Goal: Task Accomplishment & Management: Manage account settings

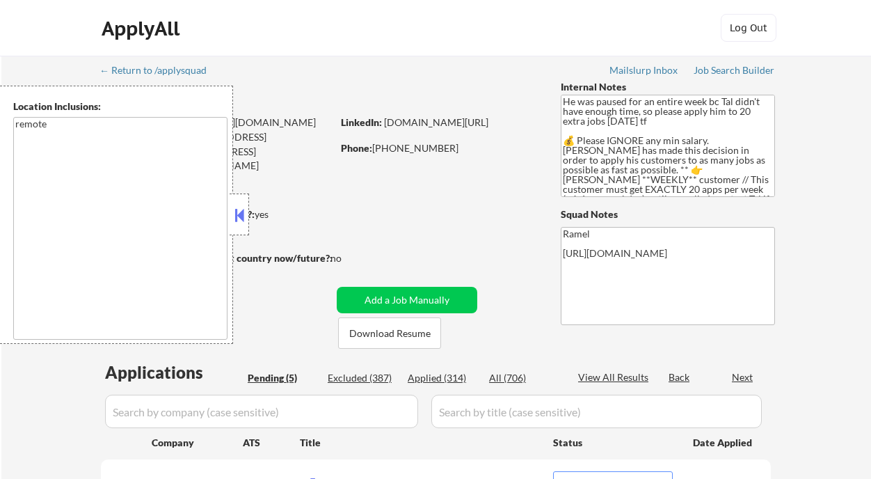
select select ""pending""
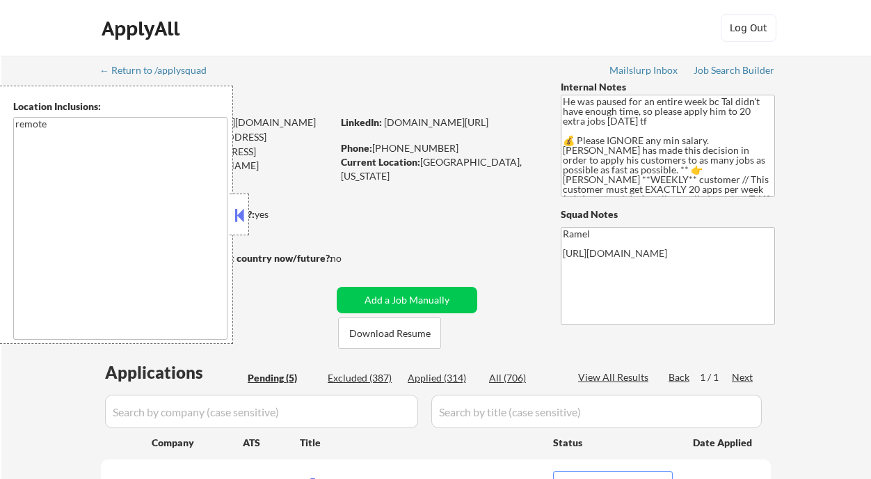
click at [239, 209] on button at bounding box center [239, 215] width 15 height 21
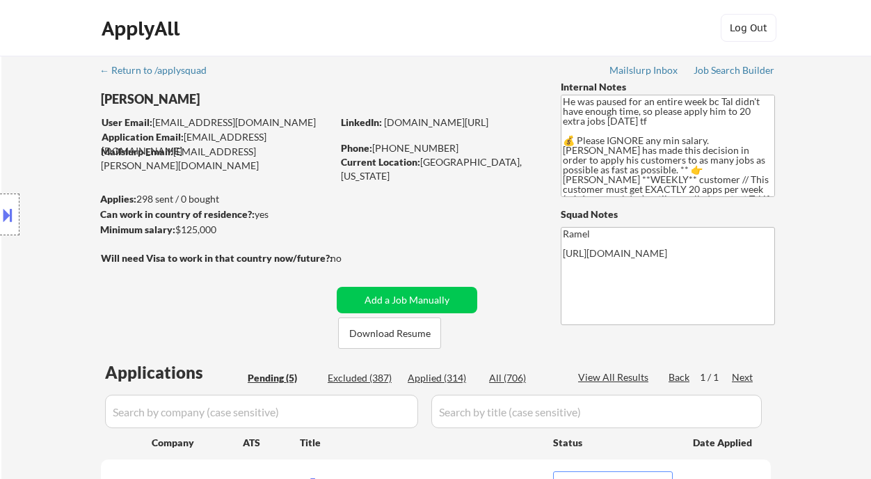
scroll to position [185, 0]
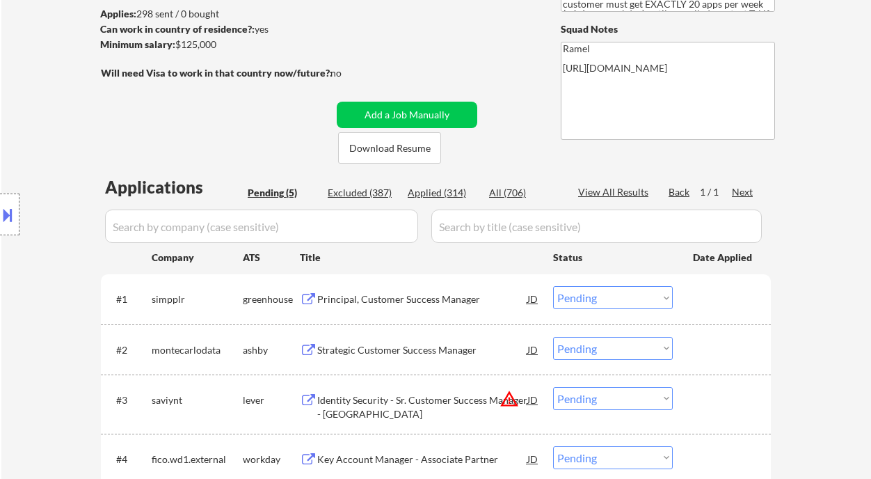
click at [367, 294] on div "Principal, Customer Success Manager" at bounding box center [422, 299] width 210 height 14
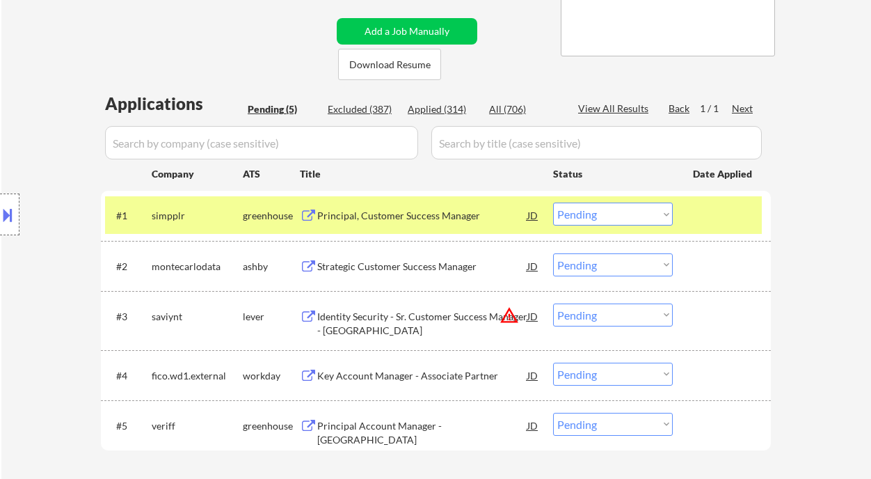
scroll to position [278, 0]
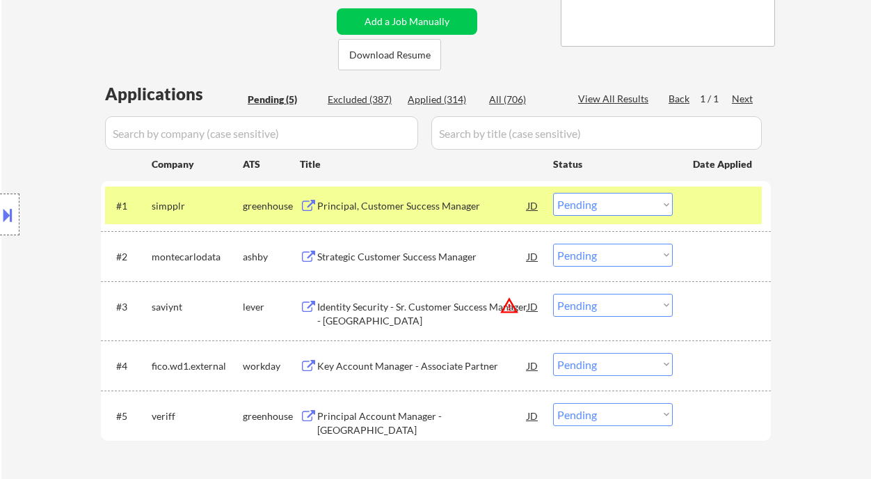
click at [365, 254] on div "Strategic Customer Success Manager" at bounding box center [422, 257] width 210 height 14
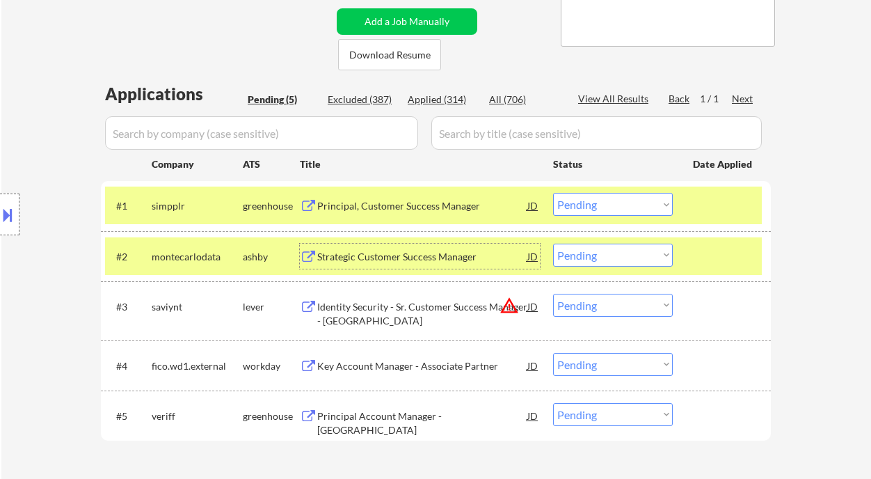
click at [587, 195] on select "Choose an option... Pending Applied Excluded (Questions) Excluded (Expired) Exc…" at bounding box center [613, 204] width 120 height 23
click at [553, 193] on select "Choose an option... Pending Applied Excluded (Questions) Excluded (Expired) Exc…" at bounding box center [613, 204] width 120 height 23
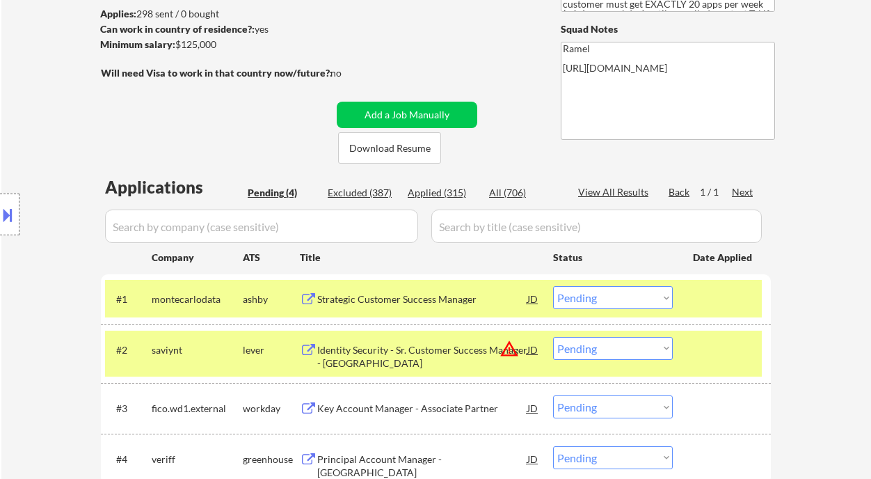
scroll to position [93, 0]
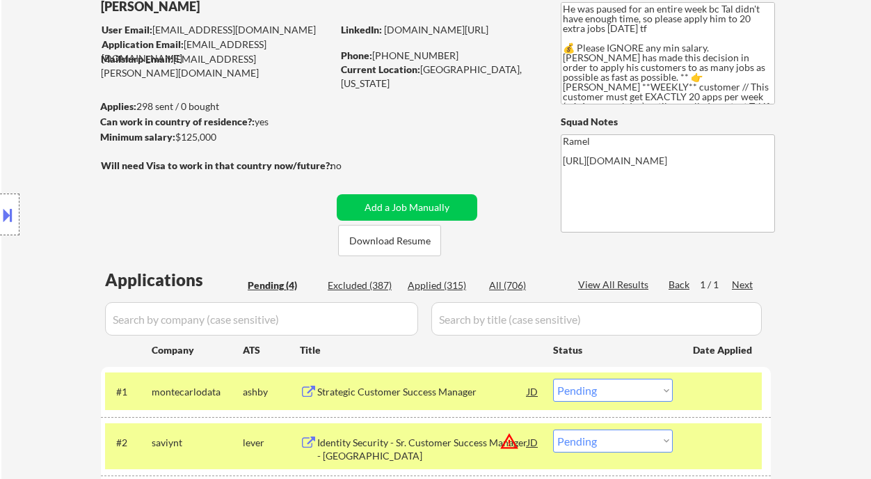
click at [477, 35] on link "www.linkedin.com/in/yonahtanpimentel" at bounding box center [436, 30] width 104 height 12
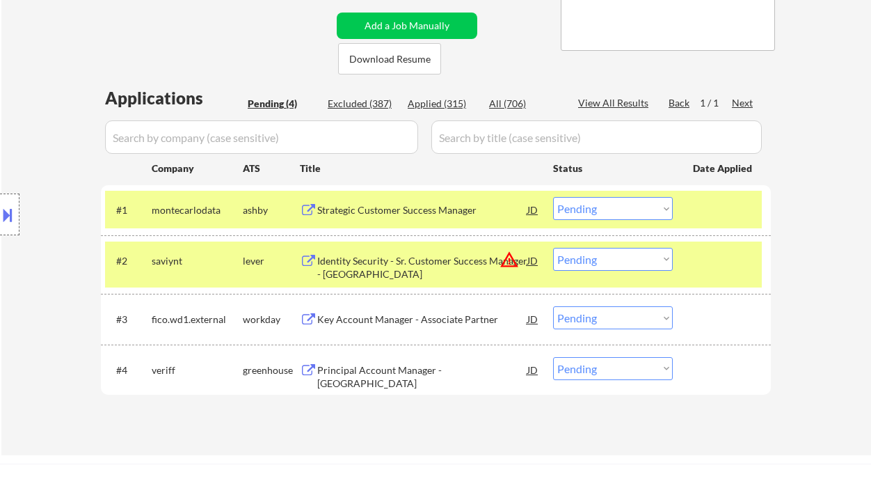
scroll to position [278, 0]
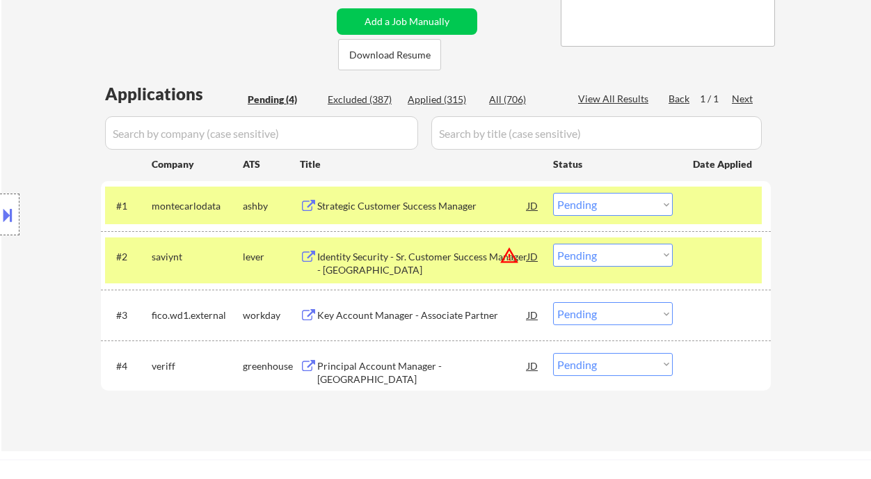
click at [605, 203] on select "Choose an option... Pending Applied Excluded (Questions) Excluded (Expired) Exc…" at bounding box center [613, 204] width 120 height 23
click at [553, 193] on select "Choose an option... Pending Applied Excluded (Questions) Excluded (Expired) Exc…" at bounding box center [613, 204] width 120 height 23
click at [424, 365] on div "Principal Account Manager - [GEOGRAPHIC_DATA]" at bounding box center [422, 372] width 210 height 27
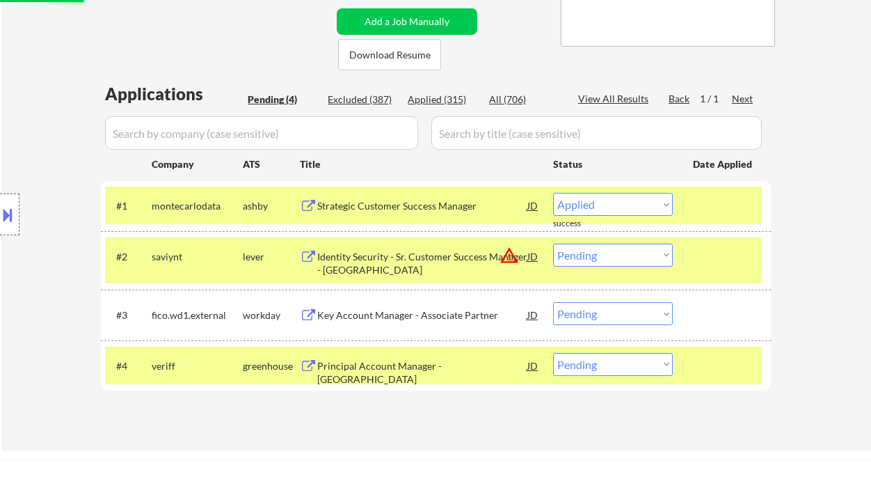
select select ""pending""
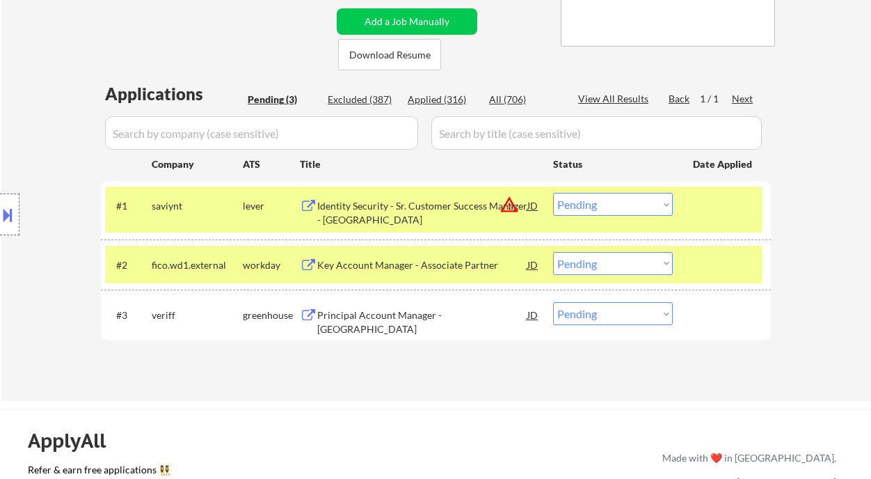
click at [588, 312] on select "Choose an option... Pending Applied Excluded (Questions) Excluded (Expired) Exc…" at bounding box center [613, 313] width 120 height 23
select select ""applied""
click at [553, 302] on select "Choose an option... Pending Applied Excluded (Questions) Excluded (Expired) Exc…" at bounding box center [613, 313] width 120 height 23
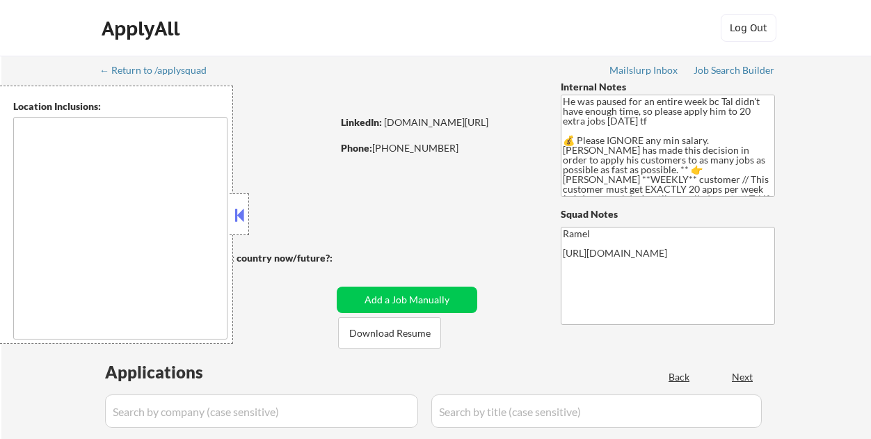
select select ""pending""
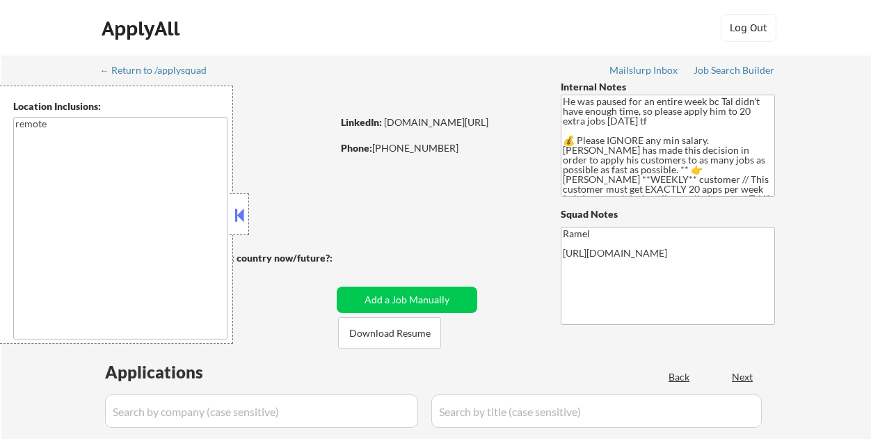
type textarea "remote"
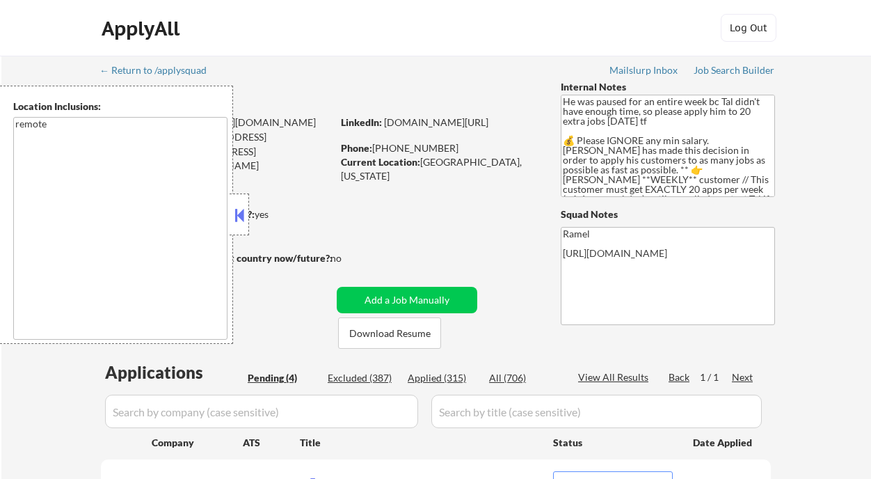
drag, startPoint x: 238, startPoint y: 214, endPoint x: 276, endPoint y: 223, distance: 39.5
click at [237, 214] on button at bounding box center [239, 215] width 15 height 21
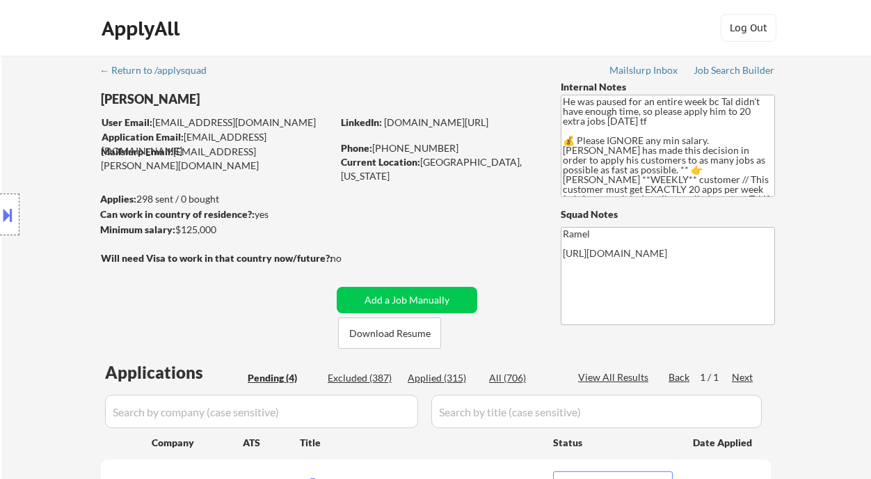
scroll to position [185, 0]
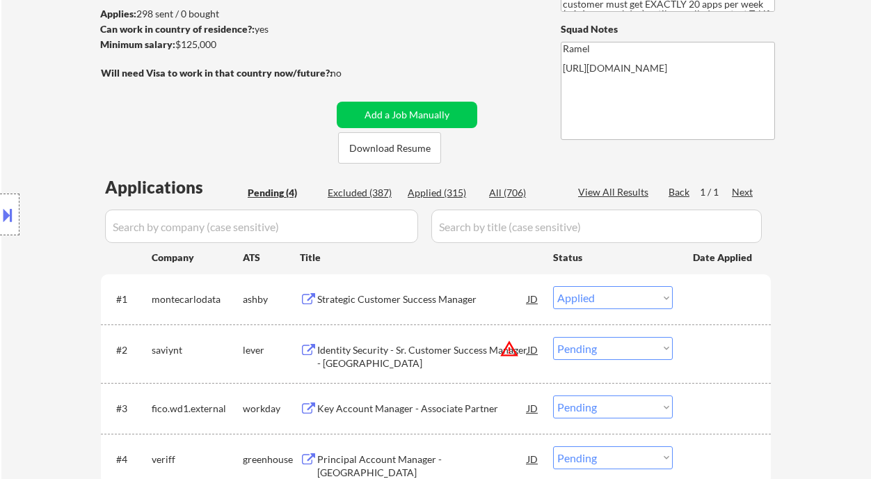
select select ""pending""
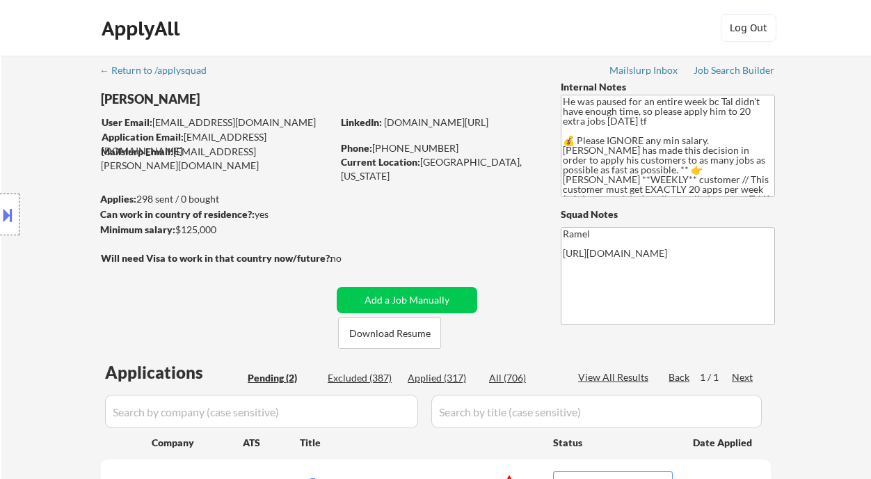
select select ""pending""
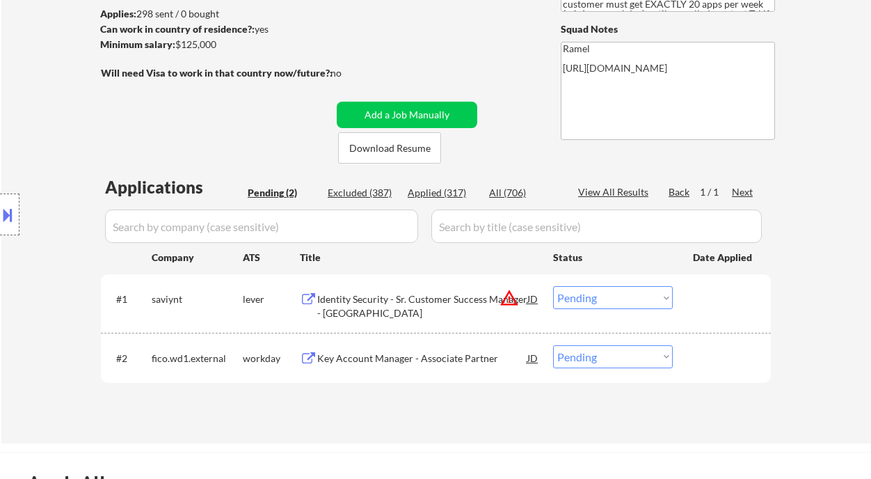
click at [449, 360] on div "Key Account Manager - Associate Partner" at bounding box center [422, 358] width 210 height 14
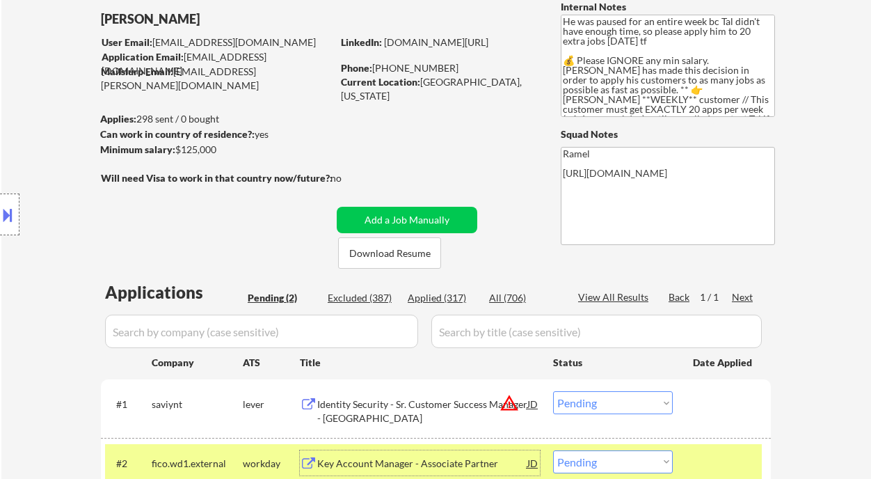
scroll to position [0, 0]
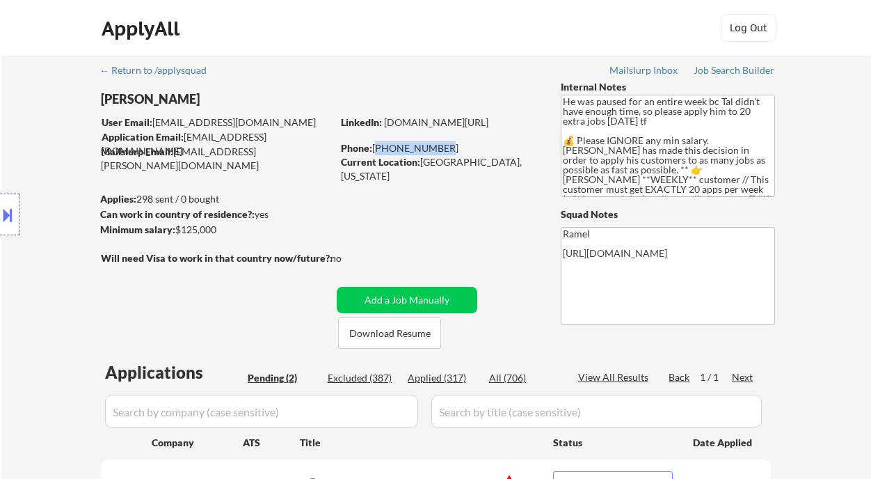
drag, startPoint x: 436, startPoint y: 147, endPoint x: 376, endPoint y: 150, distance: 60.6
click at [376, 150] on div "Phone: 646-842-6932" at bounding box center [439, 148] width 197 height 14
copy div "646-842-6932"
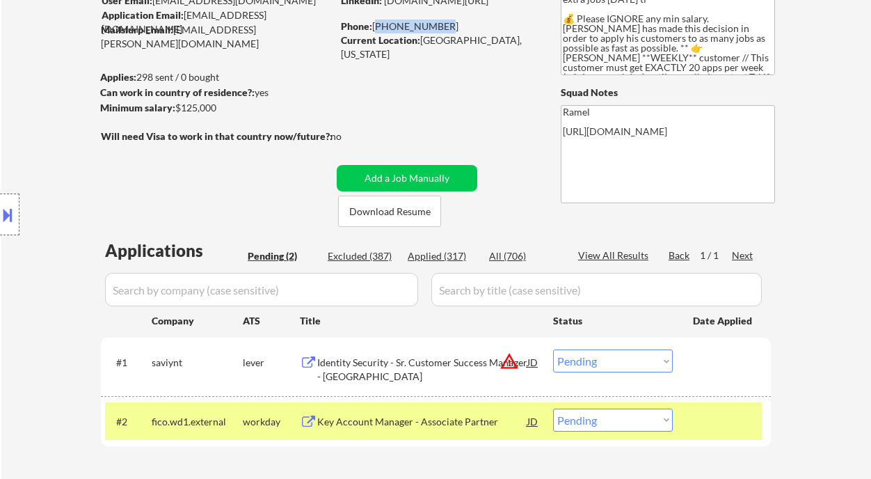
scroll to position [185, 0]
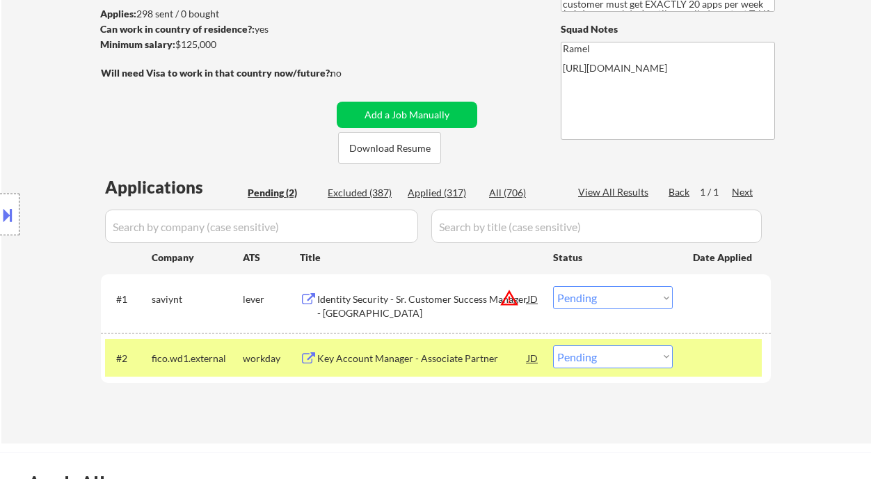
click at [605, 365] on select "Choose an option... Pending Applied Excluded (Questions) Excluded (Expired) Exc…" at bounding box center [613, 356] width 120 height 23
drag, startPoint x: 599, startPoint y: 356, endPoint x: 607, endPoint y: 360, distance: 8.7
click at [599, 356] on select "Choose an option... Pending Applied Excluded (Questions) Excluded (Expired) Exc…" at bounding box center [613, 356] width 120 height 23
select select ""applied""
click at [553, 345] on select "Choose an option... Pending Applied Excluded (Questions) Excluded (Expired) Exc…" at bounding box center [613, 356] width 120 height 23
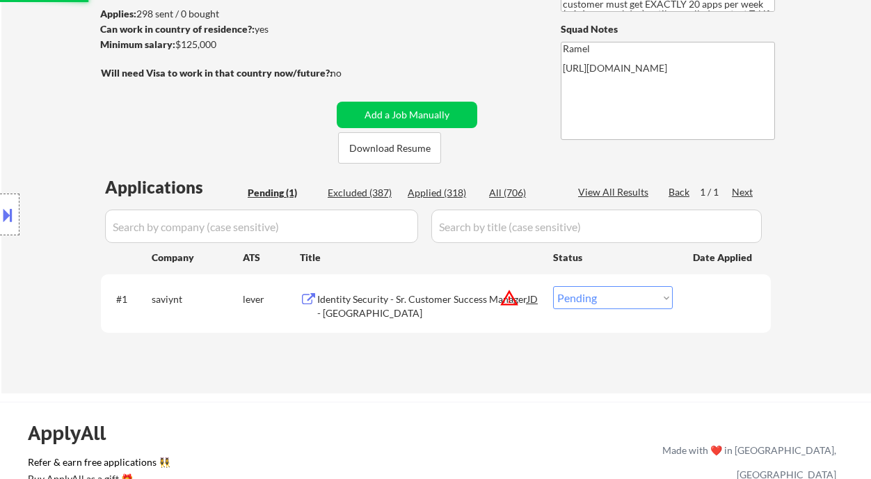
drag, startPoint x: 605, startPoint y: 298, endPoint x: 617, endPoint y: 307, distance: 15.4
click at [605, 298] on select "Choose an option... Pending Applied Excluded (Questions) Excluded (Expired) Exc…" at bounding box center [613, 297] width 120 height 23
click at [553, 286] on select "Choose an option... Pending Applied Excluded (Questions) Excluded (Expired) Exc…" at bounding box center [613, 297] width 120 height 23
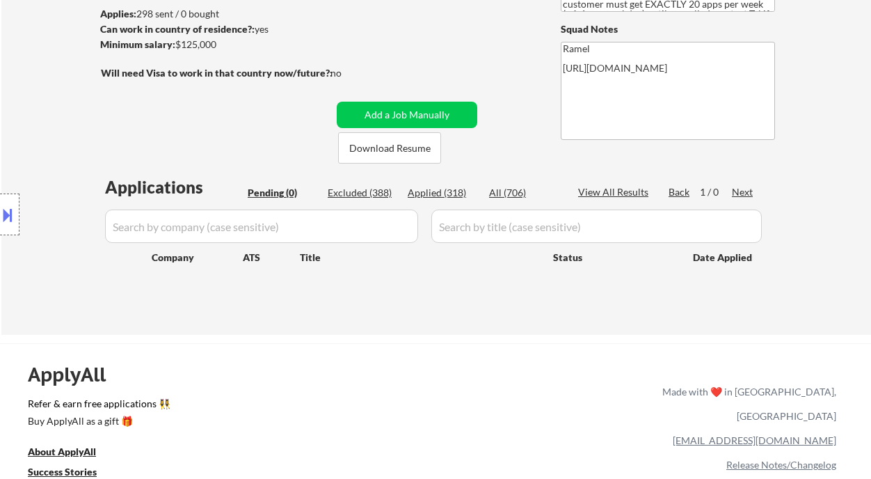
click at [446, 193] on div "Applied (318)" at bounding box center [443, 193] width 70 height 14
select select ""applied""
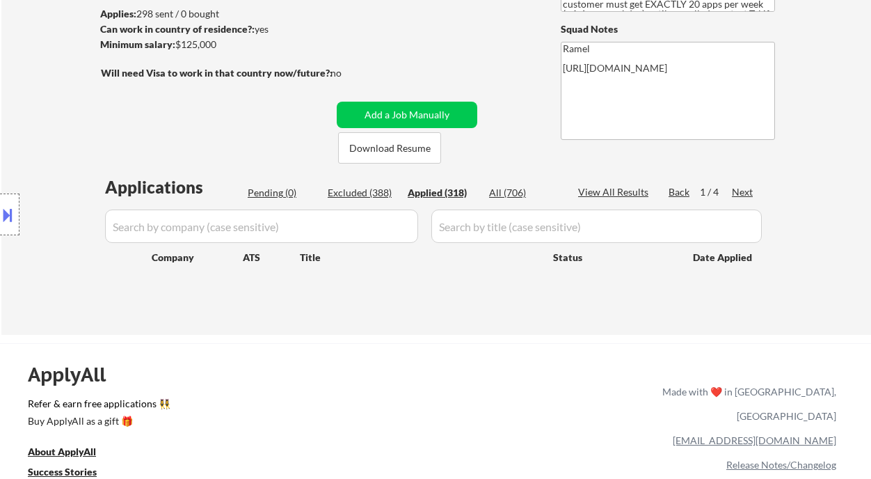
select select ""applied""
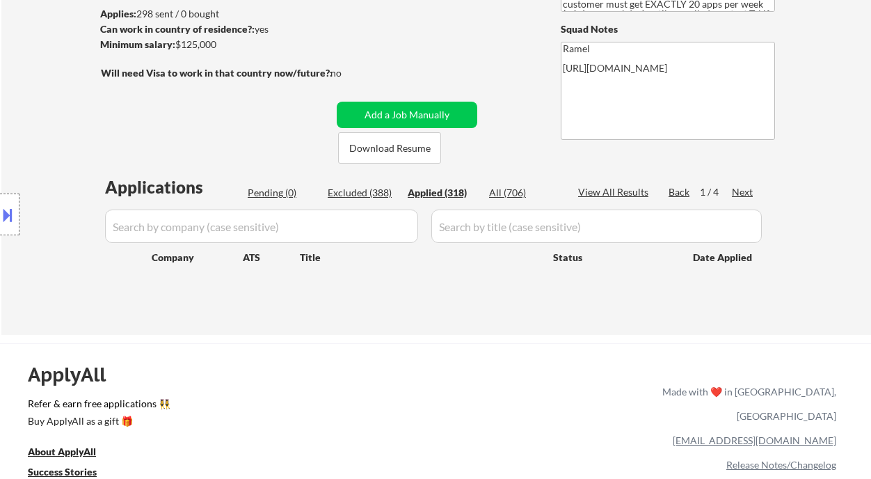
select select ""applied""
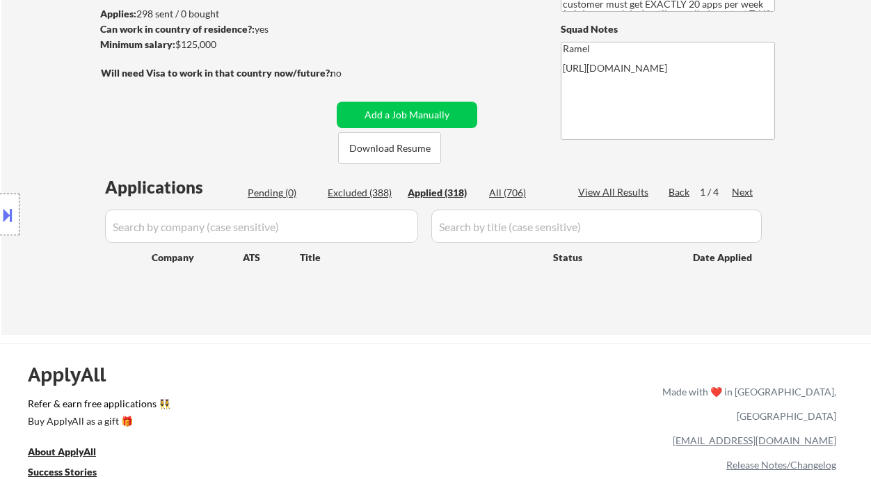
select select ""applied""
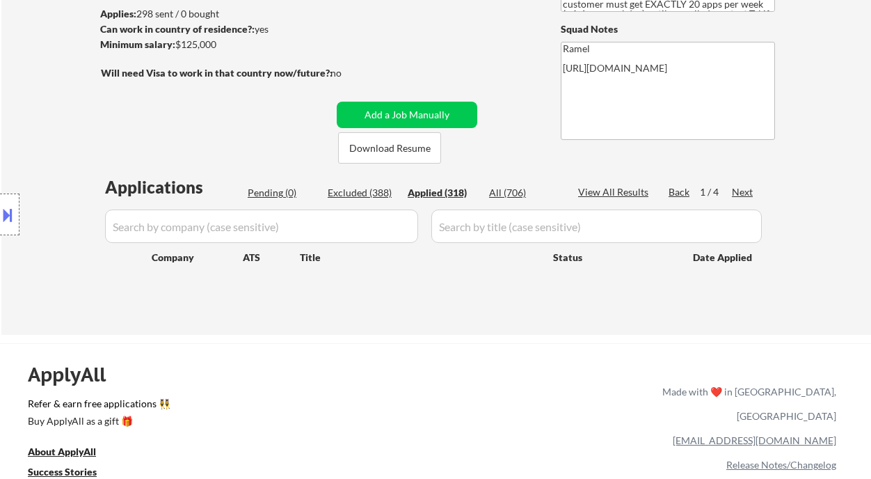
select select ""applied""
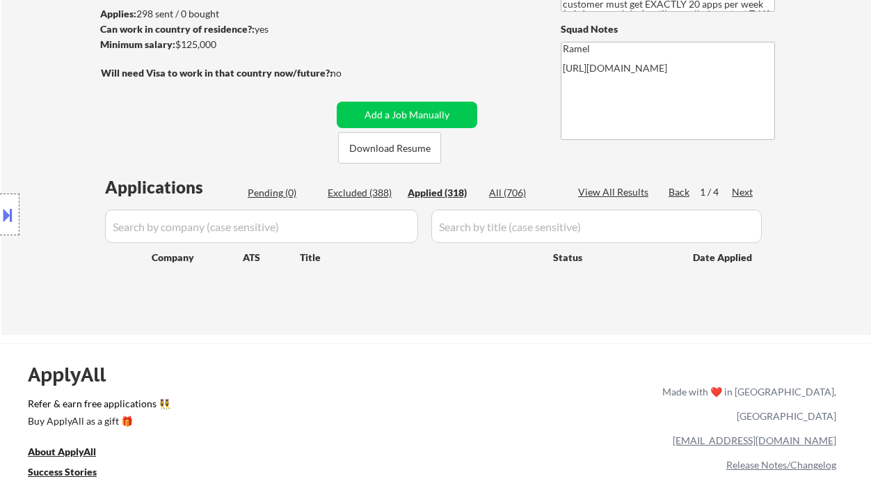
select select ""applied""
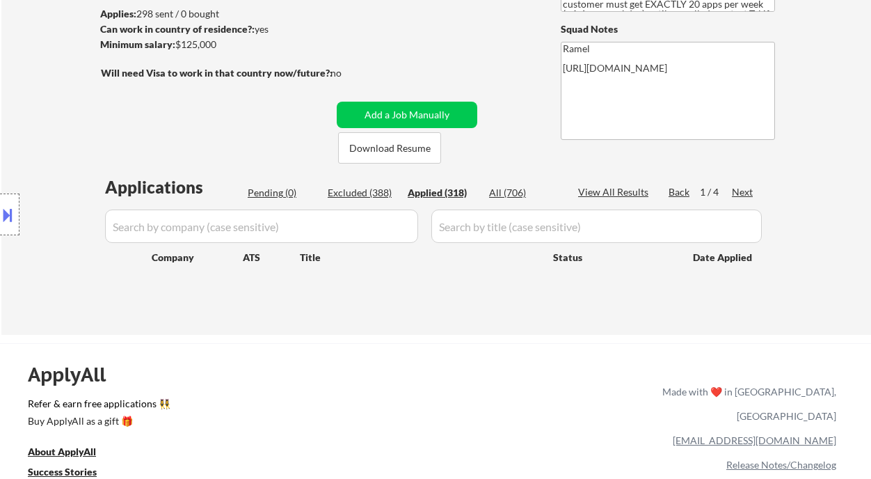
select select ""applied""
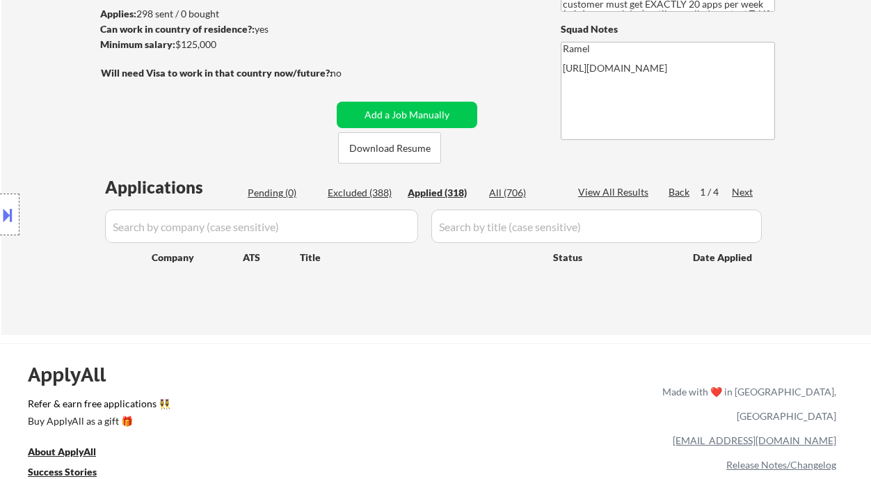
select select ""applied""
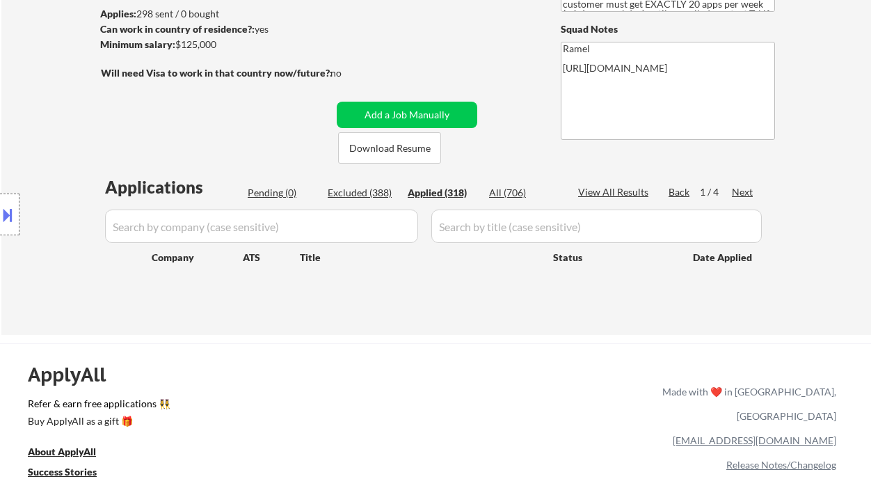
select select ""applied""
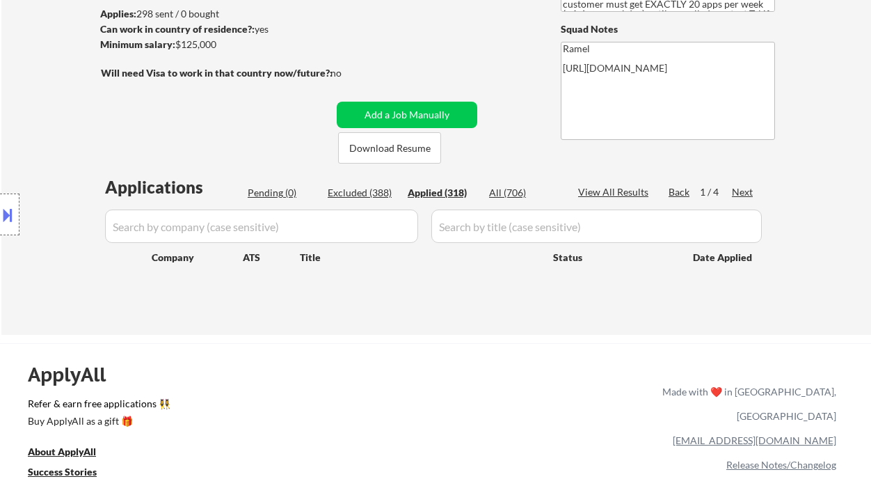
select select ""applied""
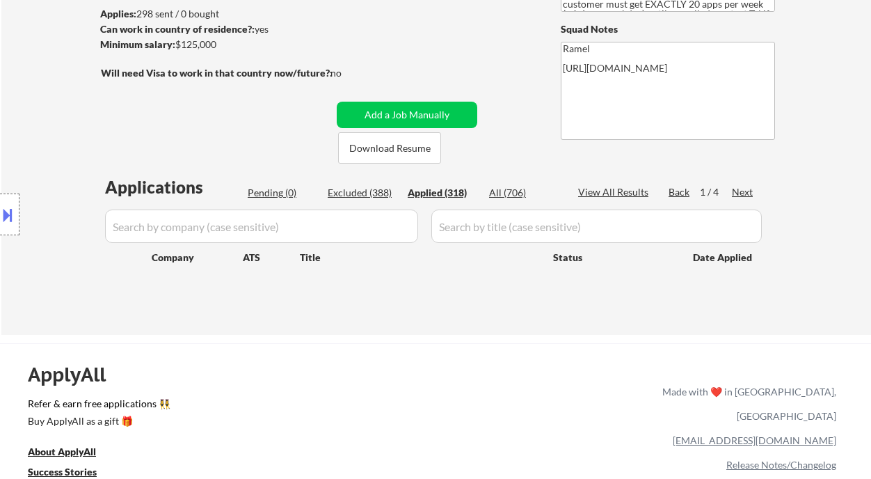
select select ""applied""
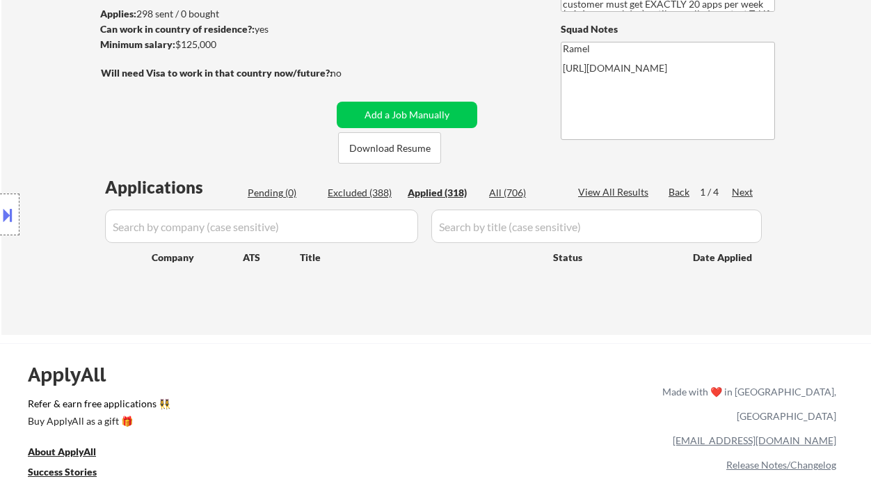
select select ""applied""
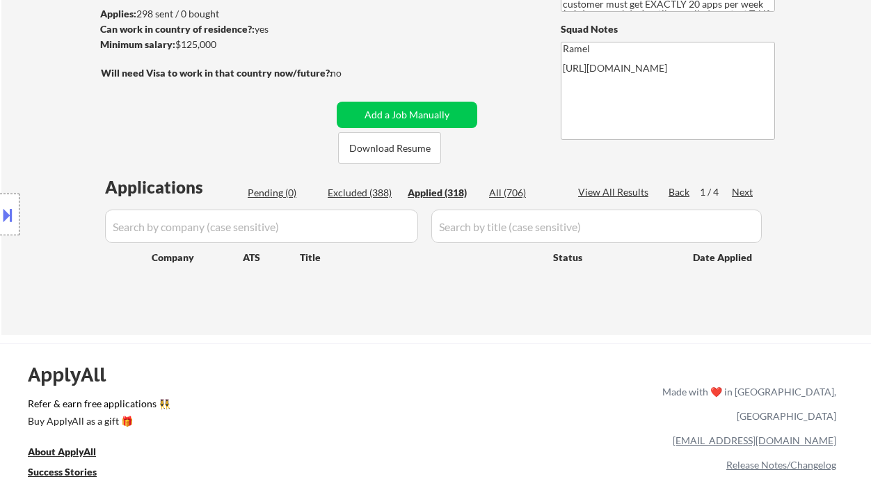
select select ""applied""
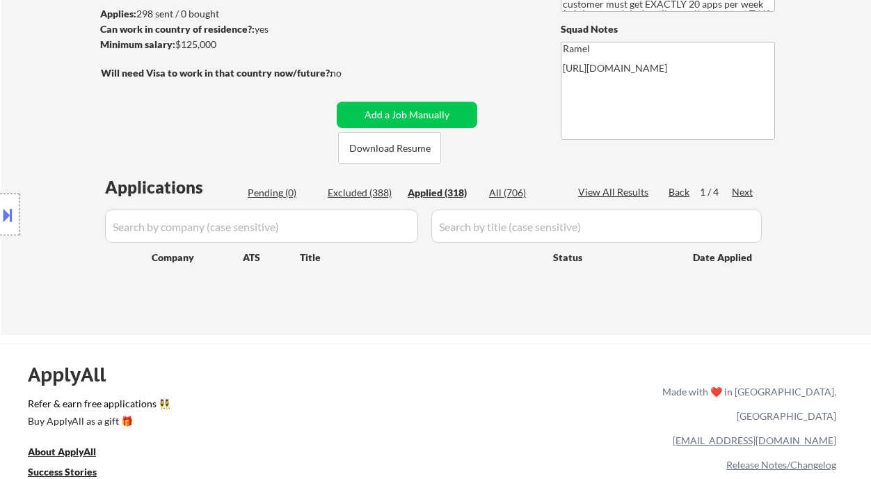
select select ""applied""
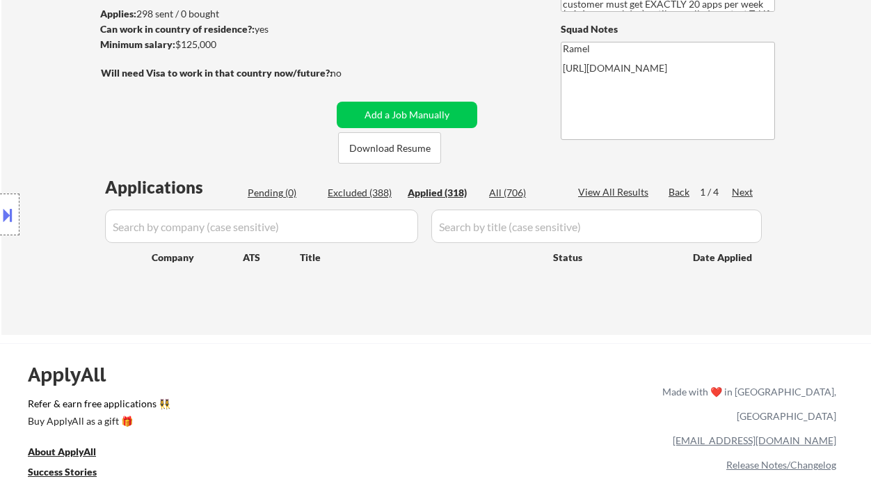
select select ""applied""
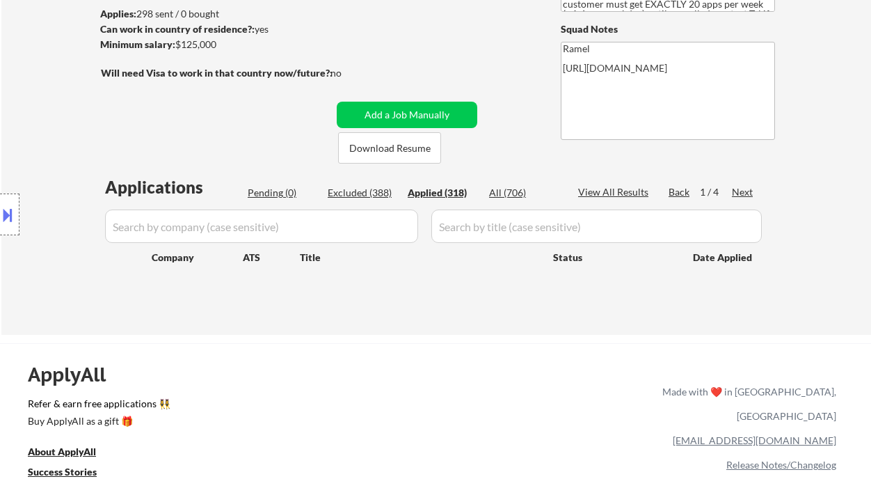
select select ""applied""
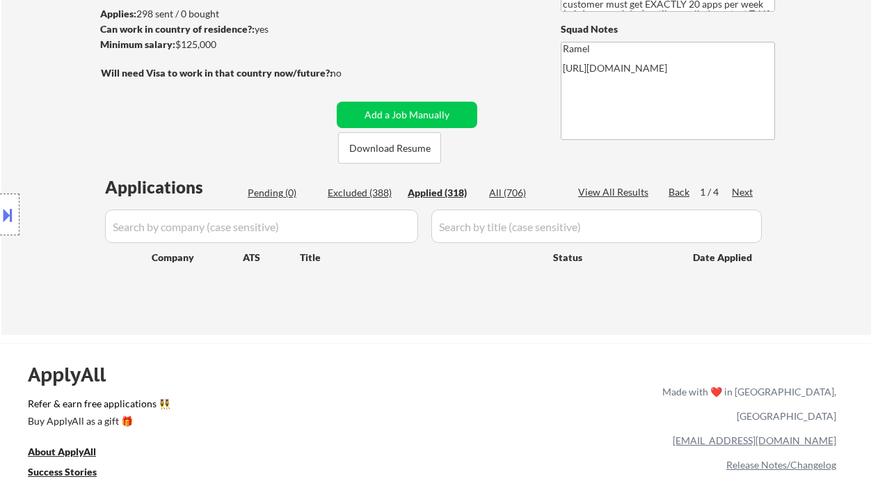
select select ""applied""
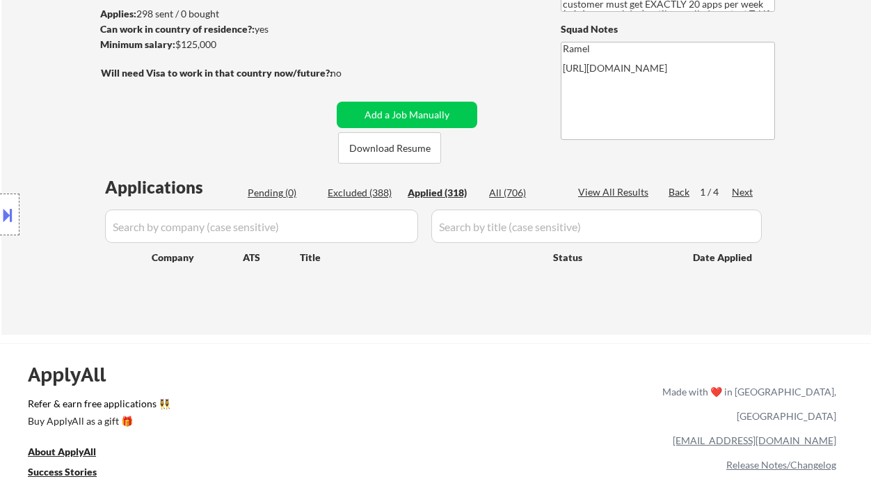
select select ""applied""
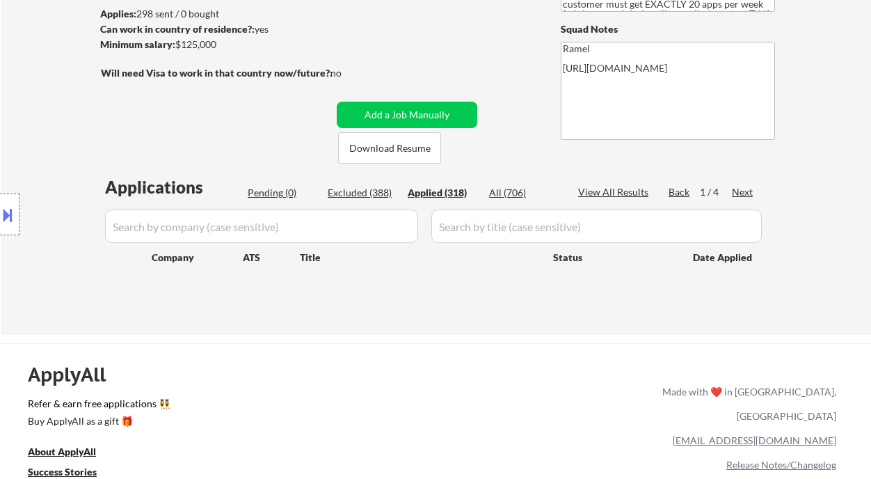
select select ""applied""
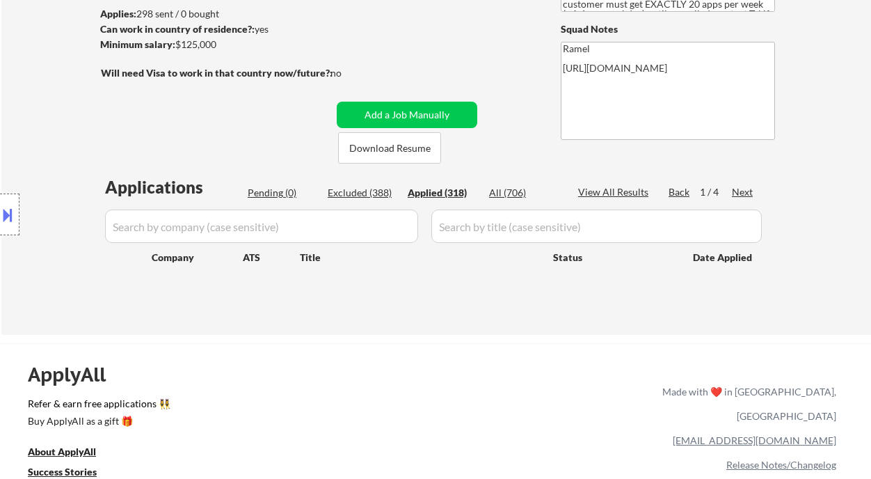
select select ""applied""
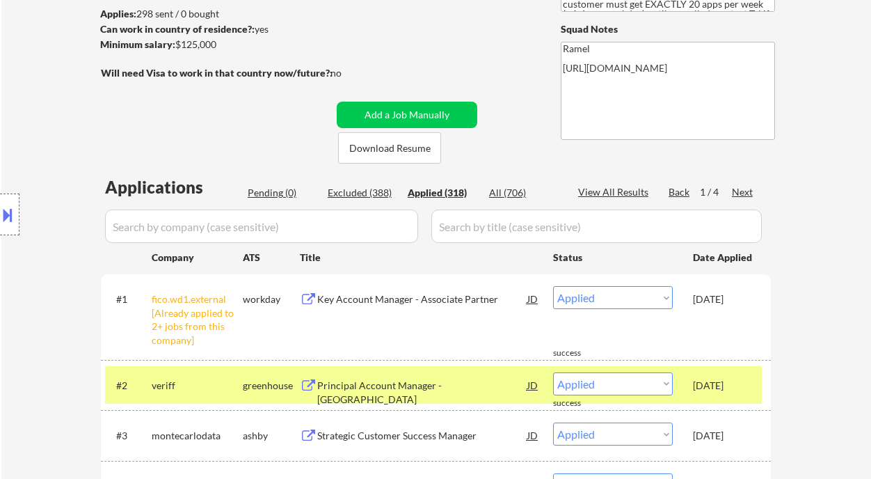
drag, startPoint x: 58, startPoint y: 145, endPoint x: 98, endPoint y: 106, distance: 56.1
click at [58, 145] on div "Location Inclusions: remote" at bounding box center [124, 215] width 249 height 258
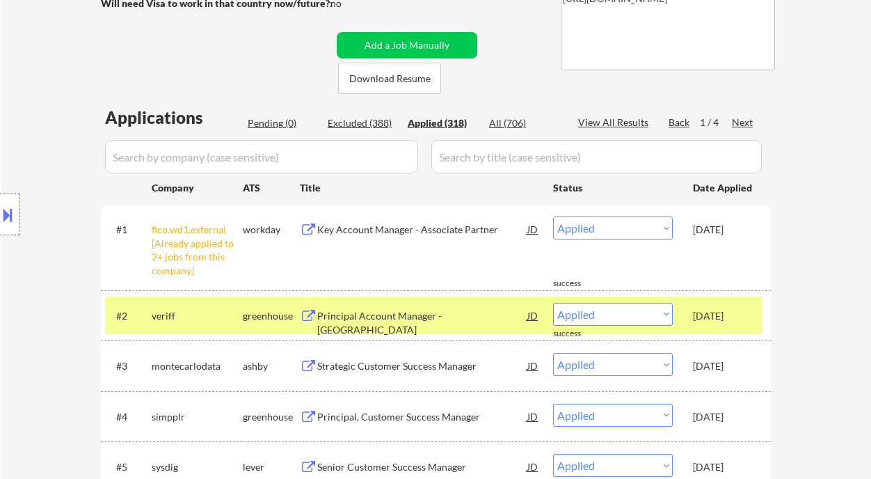
scroll to position [278, 0]
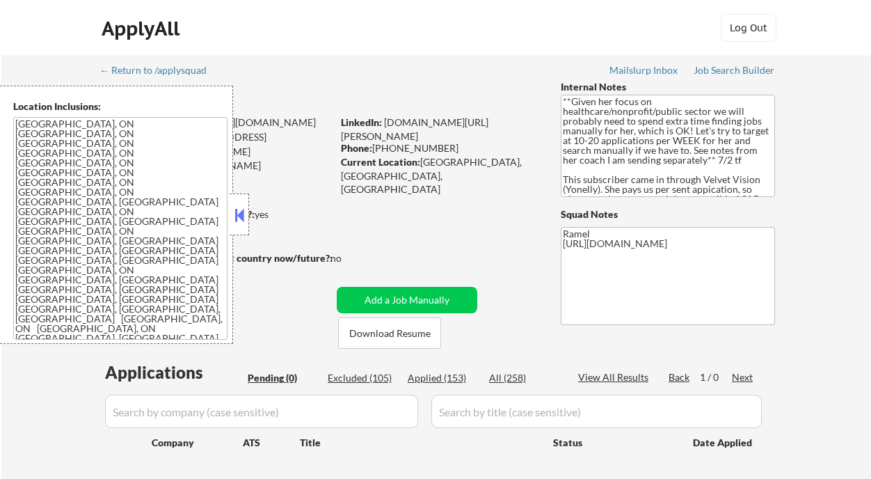
click at [243, 204] on div at bounding box center [239, 214] width 19 height 42
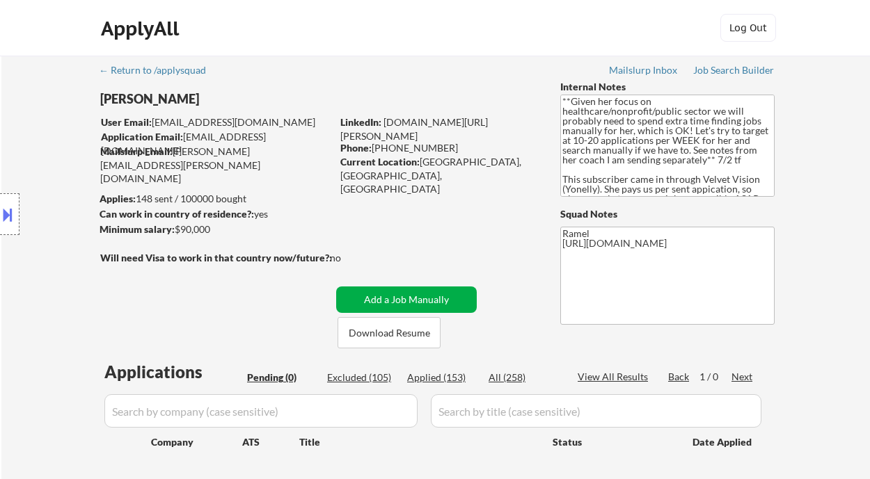
drag, startPoint x: 363, startPoint y: 297, endPoint x: 410, endPoint y: 305, distance: 48.0
click at [363, 297] on button "Add a Job Manually" at bounding box center [406, 300] width 141 height 26
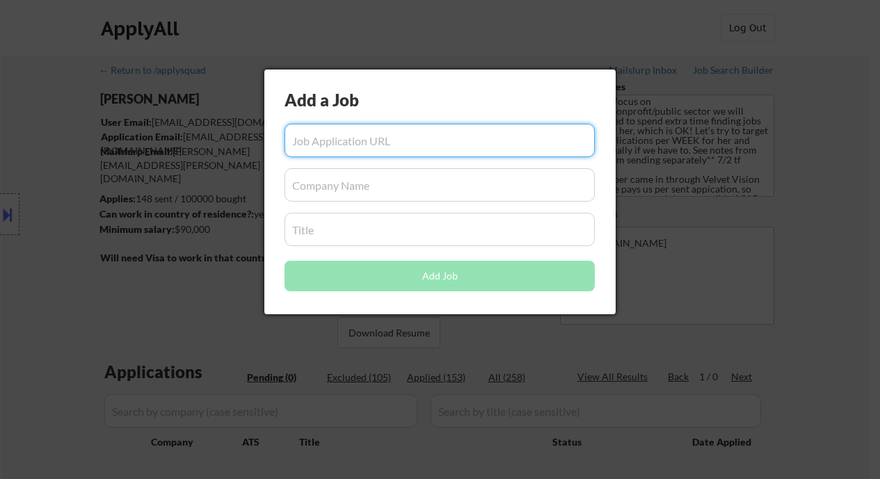
click at [365, 145] on input "input" at bounding box center [440, 140] width 310 height 33
paste input "[URL][DOMAIN_NAME]"
type input "[URL][DOMAIN_NAME]"
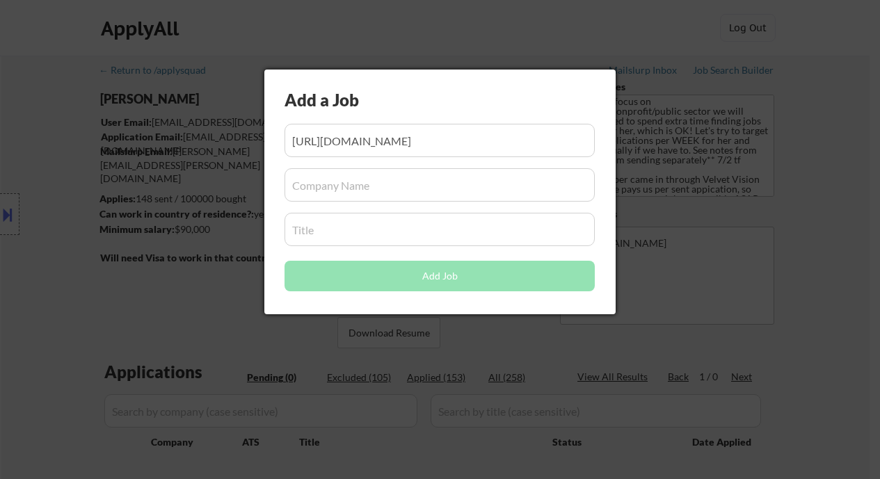
scroll to position [0, 0]
click at [323, 198] on input "input" at bounding box center [440, 184] width 310 height 33
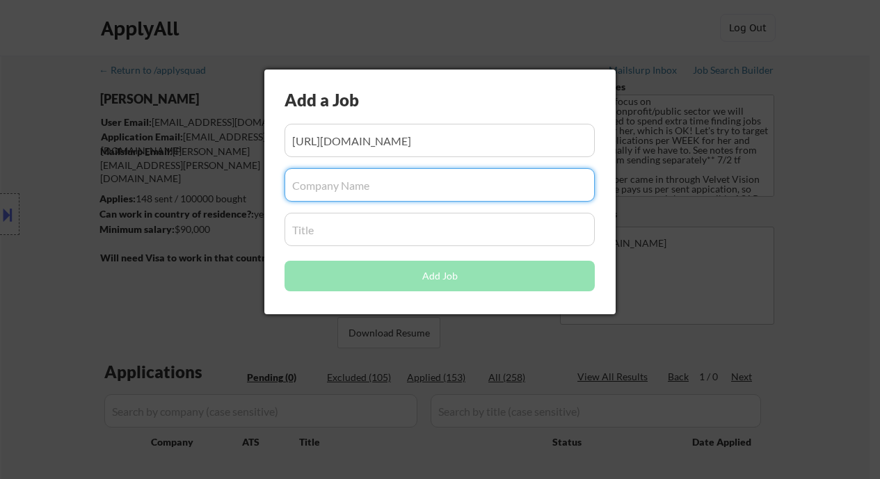
paste input "Innovaderm Research Inc."
type input "Innovaderm Research Inc."
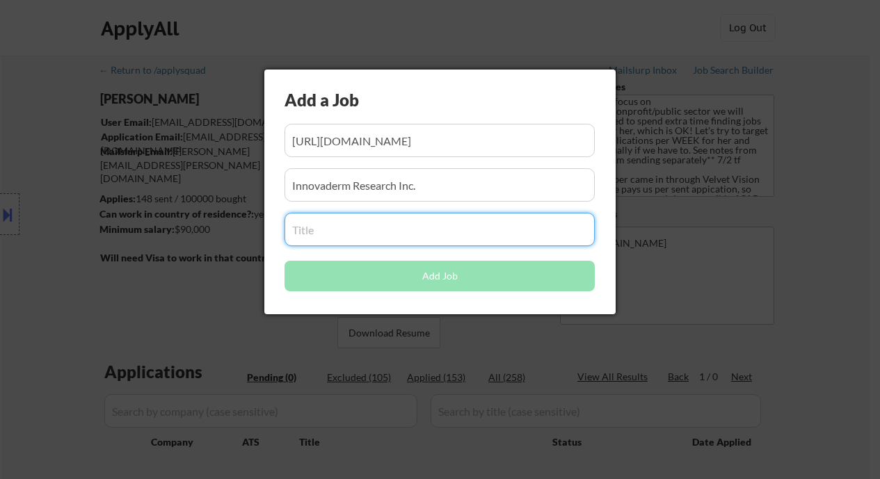
click at [314, 223] on input "input" at bounding box center [440, 229] width 310 height 33
paste input "Associate Project Manager, Early Phase / Gestionnaire de projet associé, phase …"
type input "Associate Project Manager, Early Phase / Gestionnaire de projet associé, phase …"
click at [362, 283] on button "Add Job" at bounding box center [440, 276] width 310 height 31
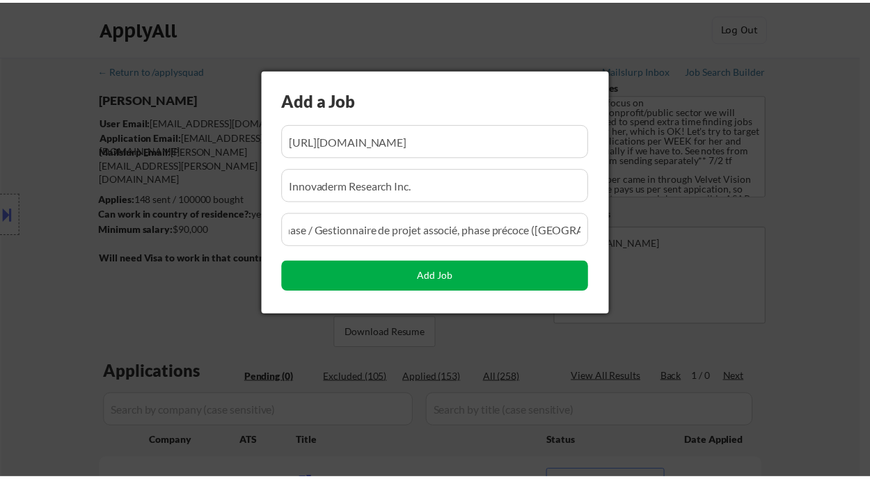
scroll to position [0, 0]
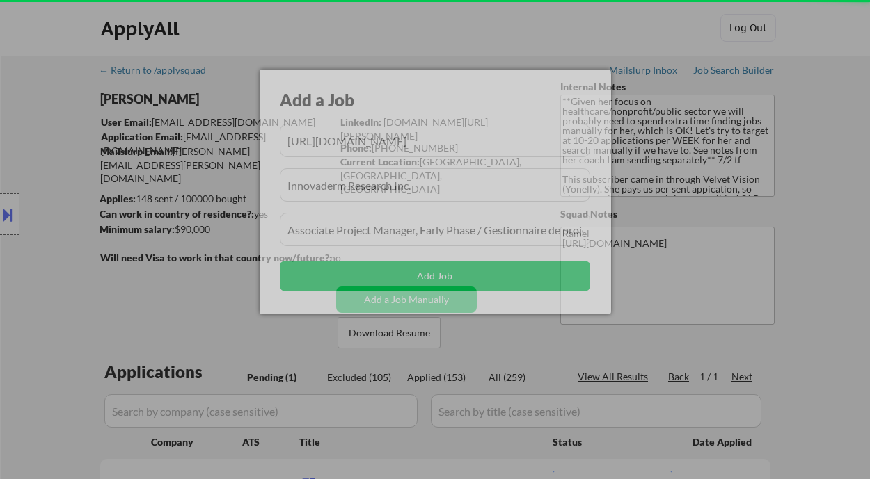
click at [831, 285] on body "← Return to /applysquad Mailslurp Inbox Job Search Builder [PERSON_NAME] User E…" at bounding box center [435, 239] width 870 height 479
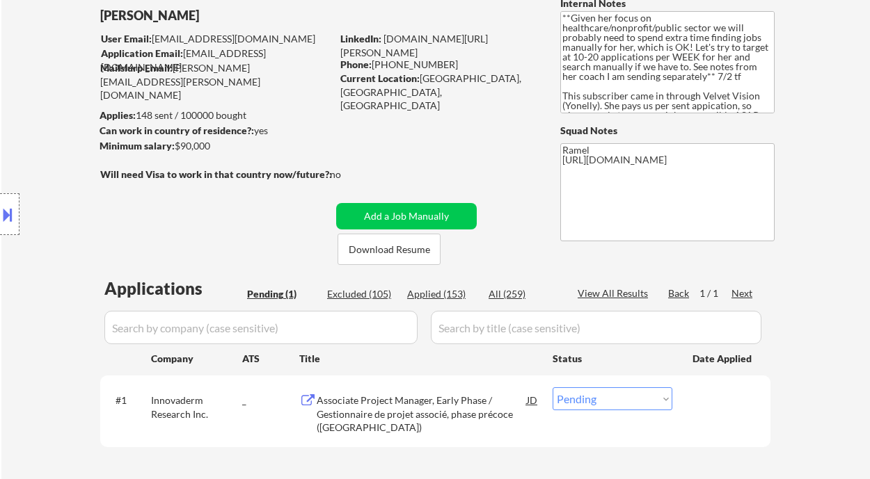
scroll to position [93, 0]
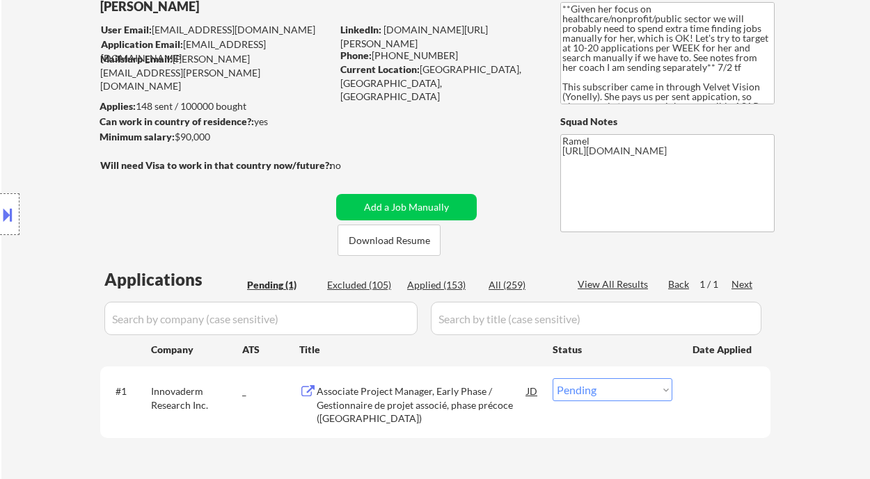
drag, startPoint x: 605, startPoint y: 383, endPoint x: 612, endPoint y: 403, distance: 20.9
click at [605, 383] on select "Choose an option... Pending Applied Excluded (Questions) Excluded (Expired) Exc…" at bounding box center [612, 389] width 120 height 23
select select ""applied""
click at [552, 378] on select "Choose an option... Pending Applied Excluded (Questions) Excluded (Expired) Exc…" at bounding box center [612, 389] width 120 height 23
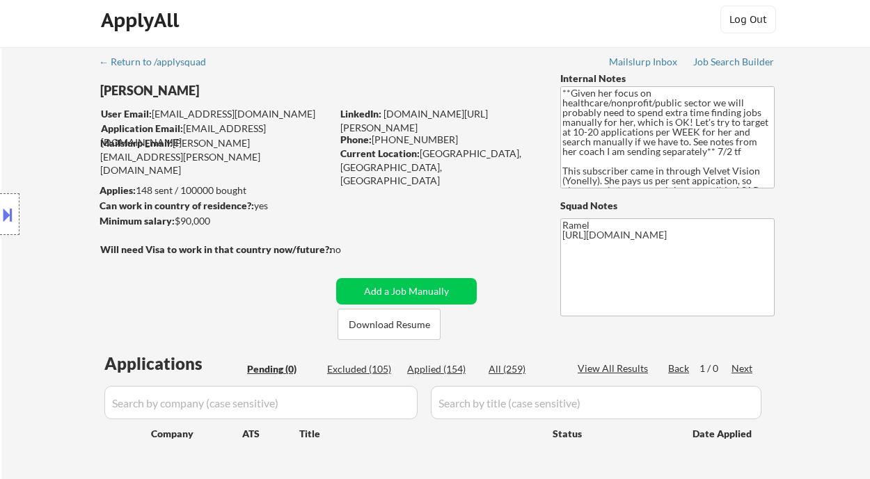
scroll to position [0, 0]
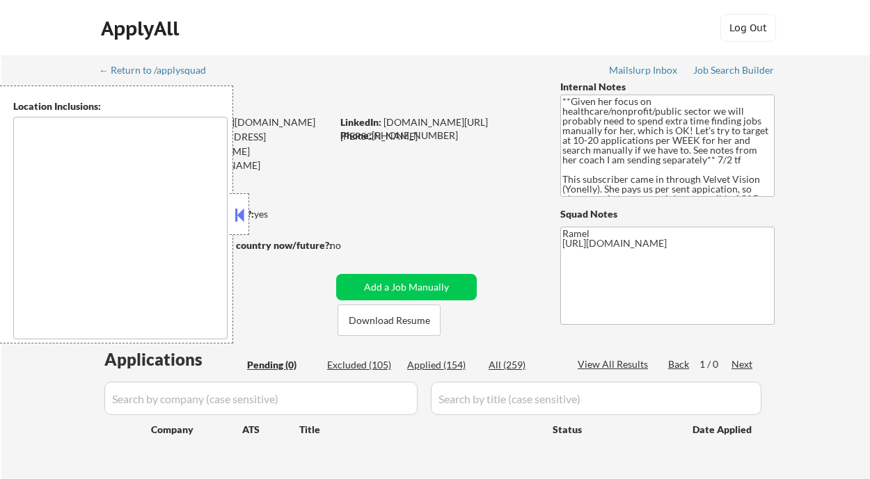
type textarea "[GEOGRAPHIC_DATA], ON [GEOGRAPHIC_DATA], ON [GEOGRAPHIC_DATA], ON [GEOGRAPHIC_D…"
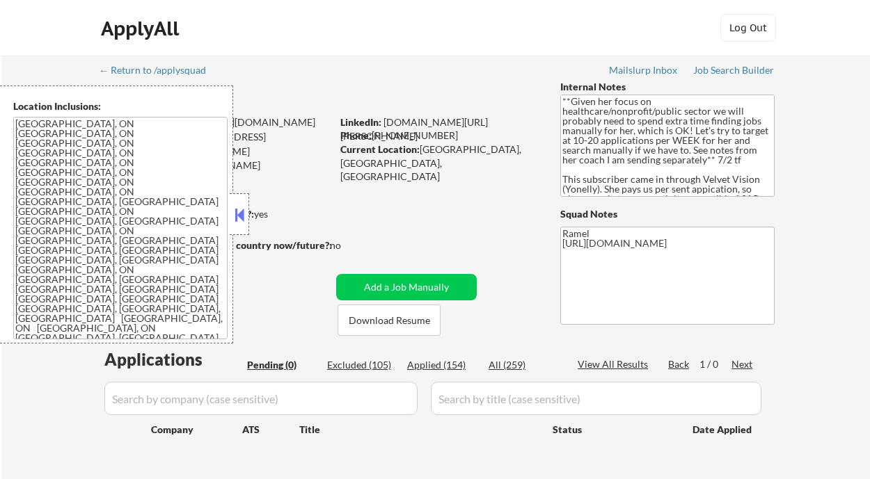
click at [241, 218] on button at bounding box center [239, 215] width 15 height 21
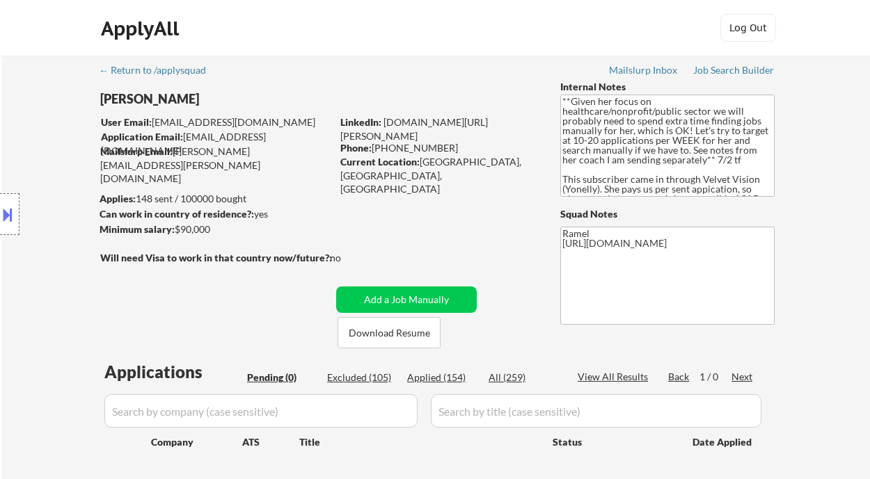
scroll to position [93, 0]
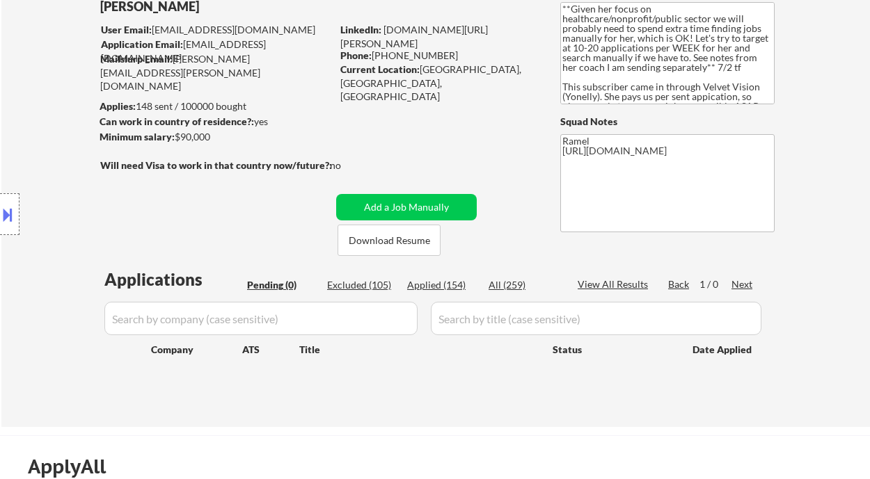
drag, startPoint x: 445, startPoint y: 290, endPoint x: 547, endPoint y: 0, distance: 307.4
click at [445, 291] on div "Applied (154)" at bounding box center [442, 285] width 70 height 14
select select ""applied""
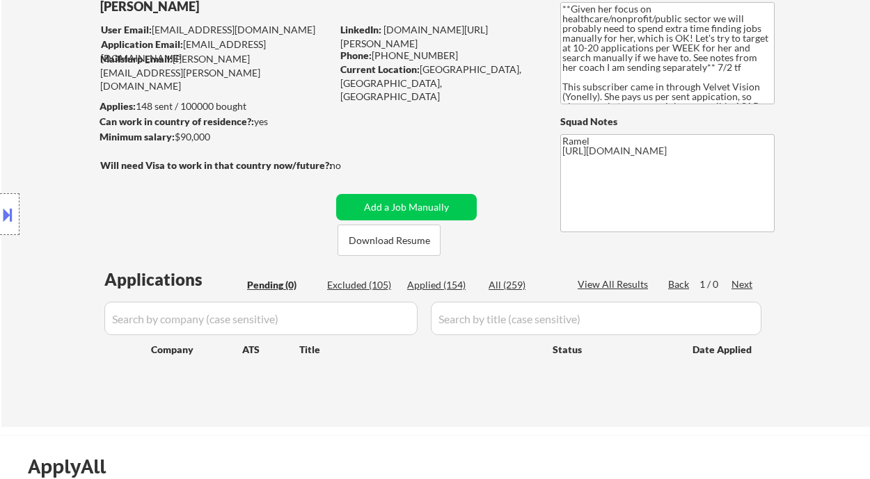
select select ""applied""
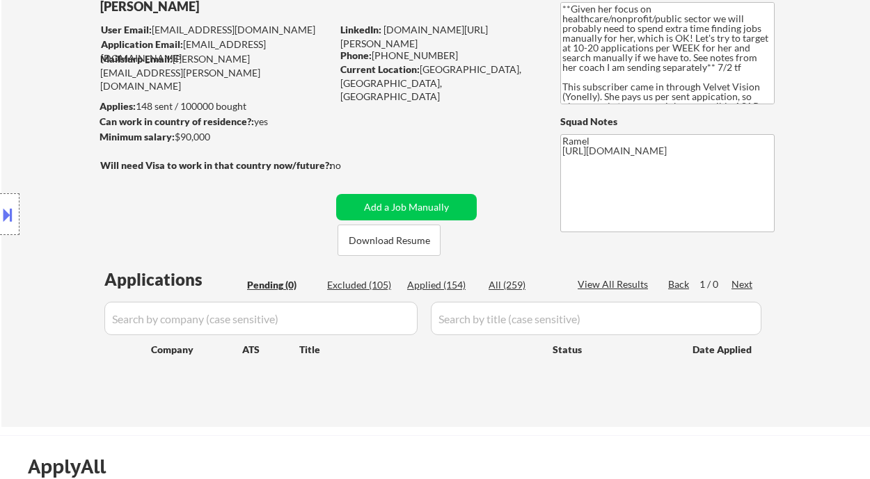
select select ""applied""
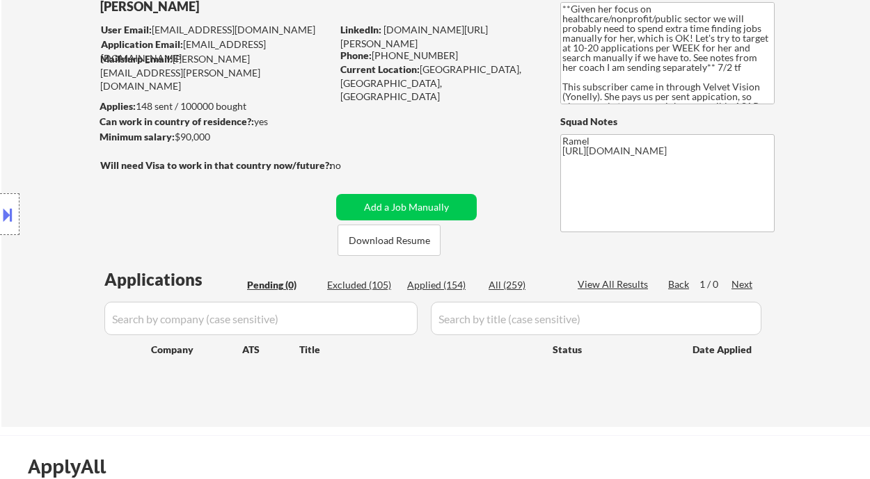
select select ""applied""
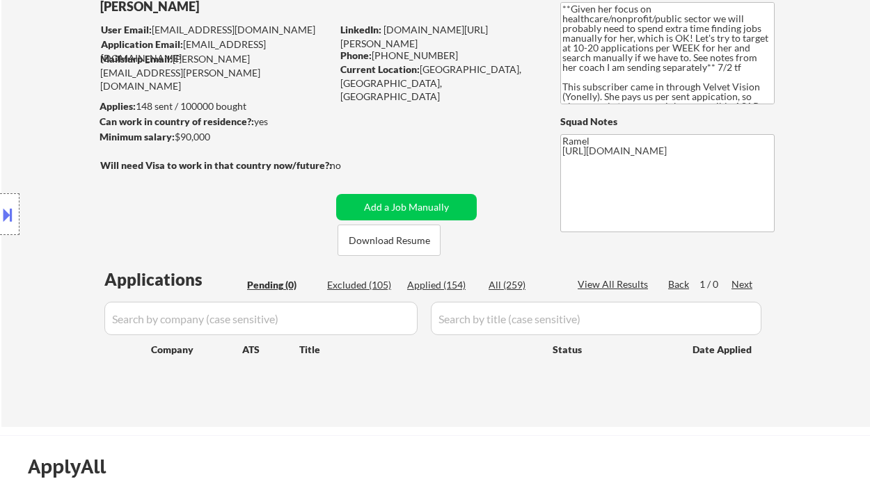
select select ""applied""
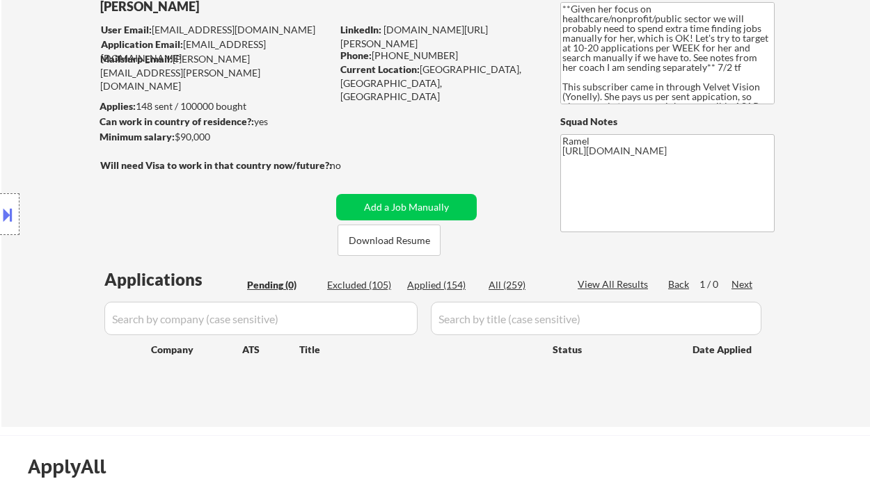
select select ""applied""
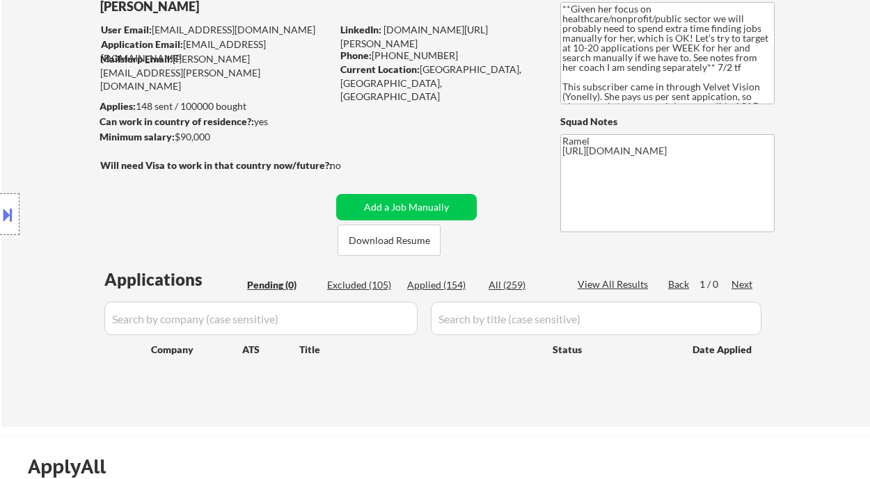
select select ""applied""
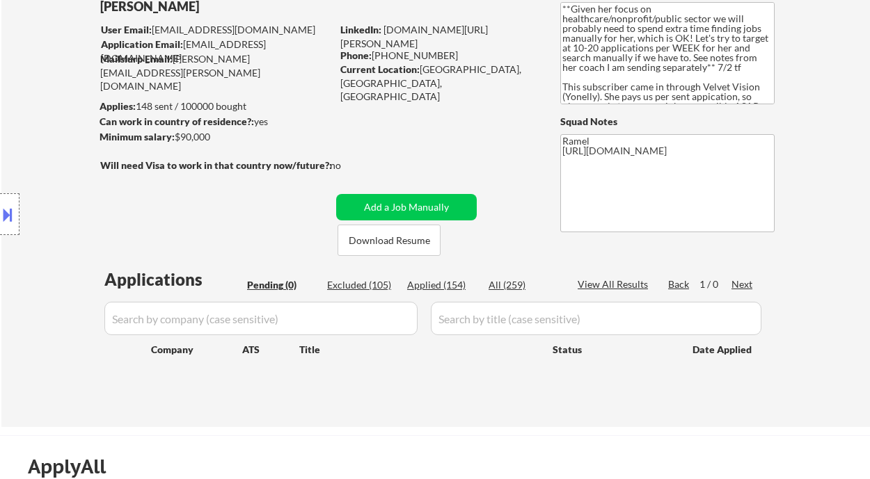
select select ""applied""
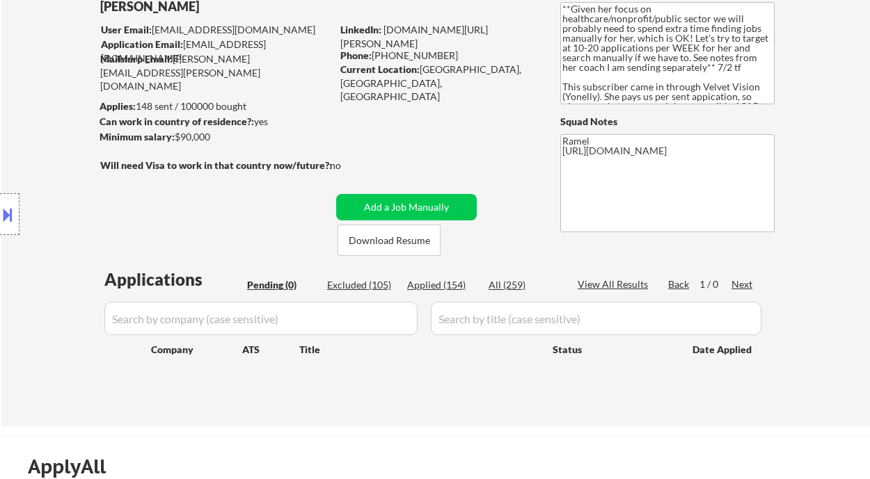
select select ""applied""
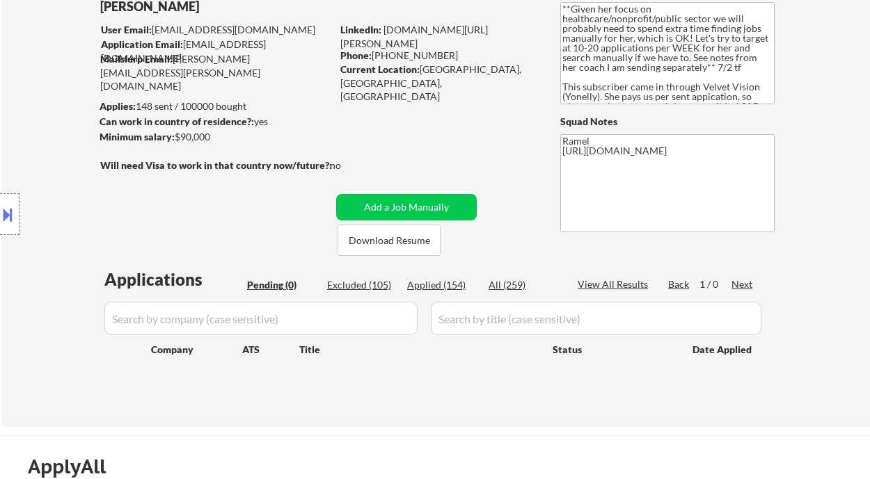
select select ""applied""
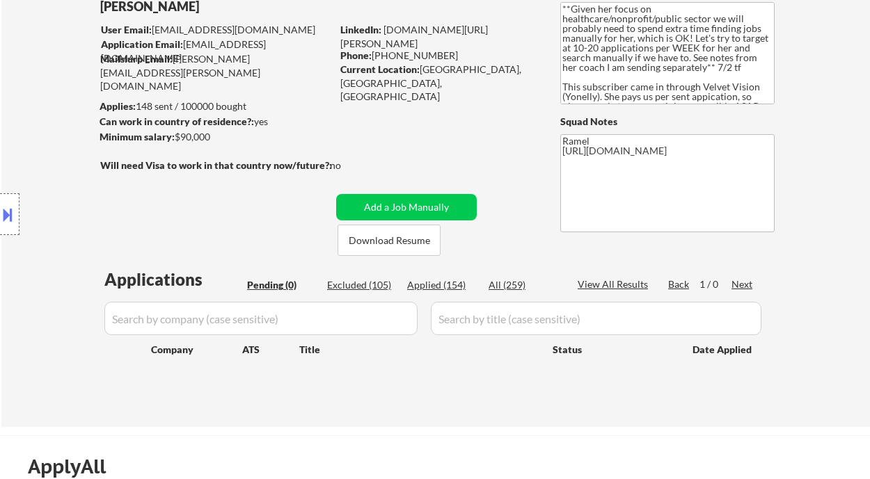
select select ""applied""
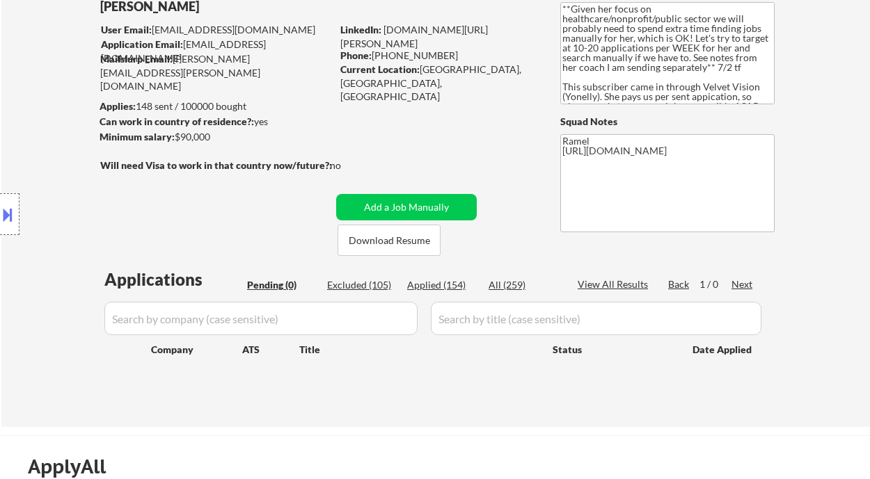
select select ""applied""
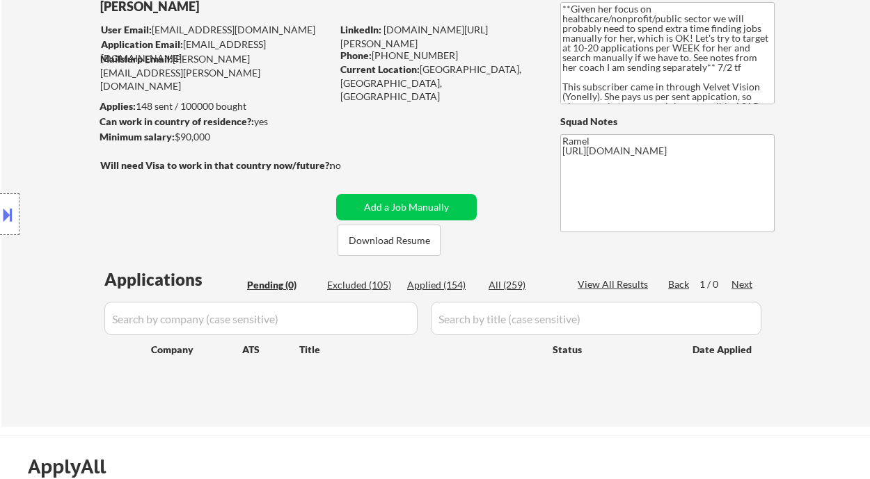
select select ""applied""
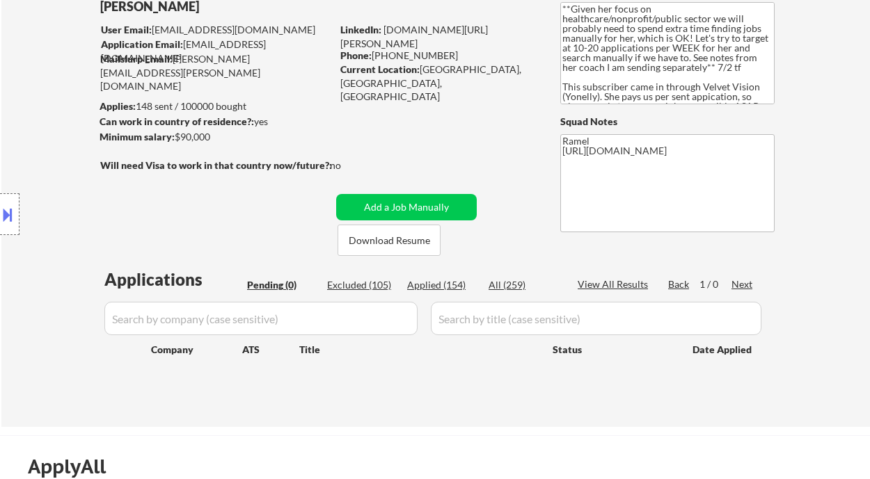
select select ""applied""
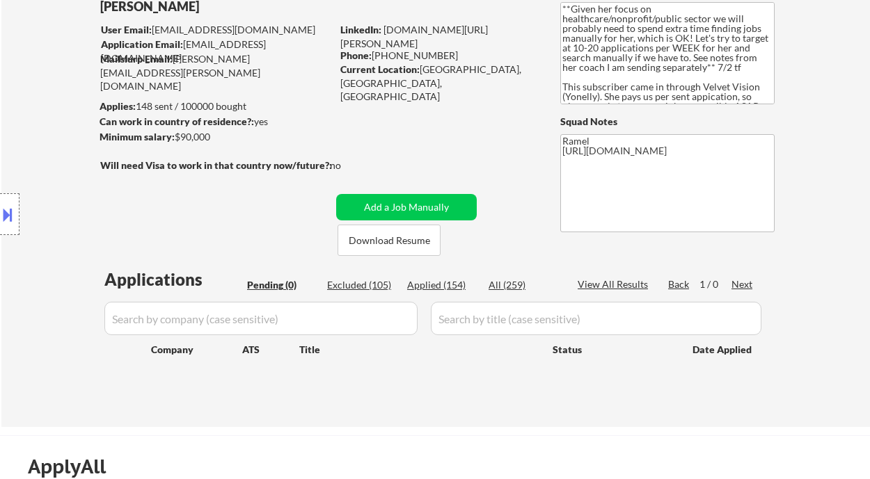
select select ""applied""
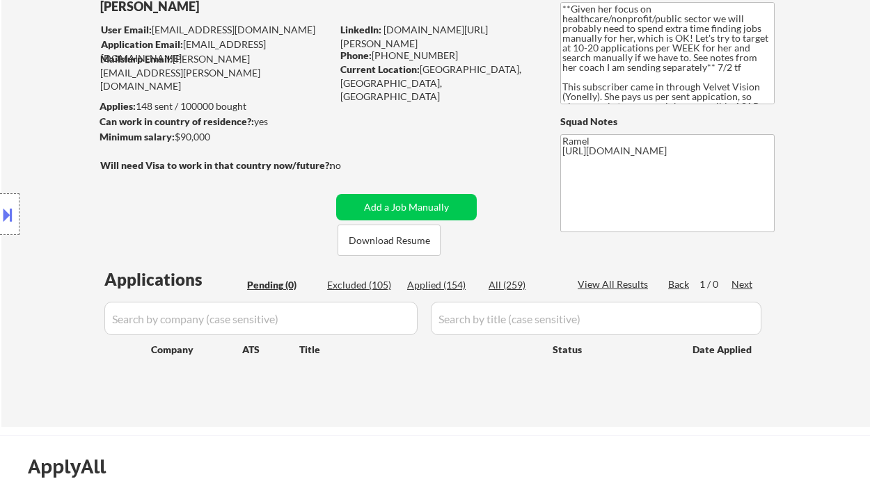
select select ""applied""
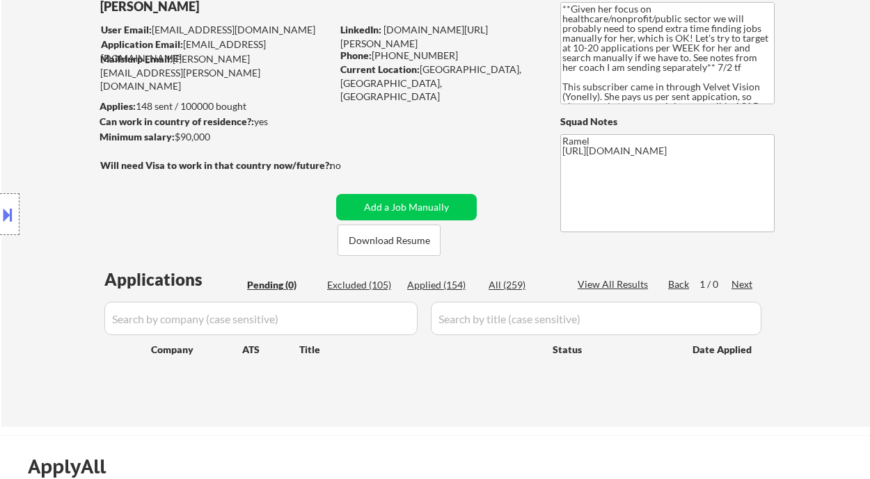
select select ""applied""
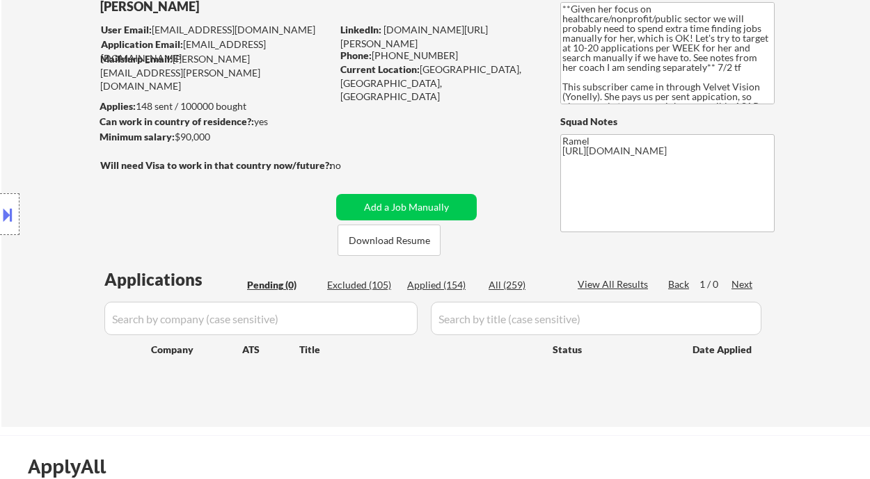
select select ""applied""
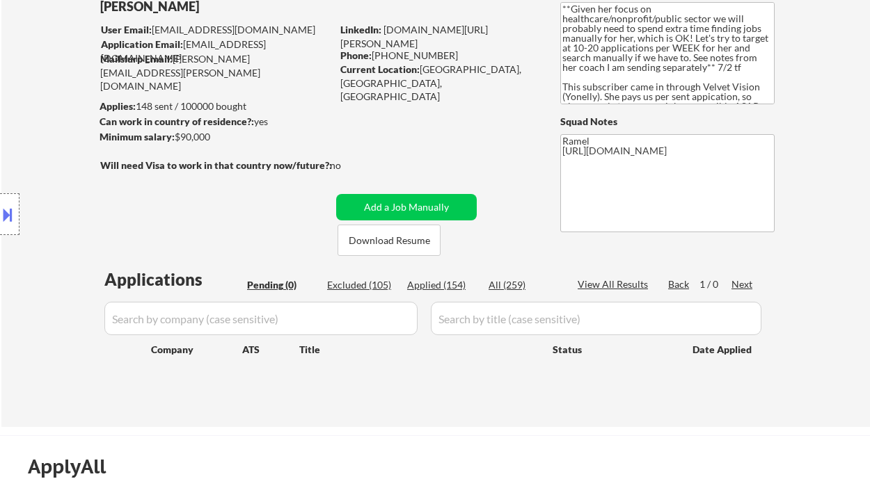
select select ""applied""
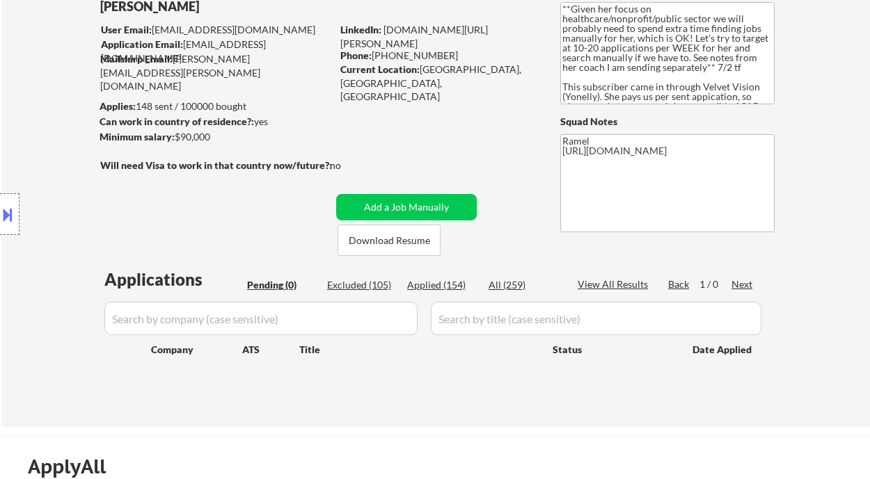
select select ""applied""
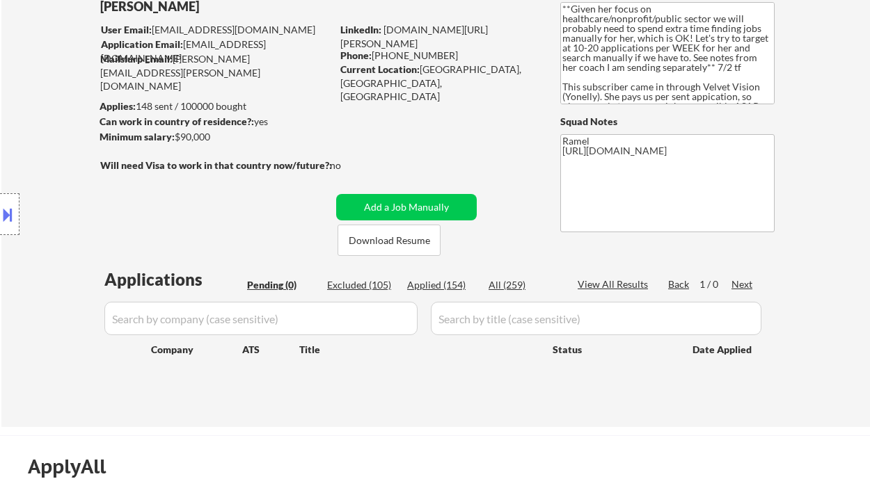
select select ""applied""
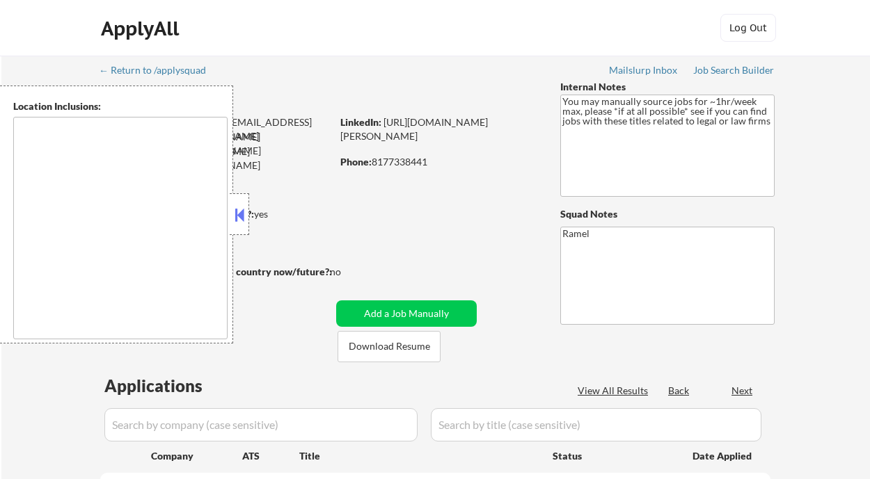
click at [238, 211] on button at bounding box center [239, 215] width 15 height 21
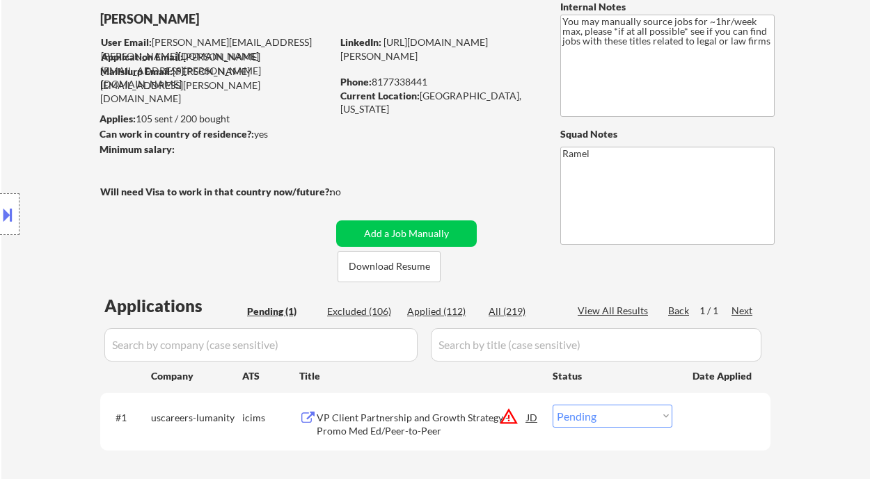
scroll to position [93, 0]
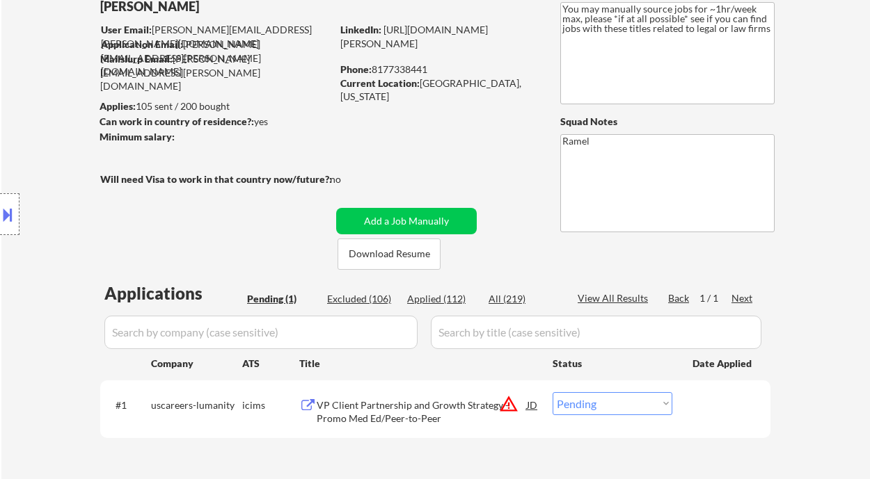
click at [397, 421] on div "VP Client Partnership and Growth Strategy - Promo Med Ed/Peer-to-Peer" at bounding box center [422, 412] width 210 height 27
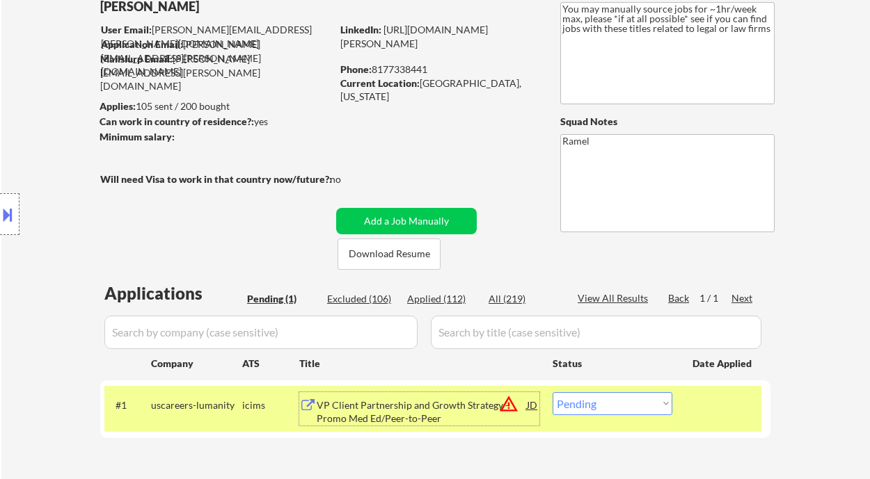
click at [414, 420] on div "VP Client Partnership and Growth Strategy - Promo Med Ed/Peer-to-Peer" at bounding box center [422, 412] width 210 height 27
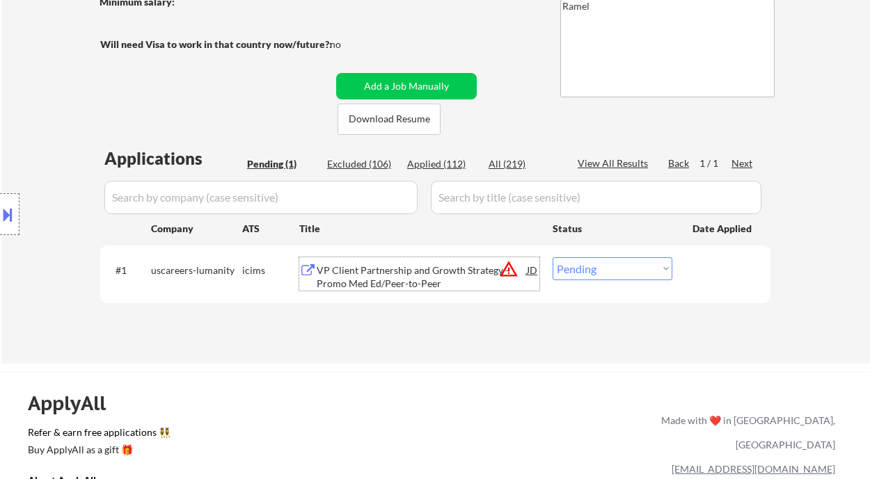
scroll to position [278, 0]
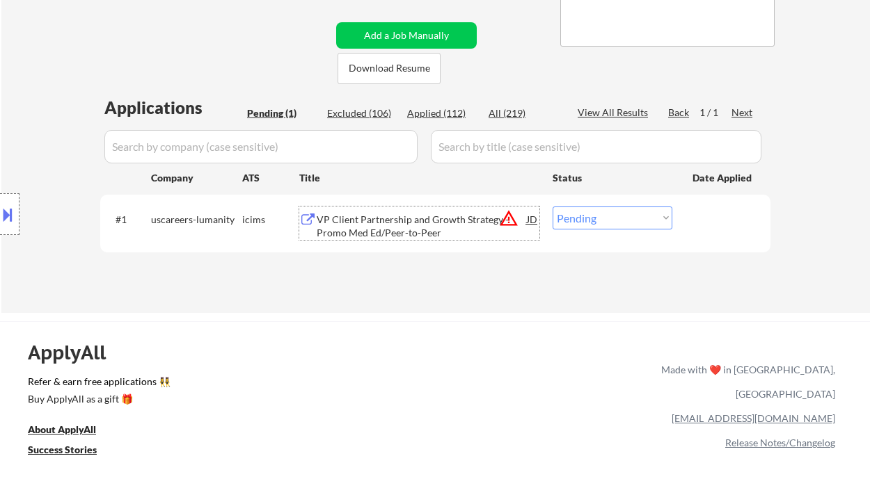
drag, startPoint x: 582, startPoint y: 225, endPoint x: 593, endPoint y: 229, distance: 12.3
click at [582, 225] on select "Choose an option... Pending Applied Excluded (Questions) Excluded (Expired) Exc…" at bounding box center [612, 218] width 120 height 23
select select ""applied""
click at [552, 207] on select "Choose an option... Pending Applied Excluded (Questions) Excluded (Expired) Exc…" at bounding box center [612, 218] width 120 height 23
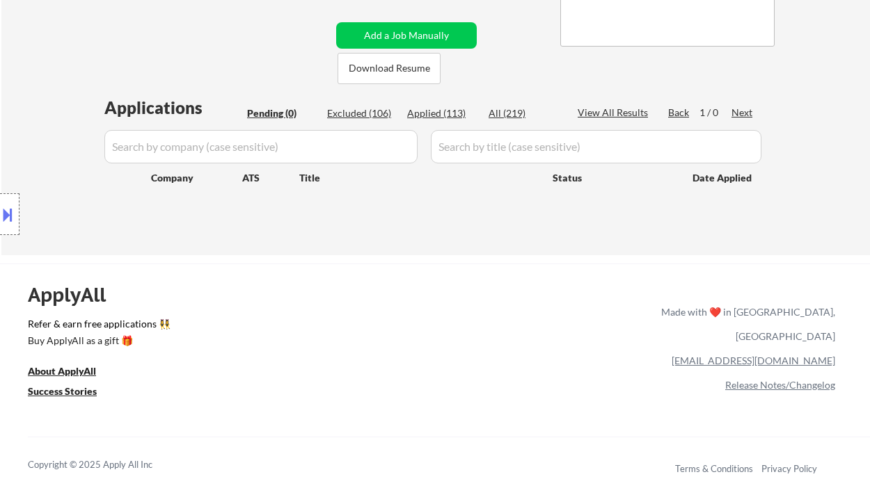
click at [52, 127] on div "Location Inclusions: remote" at bounding box center [124, 215] width 249 height 258
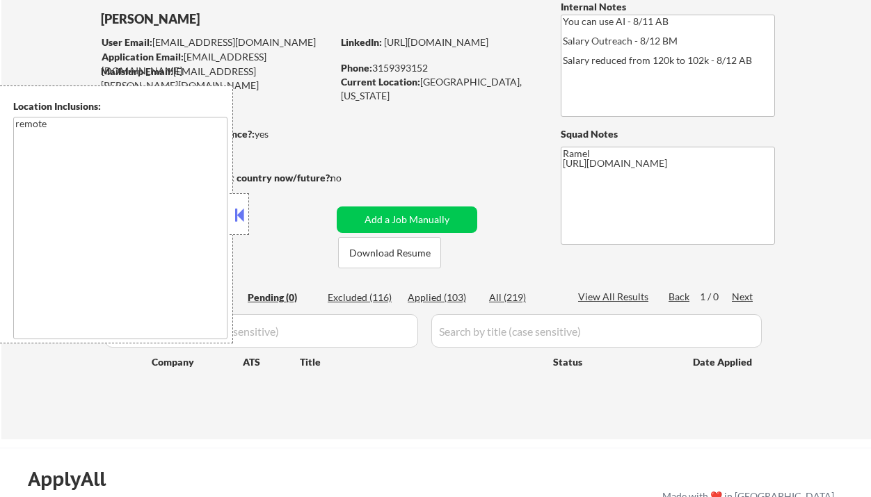
scroll to position [93, 0]
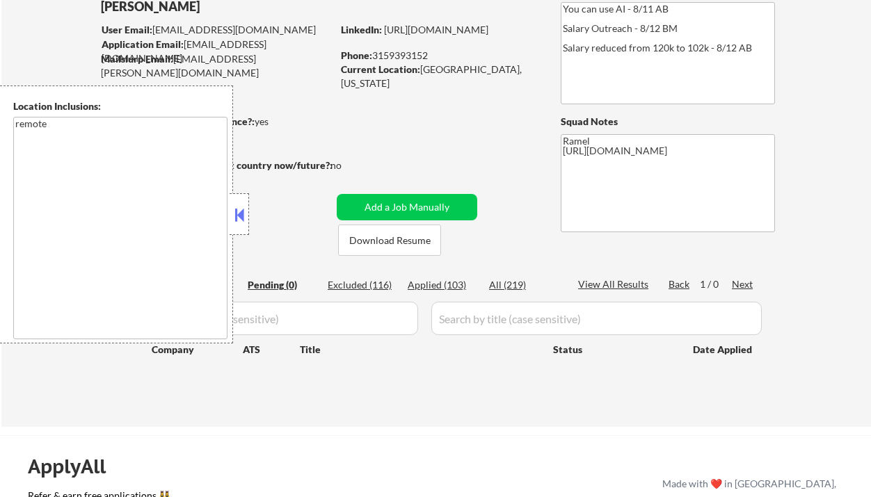
click at [235, 211] on button at bounding box center [239, 215] width 15 height 21
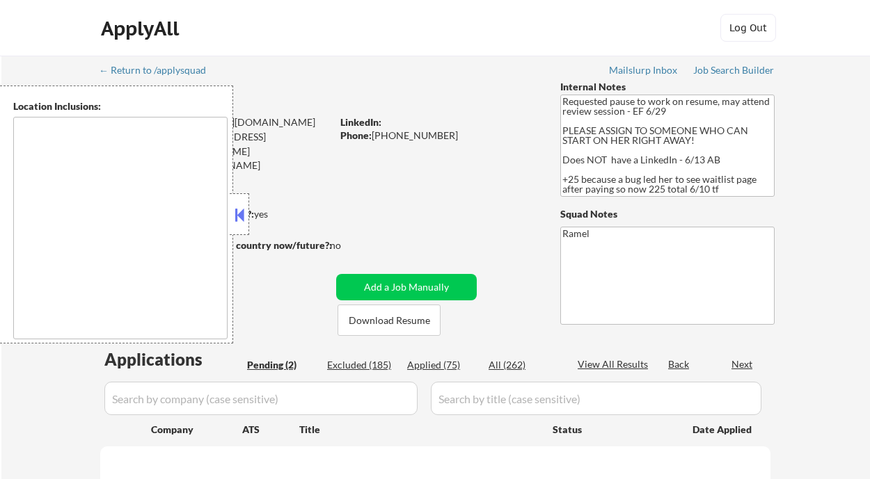
select select ""pending""
type textarea "[GEOGRAPHIC_DATA], [GEOGRAPHIC_DATA] [GEOGRAPHIC_DATA], [GEOGRAPHIC_DATA] [GEOG…"
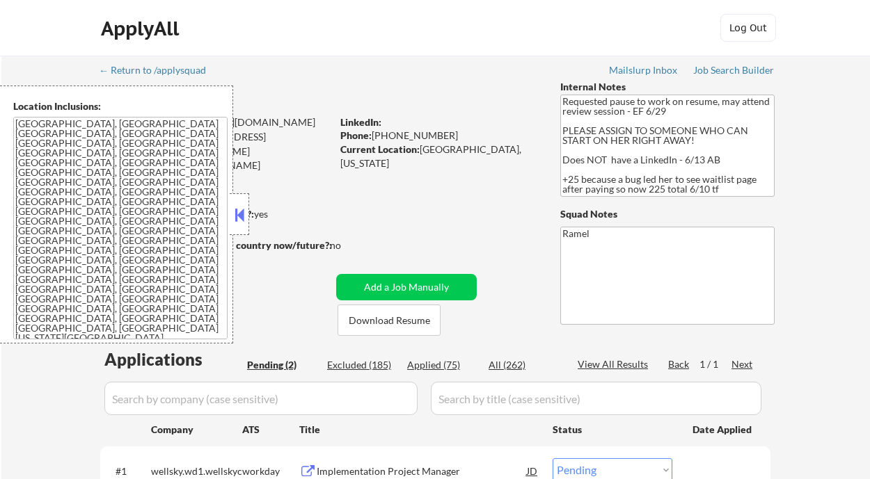
click at [236, 218] on button at bounding box center [239, 215] width 15 height 21
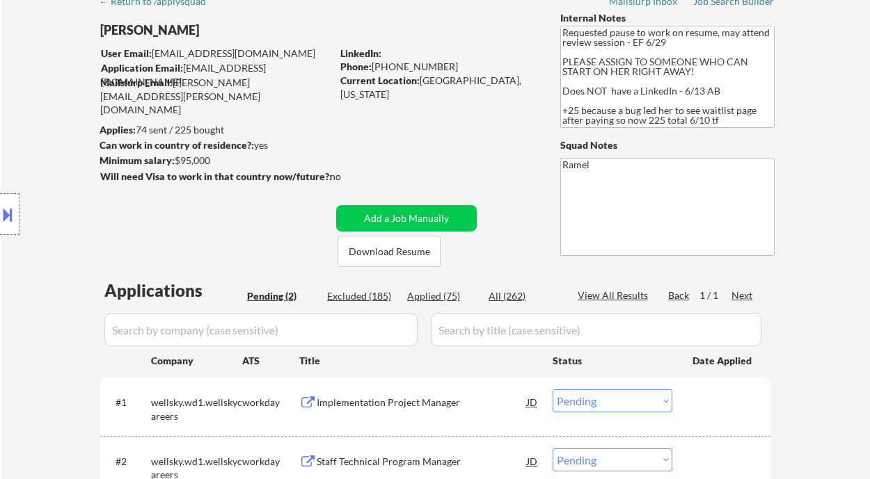
scroll to position [93, 0]
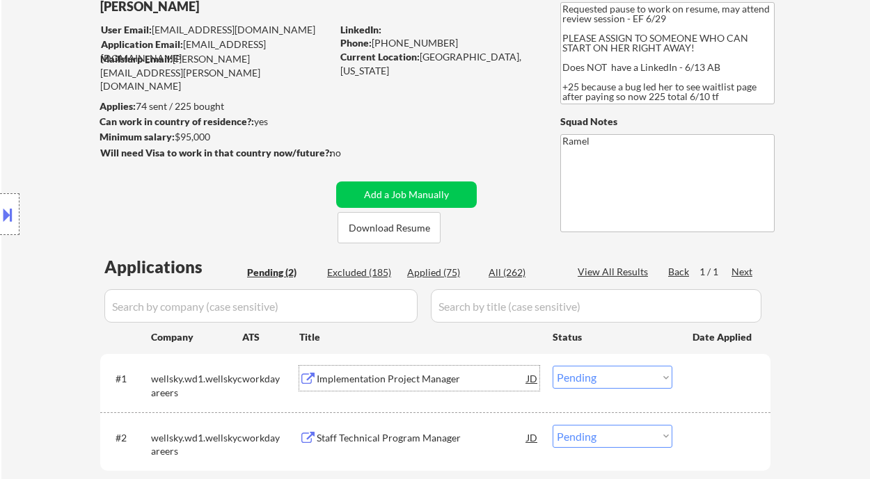
click at [394, 383] on div "Implementation Project Manager" at bounding box center [422, 379] width 210 height 14
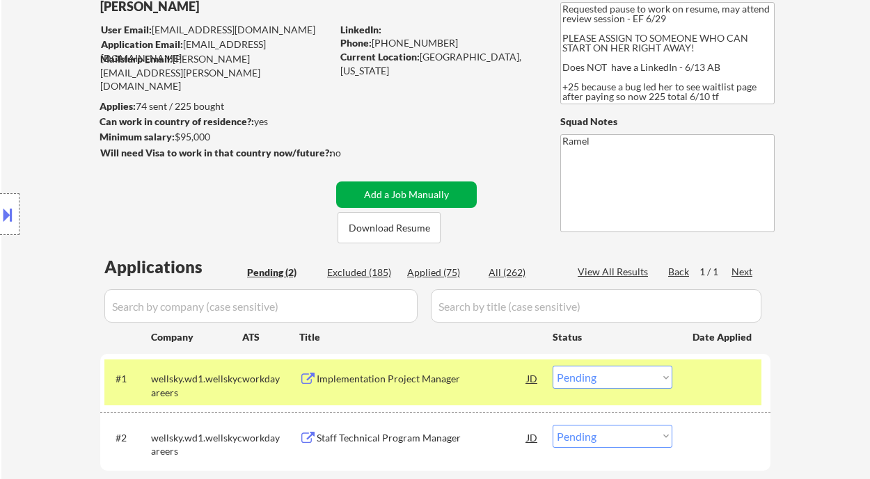
scroll to position [185, 0]
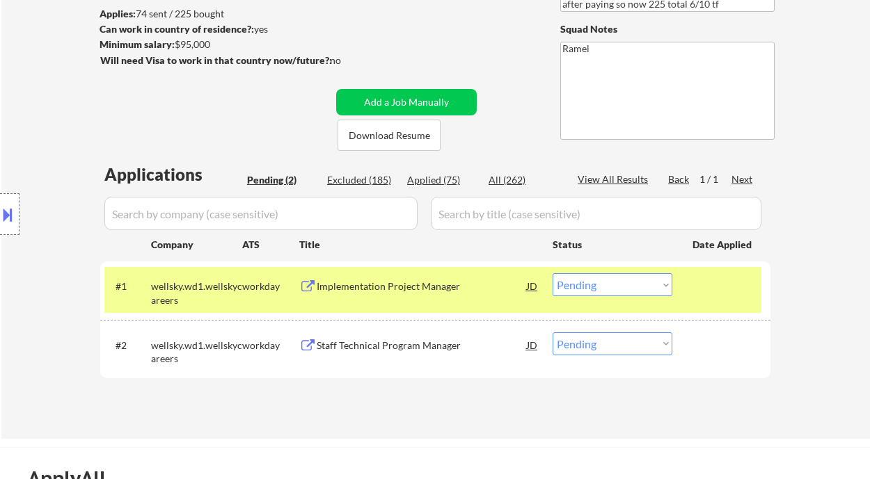
click at [609, 288] on select "Choose an option... Pending Applied Excluded (Questions) Excluded (Expired) Exc…" at bounding box center [612, 284] width 120 height 23
drag, startPoint x: 586, startPoint y: 287, endPoint x: 593, endPoint y: 295, distance: 10.3
click at [586, 287] on select "Choose an option... Pending Applied Excluded (Questions) Excluded (Expired) Exc…" at bounding box center [612, 284] width 120 height 23
click at [552, 273] on select "Choose an option... Pending Applied Excluded (Questions) Excluded (Expired) Exc…" at bounding box center [612, 284] width 120 height 23
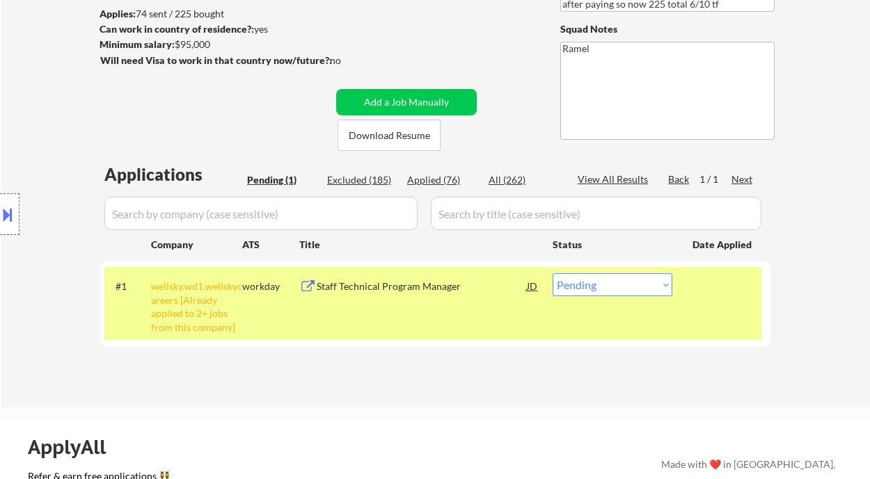
drag, startPoint x: 658, startPoint y: 285, endPoint x: 650, endPoint y: 294, distance: 11.3
click at [657, 286] on select "Choose an option... Pending Applied Excluded (Questions) Excluded (Expired) Exc…" at bounding box center [612, 284] width 120 height 23
select select ""excluded__other_""
click at [552, 273] on select "Choose an option... Pending Applied Excluded (Questions) Excluded (Expired) Exc…" at bounding box center [612, 284] width 120 height 23
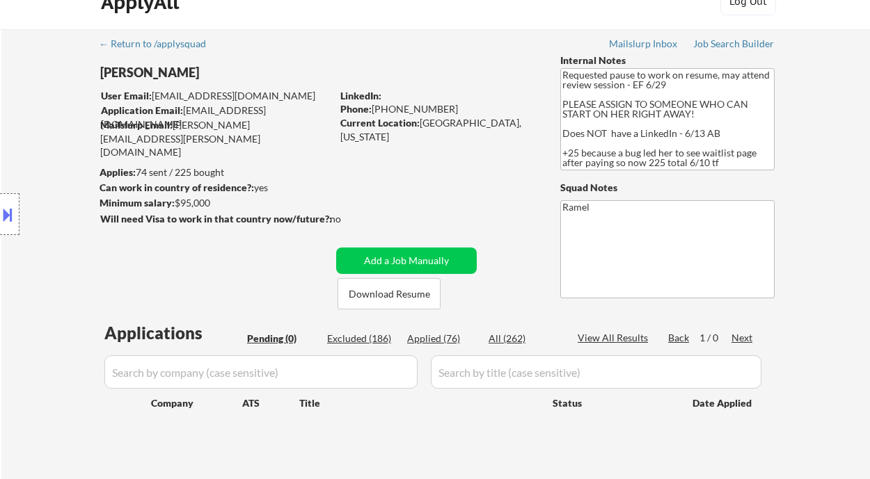
scroll to position [0, 0]
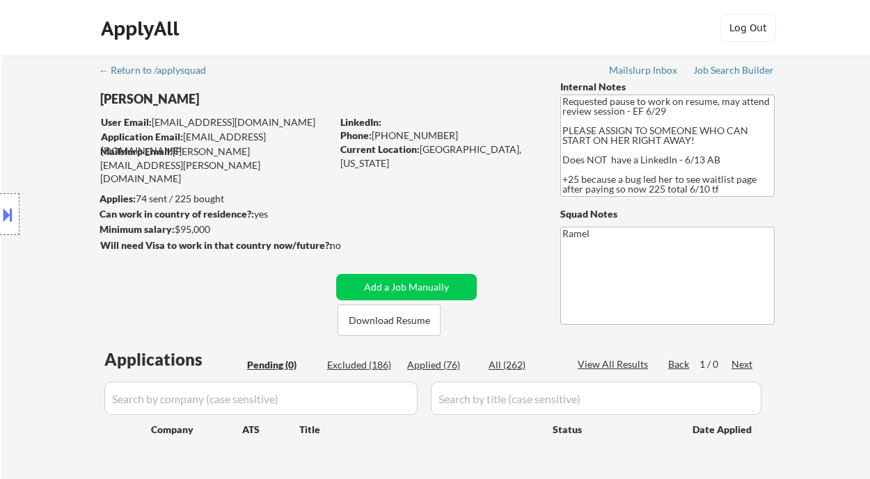
drag, startPoint x: 63, startPoint y: 65, endPoint x: 147, endPoint y: 1, distance: 105.2
click at [63, 65] on div "← Return to /applysquad Mailslurp Inbox Job Search Builder Anita Obasuyi User E…" at bounding box center [435, 281] width 868 height 451
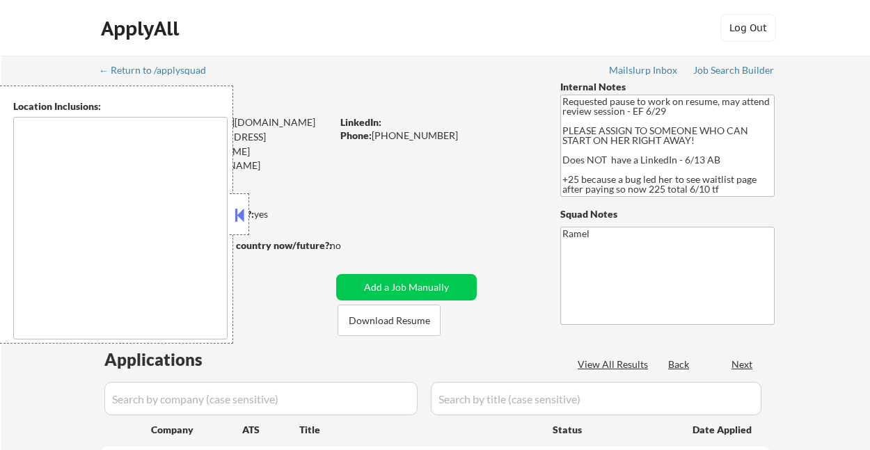
type textarea "[GEOGRAPHIC_DATA], [GEOGRAPHIC_DATA] [GEOGRAPHIC_DATA], [GEOGRAPHIC_DATA] [GEOG…"
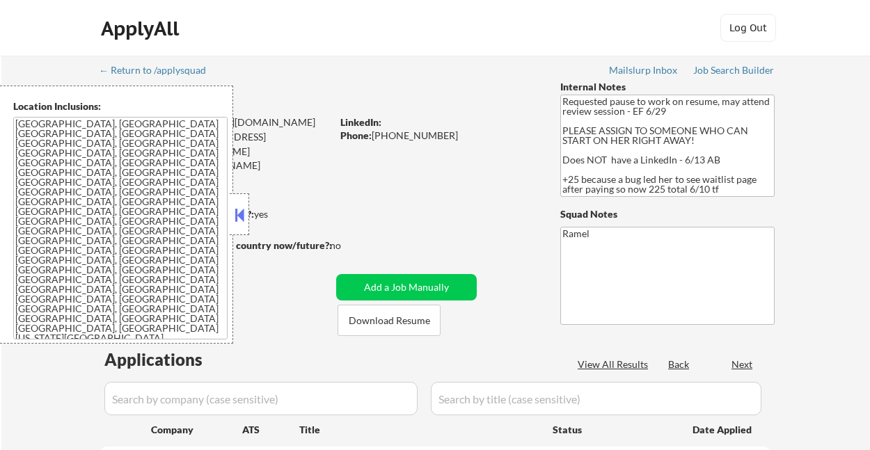
select select ""pending""
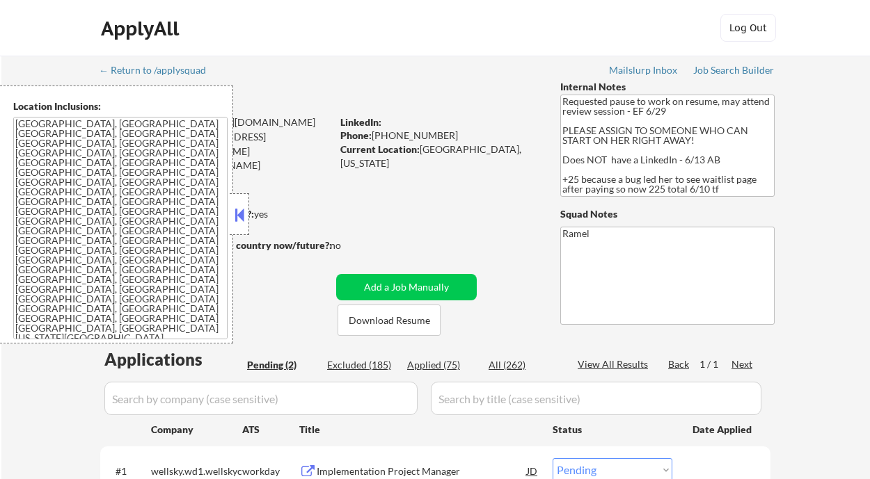
click at [246, 215] on button at bounding box center [239, 215] width 15 height 21
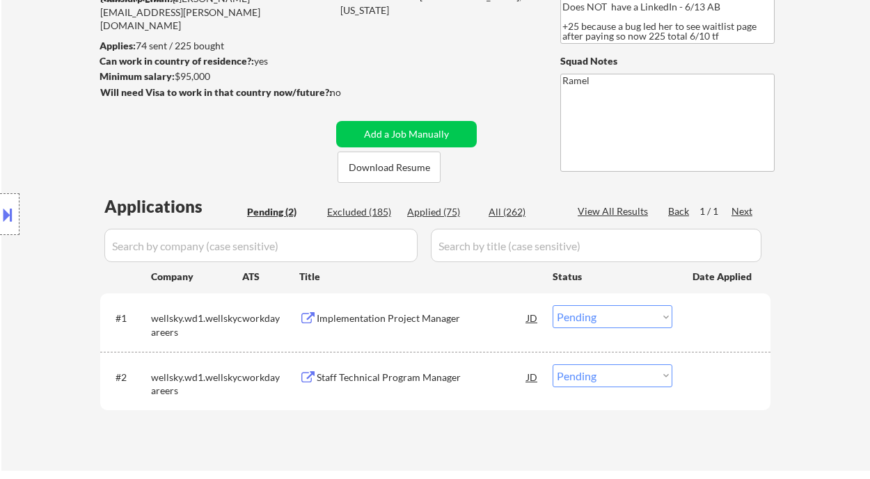
scroll to position [185, 0]
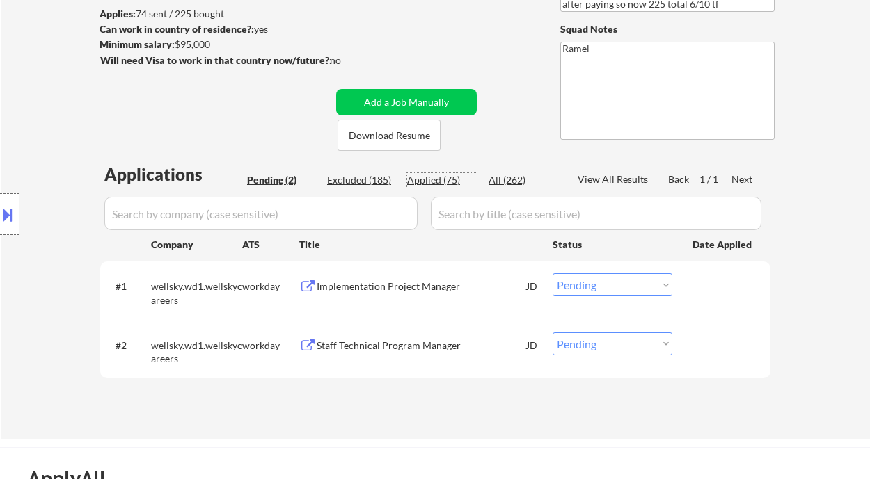
click at [435, 180] on div "Applied (75)" at bounding box center [442, 180] width 70 height 14
select select ""applied""
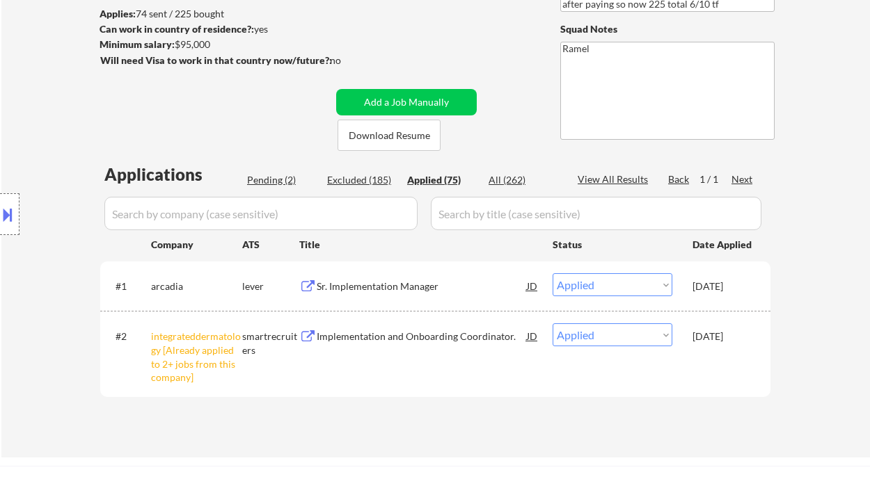
select select ""applied""
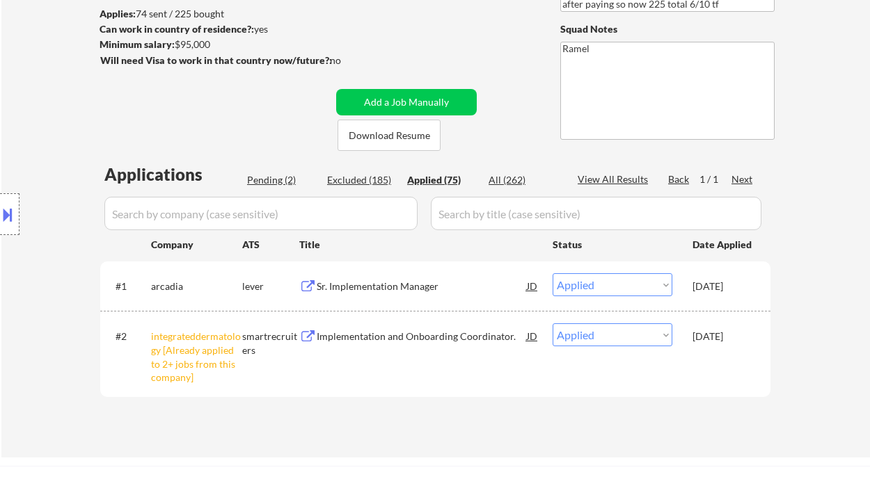
select select ""applied""
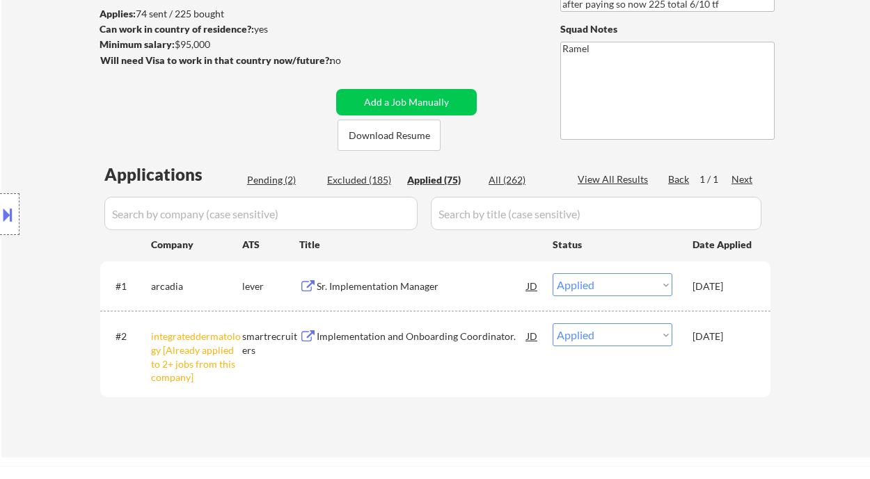
select select ""applied""
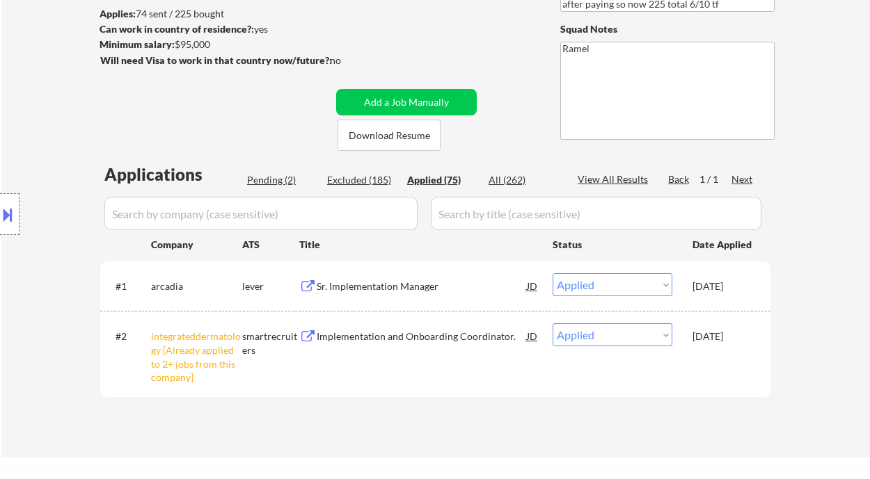
select select ""applied""
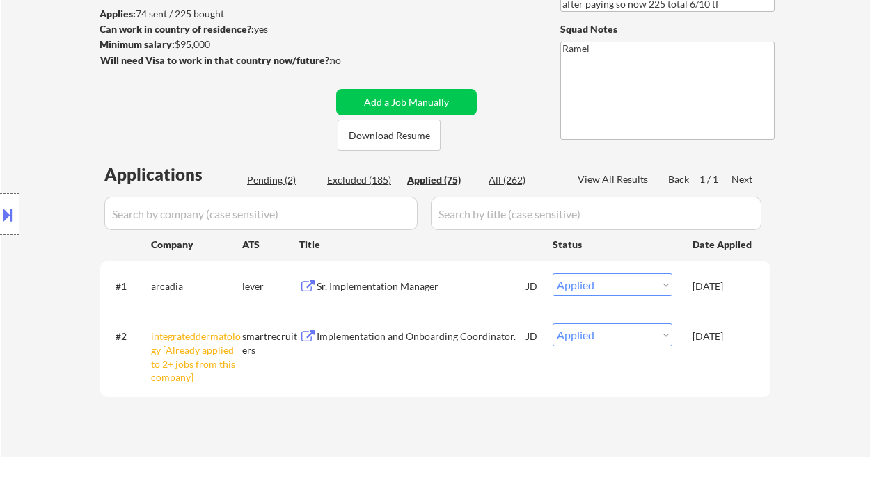
select select ""applied""
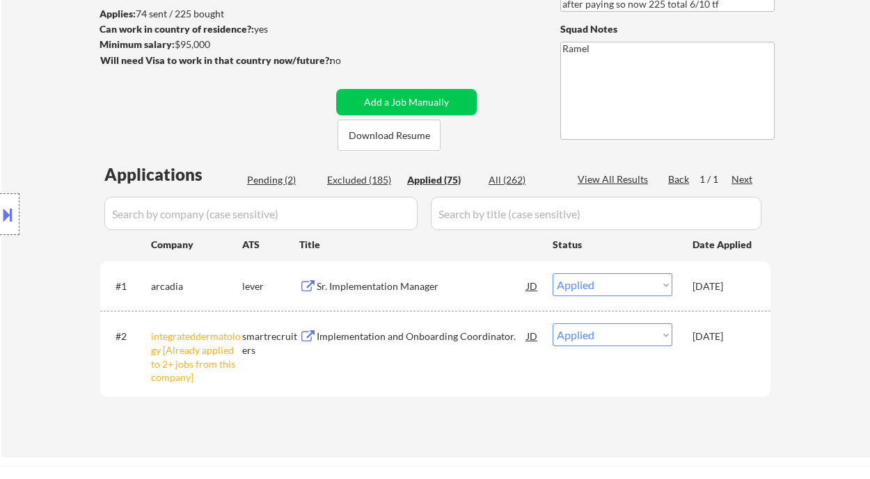
select select ""applied""
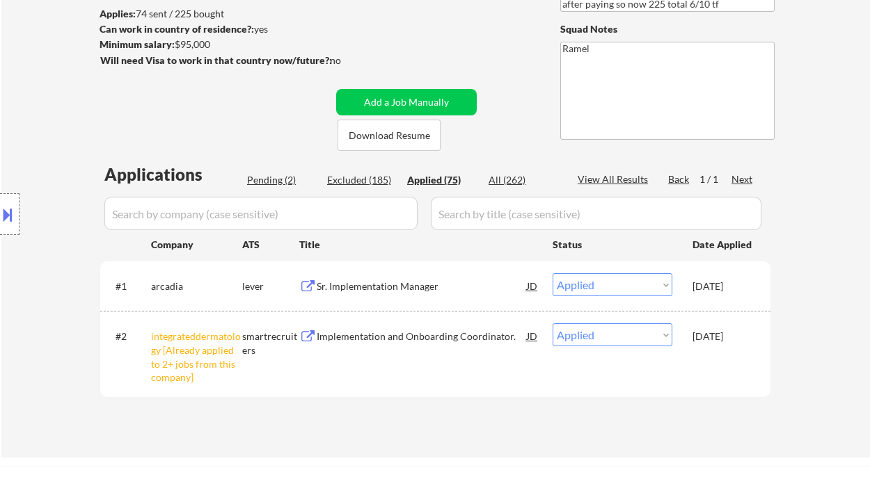
select select ""applied""
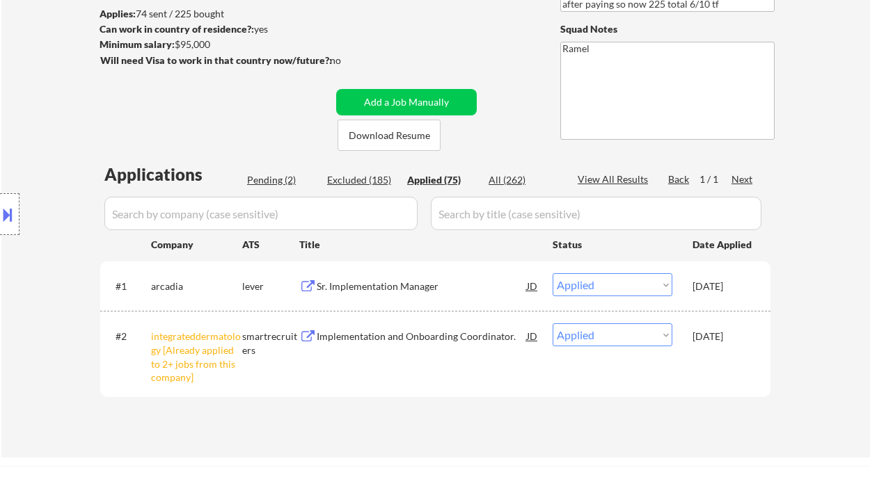
select select ""applied""
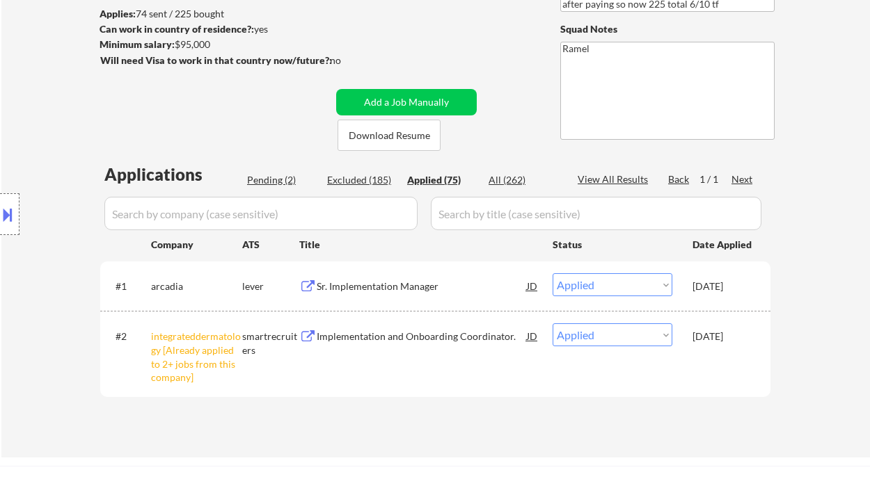
select select ""applied""
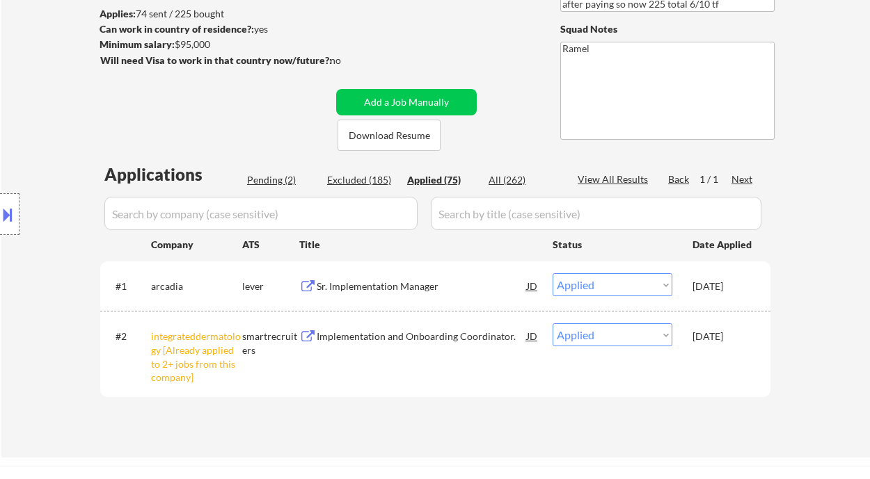
select select ""applied""
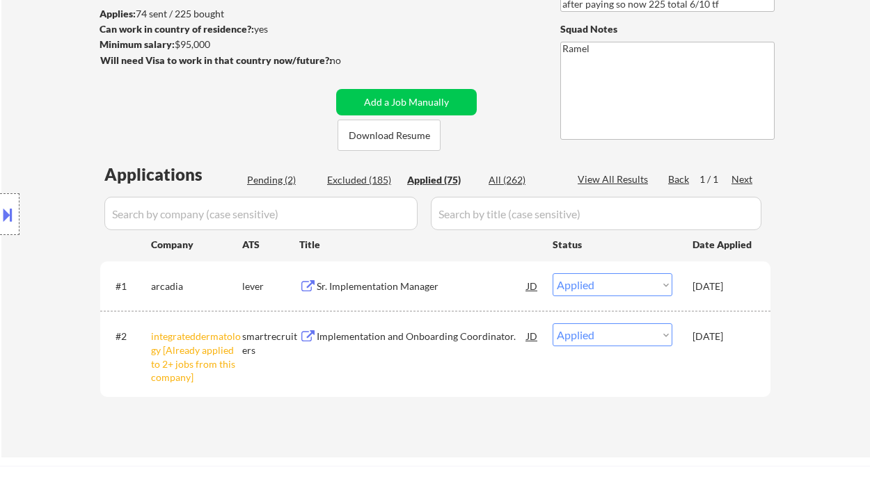
select select ""applied""
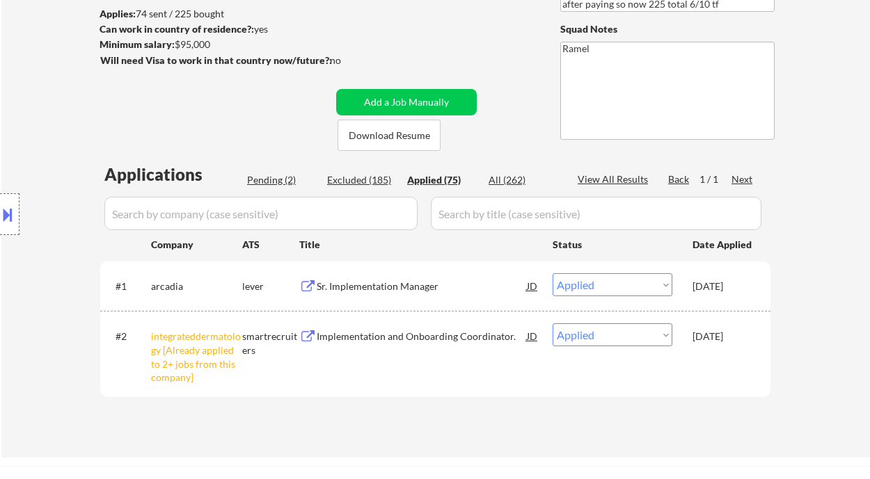
select select ""applied""
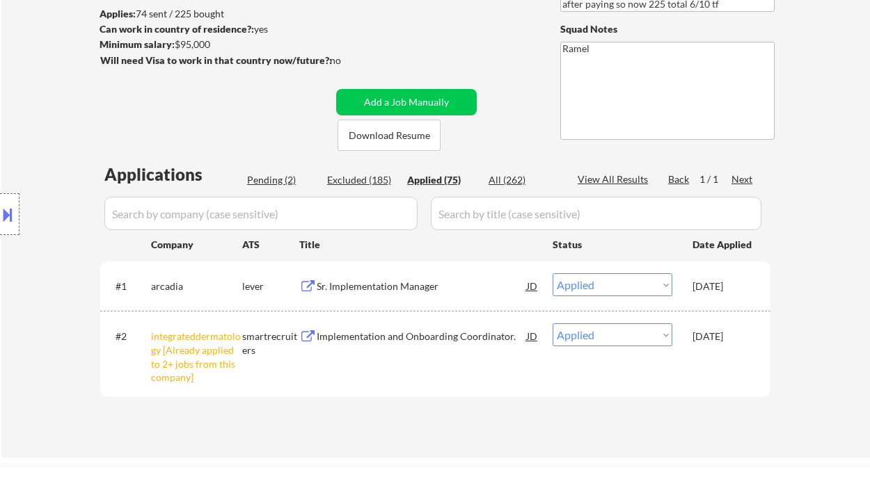
select select ""applied""
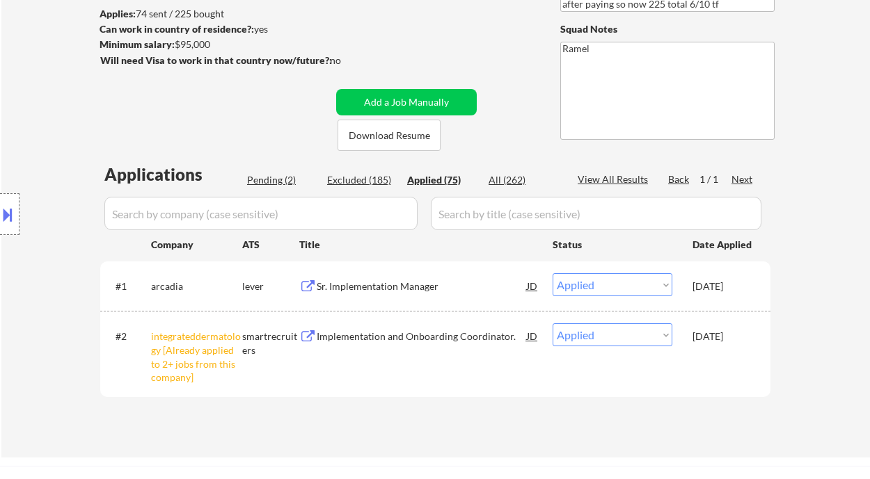
select select ""applied""
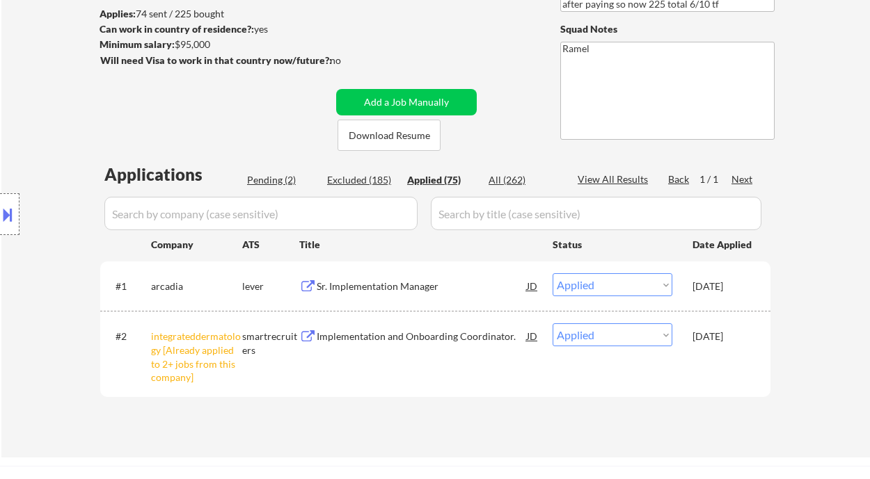
select select ""applied""
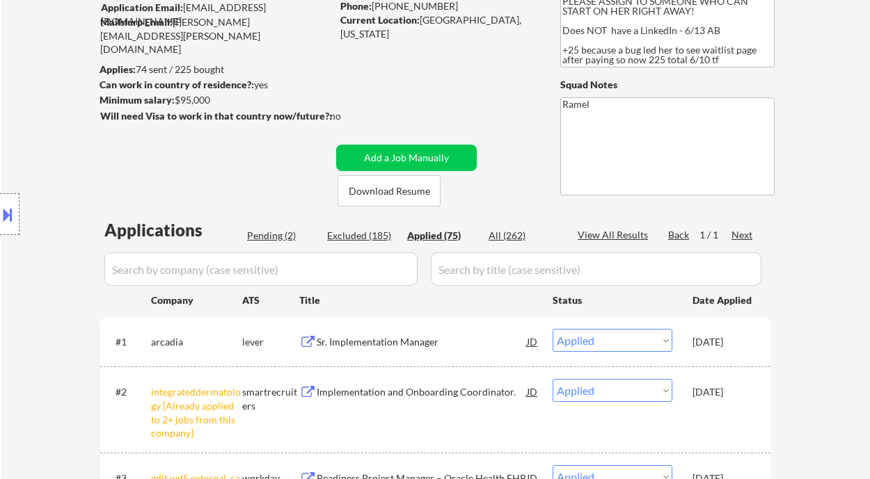
scroll to position [57, 0]
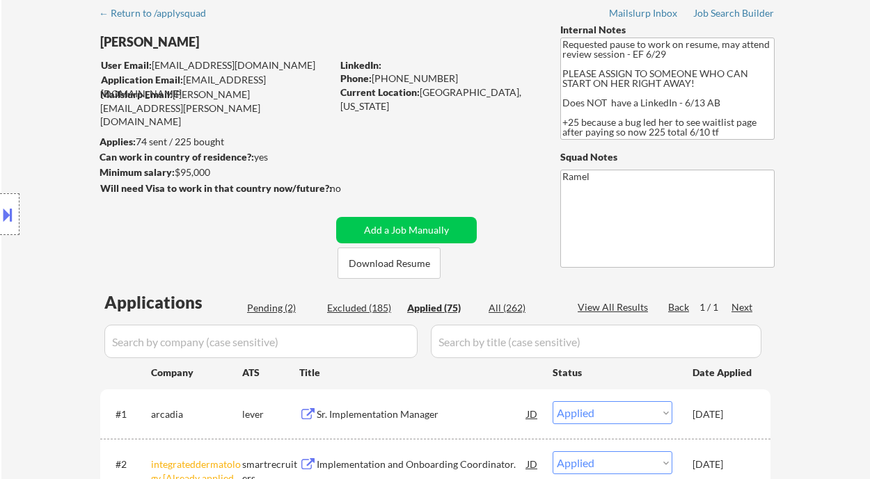
click at [426, 75] on div "Phone: +17139036468" at bounding box center [438, 79] width 197 height 14
copy div "17139036468"
select select ""applied""
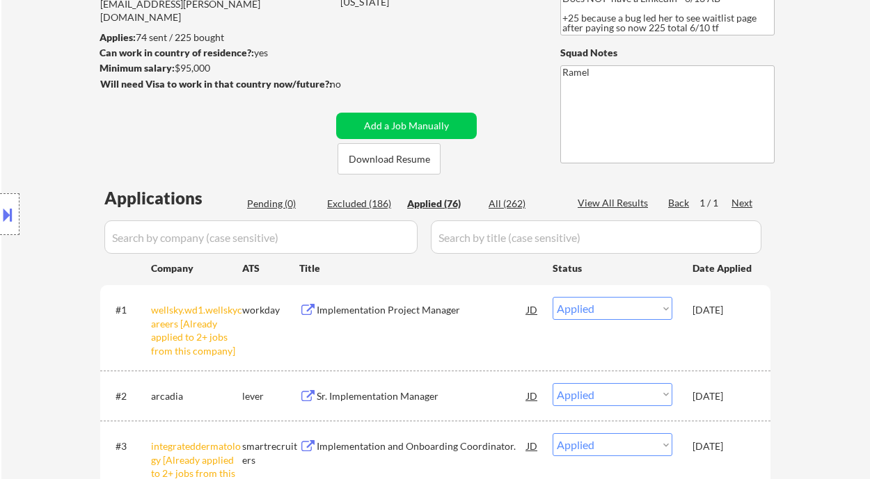
scroll to position [150, 0]
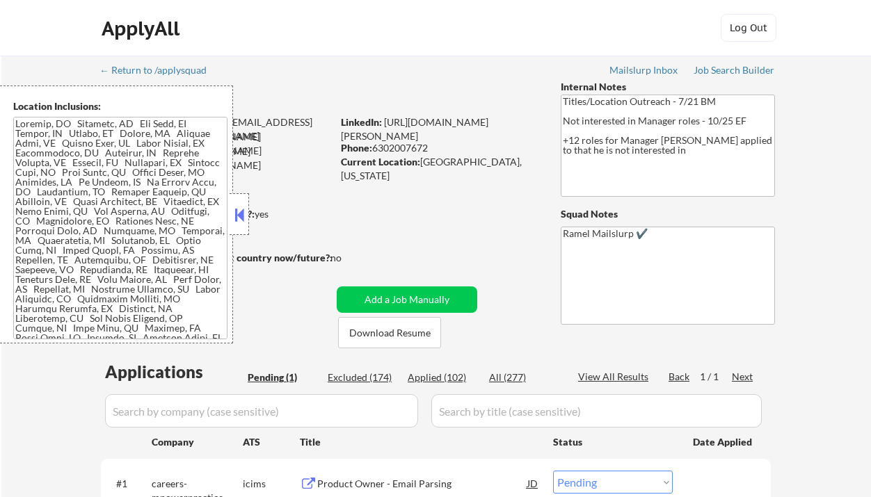
select select ""pending""
click at [236, 222] on button at bounding box center [239, 215] width 15 height 21
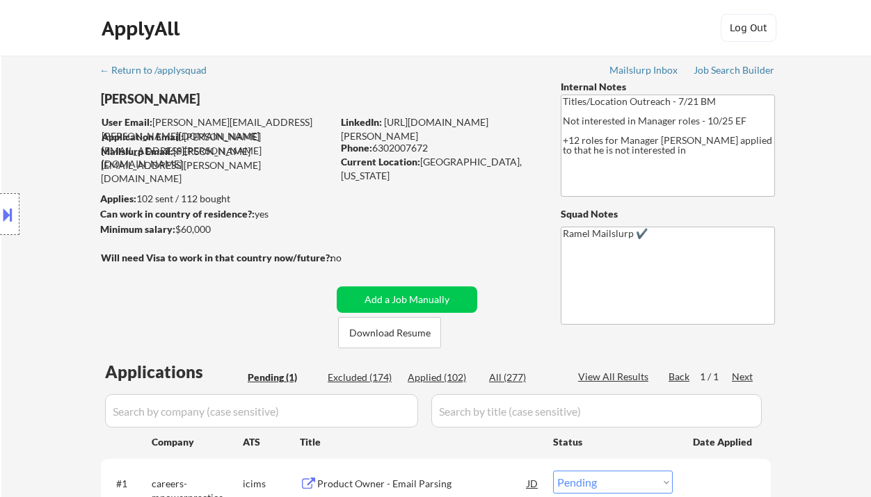
scroll to position [278, 0]
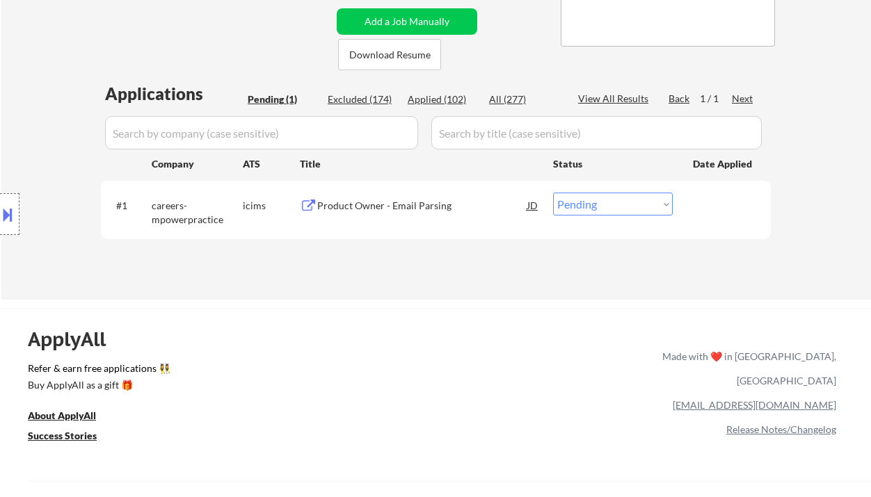
click at [385, 208] on div "Product Owner - Email Parsing" at bounding box center [422, 206] width 210 height 14
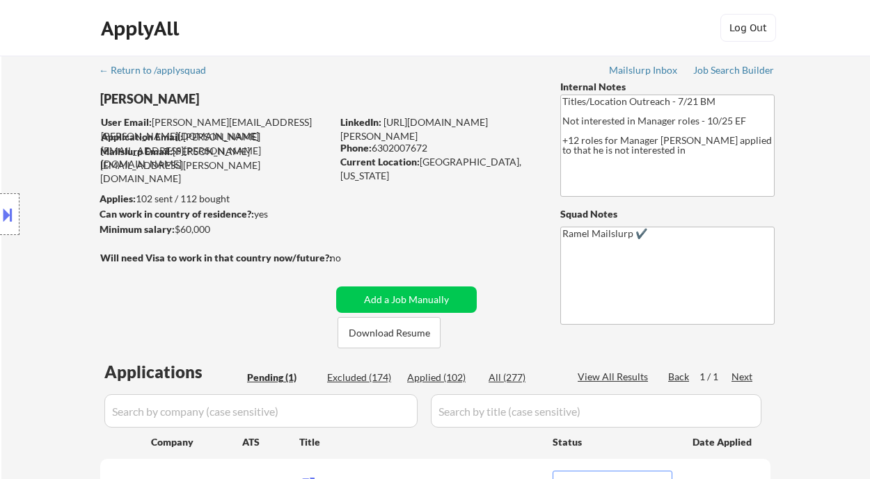
scroll to position [185, 0]
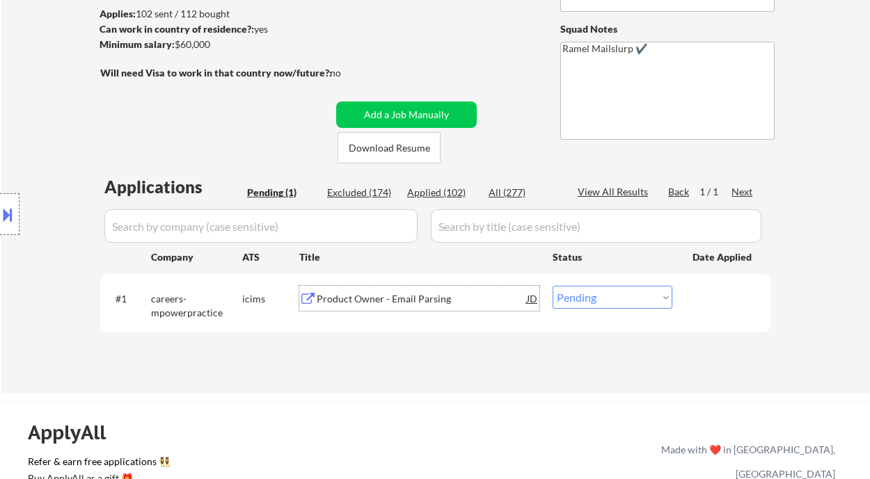
click at [405, 299] on div "Product Owner - Email Parsing" at bounding box center [422, 299] width 210 height 14
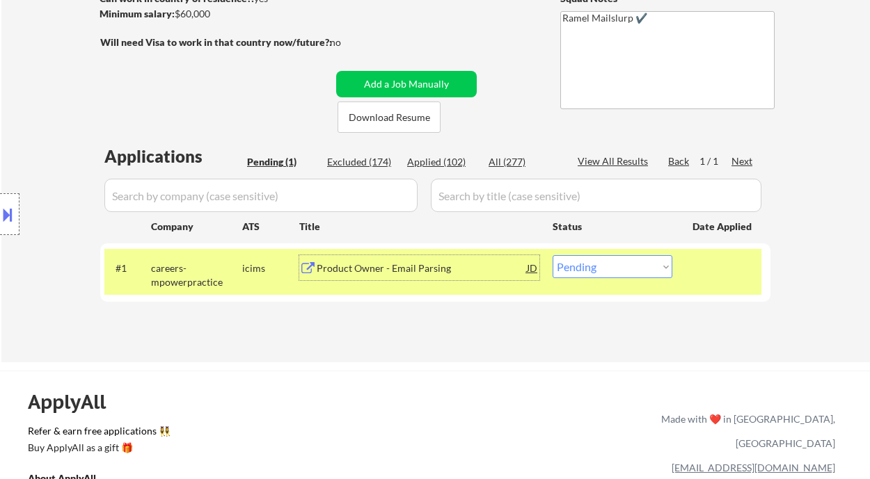
scroll to position [278, 0]
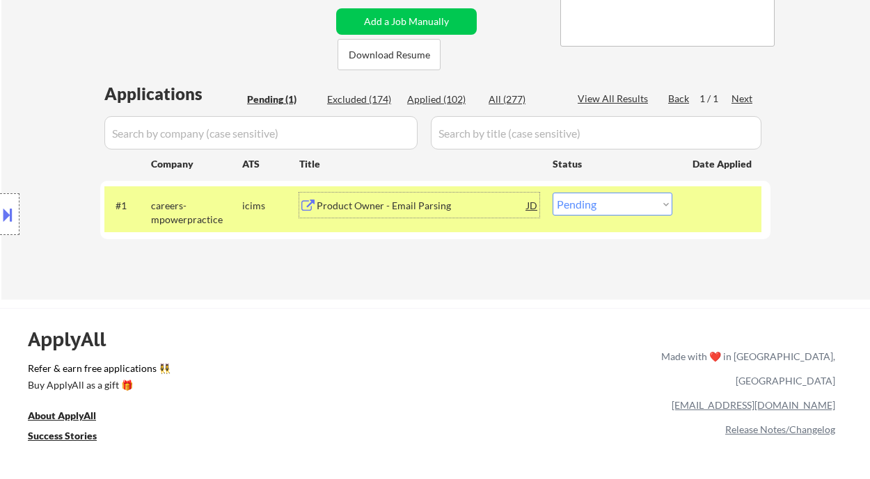
click at [584, 203] on select "Choose an option... Pending Applied Excluded (Questions) Excluded (Expired) Exc…" at bounding box center [612, 204] width 120 height 23
select select ""excluded__bad_match_""
click at [552, 193] on select "Choose an option... Pending Applied Excluded (Questions) Excluded (Expired) Exc…" at bounding box center [612, 204] width 120 height 23
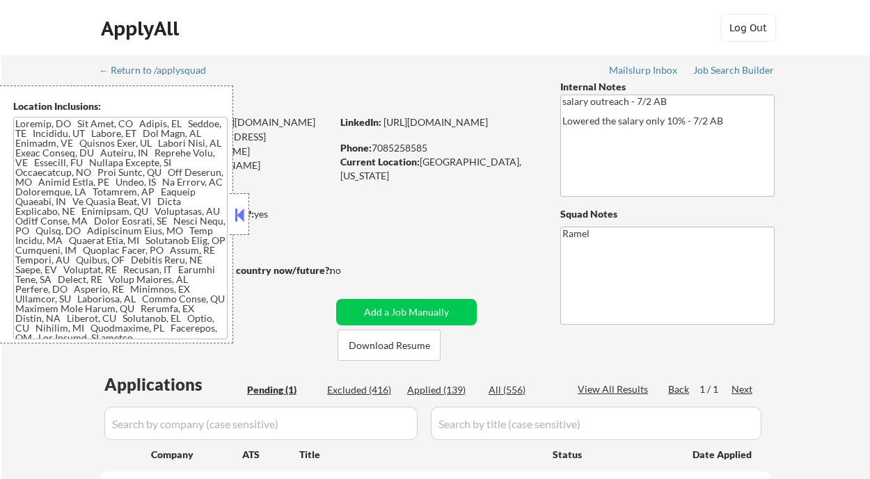
click at [236, 214] on button at bounding box center [239, 215] width 15 height 21
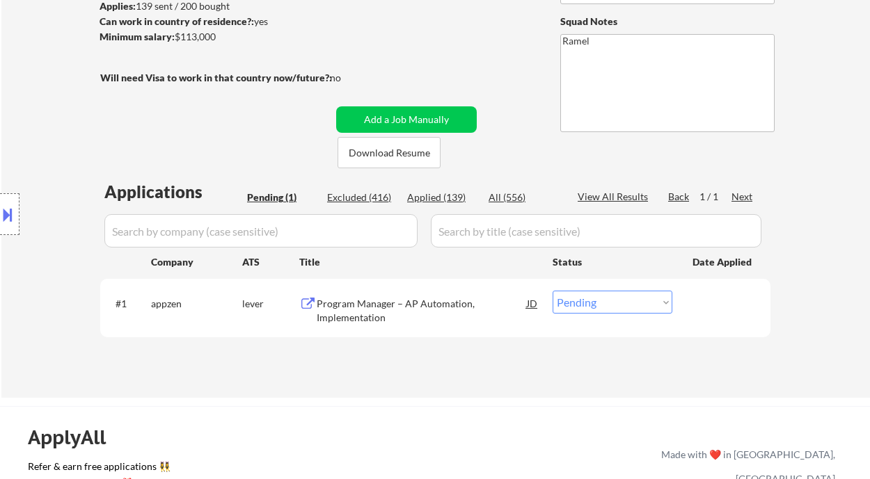
scroll to position [185, 0]
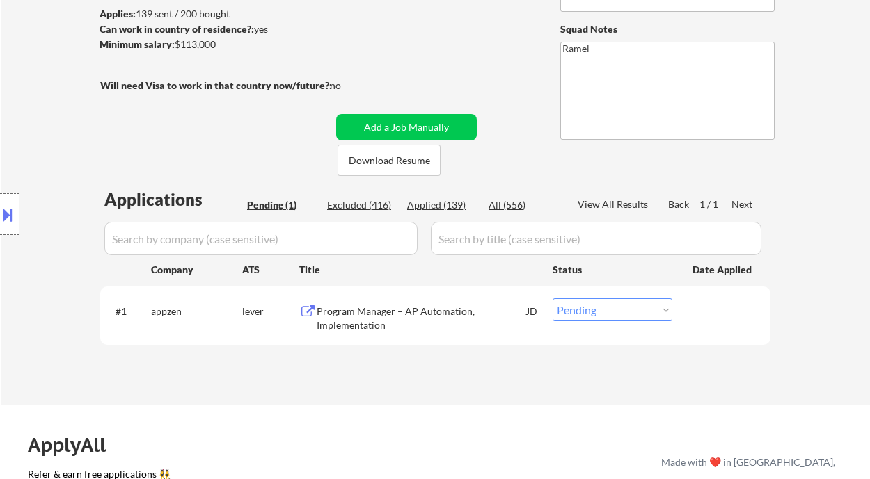
click at [406, 335] on div "#1 appzen lever Program Manager – AP Automation, Implementation JD Choose an op…" at bounding box center [432, 315] width 657 height 46
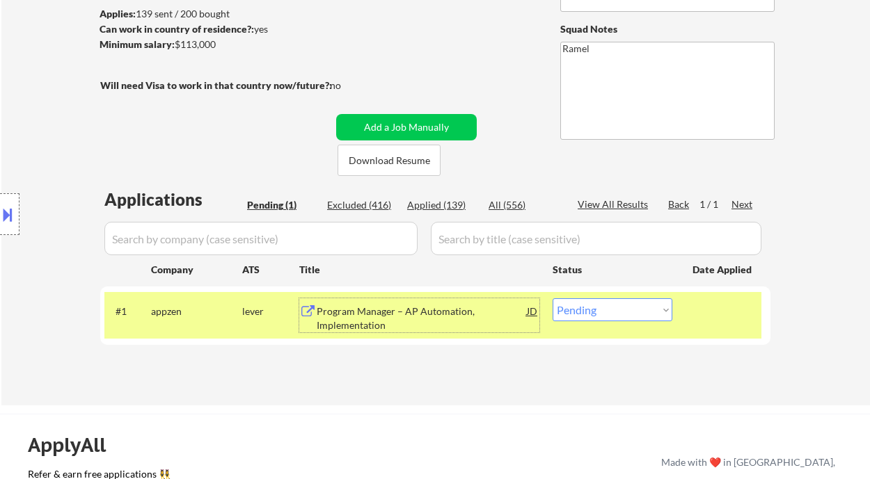
click at [398, 319] on div "Program Manager – AP Automation, Implementation" at bounding box center [422, 318] width 210 height 27
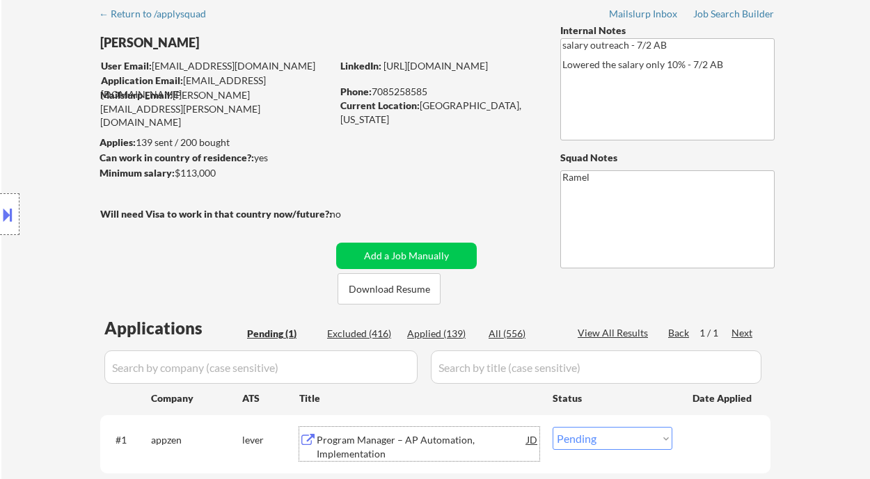
scroll to position [0, 0]
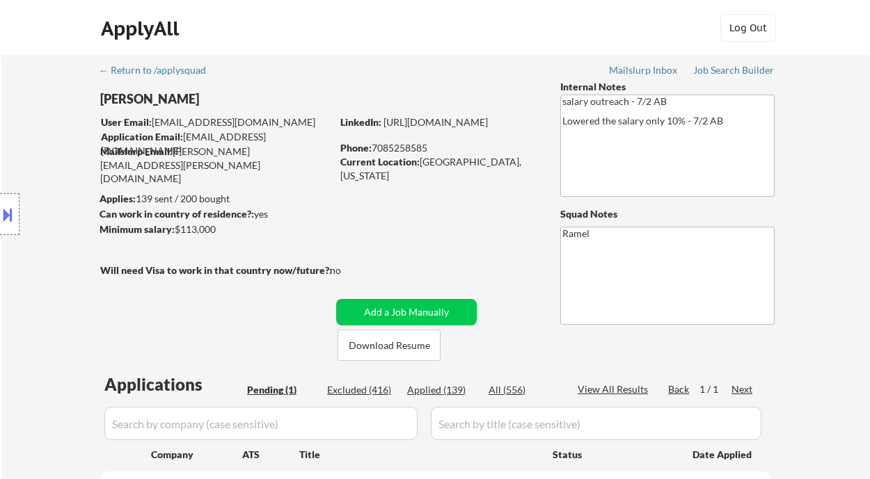
click at [51, 156] on div "Location Inclusions:" at bounding box center [124, 215] width 249 height 258
click at [17, 215] on div at bounding box center [9, 214] width 19 height 42
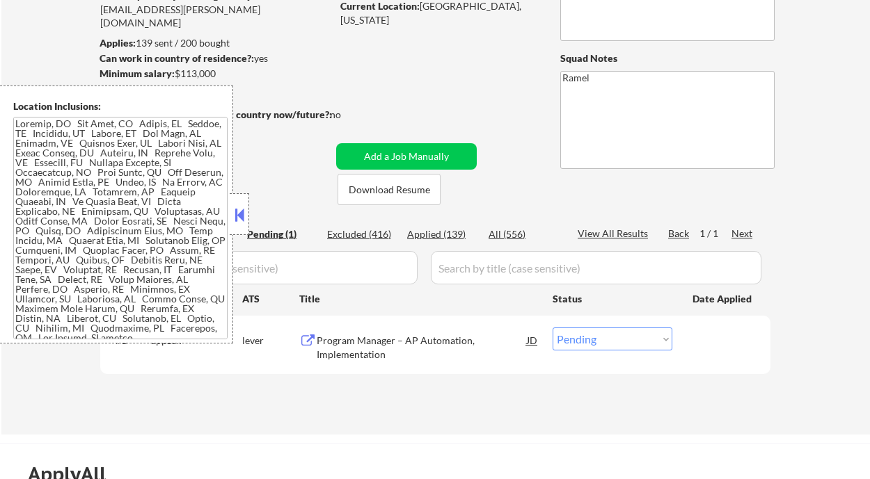
scroll to position [185, 0]
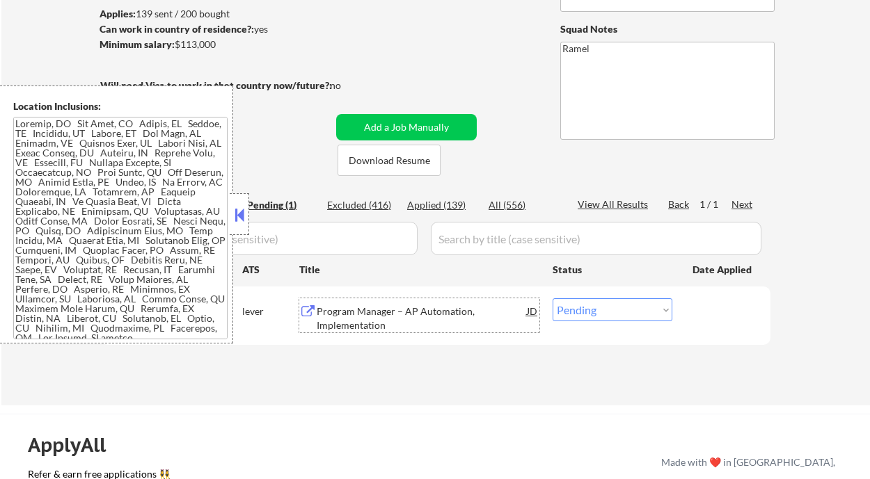
click at [411, 319] on div "Program Manager – AP Automation, Implementation" at bounding box center [422, 318] width 210 height 27
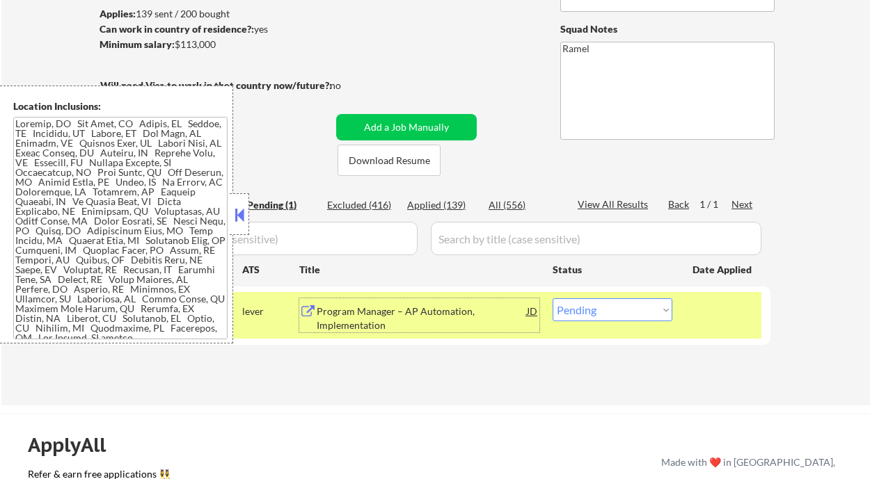
drag, startPoint x: 598, startPoint y: 310, endPoint x: 606, endPoint y: 321, distance: 12.9
click at [598, 310] on select "Choose an option... Pending Applied Excluded (Questions) Excluded (Expired) Exc…" at bounding box center [612, 309] width 120 height 23
select select ""excluded""
click at [552, 298] on select "Choose an option... Pending Applied Excluded (Questions) Excluded (Expired) Exc…" at bounding box center [612, 309] width 120 height 23
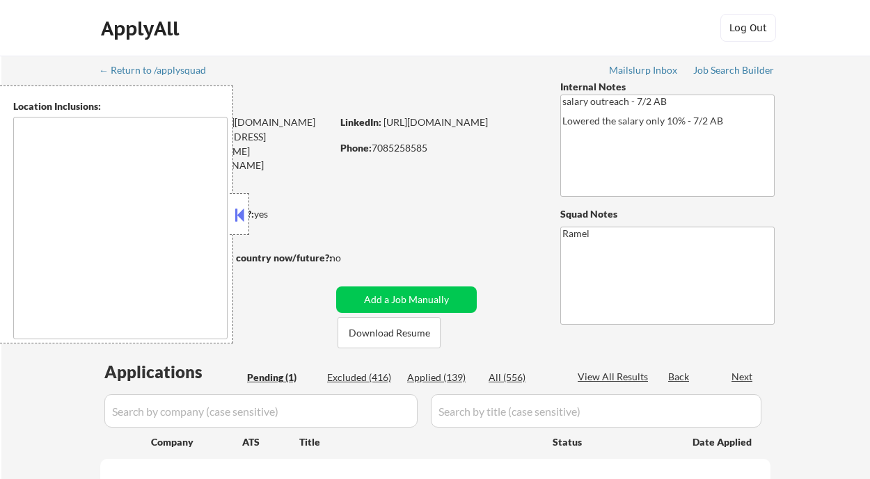
select select ""pending""
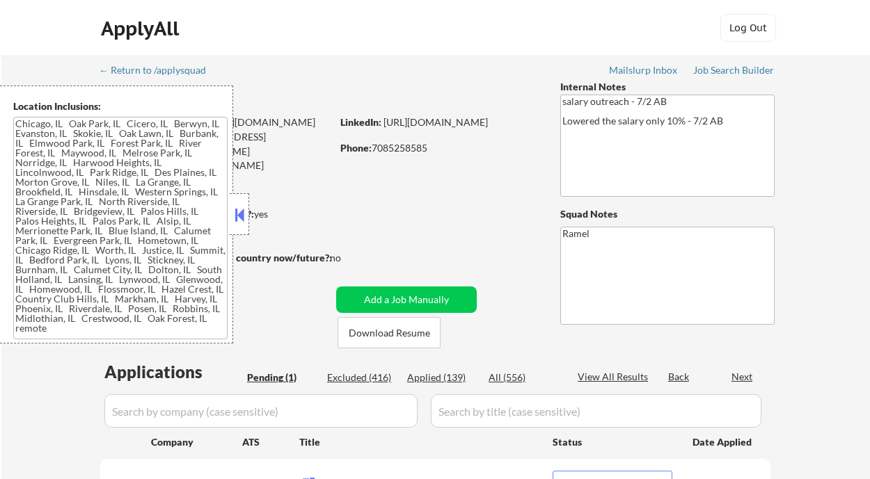
type textarea "Chicago, IL Oak Park, IL Cicero, IL Berwyn, IL Evanston, IL Skokie, IL Oak Lawn…"
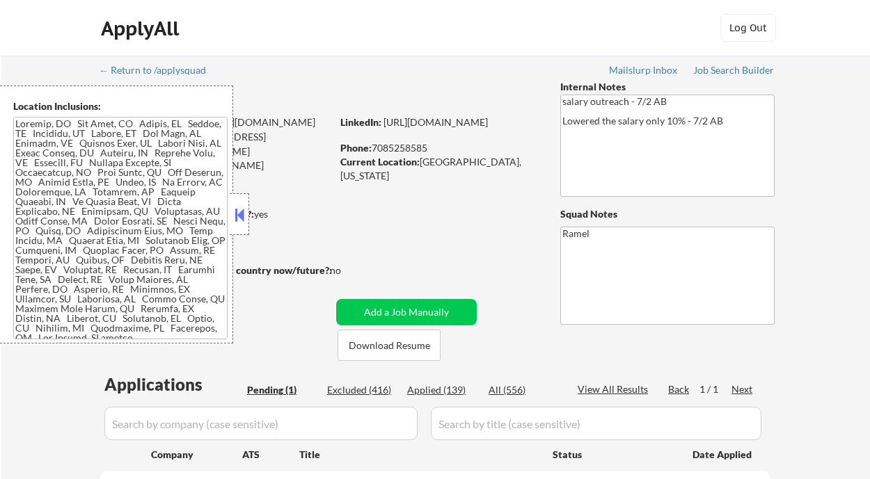
drag, startPoint x: 454, startPoint y: 391, endPoint x: 587, endPoint y: 364, distance: 136.3
click at [454, 391] on div "Applied (139)" at bounding box center [442, 390] width 70 height 14
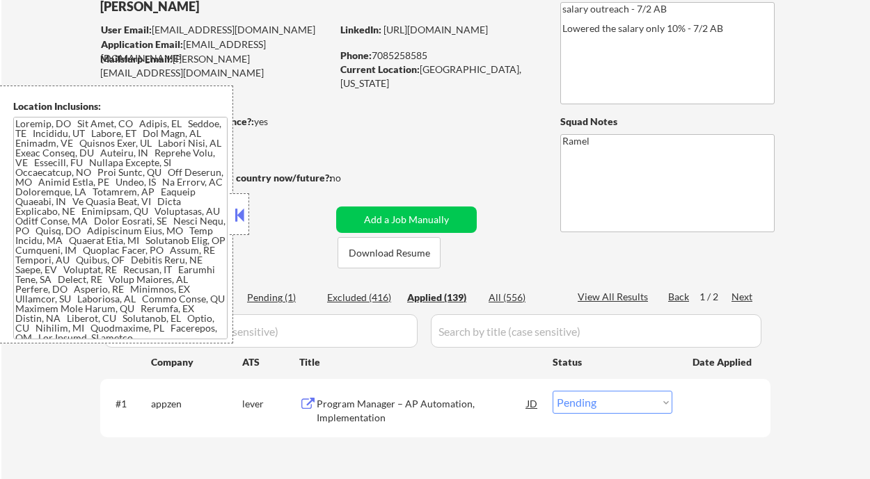
click at [624, 297] on div "View All Results" at bounding box center [614, 297] width 74 height 14
select select ""applied""
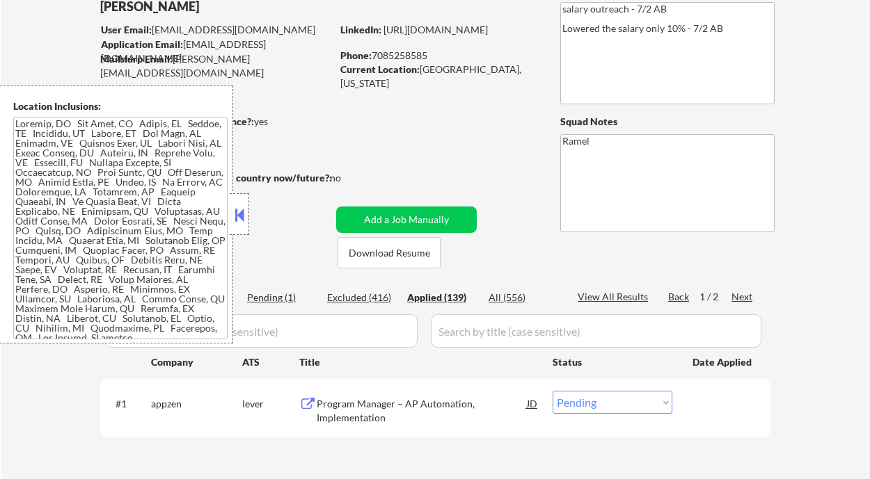
select select ""applied""
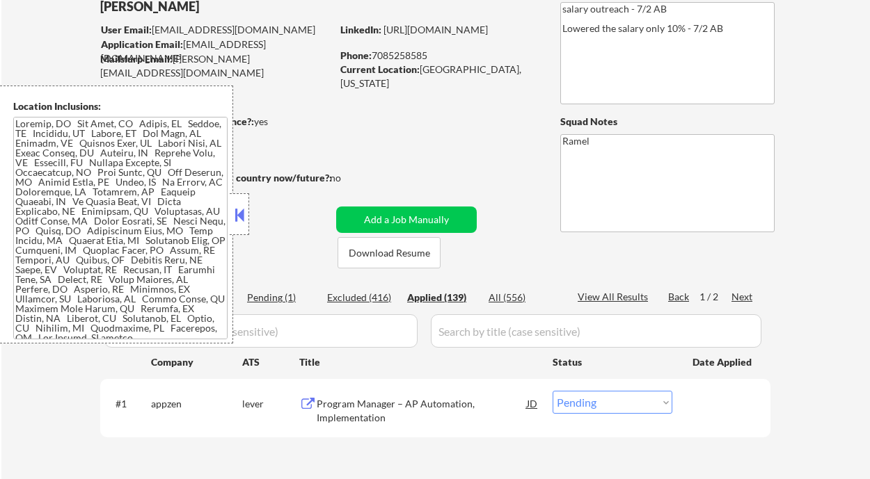
select select ""applied""
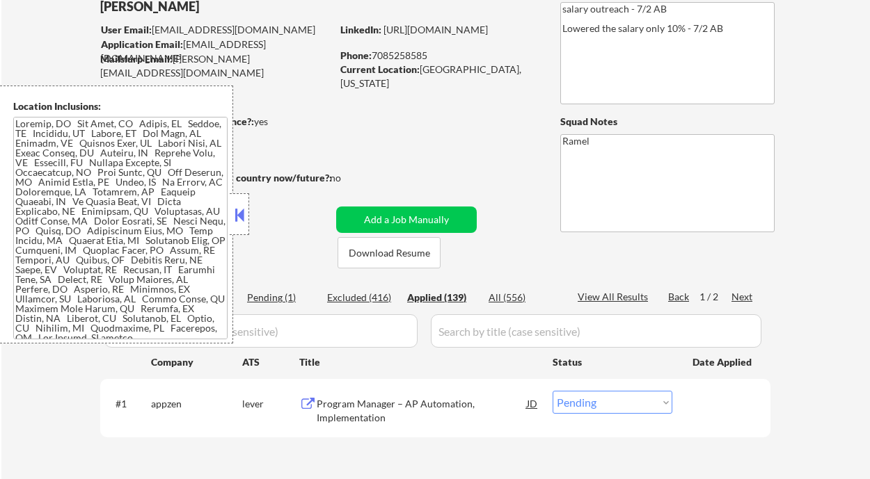
select select ""applied""
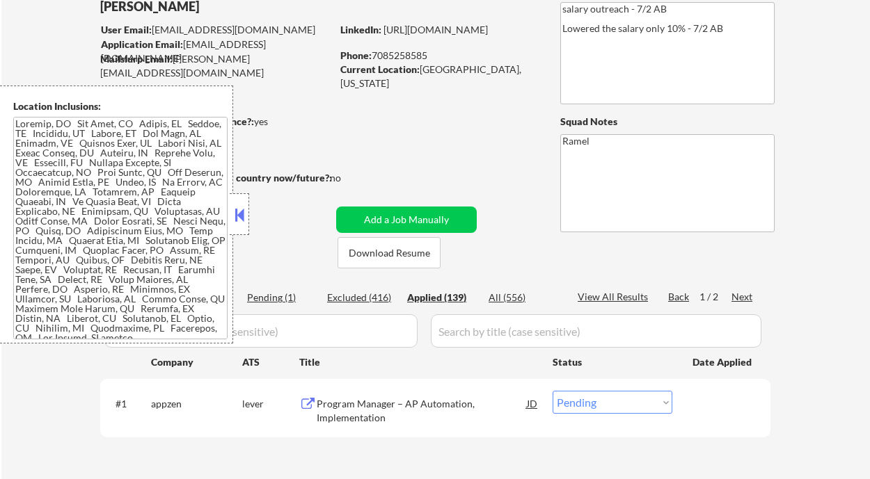
select select ""applied""
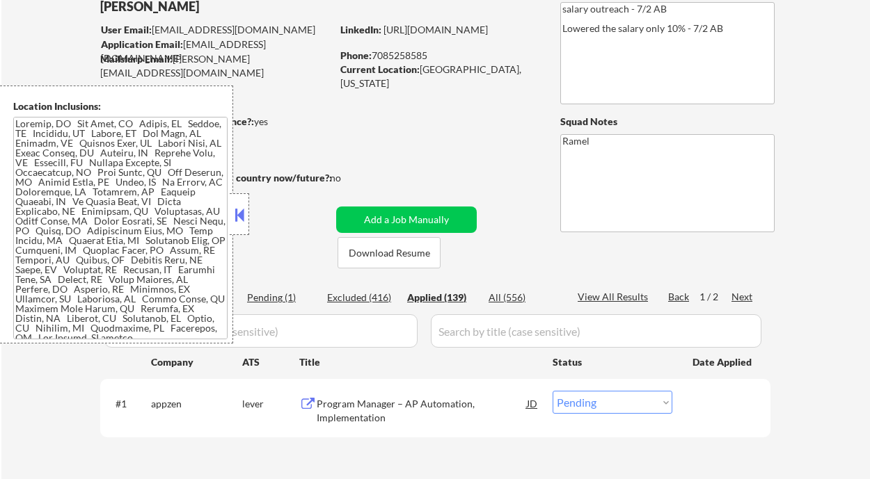
select select ""applied""
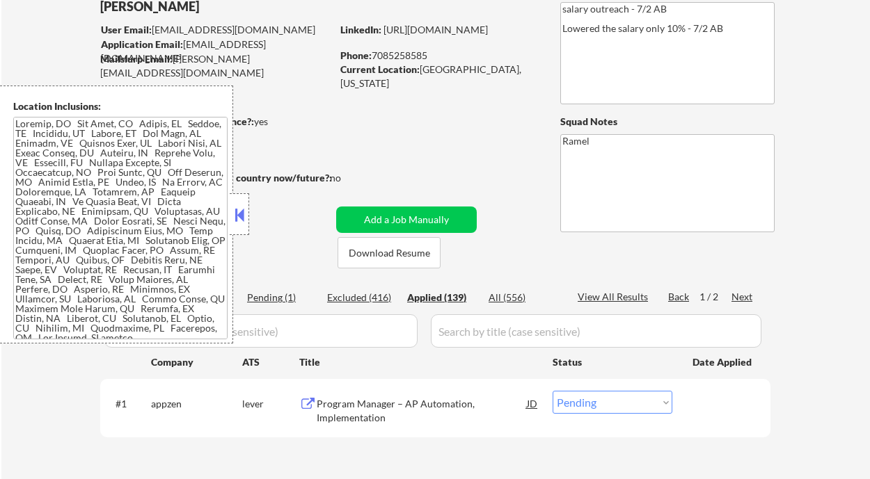
select select ""applied""
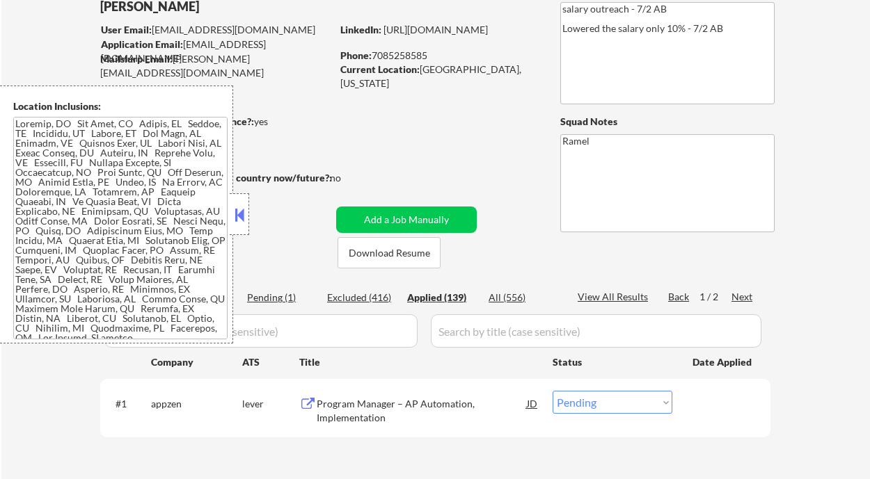
select select ""applied""
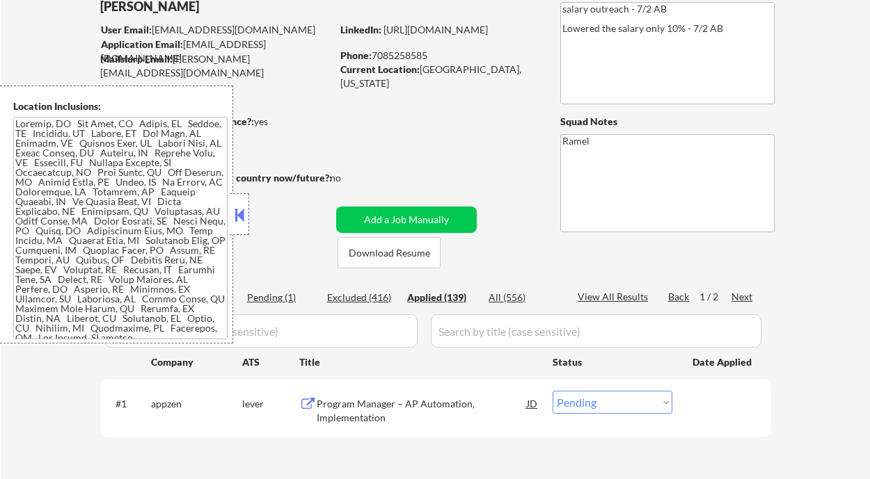
select select ""applied""
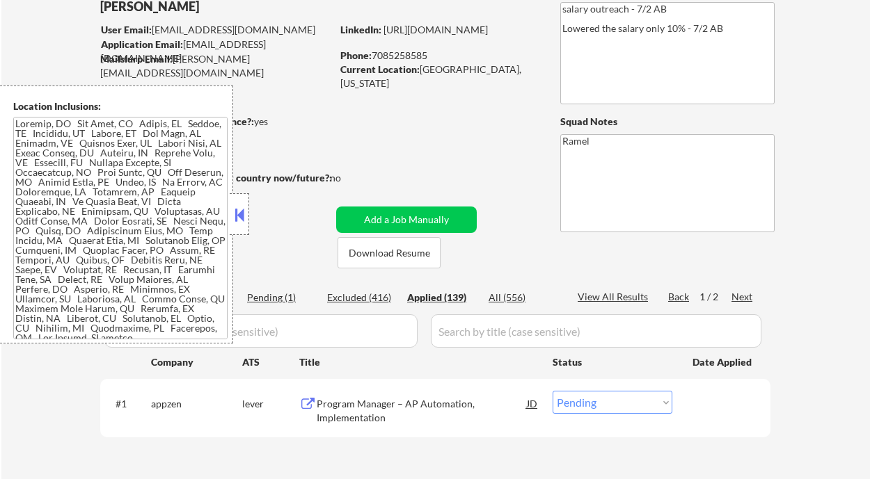
select select ""applied""
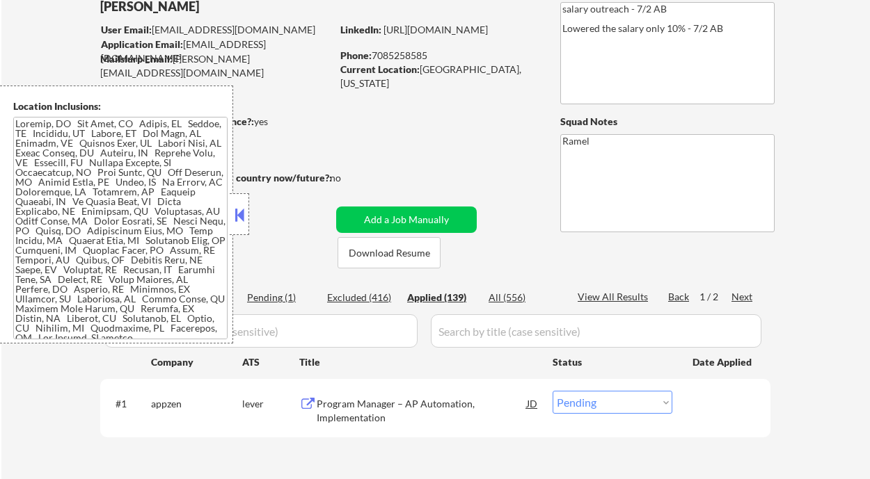
select select ""applied""
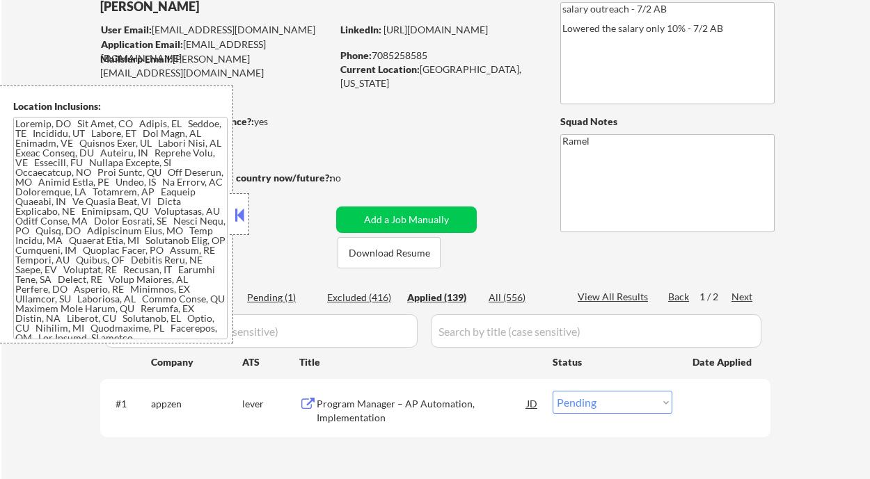
select select ""applied""
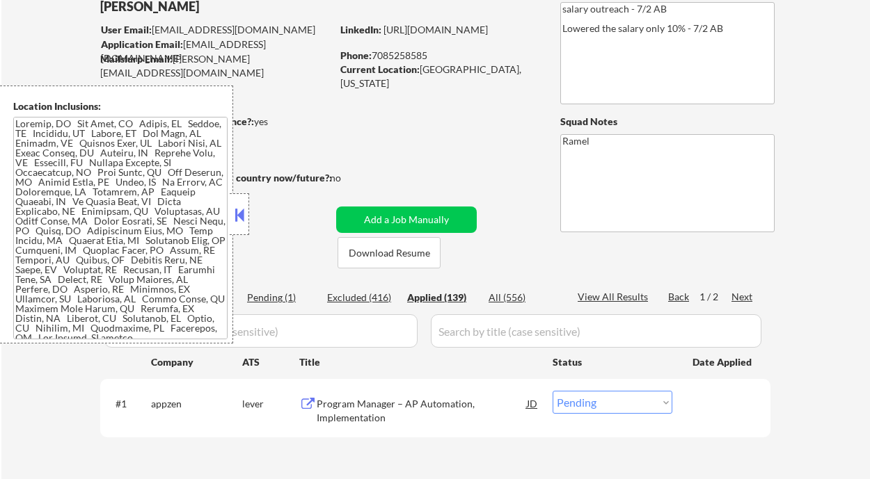
select select ""applied""
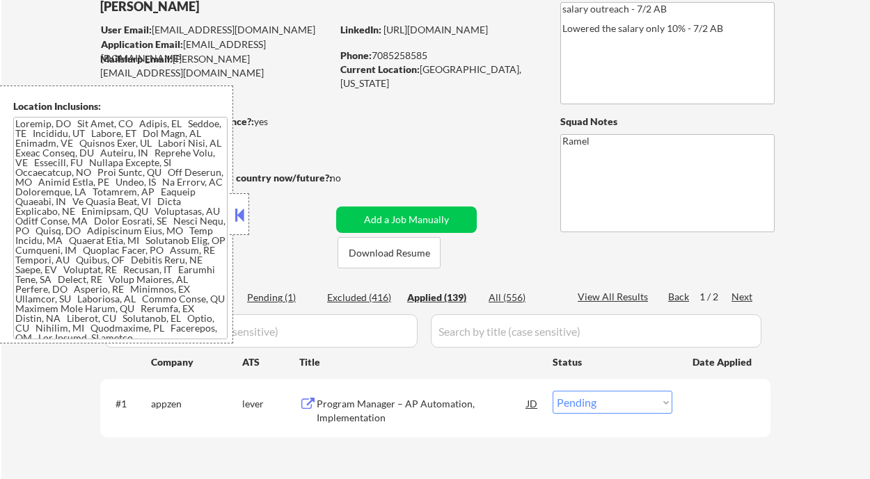
select select ""applied""
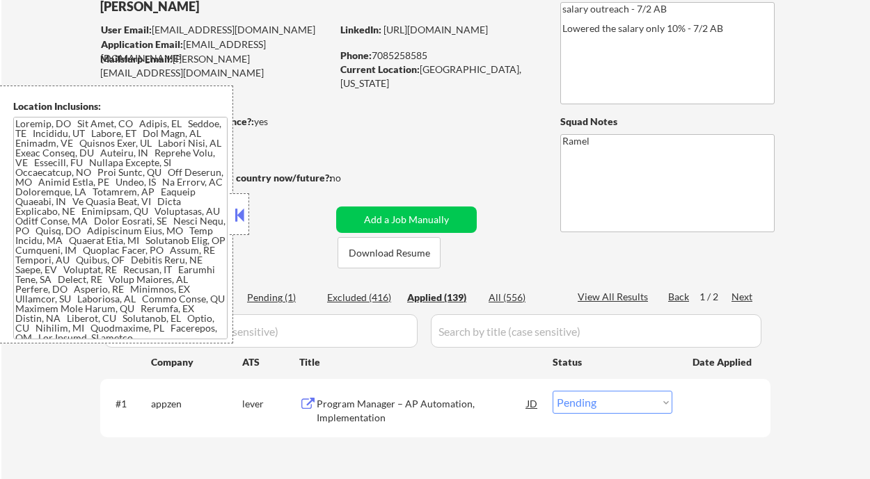
select select ""applied""
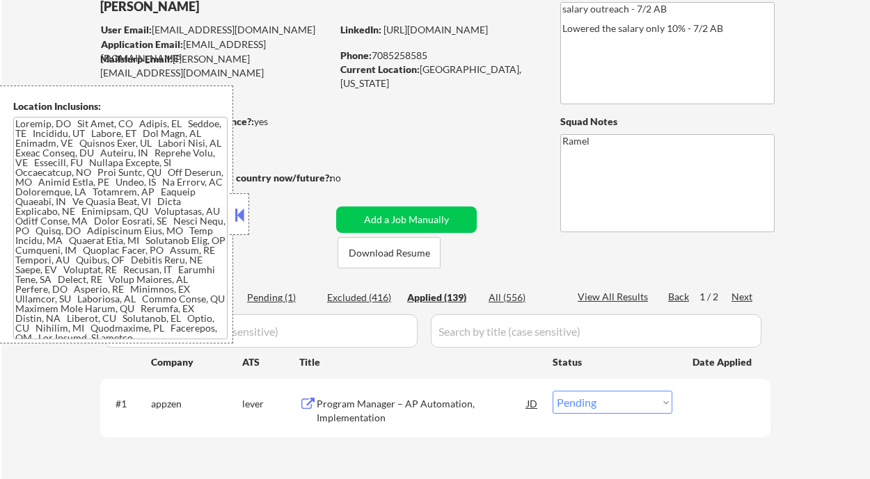
select select ""applied""
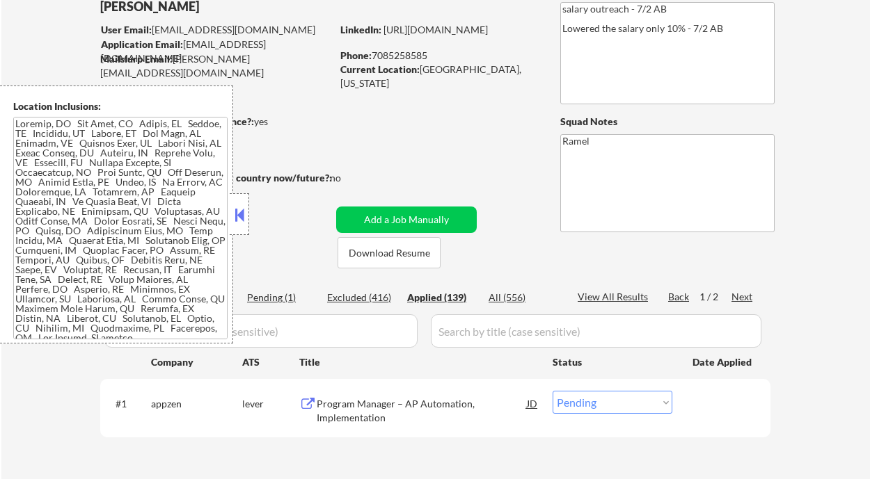
select select ""applied""
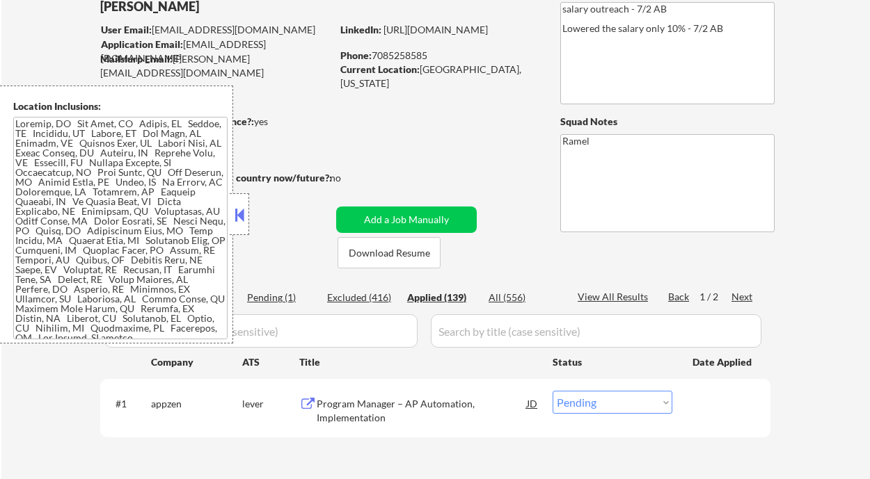
select select ""applied""
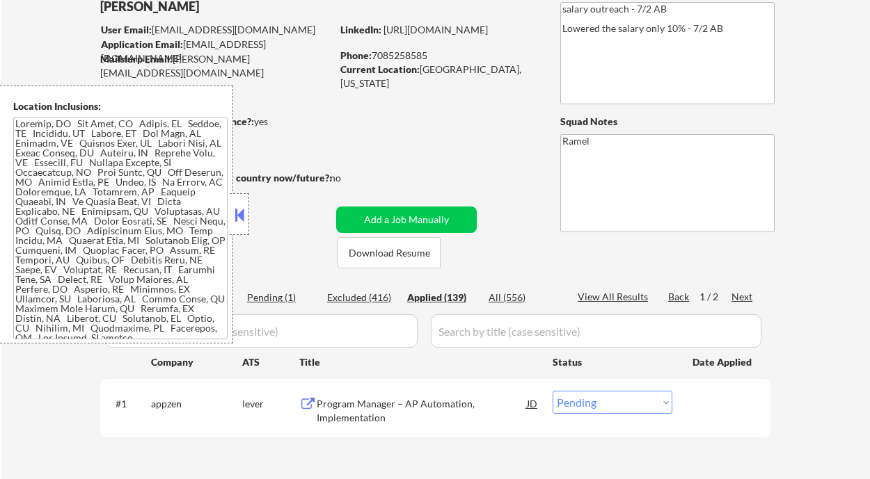
select select ""applied""
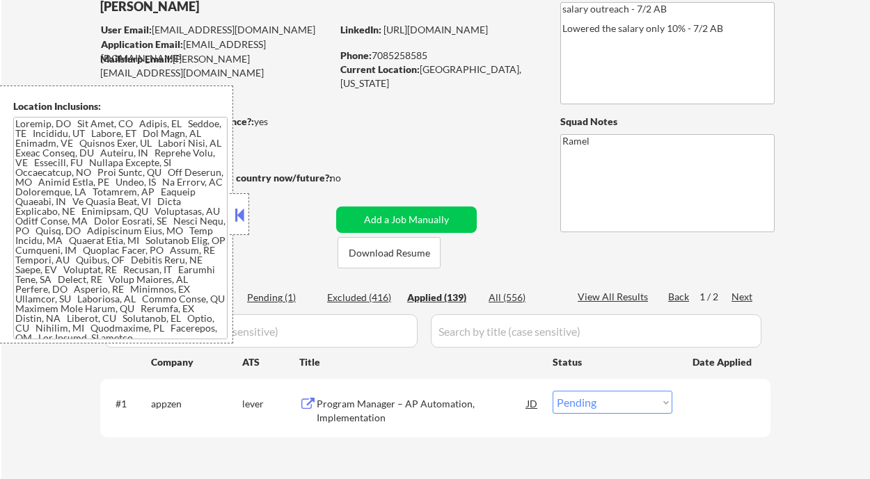
select select ""applied""
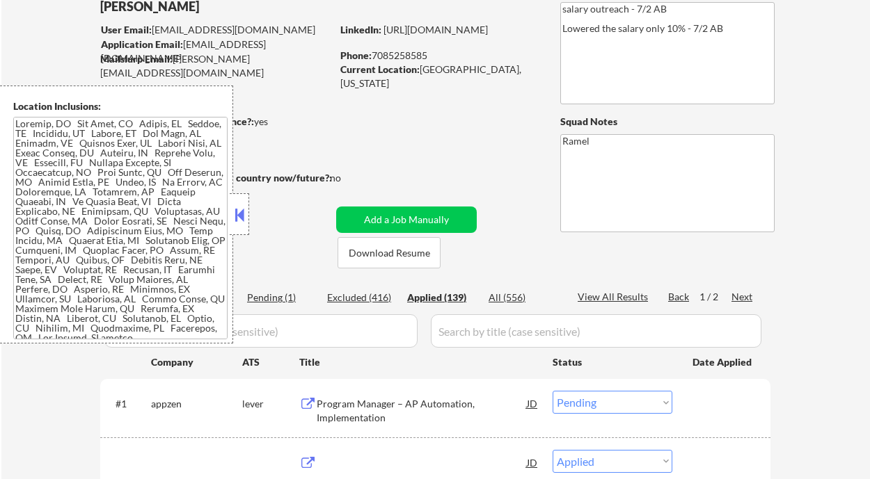
select select ""applied""
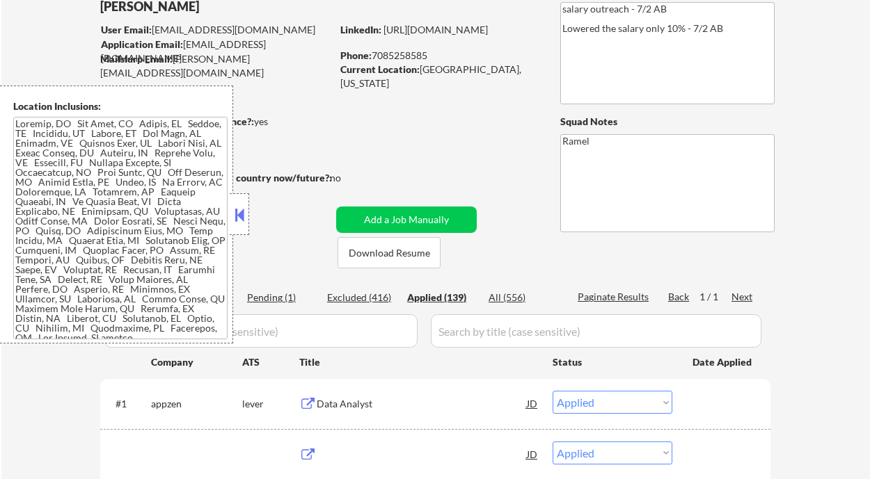
select select ""applied""
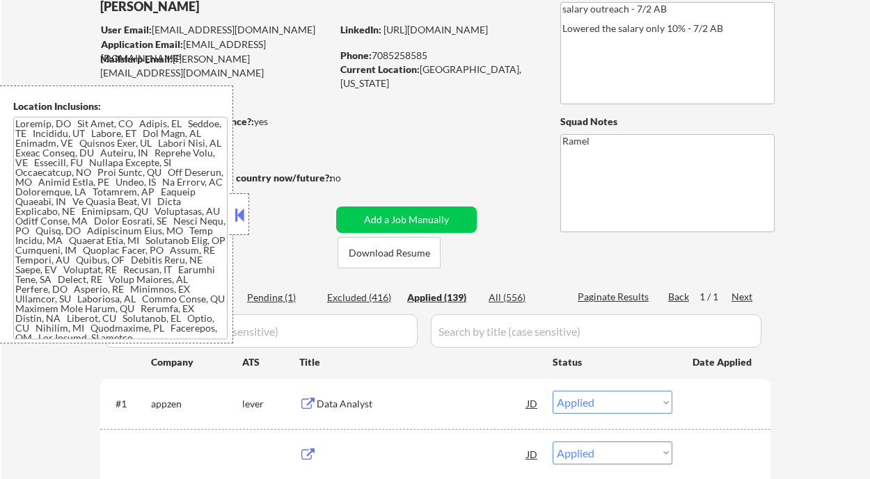
select select ""applied""
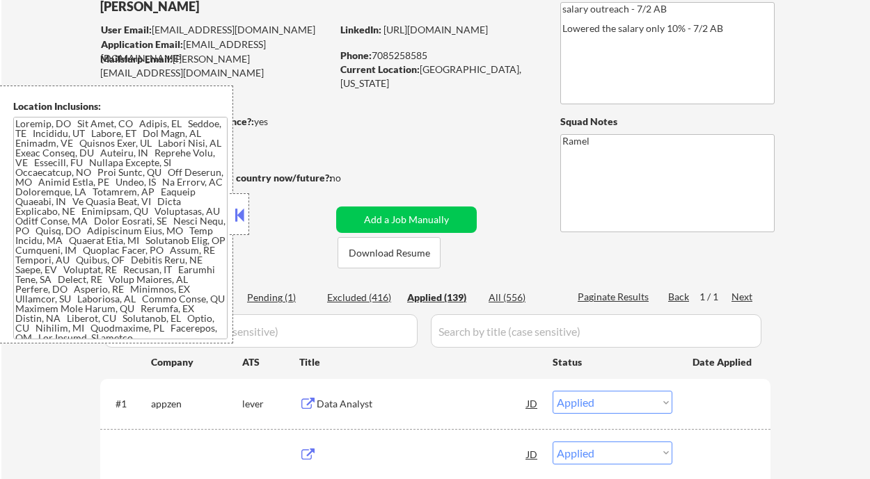
select select ""applied""
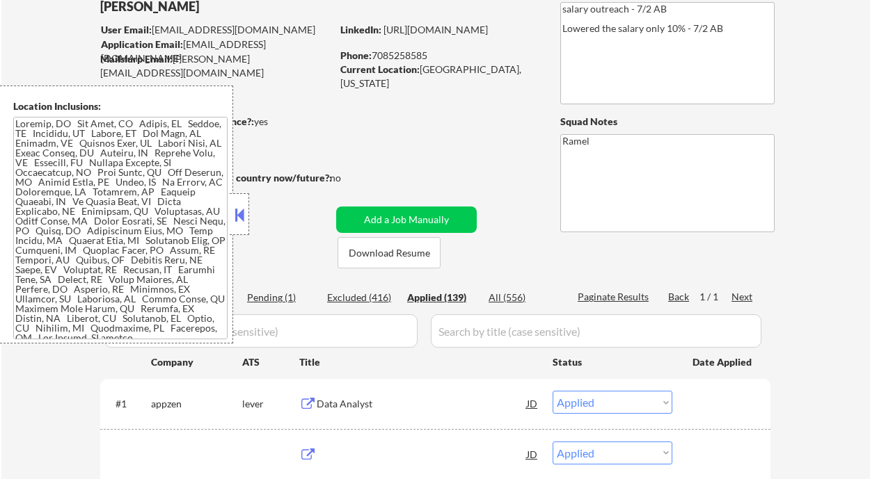
select select ""applied""
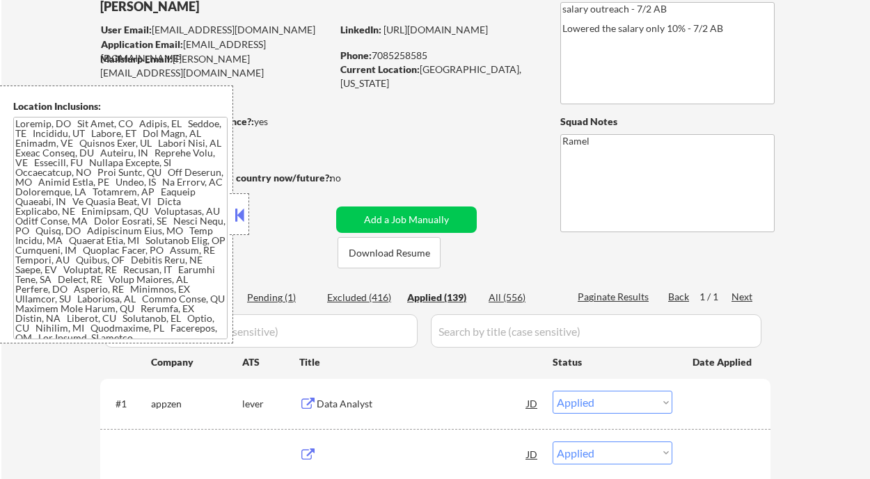
select select ""applied""
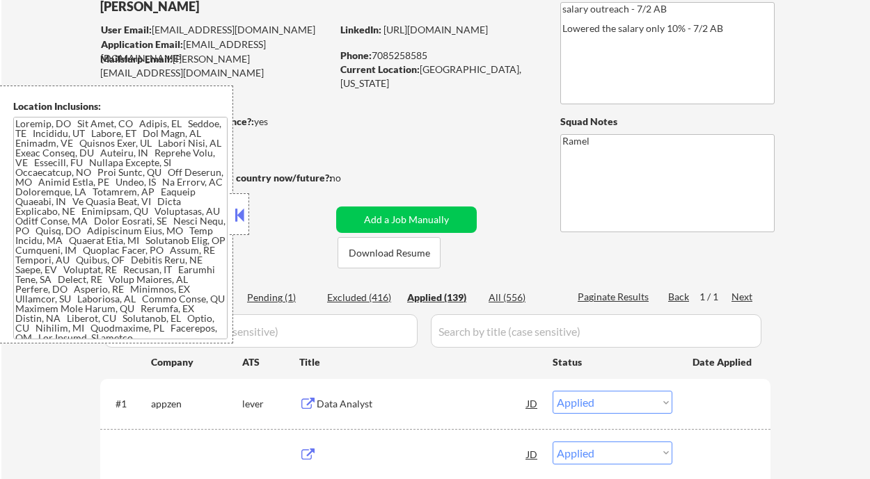
select select ""applied""
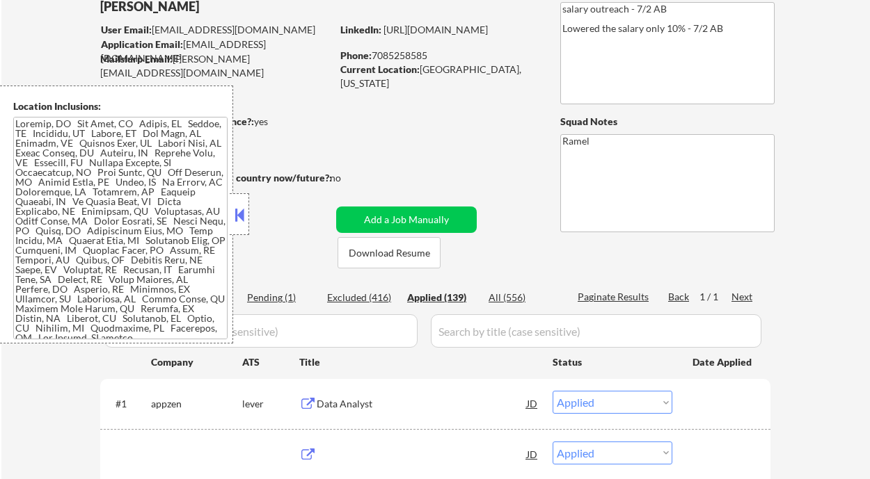
select select ""applied""
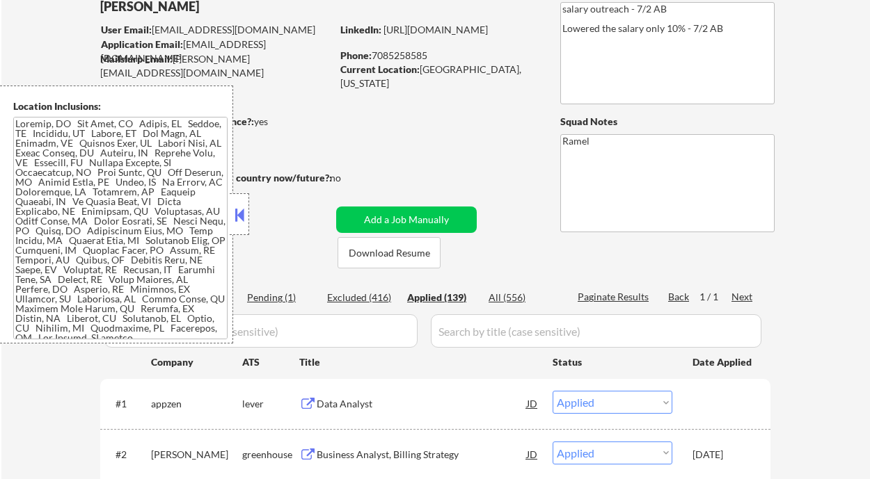
click at [433, 296] on div "Applied (139)" at bounding box center [442, 298] width 70 height 14
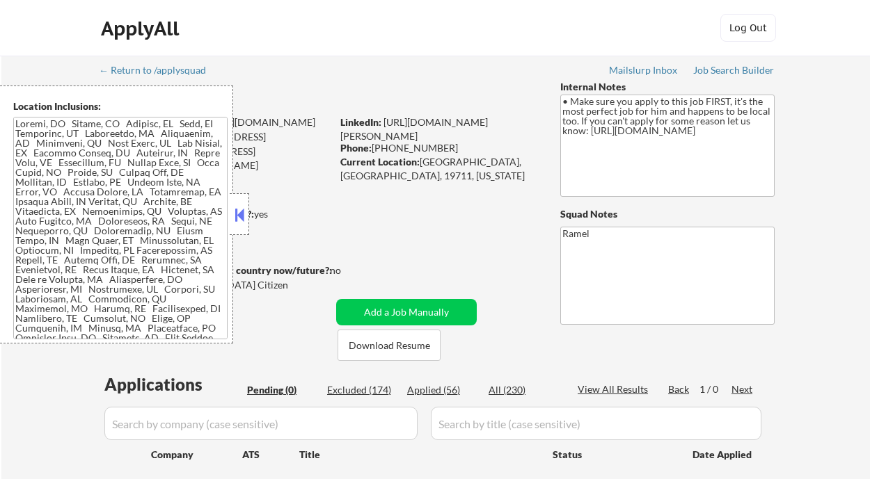
click at [243, 209] on button at bounding box center [239, 215] width 15 height 21
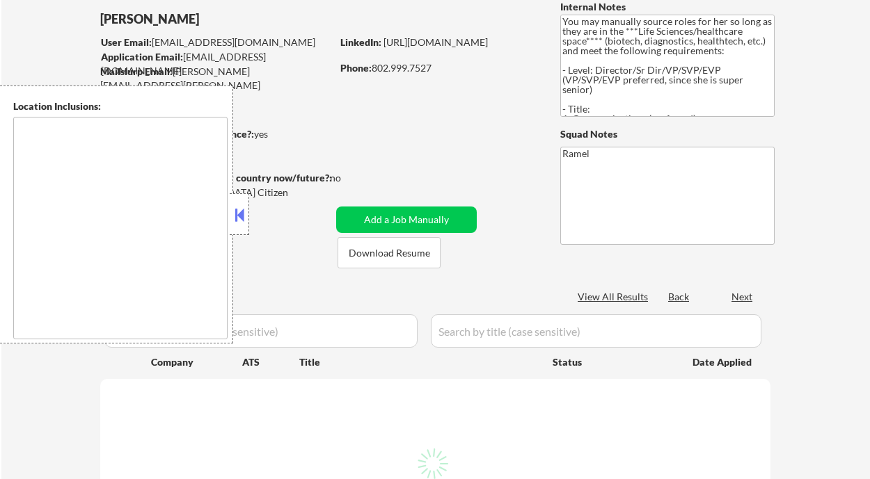
scroll to position [93, 0]
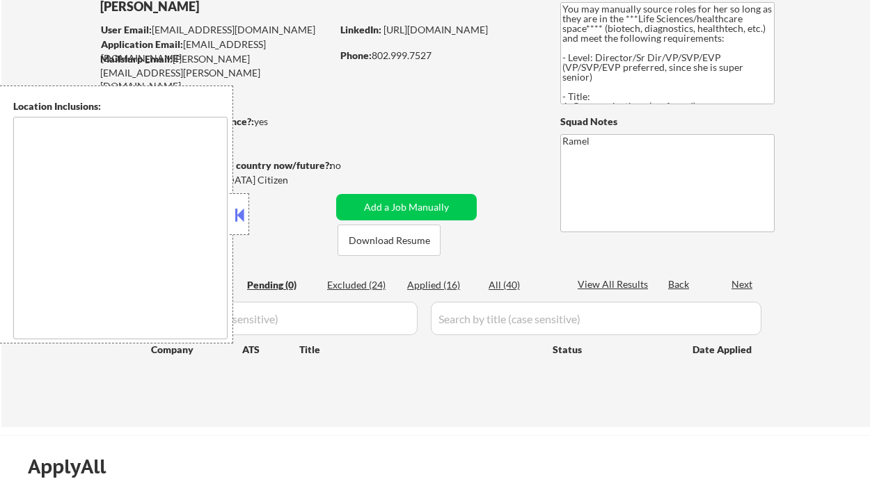
type textarea "[GEOGRAPHIC_DATA], [GEOGRAPHIC_DATA] [GEOGRAPHIC_DATA], [GEOGRAPHIC_DATA] [GEOG…"
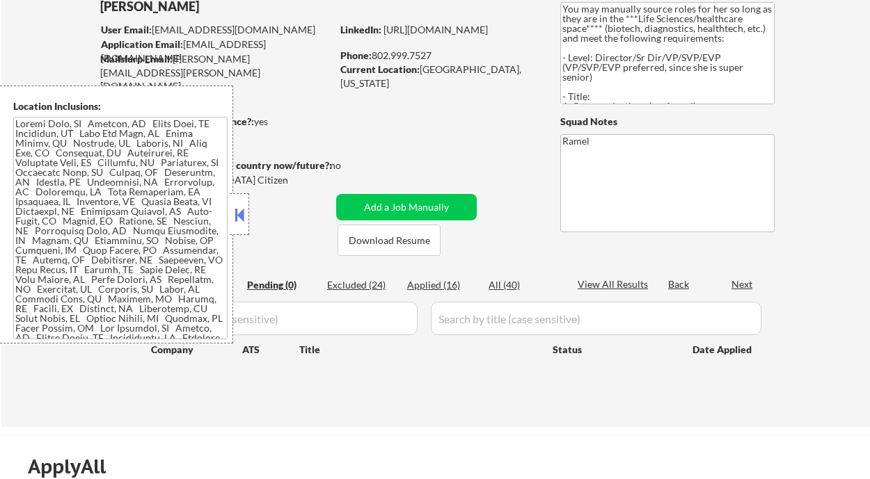
click at [241, 219] on button at bounding box center [239, 215] width 15 height 21
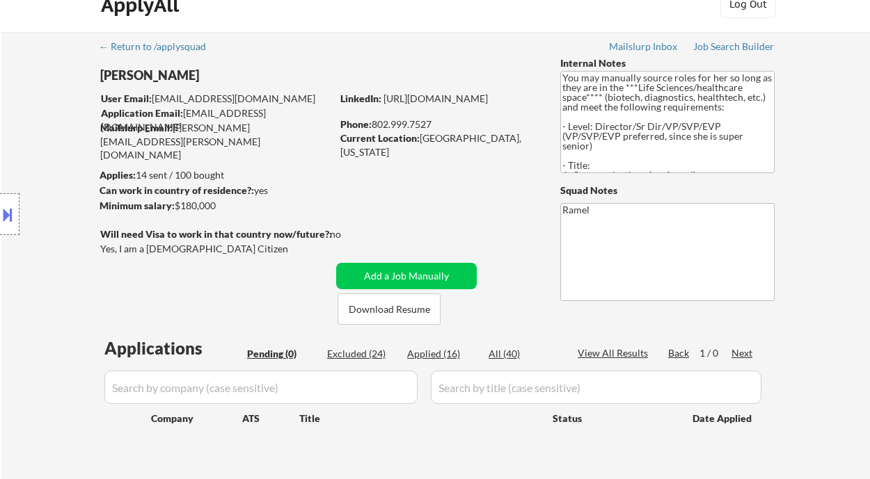
scroll to position [0, 0]
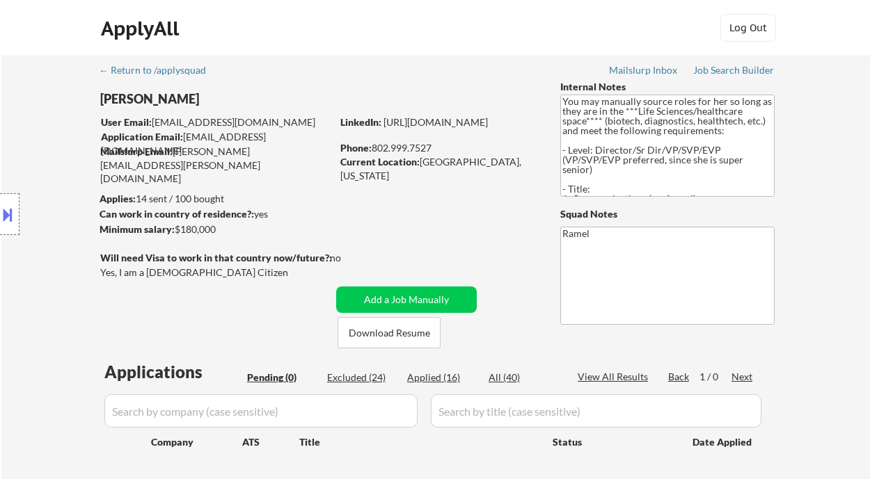
click at [10, 225] on button at bounding box center [7, 214] width 15 height 23
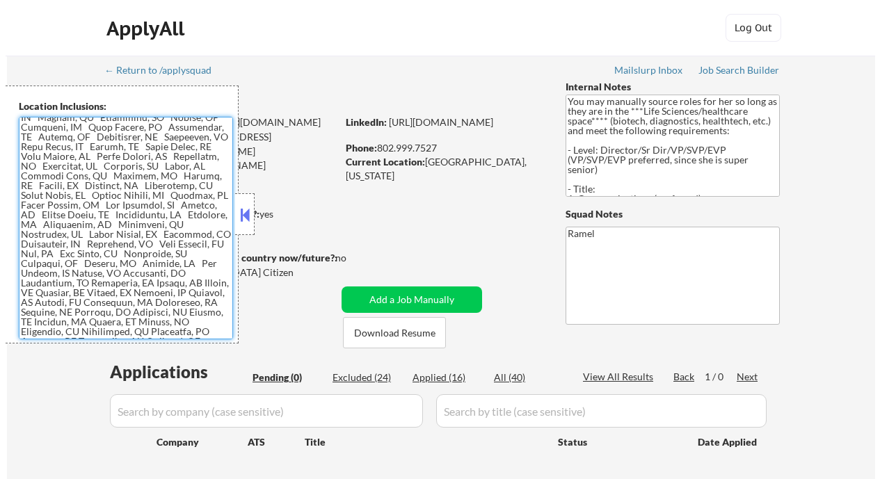
scroll to position [125, 0]
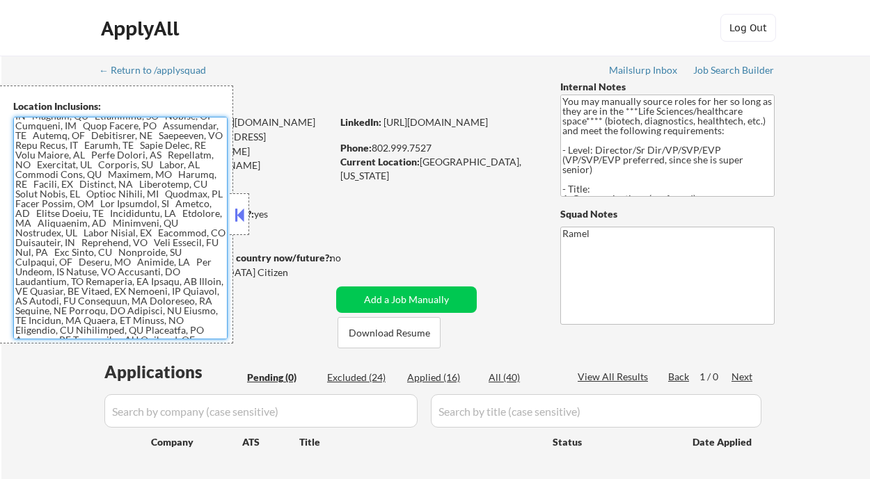
drag, startPoint x: 234, startPoint y: 217, endPoint x: 274, endPoint y: 46, distance: 175.7
click at [235, 212] on button at bounding box center [239, 215] width 15 height 21
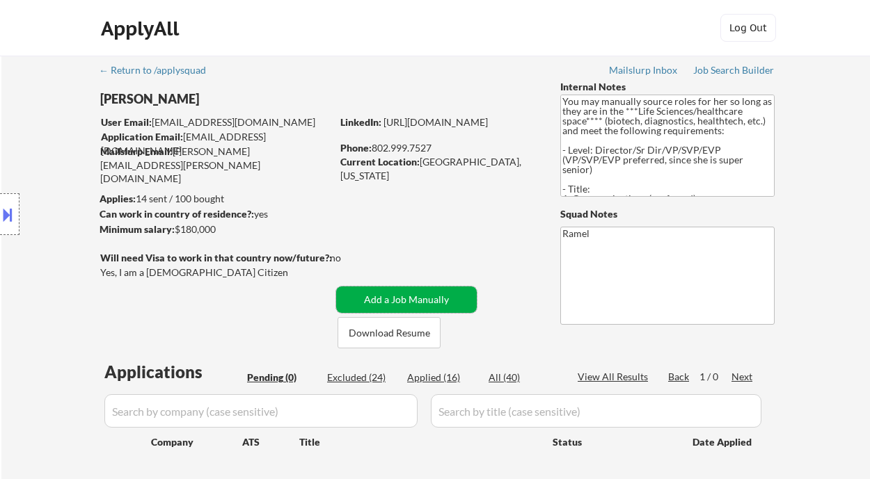
drag, startPoint x: 438, startPoint y: 298, endPoint x: 468, endPoint y: 253, distance: 54.8
click at [438, 298] on button "Add a Job Manually" at bounding box center [406, 300] width 141 height 26
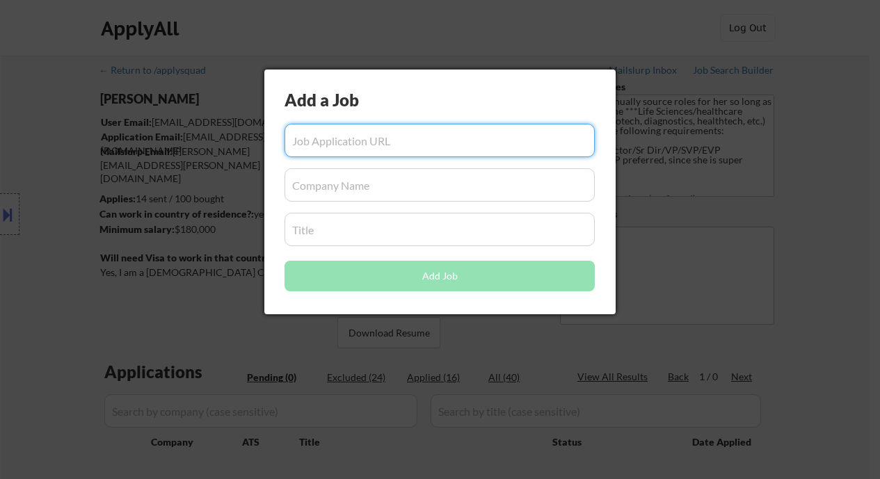
click at [401, 142] on input "input" at bounding box center [440, 140] width 310 height 33
paste input "[URL][DOMAIN_NAME]"
type input "[URL][DOMAIN_NAME]"
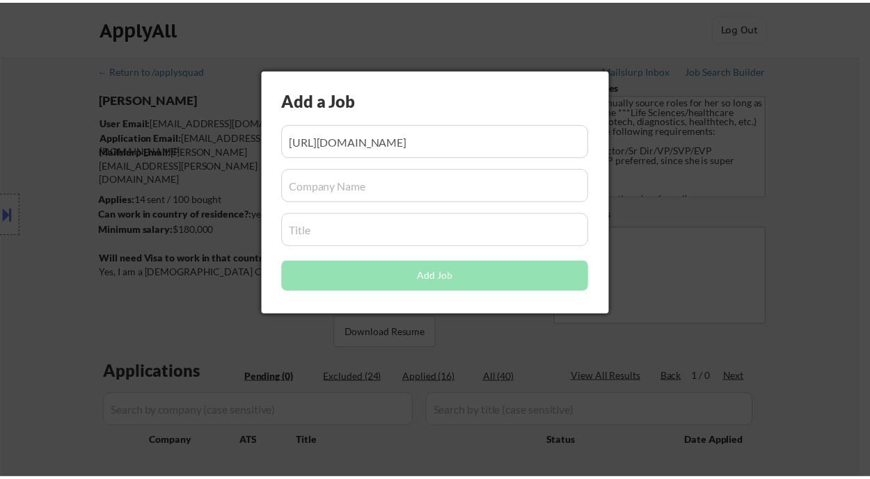
scroll to position [0, 0]
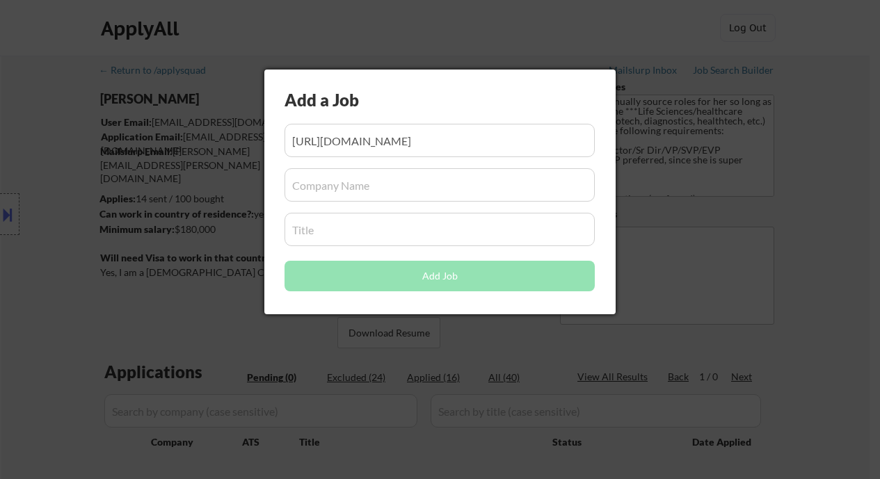
click at [360, 182] on input "input" at bounding box center [440, 184] width 310 height 33
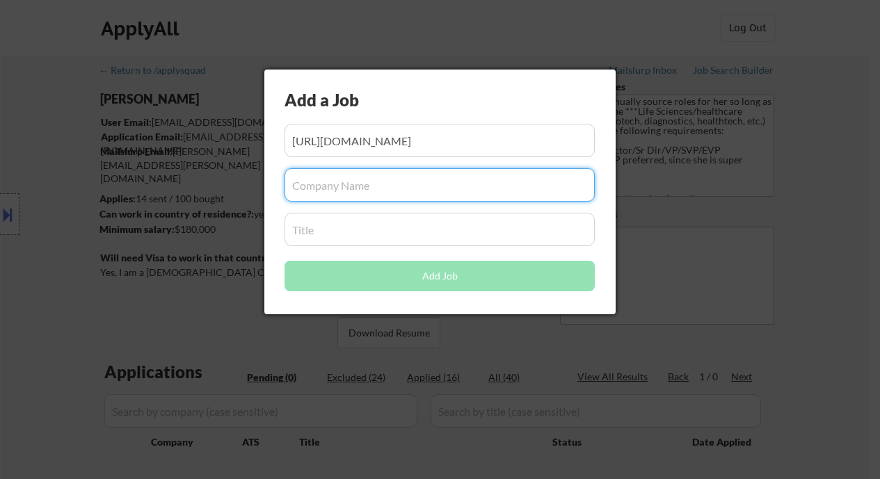
paste input "VP of Communications"
type input "VP of Communications"
click at [369, 243] on input "input" at bounding box center [440, 229] width 310 height 33
paste input "VP of Communications"
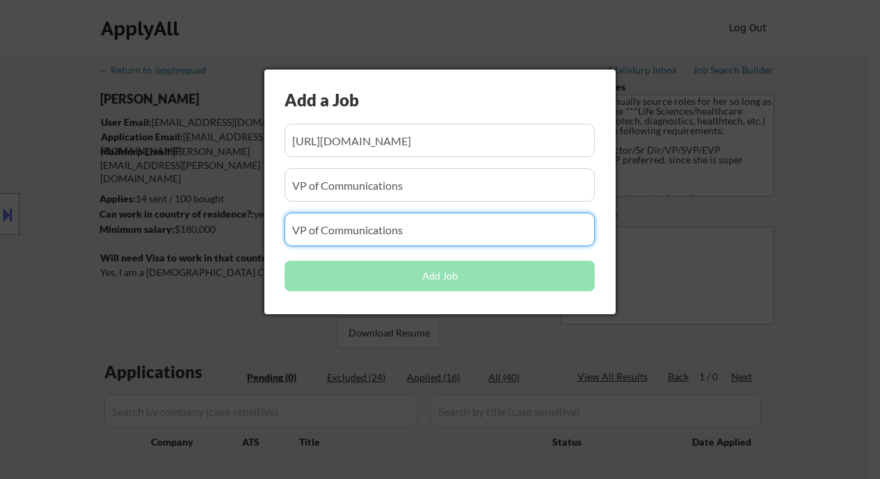
type input "VP of Communications"
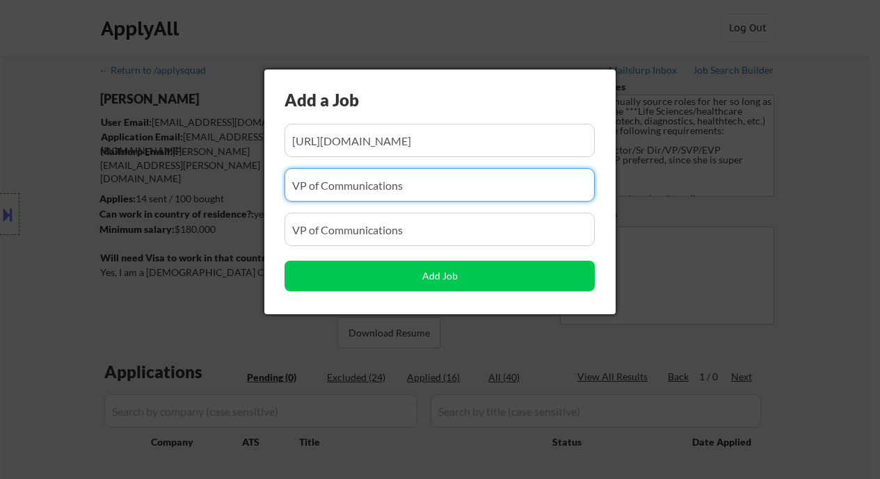
drag, startPoint x: 435, startPoint y: 182, endPoint x: 259, endPoint y: 184, distance: 176.7
click at [259, 184] on body "← Return to /applysquad Mailslurp Inbox Job Search Builder [PERSON_NAME] User E…" at bounding box center [440, 239] width 880 height 479
paste input "garnerhealth"
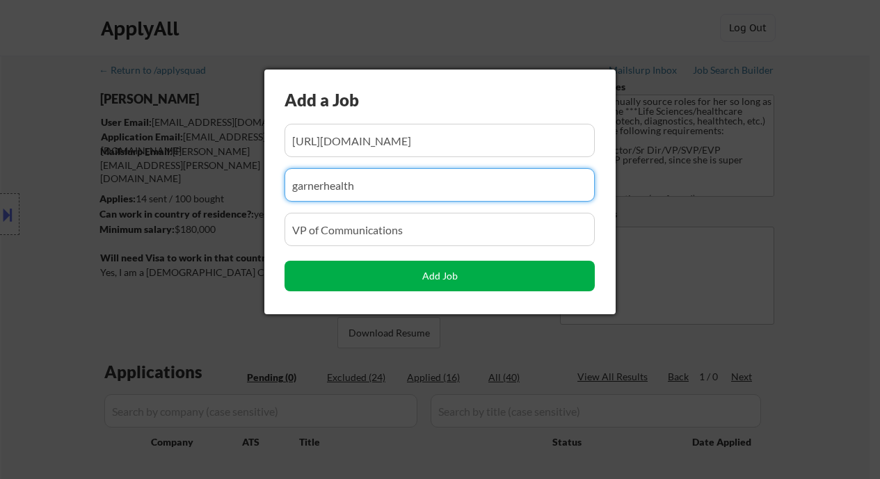
type input "garnerhealth"
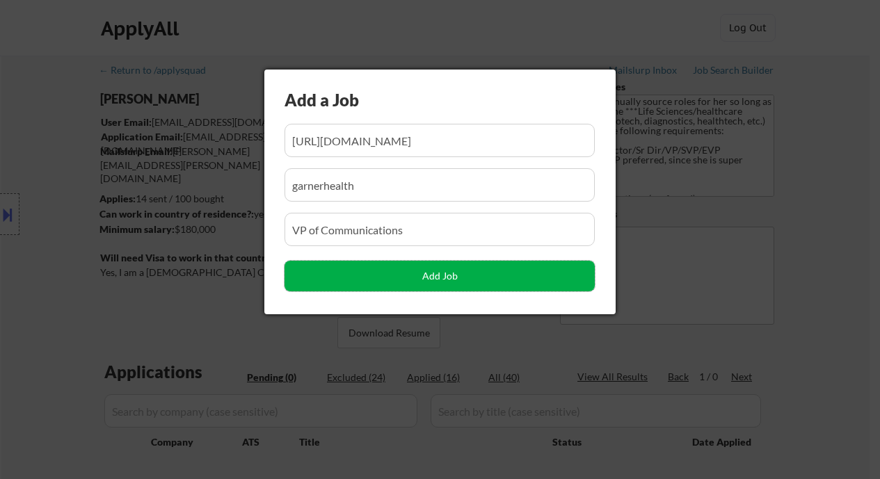
click at [426, 279] on button "Add Job" at bounding box center [440, 276] width 310 height 31
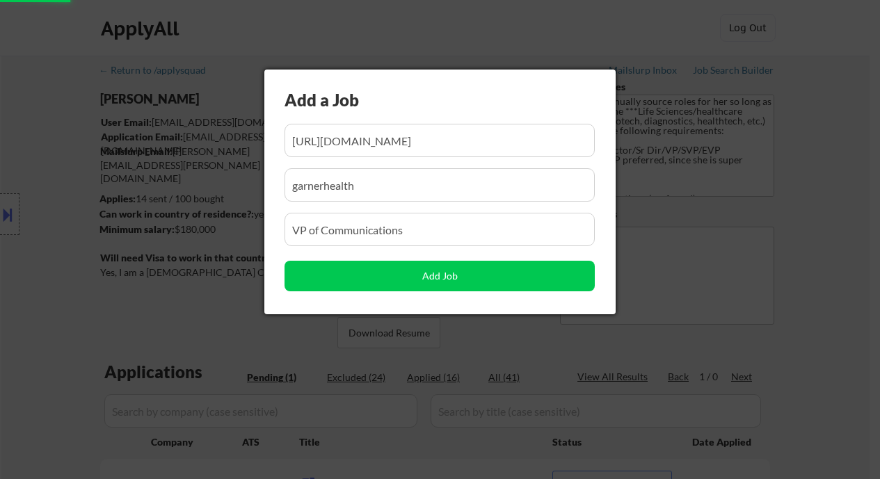
click at [826, 248] on div at bounding box center [440, 239] width 880 height 479
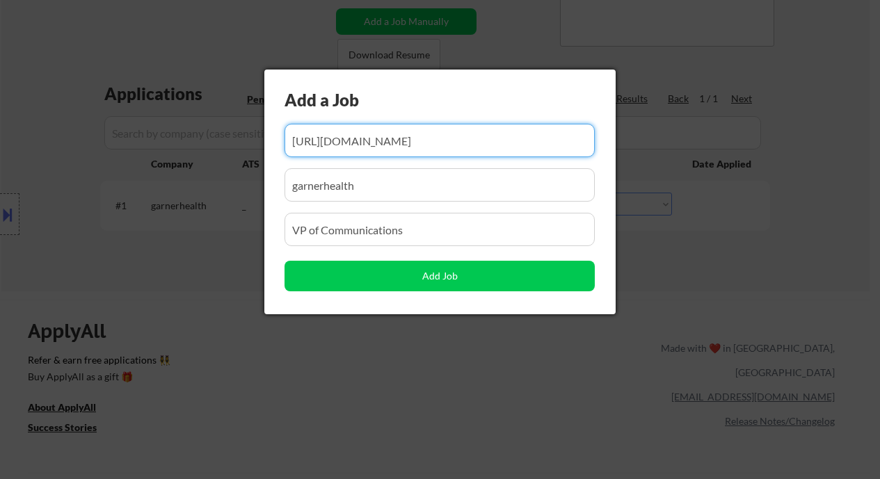
scroll to position [0, 794]
click at [808, 271] on div at bounding box center [440, 239] width 880 height 479
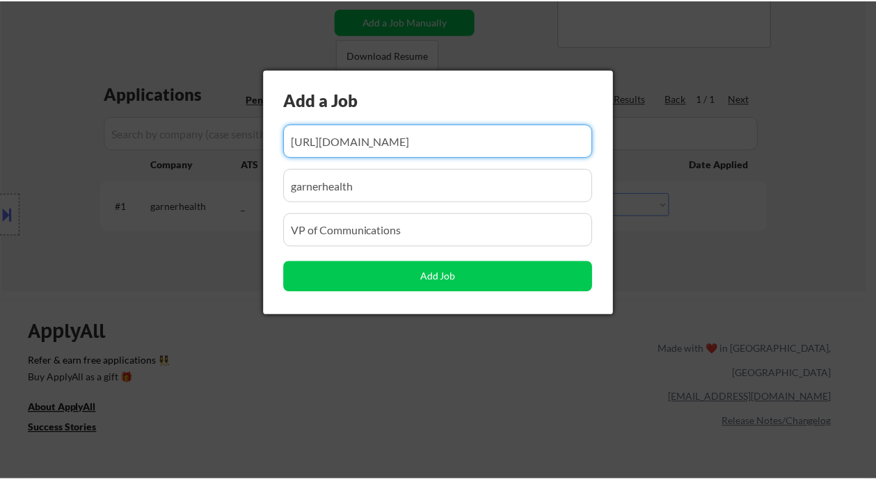
scroll to position [0, 0]
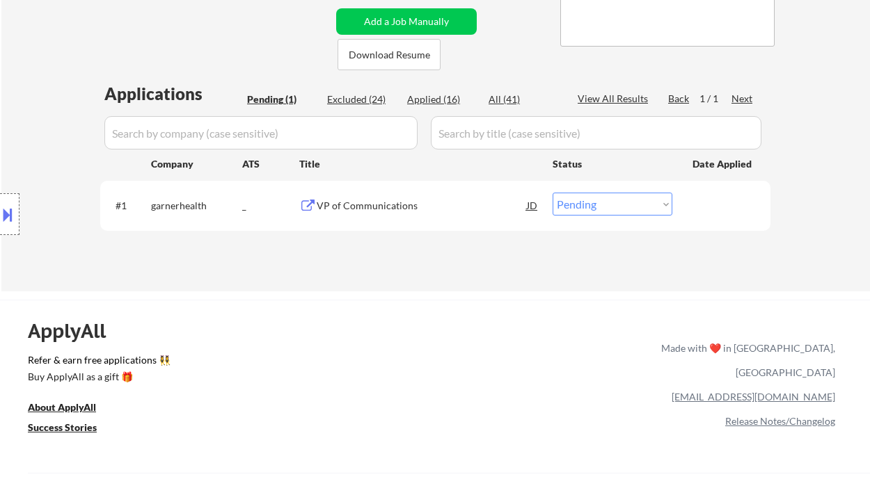
click at [600, 210] on select "Choose an option... Pending Applied Excluded (Questions) Excluded (Expired) Exc…" at bounding box center [612, 204] width 120 height 23
select select ""applied""
click at [552, 193] on select "Choose an option... Pending Applied Excluded (Questions) Excluded (Expired) Exc…" at bounding box center [612, 204] width 120 height 23
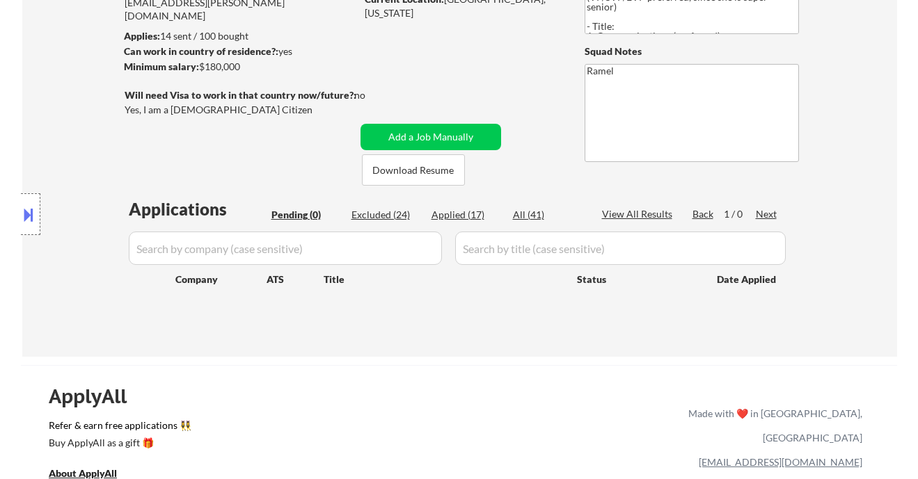
scroll to position [93, 0]
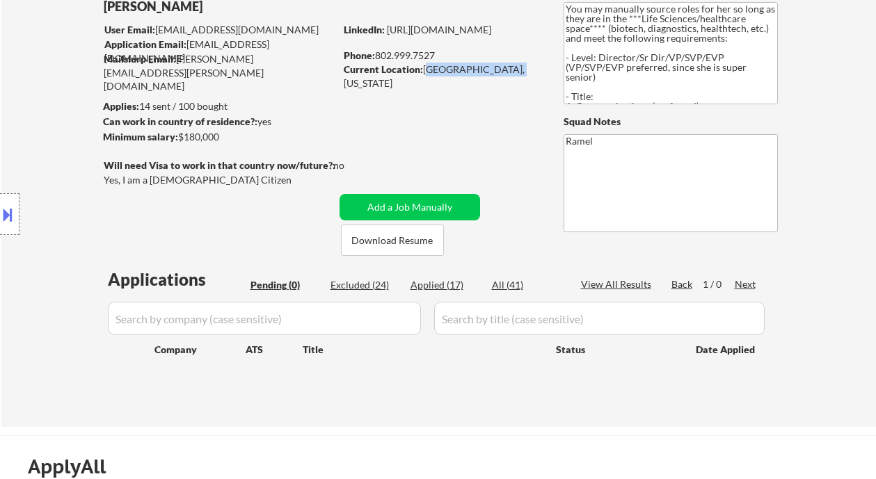
drag, startPoint x: 422, startPoint y: 69, endPoint x: 527, endPoint y: 77, distance: 105.3
click at [527, 77] on div "Current Location: [GEOGRAPHIC_DATA], [US_STATE]" at bounding box center [442, 70] width 197 height 15
copy div "[GEOGRAPHIC_DATA], [US_STATE]"
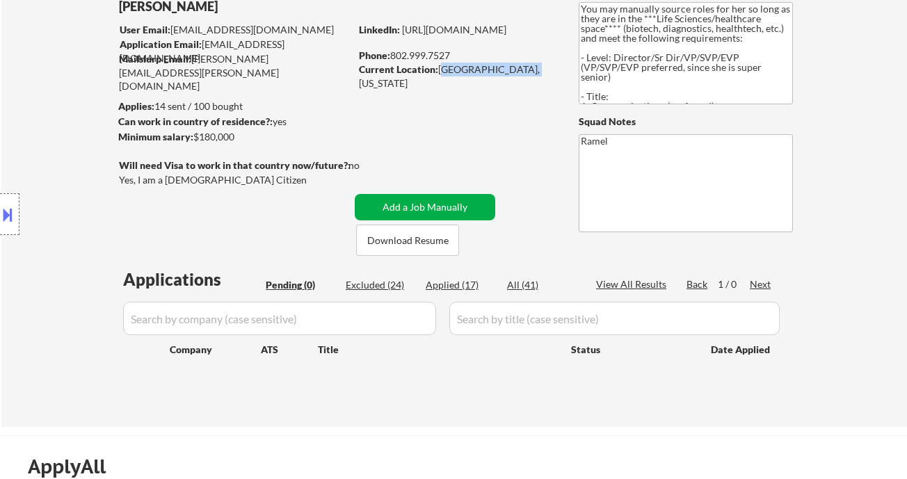
click at [389, 203] on button "Add a Job Manually" at bounding box center [425, 207] width 141 height 26
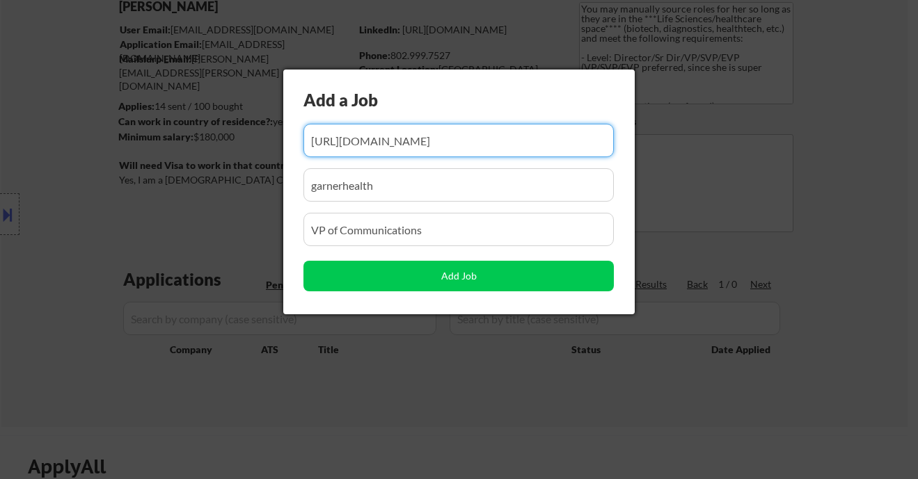
scroll to position [0, 0]
drag, startPoint x: 393, startPoint y: 182, endPoint x: 273, endPoint y: 189, distance: 119.9
click at [273, 189] on body "← Return to /applysquad Mailslurp Inbox Job Search Builder Sarah Haviland User …" at bounding box center [459, 146] width 918 height 479
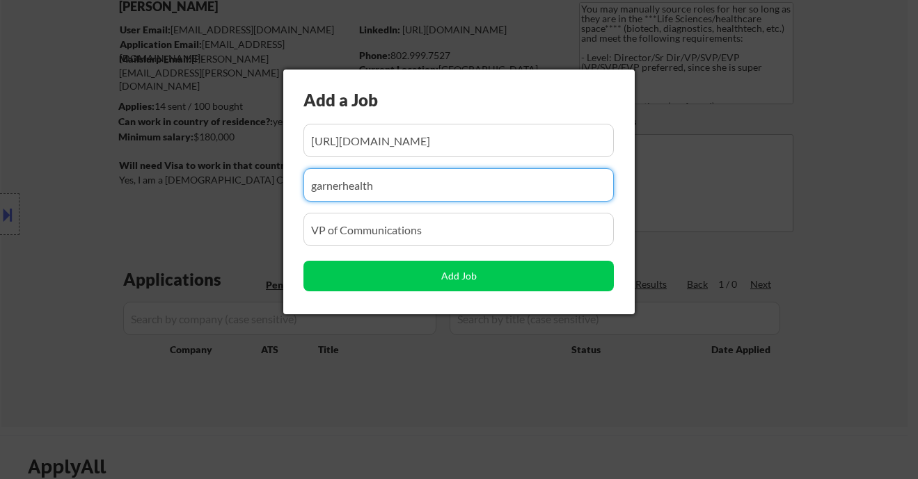
paste input "Director of Corporate Communications"
type input "Director of Corporate Communications"
drag, startPoint x: 439, startPoint y: 227, endPoint x: 275, endPoint y: 235, distance: 164.4
click at [275, 235] on body "← Return to /applysquad Mailslurp Inbox Job Search Builder Sarah Haviland User …" at bounding box center [459, 146] width 918 height 479
paste input "Director of Corporate Communications"
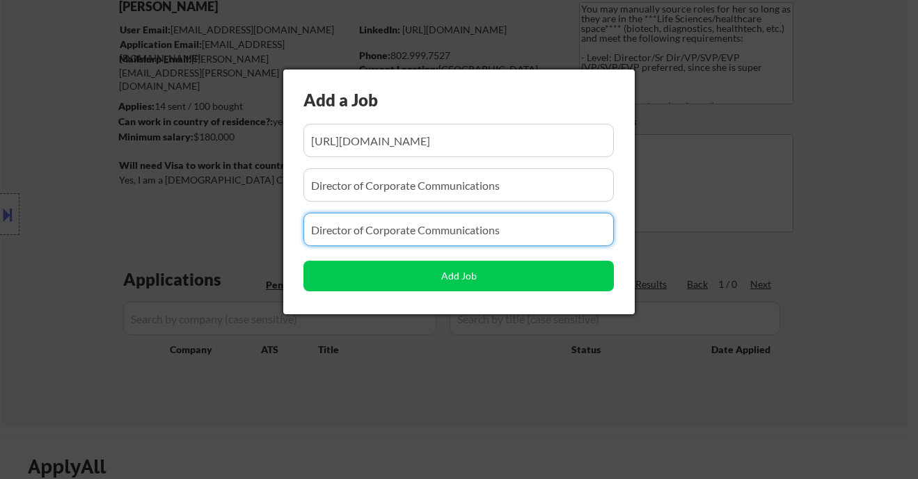
type input "Director of Corporate Communications"
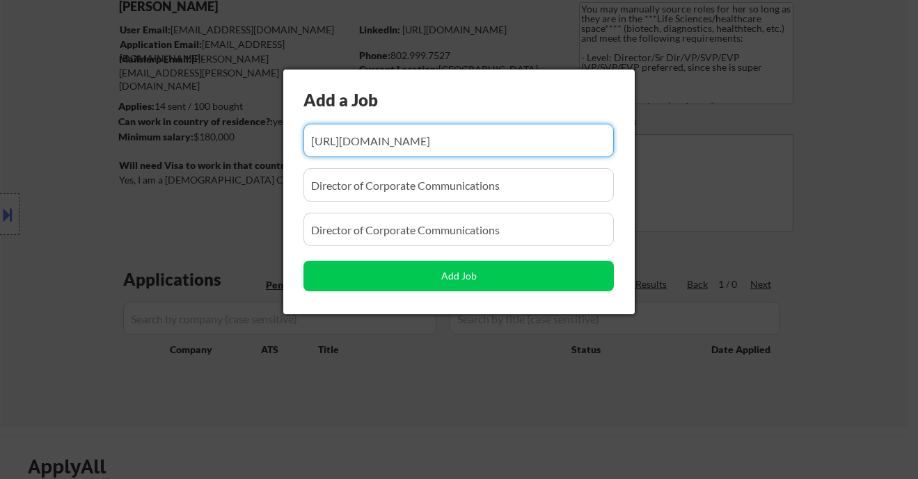
click at [513, 147] on input "input" at bounding box center [458, 140] width 310 height 33
paste input "https://www.simplyhired.com/job/hk_XB-PQvoEZgPK2ETuhSZb6g2WauHITq3ZtQ5uLUA5Da7Z…"
type input "https://www.simplyhired.com/job/hk_XB-PQvoEZgPK2ETuhSZb6g2WauHITq3ZtQ5uLUA5Da7Z…"
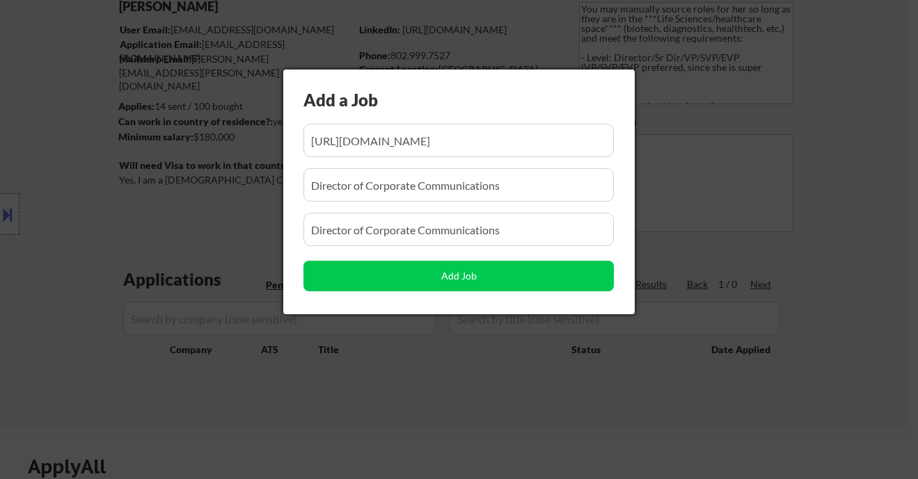
scroll to position [0, 0]
drag, startPoint x: 531, startPoint y: 189, endPoint x: 232, endPoint y: 191, distance: 299.1
click at [232, 191] on body "← Return to /applysquad Mailslurp Inbox Job Search Builder Sarah Haviland User …" at bounding box center [459, 146] width 918 height 479
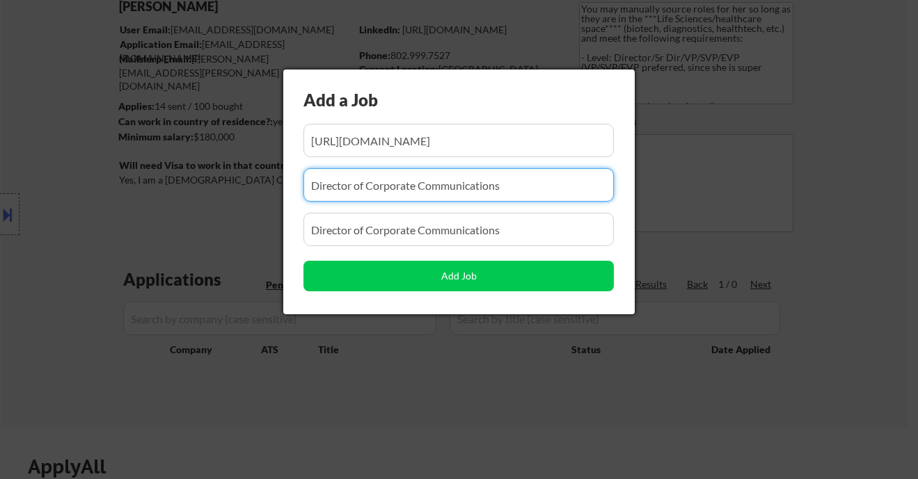
paste input "Promotion In Motion Inc"
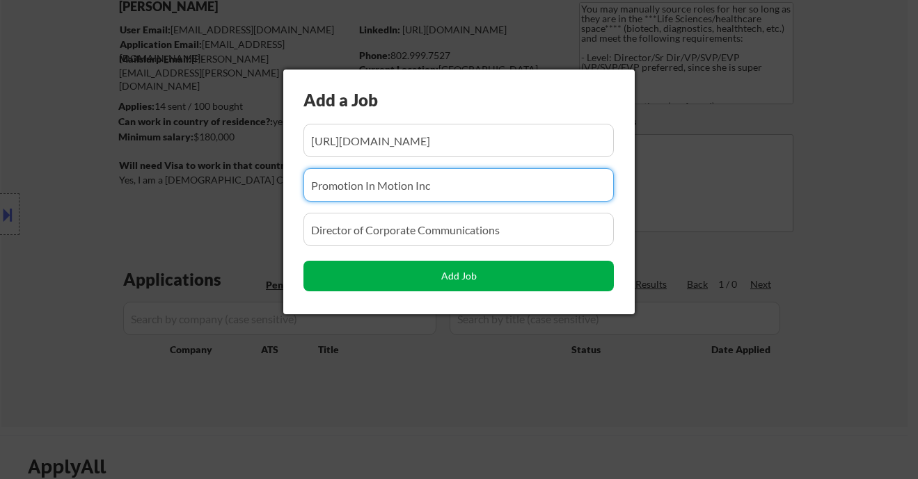
type input "Promotion In Motion Inc"
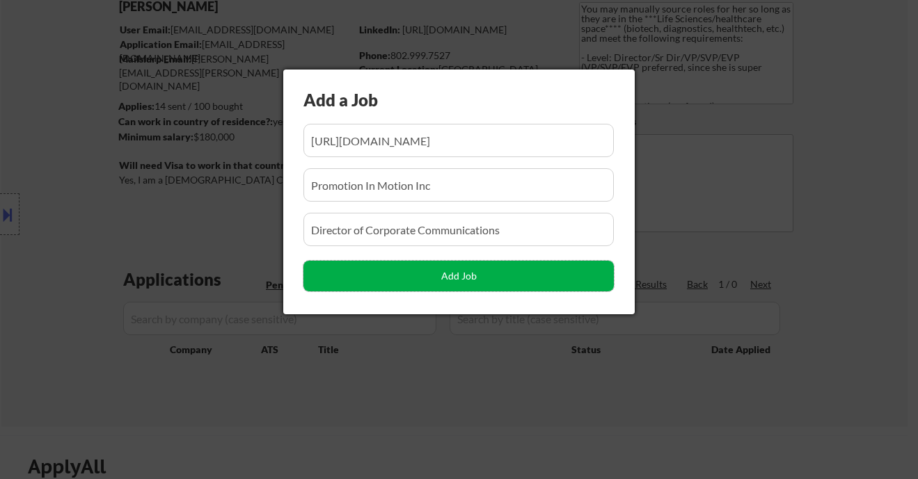
click at [453, 273] on button "Add Job" at bounding box center [458, 276] width 310 height 31
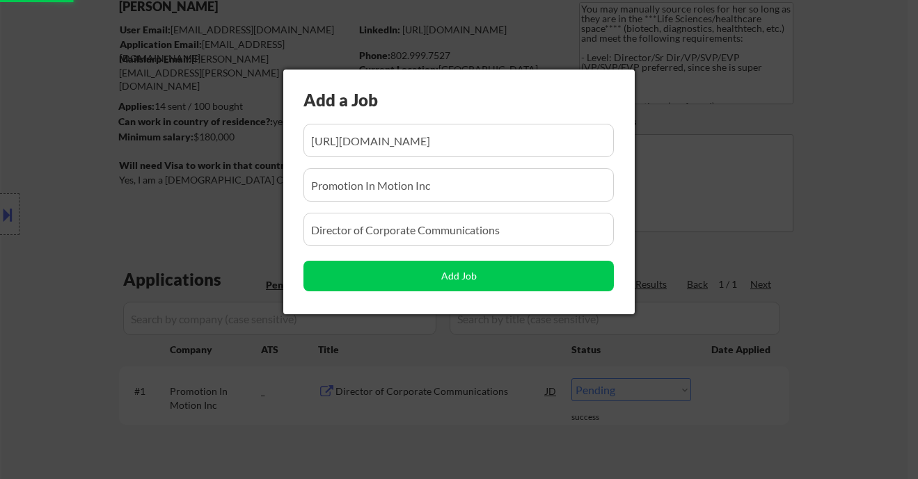
click at [850, 374] on div at bounding box center [459, 239] width 918 height 479
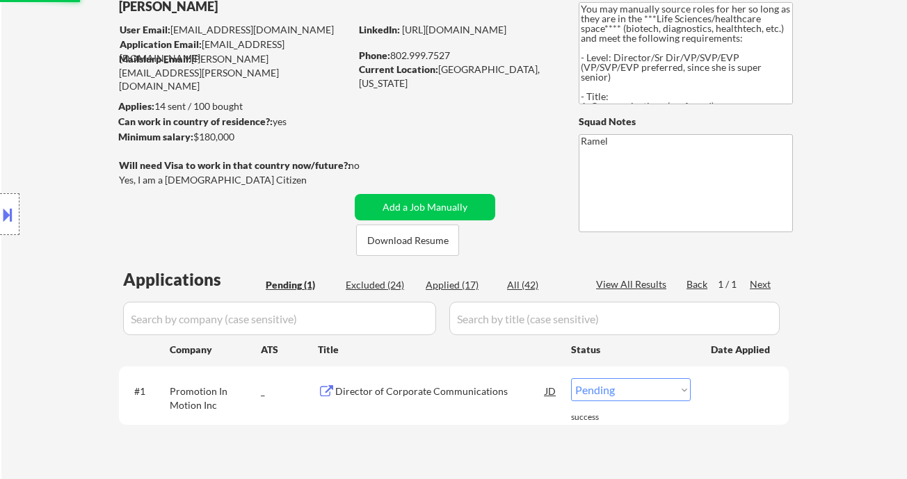
click at [621, 386] on select "Choose an option... Pending Applied Excluded (Questions) Excluded (Expired) Exc…" at bounding box center [631, 389] width 120 height 23
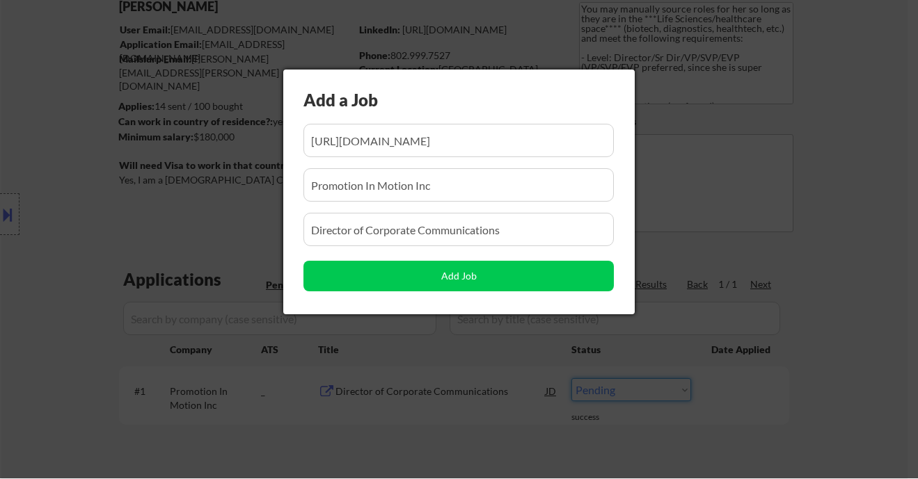
scroll to position [0, 216]
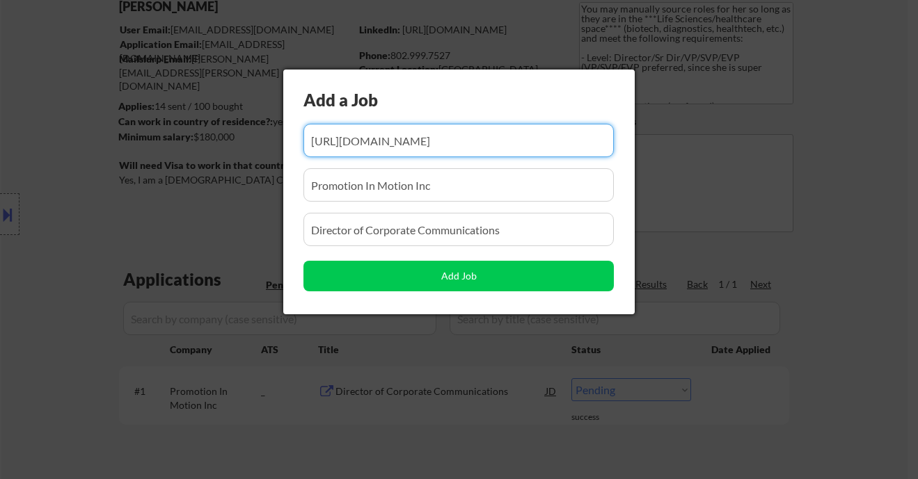
click at [822, 253] on div at bounding box center [459, 239] width 918 height 479
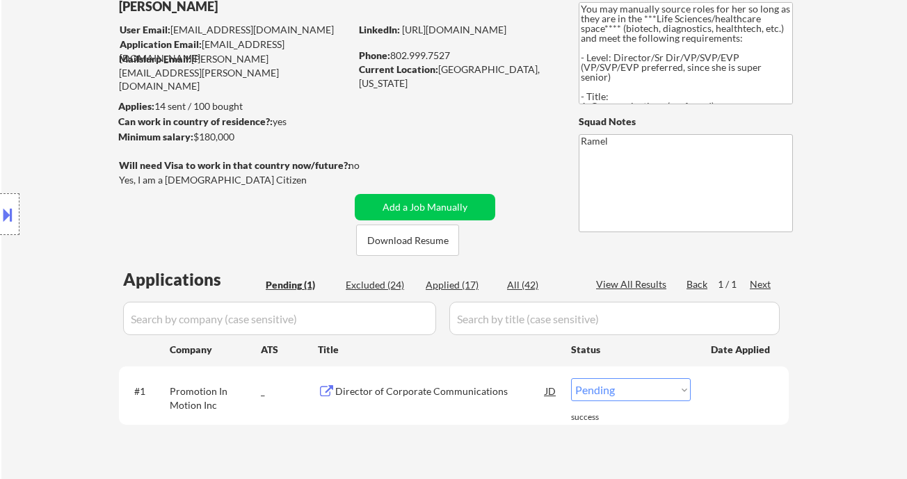
click at [635, 390] on select "Choose an option... Pending Applied Excluded (Questions) Excluded (Expired) Exc…" at bounding box center [631, 389] width 120 height 23
select select ""applied""
click at [571, 378] on select "Choose an option... Pending Applied Excluded (Questions) Excluded (Expired) Exc…" at bounding box center [631, 389] width 120 height 23
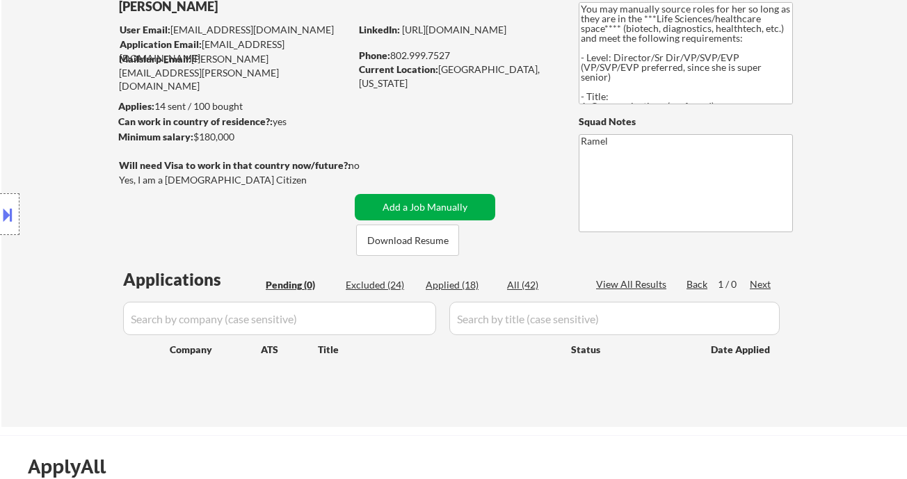
click at [421, 198] on button "Add a Job Manually" at bounding box center [425, 207] width 141 height 26
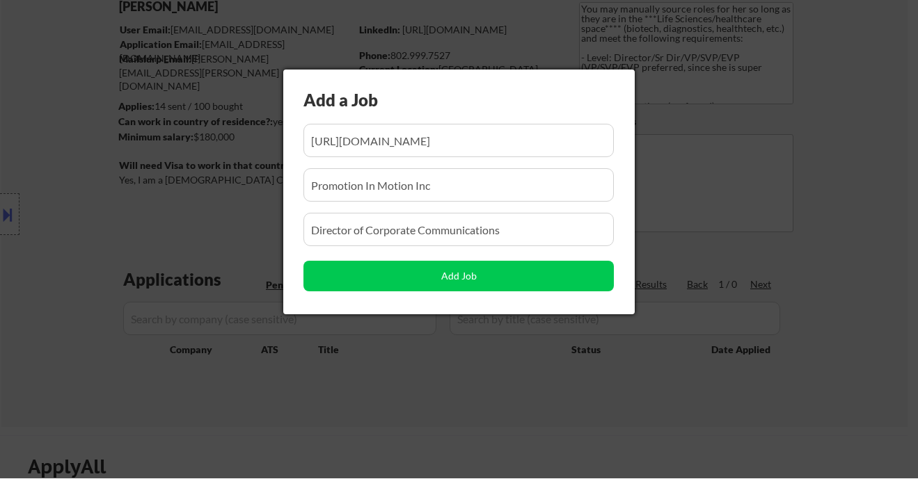
scroll to position [0, 216]
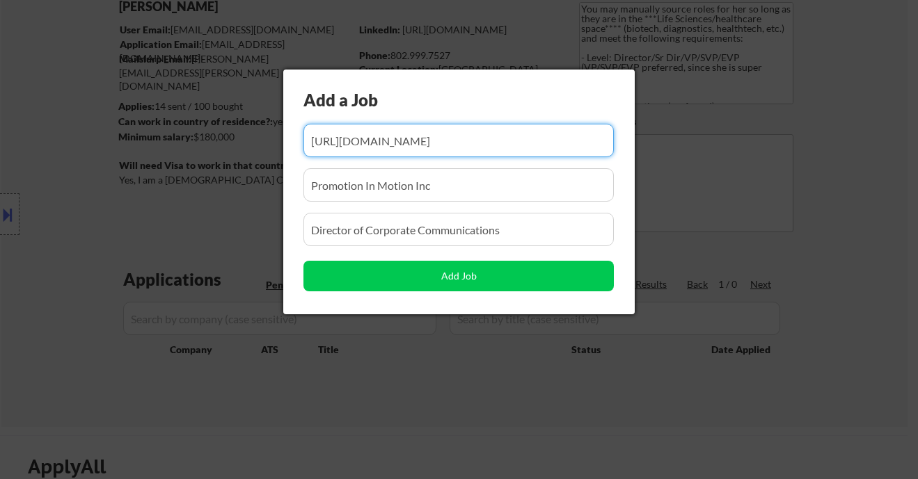
click at [433, 155] on input "input" at bounding box center [458, 140] width 310 height 33
paste input "https://www.simplyhired.com/job/w0UPM9fCLAE_HIX2TJ2sRlnQbqc2eDDJcpslDzd-0MDQIIC…"
type input "https://www.simplyhired.com/job/w0UPM9fCLAE_HIX2TJ2sRlnQbqc2eDDJcpslDzd-0MDQIIC…"
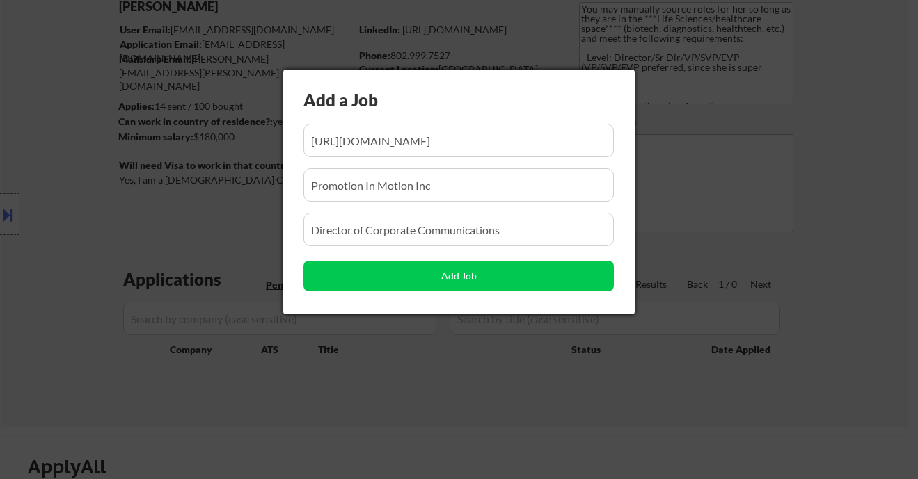
scroll to position [0, 0]
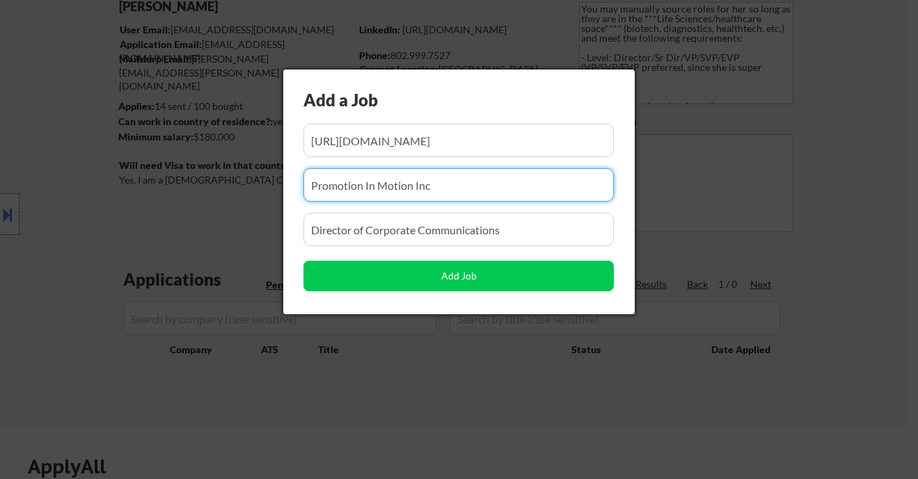
drag, startPoint x: 464, startPoint y: 190, endPoint x: 268, endPoint y: 188, distance: 196.2
click at [268, 188] on body "← Return to /applysquad Mailslurp Inbox Job Search Builder Sarah Haviland User …" at bounding box center [459, 146] width 918 height 479
paste input "Otsuka"
type input "Otsuka"
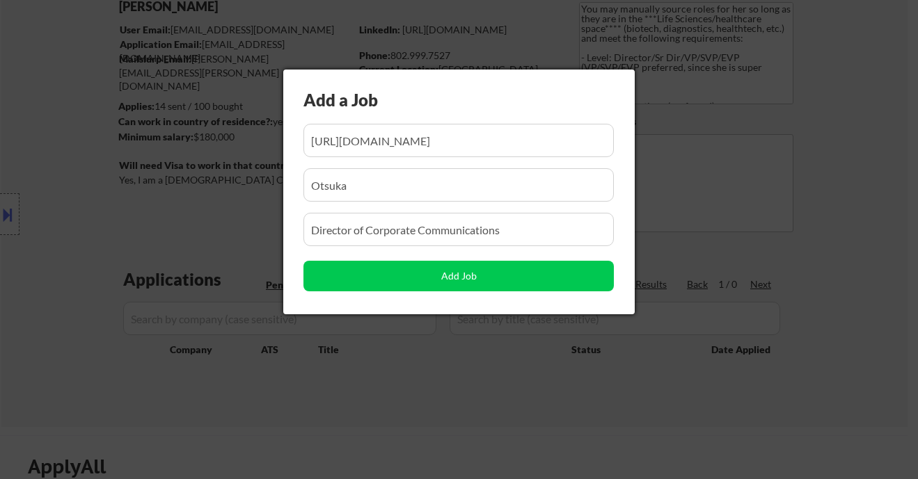
drag, startPoint x: 527, startPoint y: 233, endPoint x: 269, endPoint y: 227, distance: 258.2
click at [269, 227] on body "← Return to /applysquad Mailslurp Inbox Job Search Builder Sarah Haviland User …" at bounding box center [459, 146] width 918 height 479
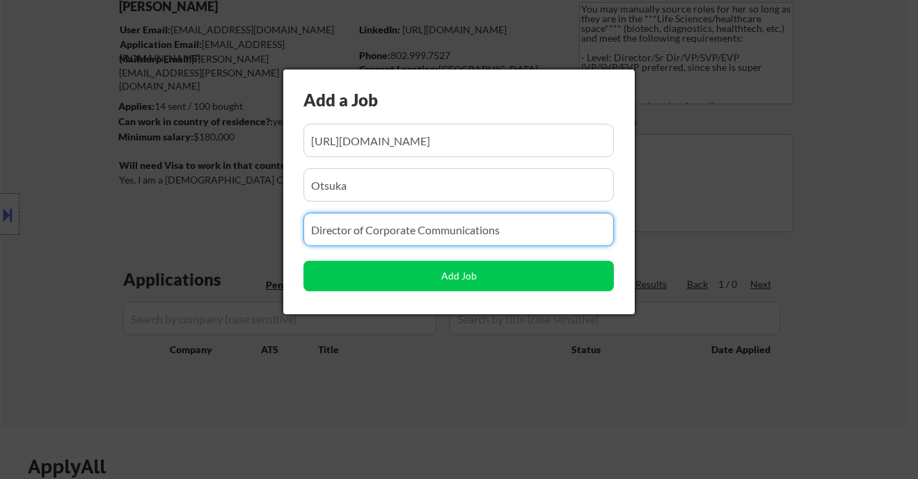
paste input "Senior Director, CNS Communications"
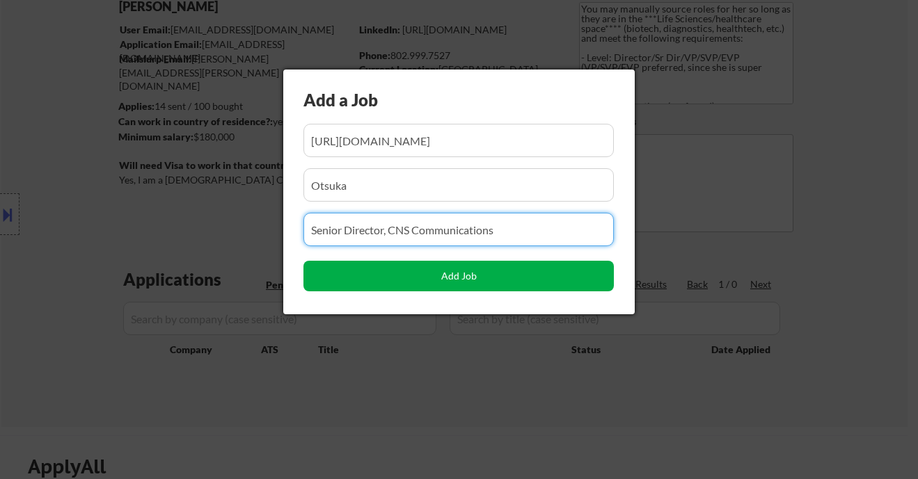
type input "Senior Director, CNS Communications"
click at [394, 277] on button "Add Job" at bounding box center [458, 276] width 310 height 31
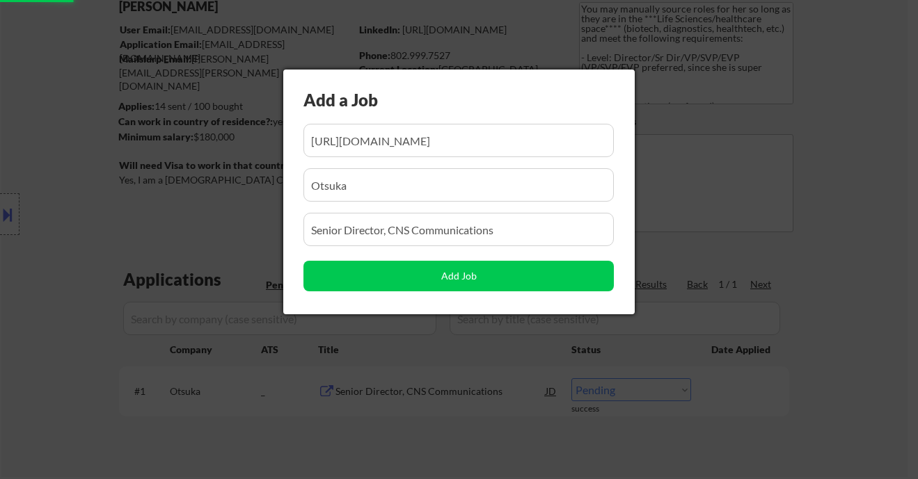
click at [448, 413] on div at bounding box center [459, 239] width 918 height 479
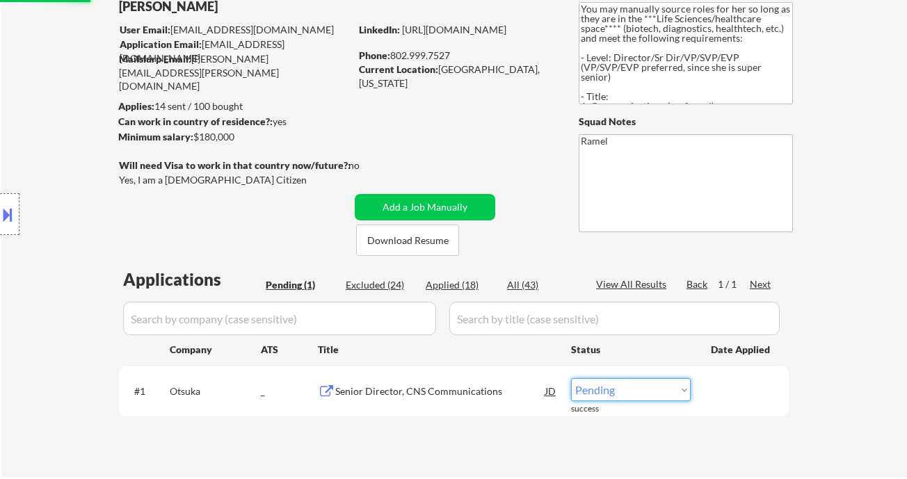
click at [625, 390] on select "Choose an option... Pending Applied Excluded (Questions) Excluded (Expired) Exc…" at bounding box center [631, 389] width 120 height 23
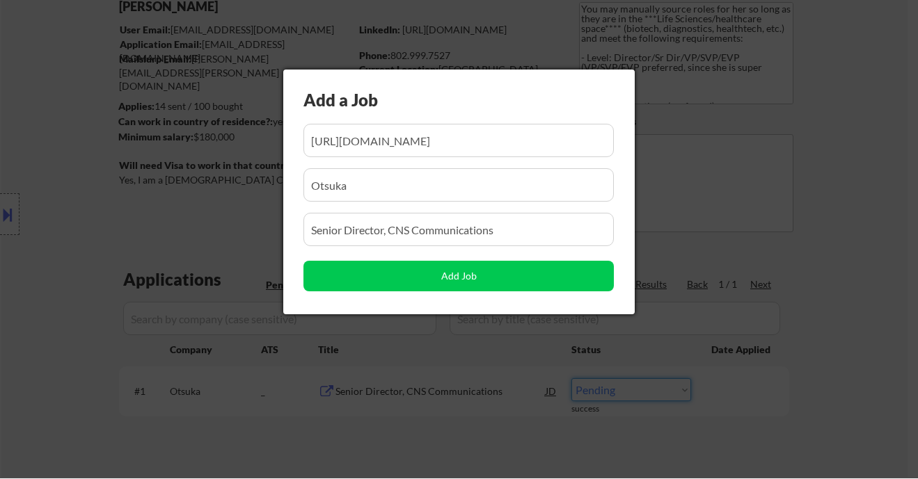
scroll to position [0, 212]
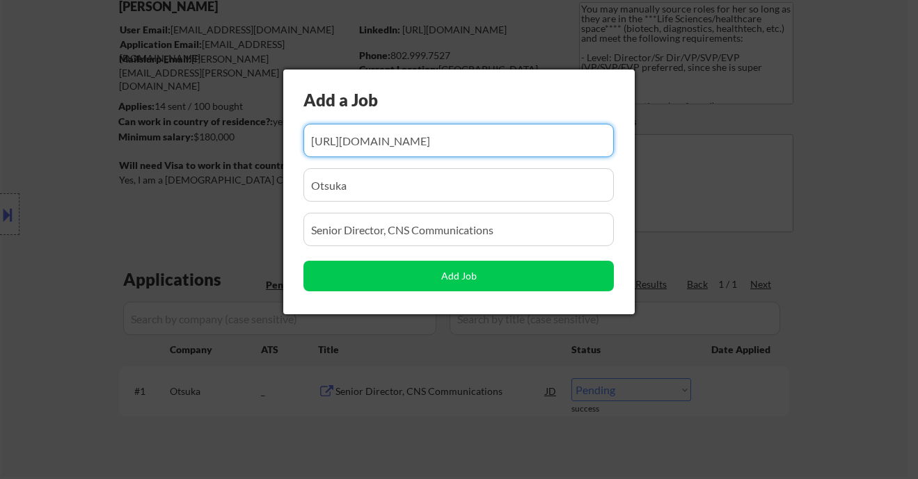
drag, startPoint x: 855, startPoint y: 257, endPoint x: 775, endPoint y: 337, distance: 112.7
click at [855, 259] on div at bounding box center [459, 239] width 918 height 479
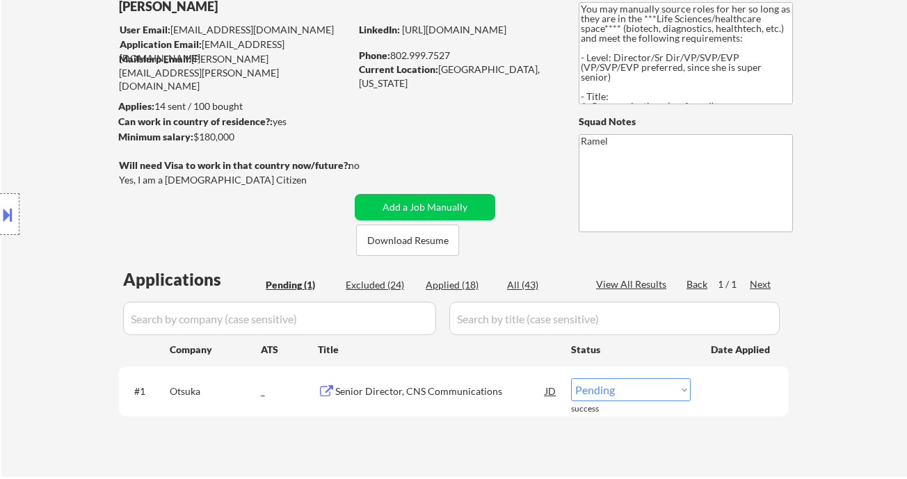
click at [612, 390] on select "Choose an option... Pending Applied Excluded (Questions) Excluded (Expired) Exc…" at bounding box center [631, 389] width 120 height 23
select select ""applied""
click at [571, 378] on select "Choose an option... Pending Applied Excluded (Questions) Excluded (Expired) Exc…" at bounding box center [631, 389] width 120 height 23
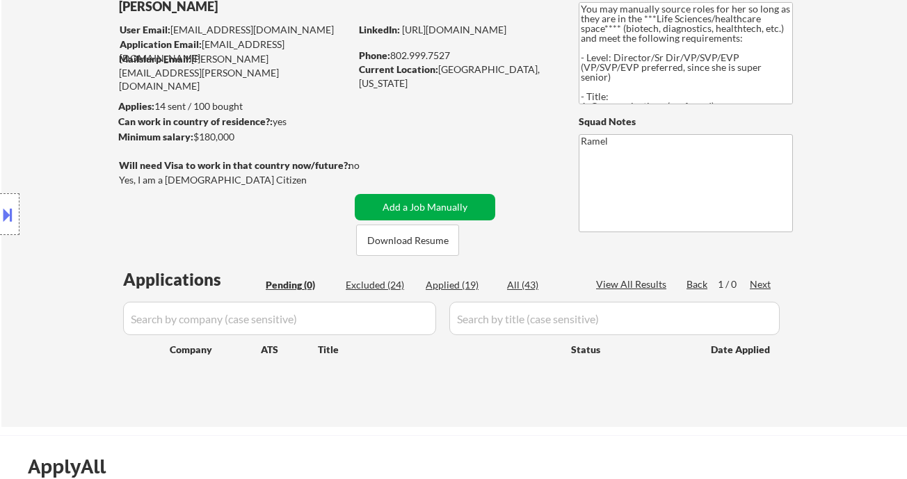
click at [434, 200] on button "Add a Job Manually" at bounding box center [425, 207] width 141 height 26
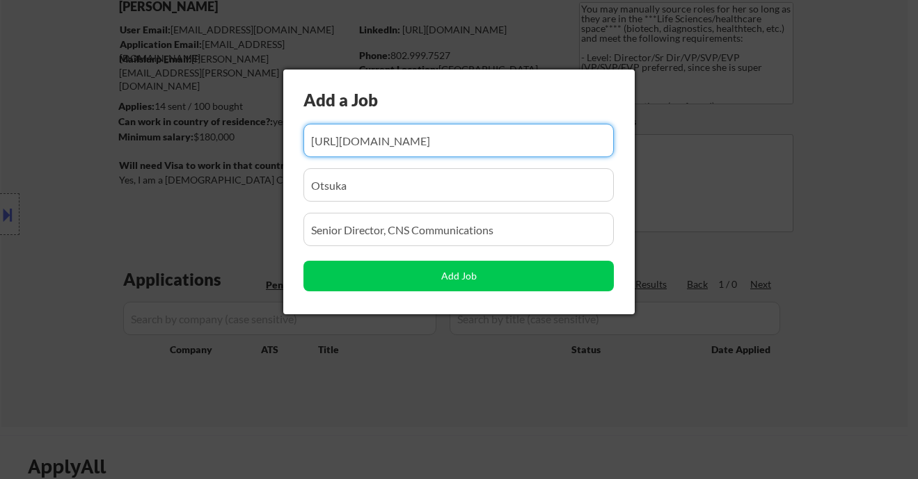
click at [413, 141] on input "input" at bounding box center [458, 140] width 310 height 33
paste input "https://www.simplyhired.com/job/wuEdTjZLj8msm2StwPG9klhD8kHaq-AlqXTd9FJpJhLa_i0…"
type input "https://www.simplyhired.com/job/wuEdTjZLj8msm2StwPG9klhD8kHaq-AlqXTd9FJpJhLa_i0…"
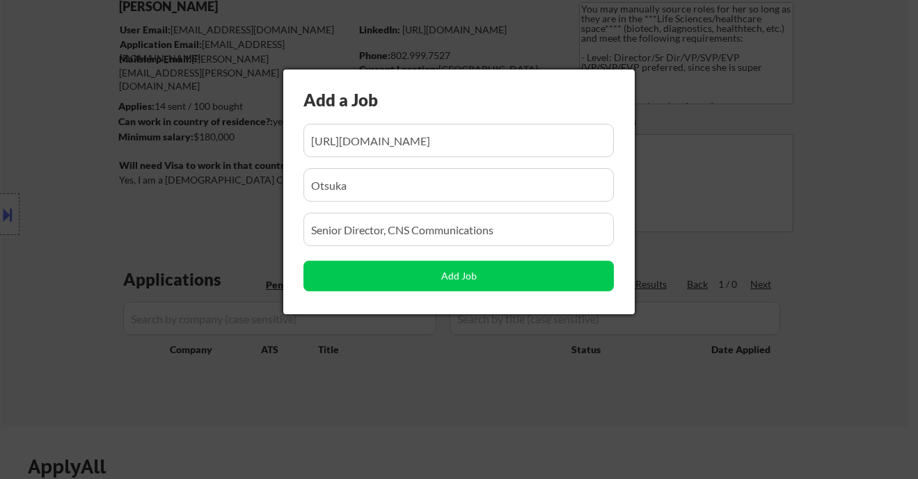
scroll to position [0, 0]
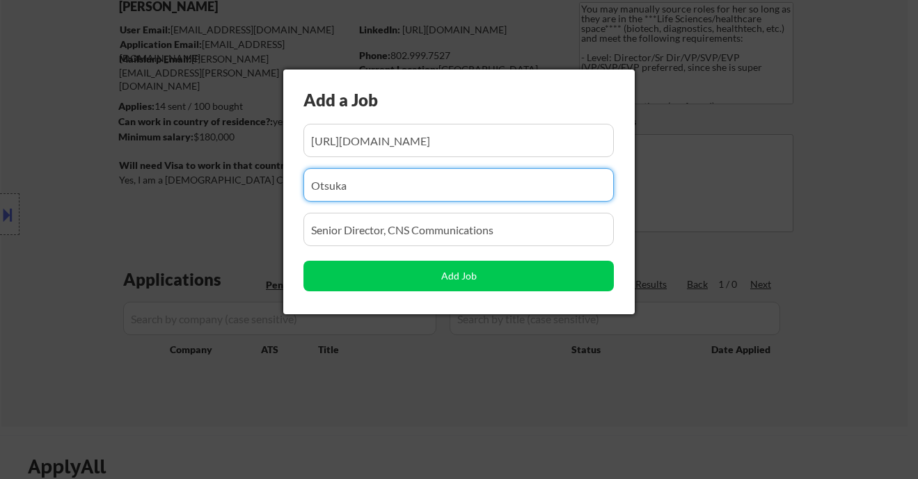
drag, startPoint x: 353, startPoint y: 186, endPoint x: 287, endPoint y: 184, distance: 65.4
click at [287, 184] on div "Add a Job Add Job" at bounding box center [458, 192] width 351 height 245
paste input "Oscar Health"
type input "Oscar Health"
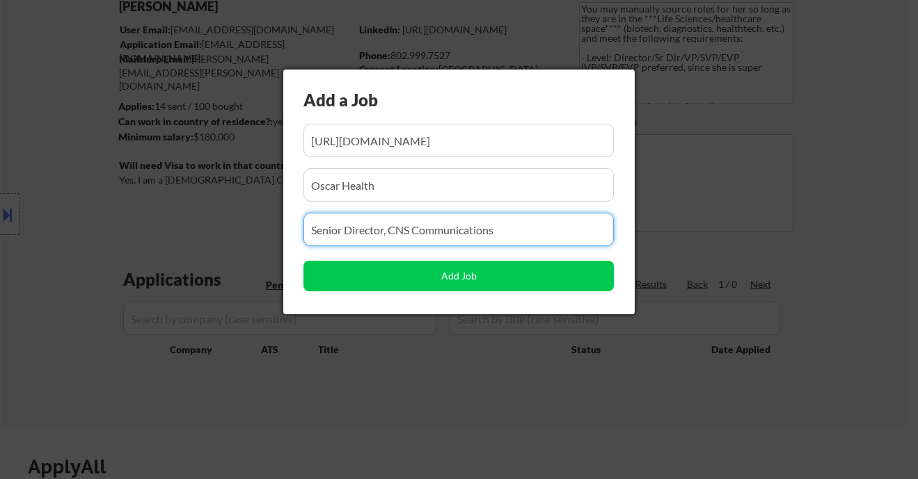
drag, startPoint x: 522, startPoint y: 231, endPoint x: 272, endPoint y: 222, distance: 249.9
click at [272, 222] on body "← Return to /applysquad Mailslurp Inbox Job Search Builder Sarah Haviland User …" at bounding box center [459, 146] width 918 height 479
paste input "Senior Director, Communications"
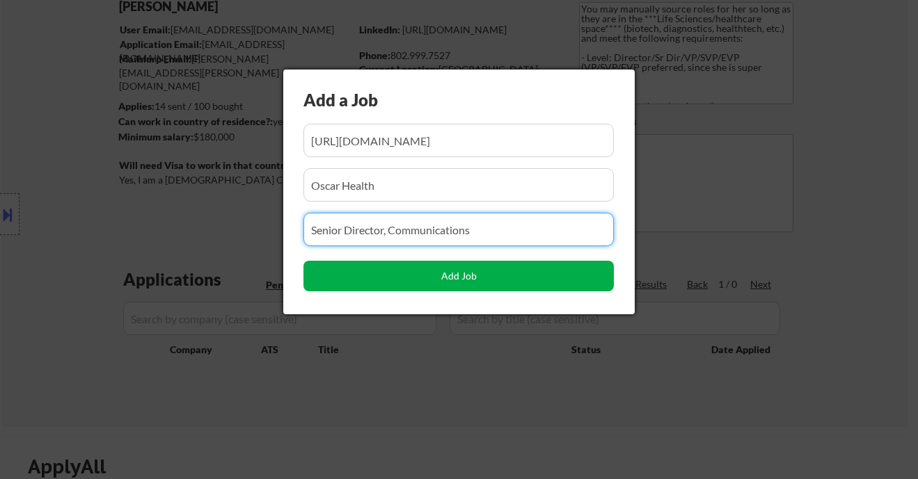
type input "Senior Director, Communications"
click at [376, 278] on button "Add Job" at bounding box center [458, 276] width 310 height 31
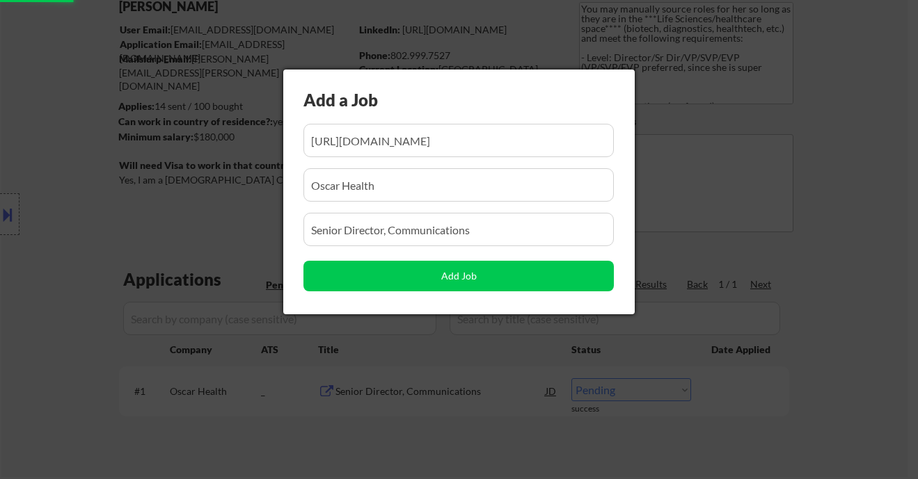
click at [725, 394] on div at bounding box center [459, 239] width 918 height 479
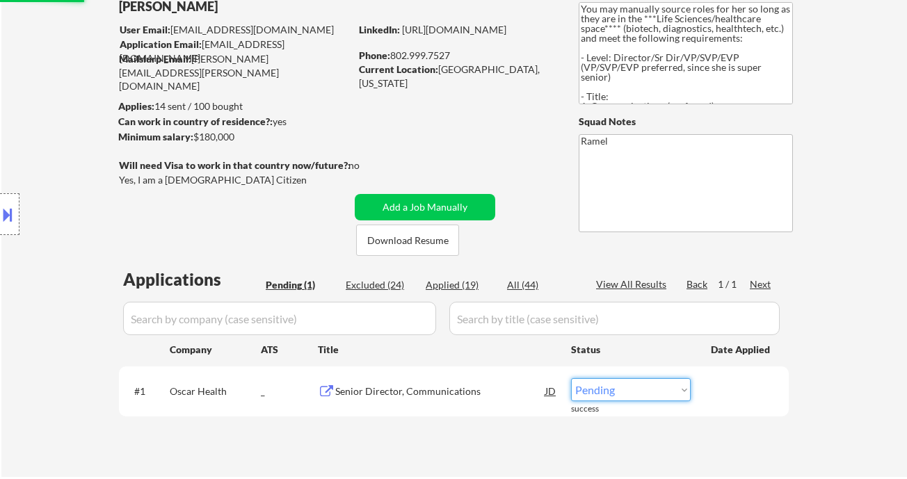
click at [650, 392] on select "Choose an option... Pending Applied Excluded (Questions) Excluded (Expired) Exc…" at bounding box center [631, 389] width 120 height 23
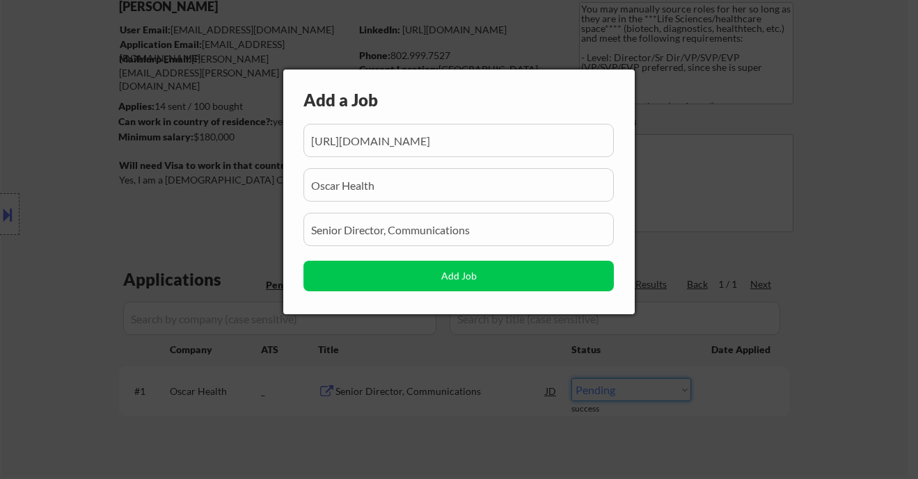
scroll to position [0, 193]
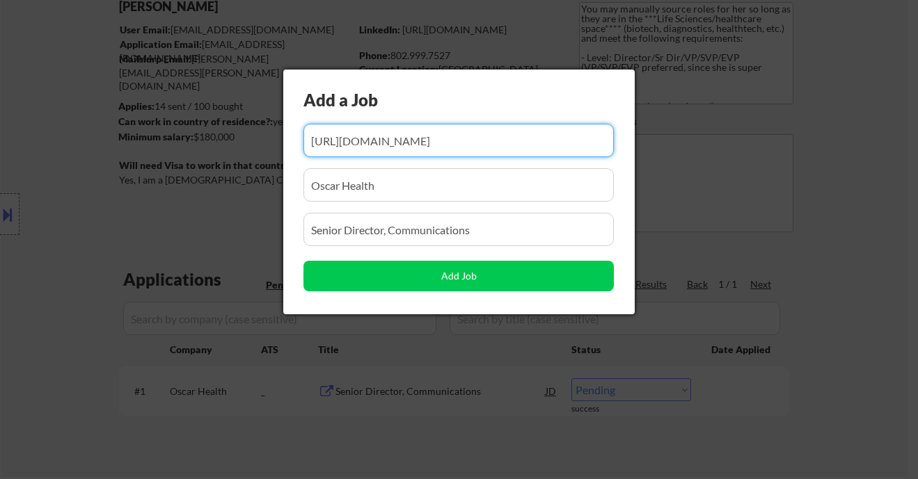
click at [814, 273] on div at bounding box center [459, 239] width 918 height 479
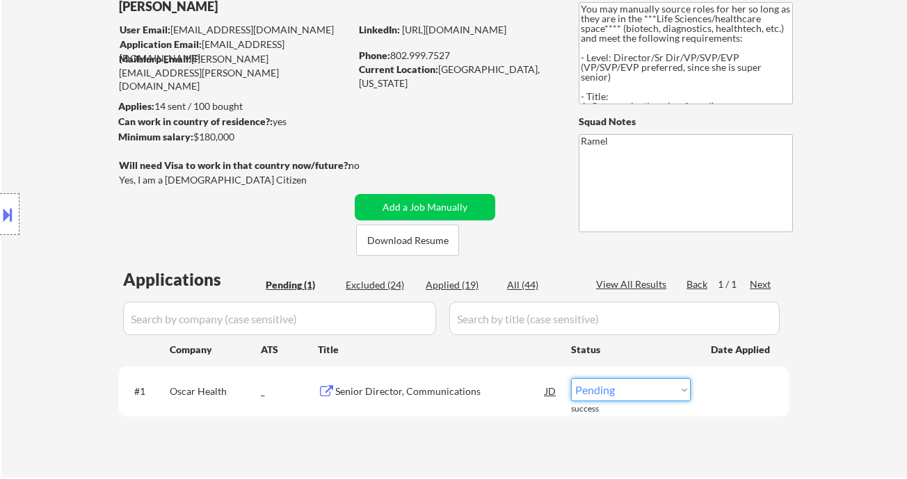
click at [623, 387] on select "Choose an option... Pending Applied Excluded (Questions) Excluded (Expired) Exc…" at bounding box center [631, 389] width 120 height 23
select select ""applied""
click at [571, 378] on select "Choose an option... Pending Applied Excluded (Questions) Excluded (Expired) Exc…" at bounding box center [631, 389] width 120 height 23
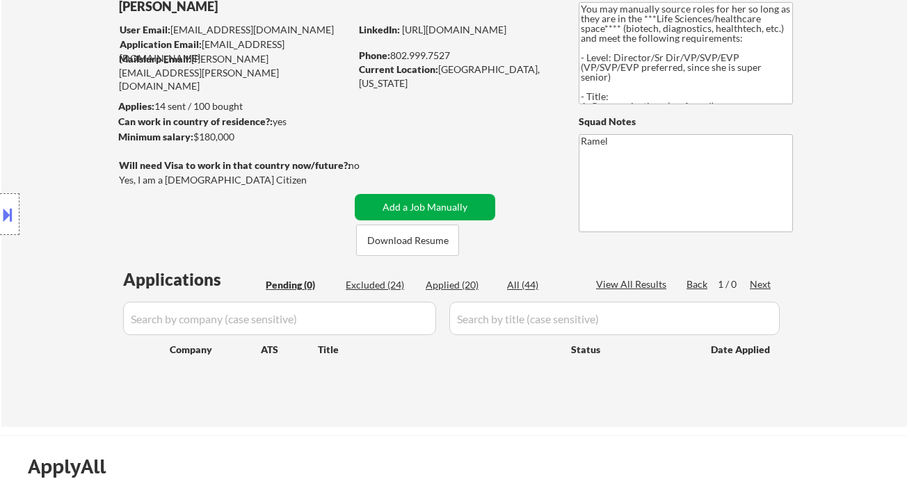
click at [442, 201] on button "Add a Job Manually" at bounding box center [425, 207] width 141 height 26
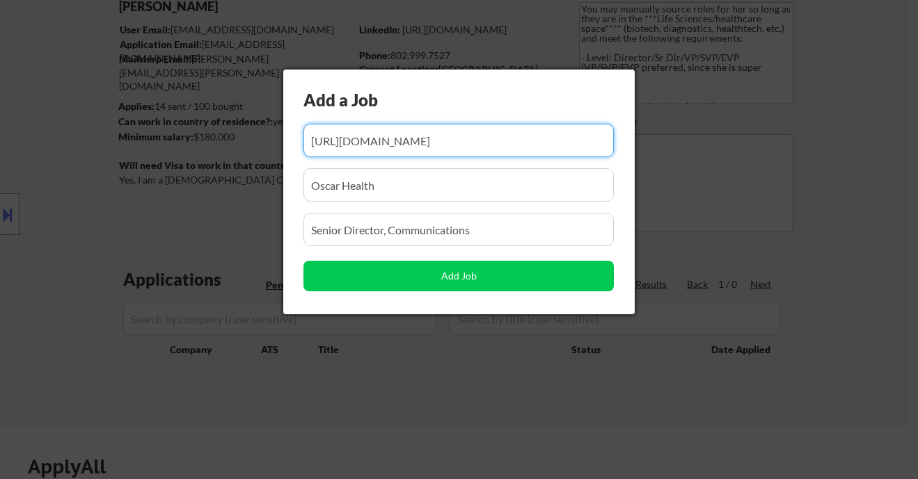
click at [415, 142] on input "input" at bounding box center [458, 140] width 310 height 33
paste input "https://www.simplyhired.com/job/Y6ouzkjfqMUuoEWfsvop4J7XQw6oMiOhg9RBpENOCnhHKDN…"
type input "https://www.simplyhired.com/job/Y6ouzkjfqMUuoEWfsvop4J7XQw6oMiOhg9RBpENOCnhHKDN…"
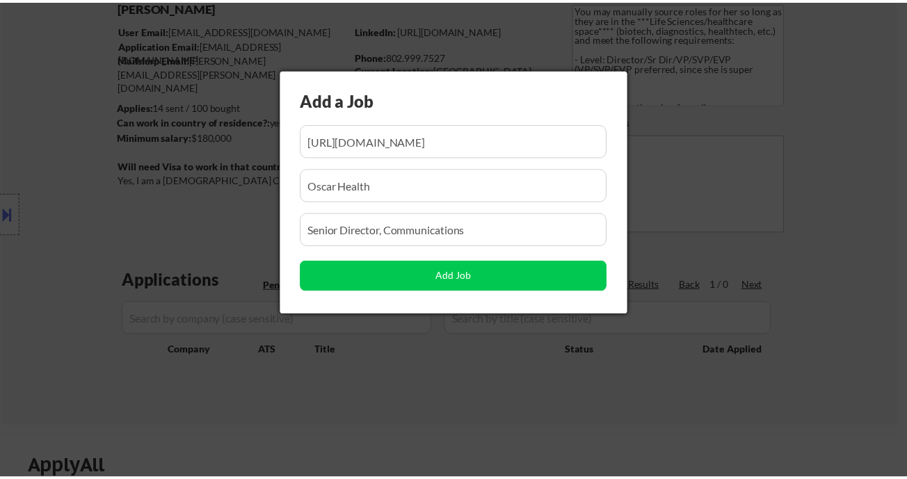
scroll to position [0, 0]
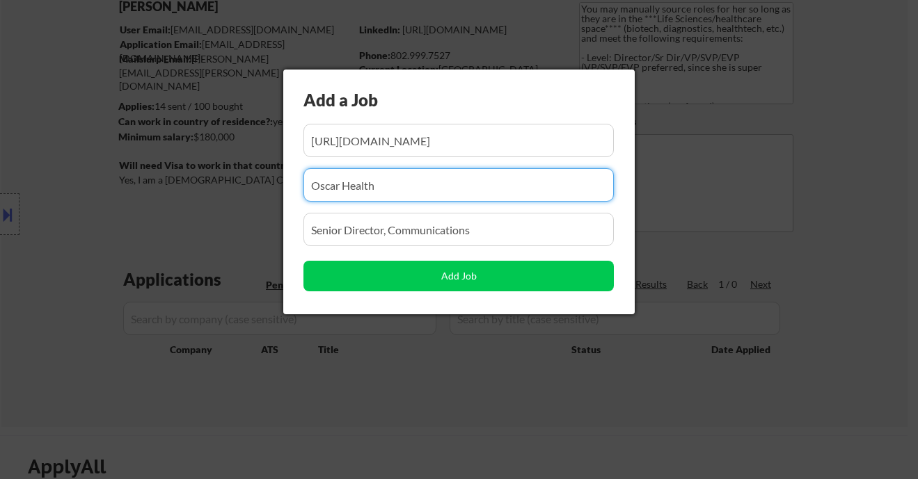
drag, startPoint x: 424, startPoint y: 193, endPoint x: 221, endPoint y: 182, distance: 202.7
click at [221, 182] on body "← Return to /applysquad Mailslurp Inbox Job Search Builder Sarah Haviland User …" at bounding box center [459, 146] width 918 height 479
paste input "OpenText"
type input "OpenText"
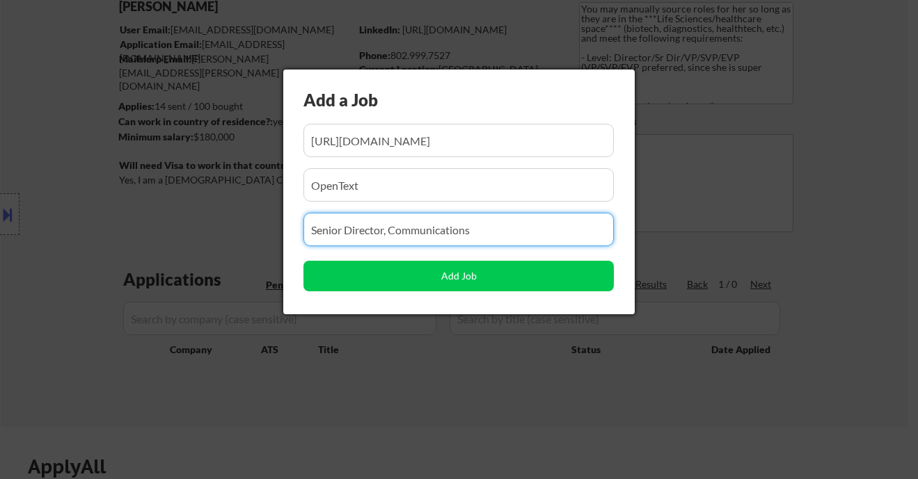
drag, startPoint x: 500, startPoint y: 232, endPoint x: 255, endPoint y: 225, distance: 245.7
click at [255, 225] on body "← Return to /applysquad Mailslurp Inbox Job Search Builder Sarah Haviland User …" at bounding box center [459, 146] width 918 height 479
paste input "Senior Director, Corporate Communications"
type input "Senior Director, Corporate Communications"
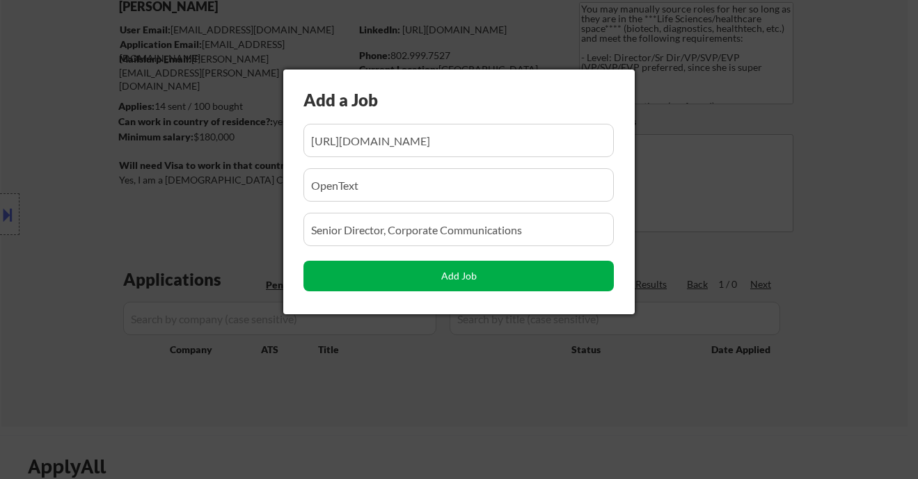
drag, startPoint x: 484, startPoint y: 280, endPoint x: 456, endPoint y: 327, distance: 53.9
click at [484, 281] on button "Add Job" at bounding box center [458, 276] width 310 height 31
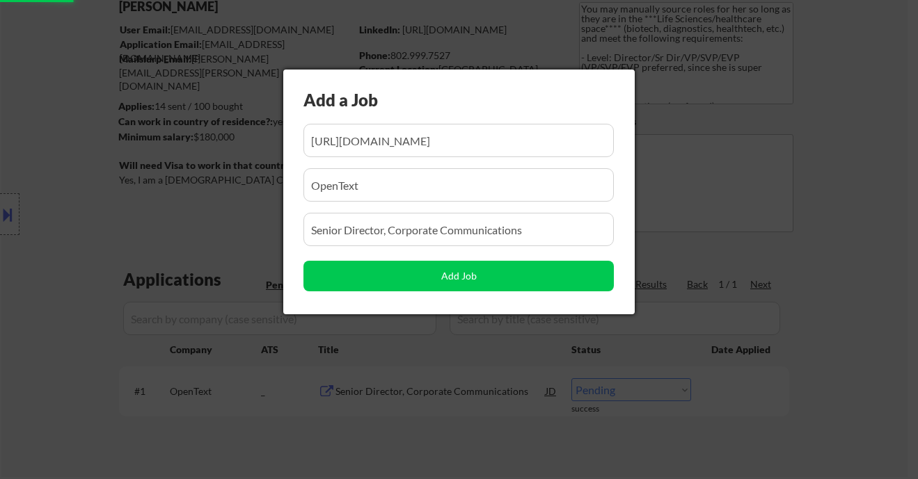
click at [438, 390] on div at bounding box center [459, 239] width 918 height 479
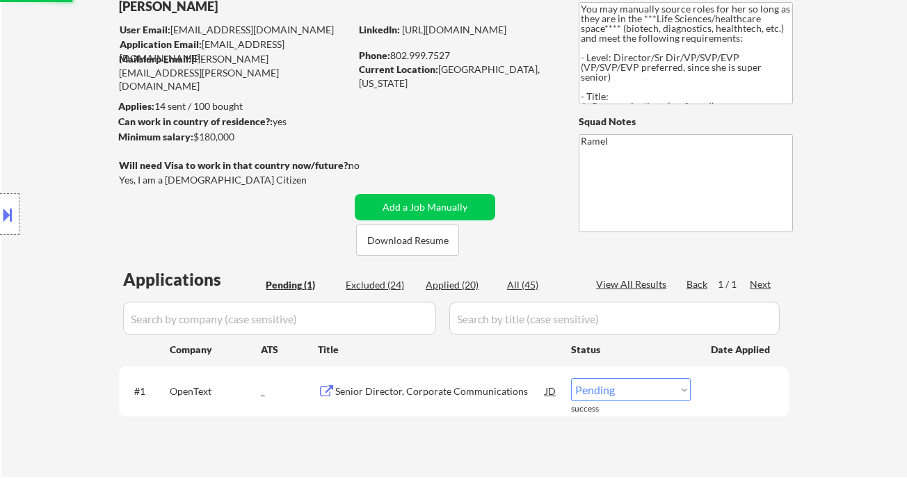
scroll to position [278, 0]
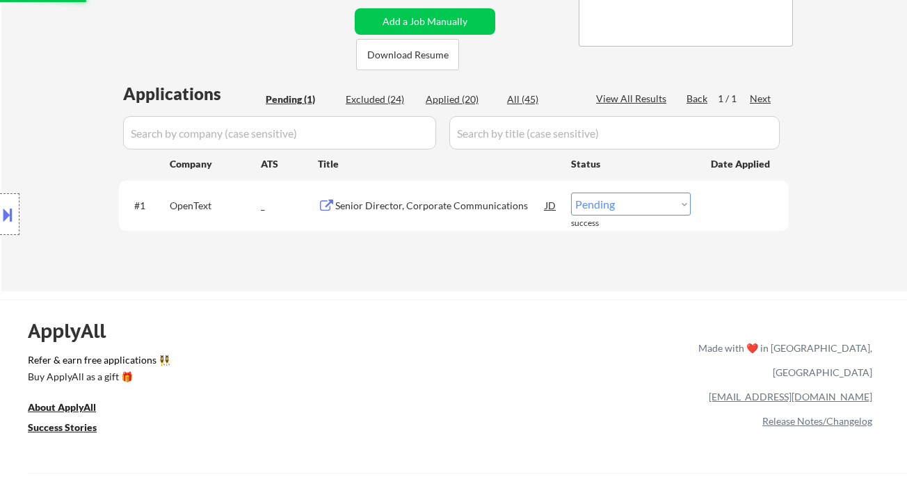
drag, startPoint x: 637, startPoint y: 209, endPoint x: 630, endPoint y: 215, distance: 8.4
click at [637, 205] on select "Choose an option... Pending Applied Excluded (Questions) Excluded (Expired) Exc…" at bounding box center [631, 204] width 120 height 23
select select ""applied""
click at [571, 193] on select "Choose an option... Pending Applied Excluded (Questions) Excluded (Expired) Exc…" at bounding box center [631, 204] width 120 height 23
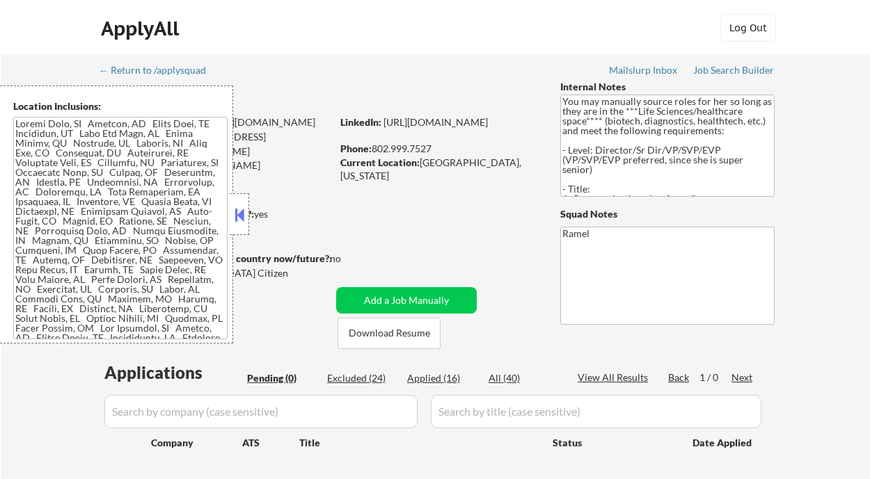
click at [239, 216] on button at bounding box center [239, 215] width 15 height 21
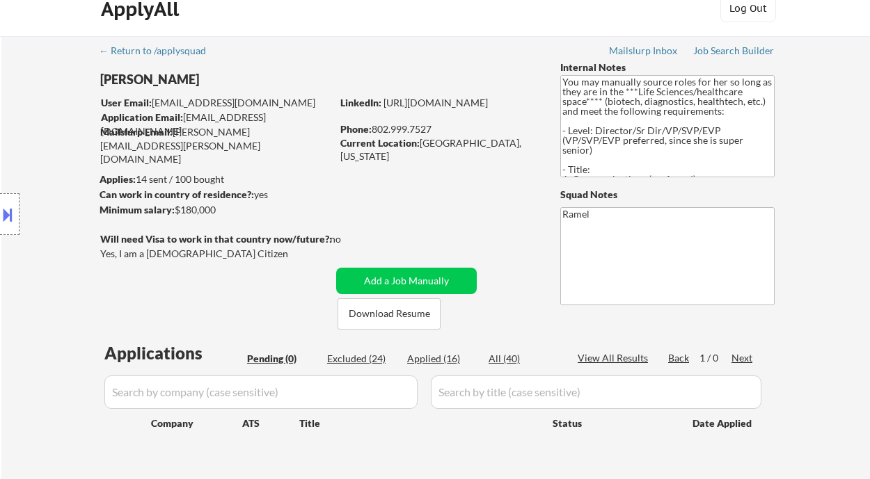
scroll to position [185, 0]
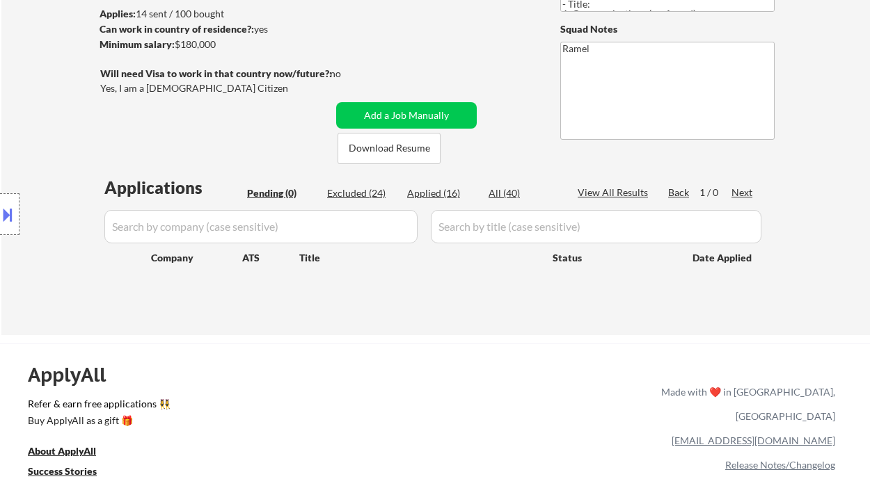
click at [438, 193] on div "Applied (16)" at bounding box center [442, 193] width 70 height 14
select select ""applied""
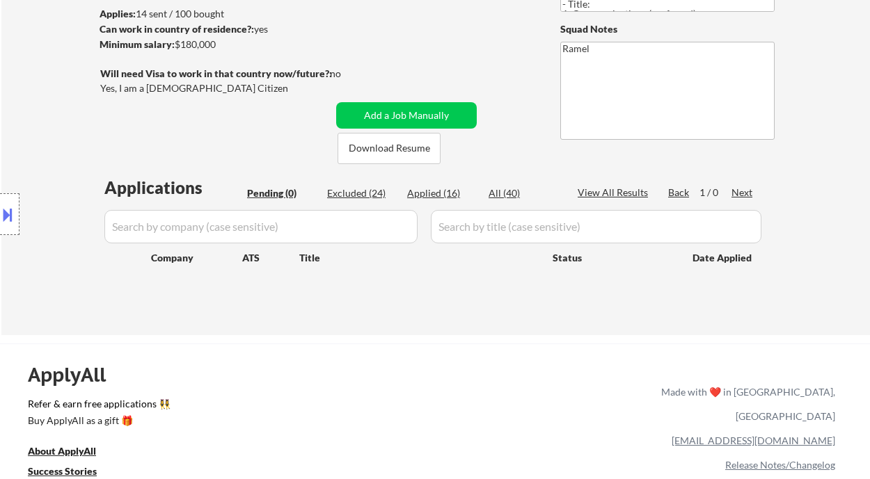
select select ""applied""
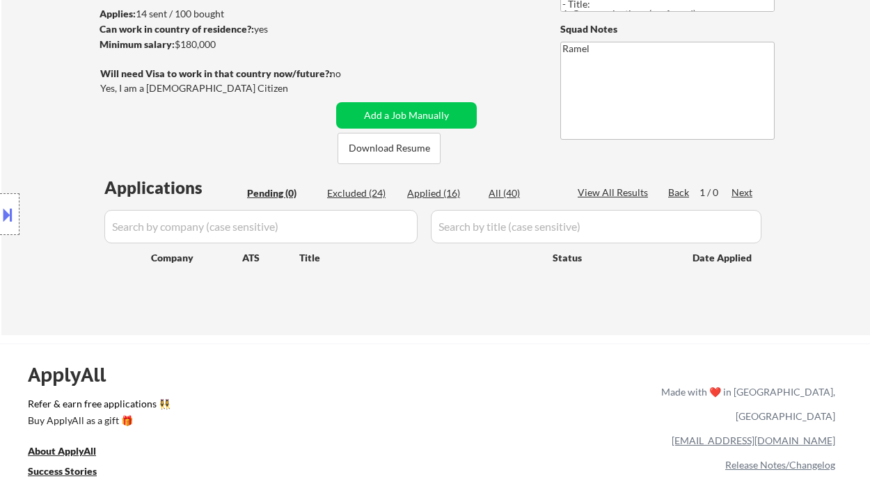
select select ""applied""
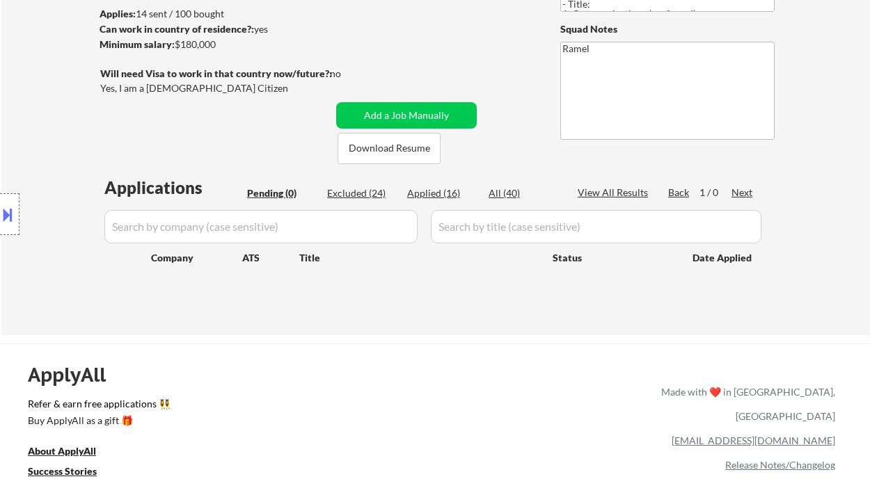
select select ""applied""
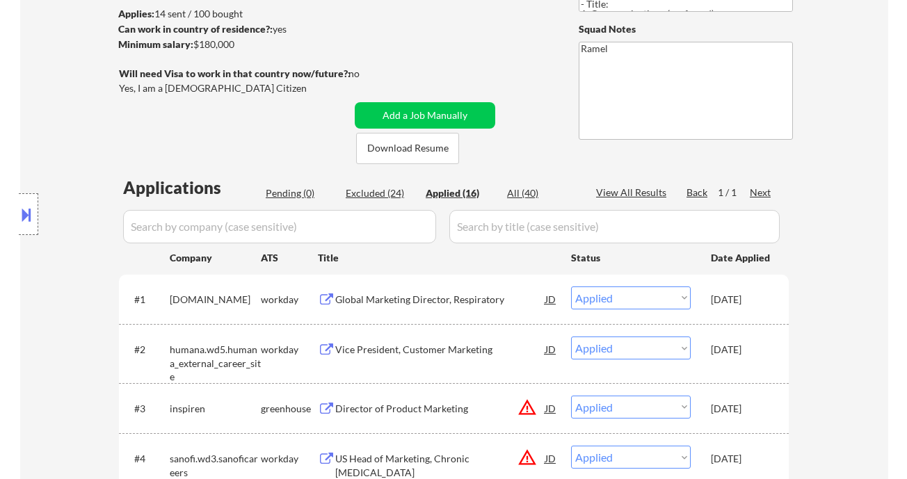
scroll to position [0, 0]
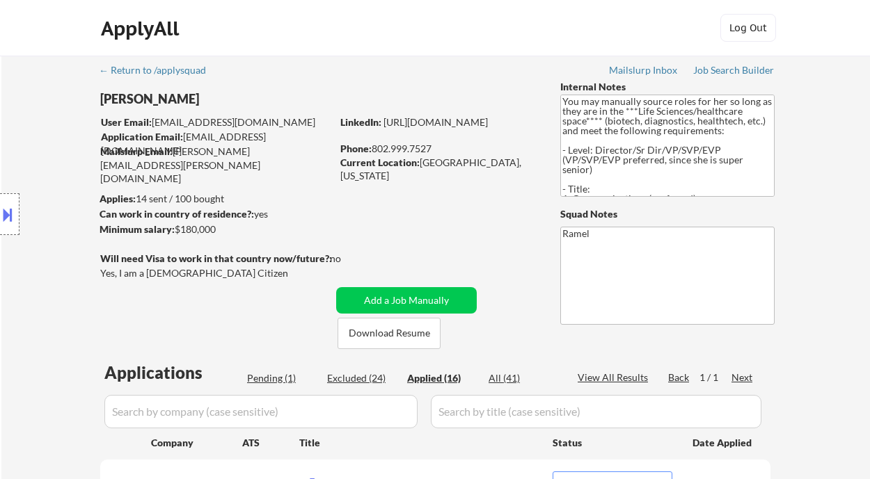
select select ""applied""
drag, startPoint x: 424, startPoint y: 163, endPoint x: 510, endPoint y: 163, distance: 86.3
click at [510, 163] on div "Current Location: Hinesburg, Vermont" at bounding box center [442, 169] width 197 height 27
copy div "Hinesburg, Vermont"
drag, startPoint x: 437, startPoint y: 145, endPoint x: 376, endPoint y: 143, distance: 60.6
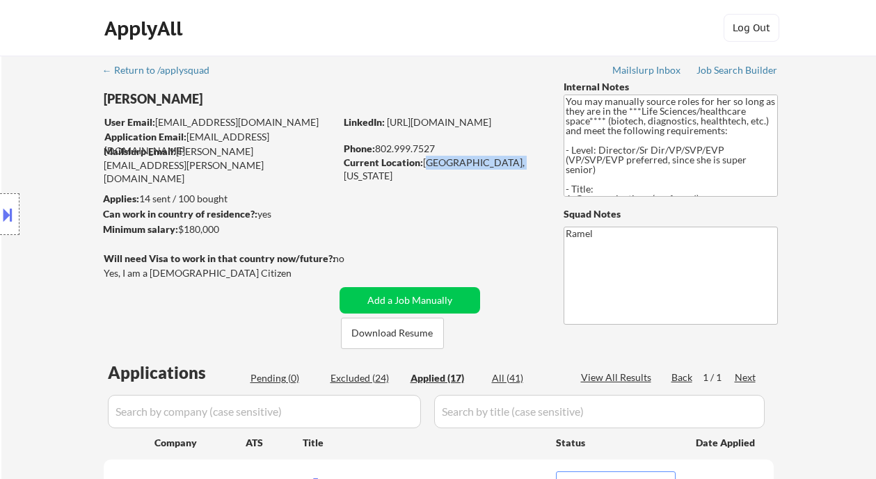
click at [376, 143] on div "Phone: 802.999.7527" at bounding box center [442, 149] width 197 height 14
copy div "802.999.7527"
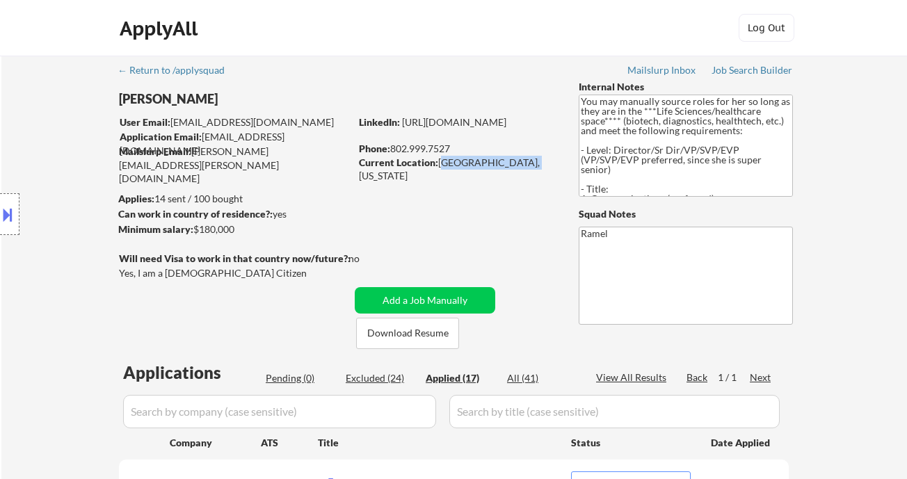
copy div "802.999.7527"
select select ""applied""
drag, startPoint x: 451, startPoint y: 148, endPoint x: 394, endPoint y: 145, distance: 57.2
click at [394, 145] on div "Phone: 802.999.7527" at bounding box center [457, 149] width 197 height 14
copy div "802.999.7527"
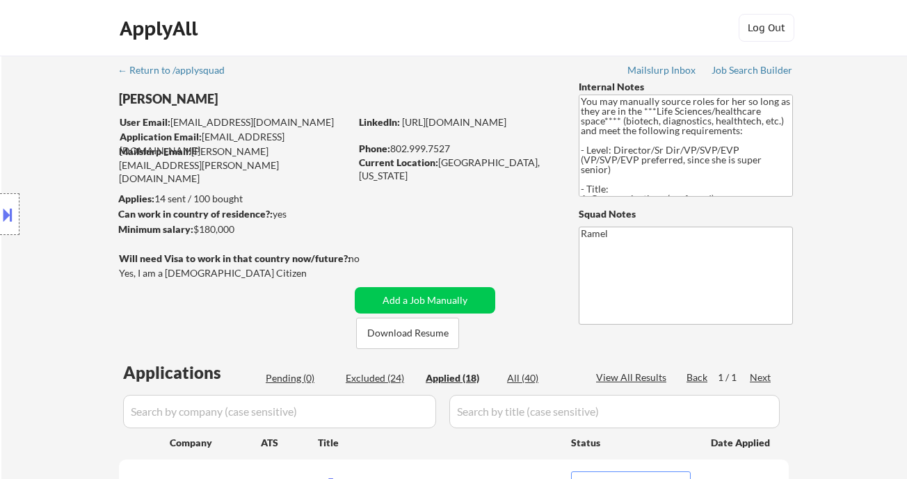
select select ""applied""
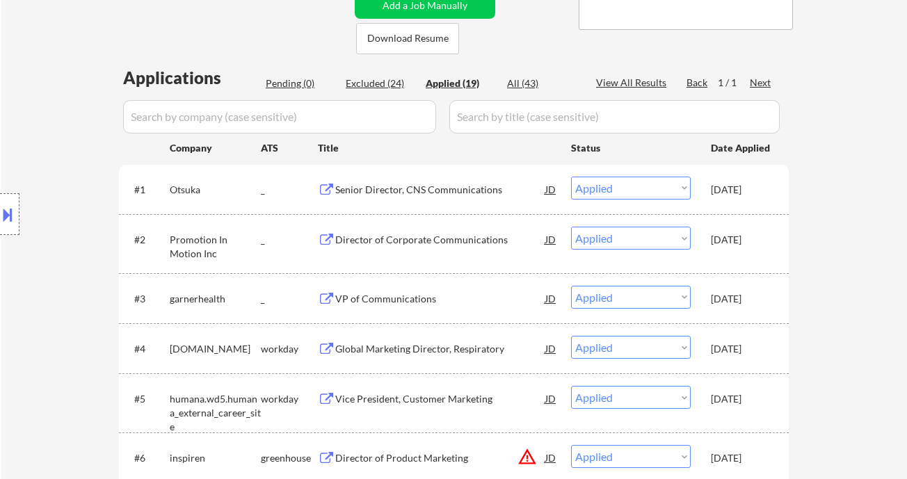
select select ""applied""
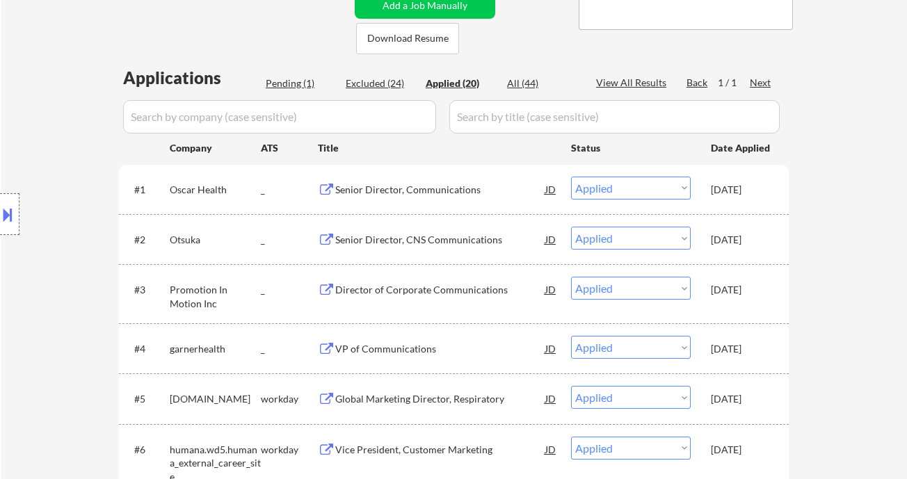
select select ""applied""
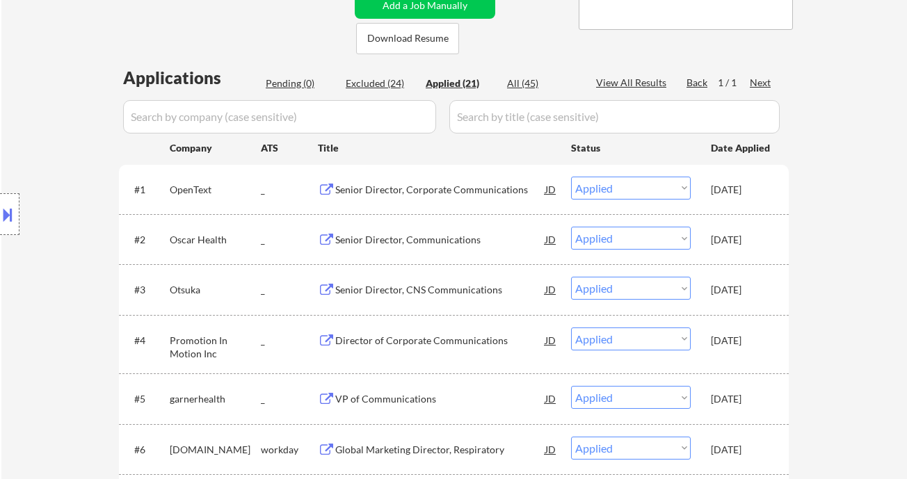
drag, startPoint x: 31, startPoint y: 188, endPoint x: 58, endPoint y: 182, distance: 27.0
click at [31, 188] on div "Location Inclusions:" at bounding box center [124, 215] width 249 height 258
drag, startPoint x: 35, startPoint y: 79, endPoint x: 55, endPoint y: 40, distance: 43.6
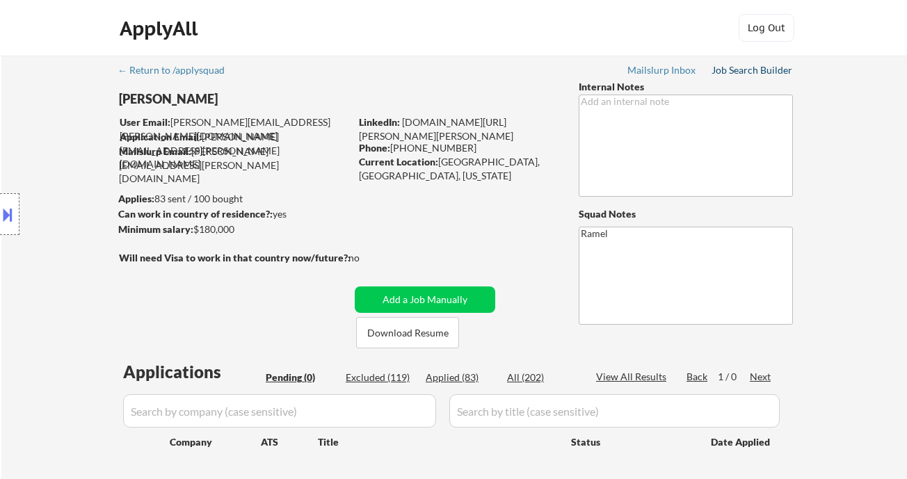
click at [747, 77] on link "Job Search Builder" at bounding box center [752, 72] width 81 height 14
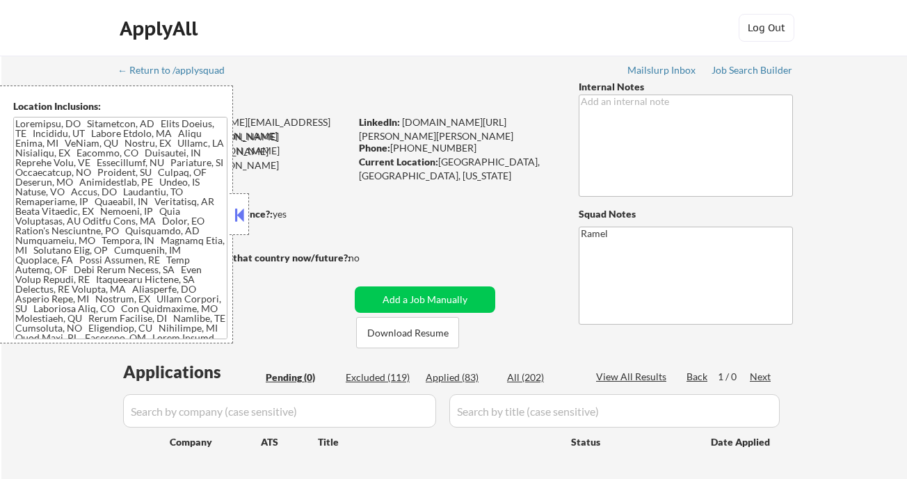
click at [379, 375] on div "Excluded (119)" at bounding box center [381, 378] width 70 height 14
click at [241, 212] on button at bounding box center [239, 215] width 15 height 21
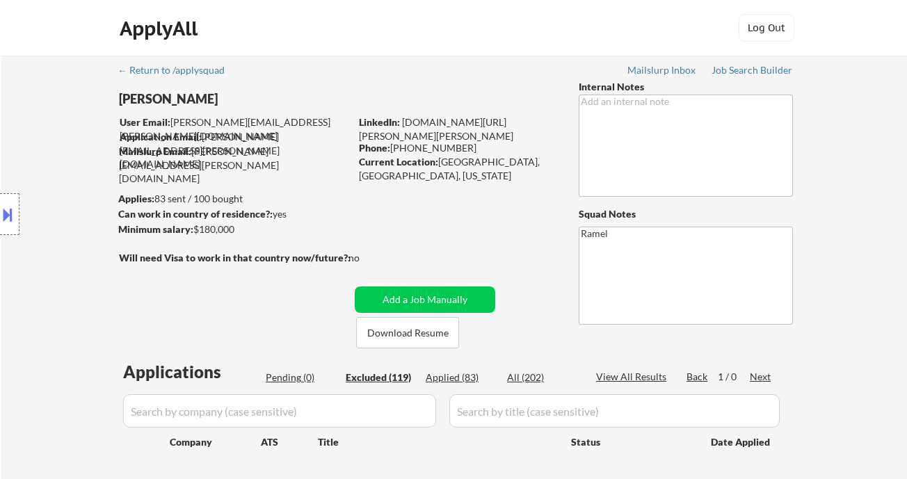
select select ""excluded""
select select ""excluded__expired_""
select select ""excluded__bad_match_""
select select ""excluded__salary_""
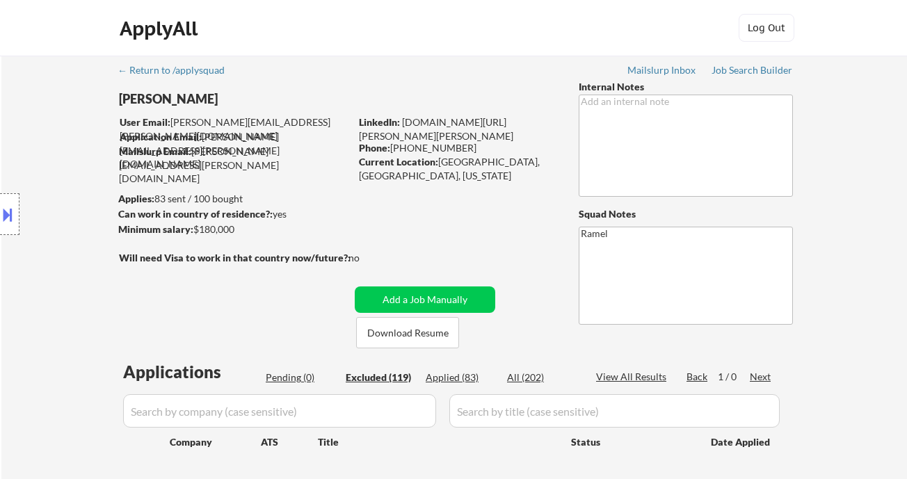
select select ""excluded__bad_match_""
select select ""excluded__salary_""
select select ""excluded__location_""
select select ""excluded__salary_""
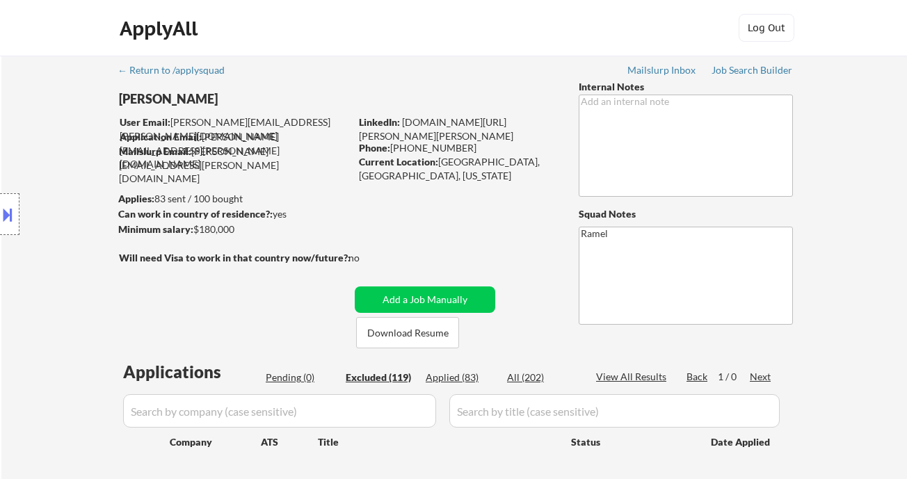
select select ""excluded__salary_""
select select ""excluded__bad_match_""
select select ""excluded__salary_""
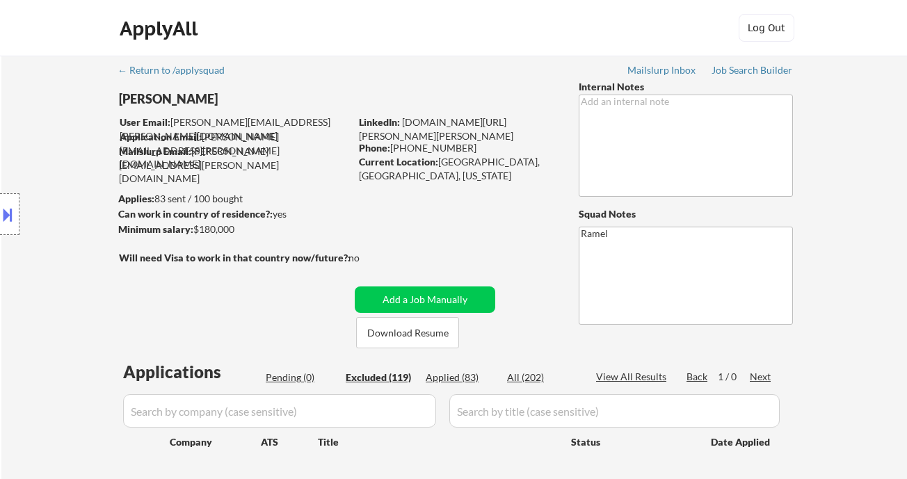
select select ""excluded__expired_""
select select ""excluded__bad_match_""
select select ""excluded__salary_""
select select ""excluded__bad_match_""
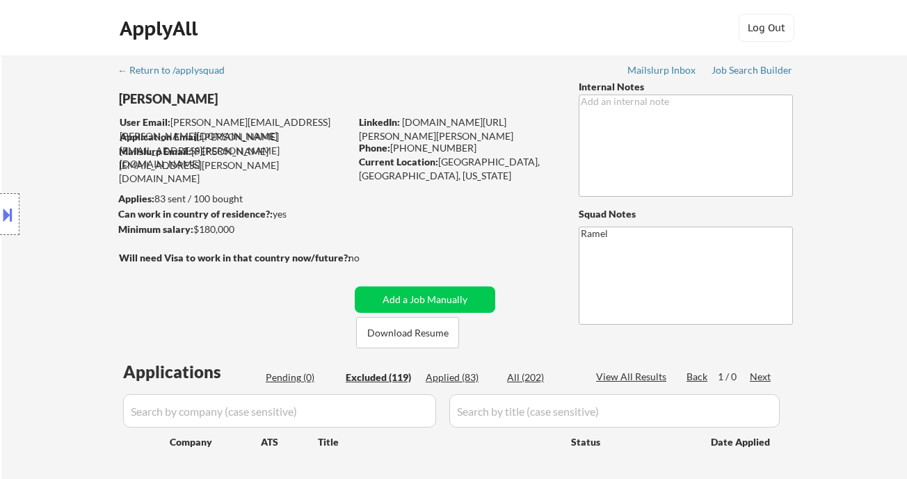
select select ""excluded__location_""
select select ""excluded""
select select ""excluded__bad_match_""
select select ""excluded""
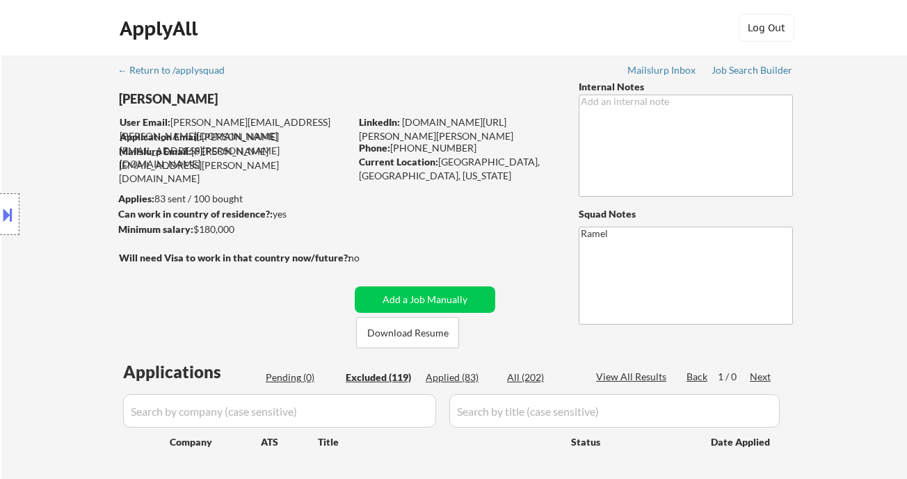
select select ""excluded__salary_""
select select ""excluded__bad_match_""
select select ""excluded__salary_""
select select ""excluded__bad_match_""
select select ""excluded__salary_""
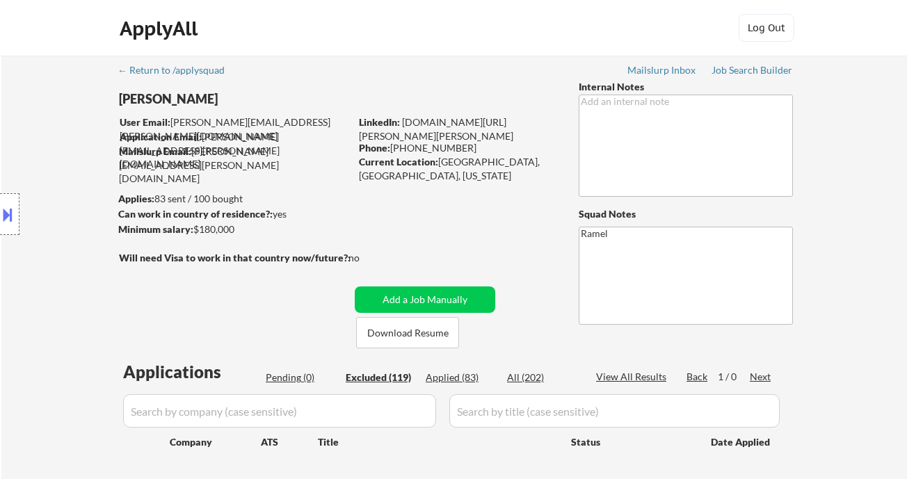
select select ""excluded__blocklist_""
select select ""excluded__expired_""
select select ""excluded""
select select ""excluded__salary_""
select select ""excluded__expired_""
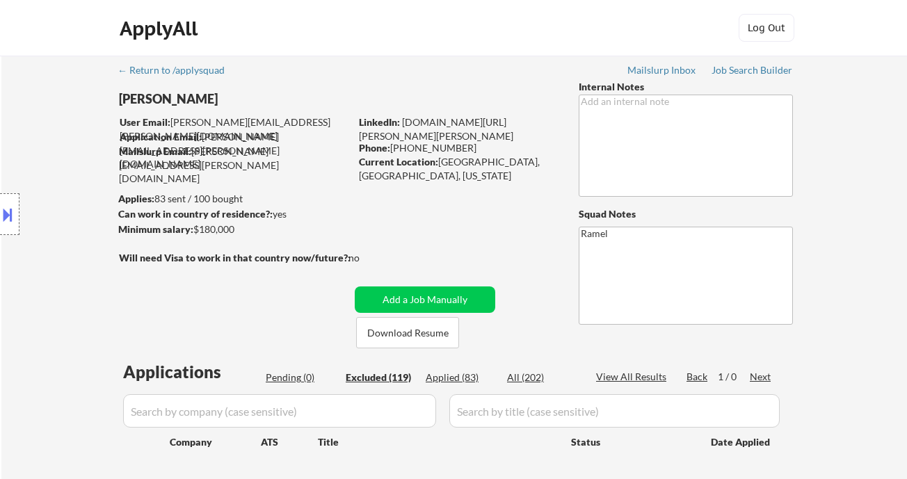
select select ""excluded__bad_match_""
select select ""excluded""
select select ""excluded__expired_""
select select ""excluded""
select select ""excluded__expired_""
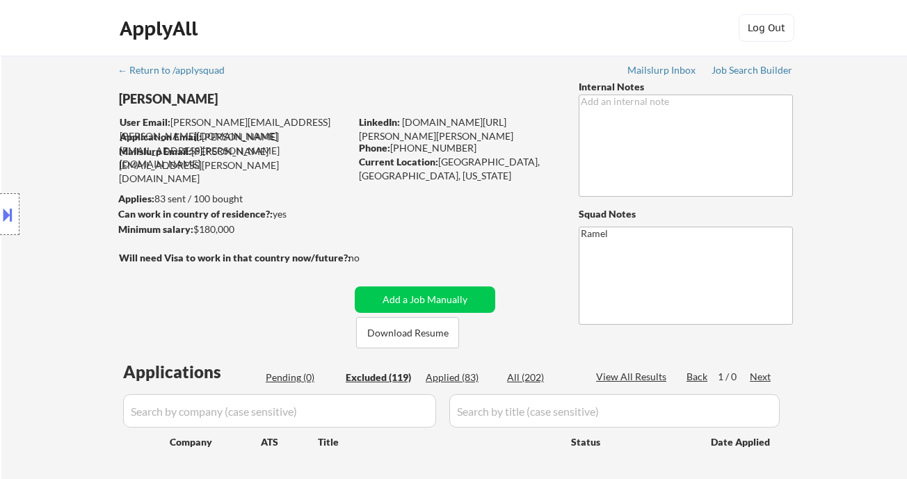
select select ""excluded__expired_""
select select ""excluded""
select select ""excluded__expired_""
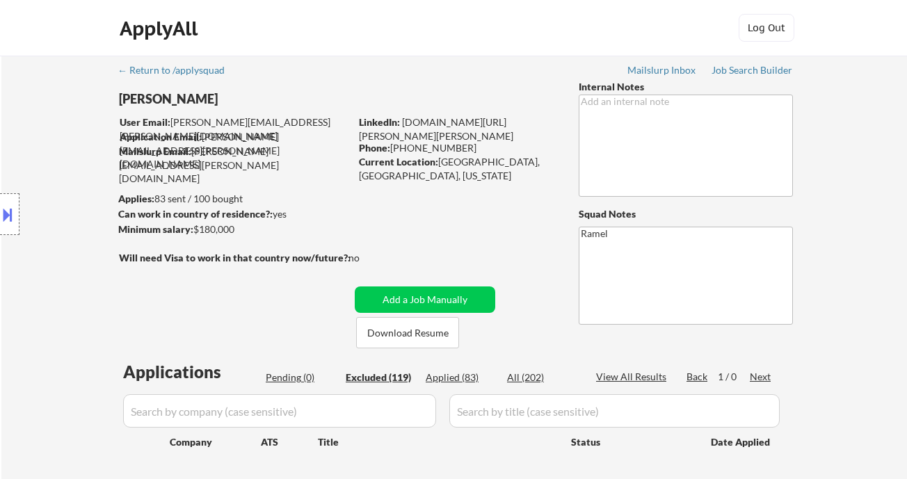
select select ""excluded__salary_""
select select ""excluded__bad_match_""
select select ""excluded__location_""
select select ""excluded__bad_match_""
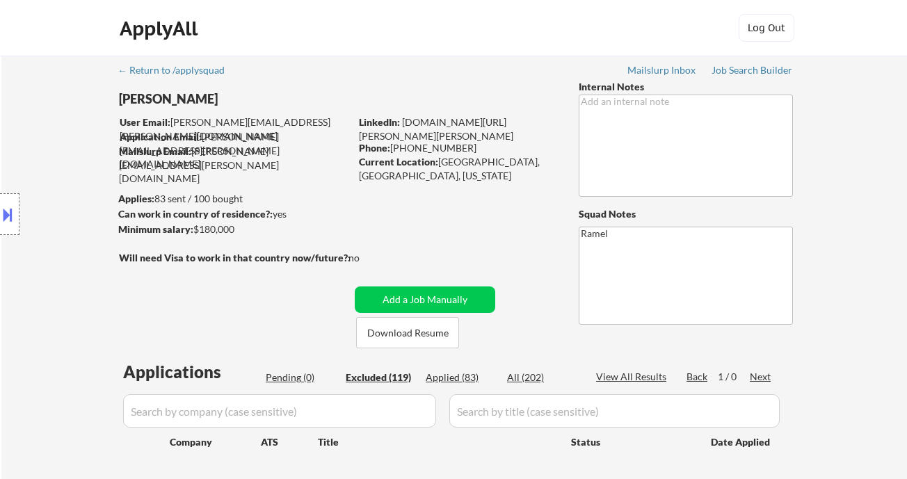
select select ""excluded""
select select ""excluded__bad_match_""
select select ""excluded__location_""
select select ""excluded__other_""
select select ""excluded__bad_match_""
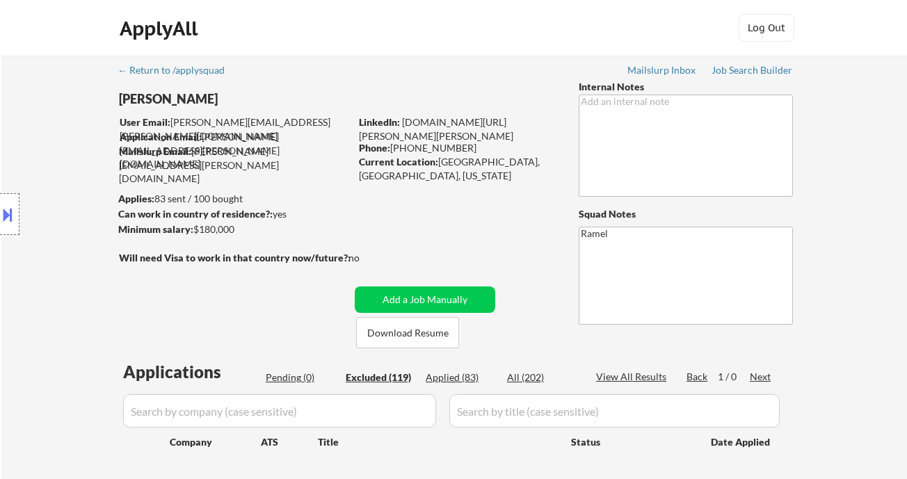
select select ""excluded__expired_""
select select ""excluded__salary_""
select select ""excluded__bad_match_""
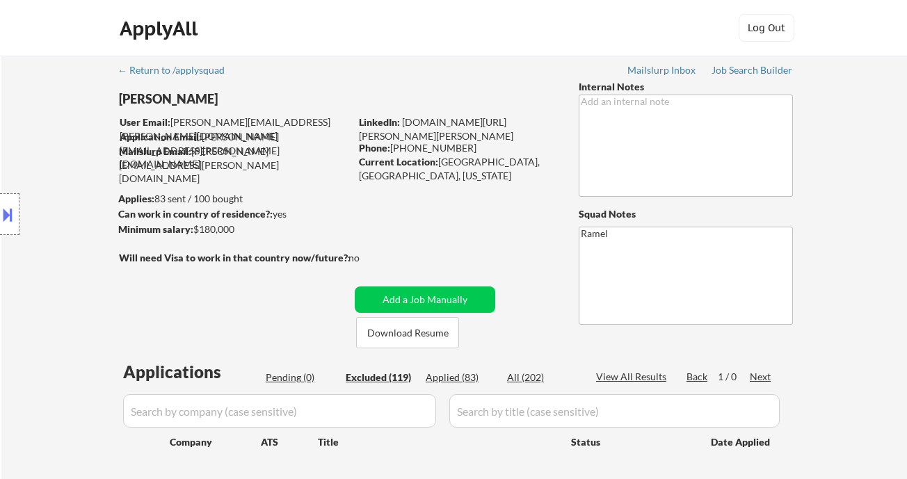
select select ""excluded__location_""
select select ""excluded__salary_""
select select ""excluded__expired_""
select select ""excluded__location_""
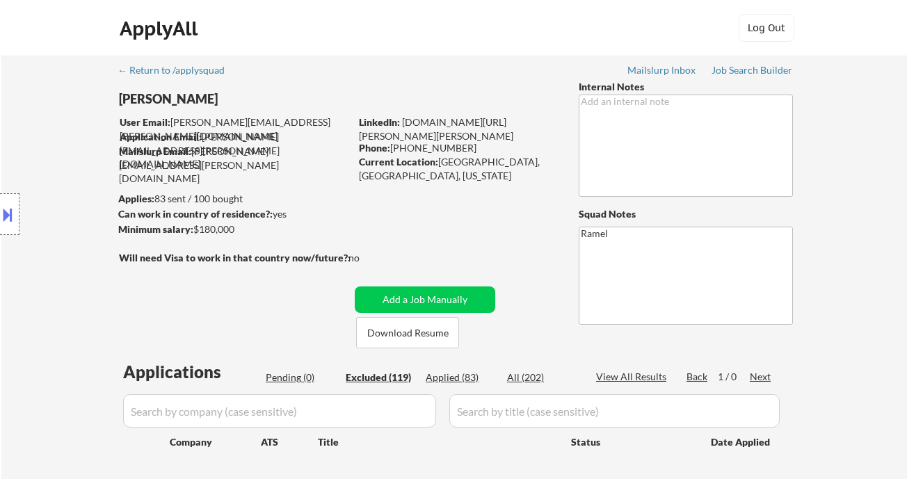
select select ""excluded__expired_""
select select ""excluded""
select select ""excluded__bad_match_""
select select ""excluded__location_""
select select ""excluded""
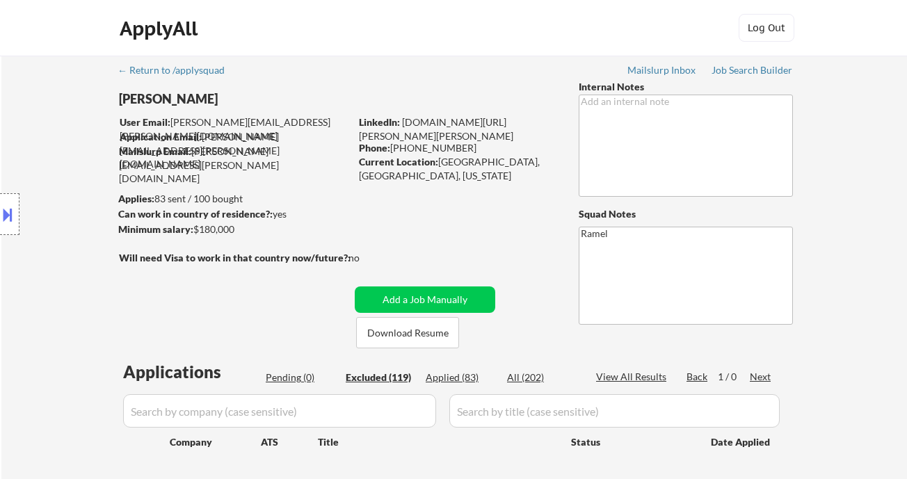
select select ""excluded__salary_""
select select ""excluded__bad_match_""
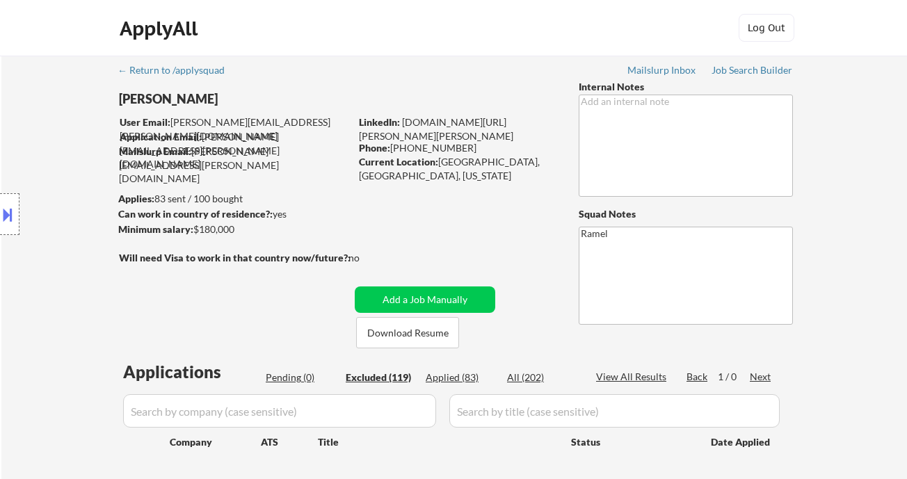
select select ""excluded__location_""
select select ""excluded__bad_match_""
select select ""excluded__location_""
select select ""excluded""
select select ""excluded__bad_match_""
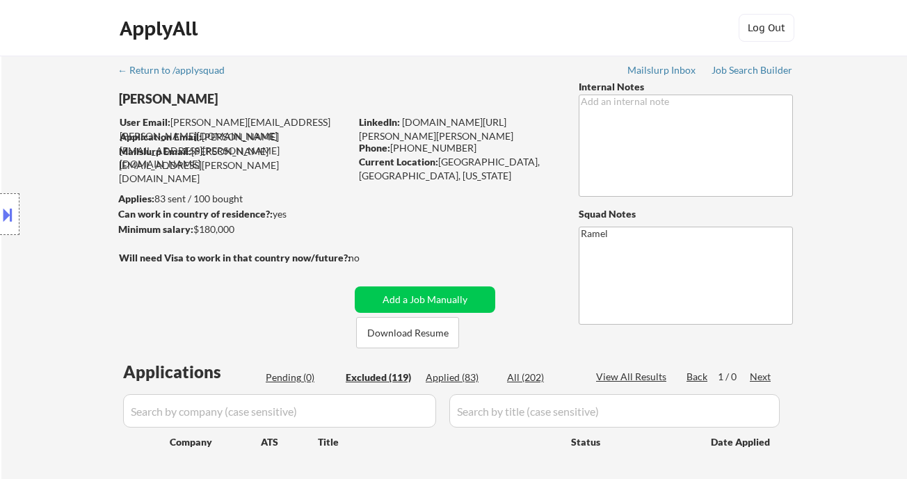
select select ""excluded__location_""
select select ""excluded__salary_""
select select ""excluded""
select select ""excluded__expired_""
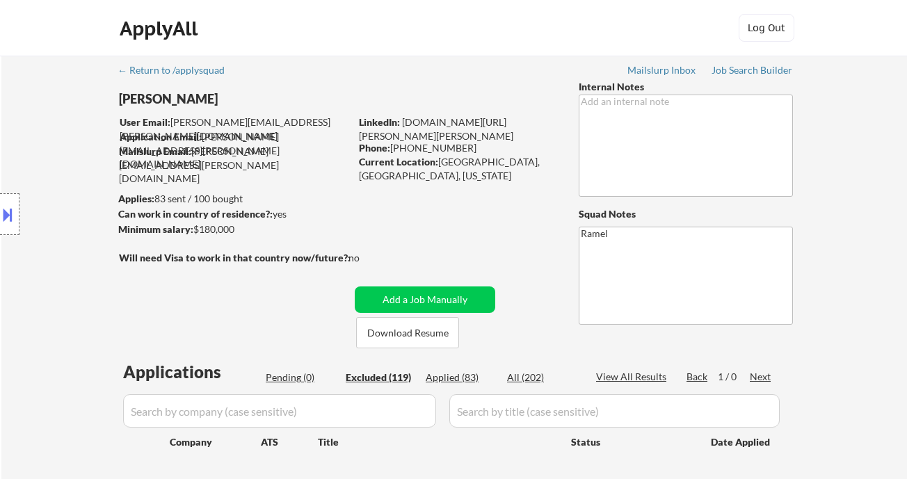
select select ""excluded__expired_""
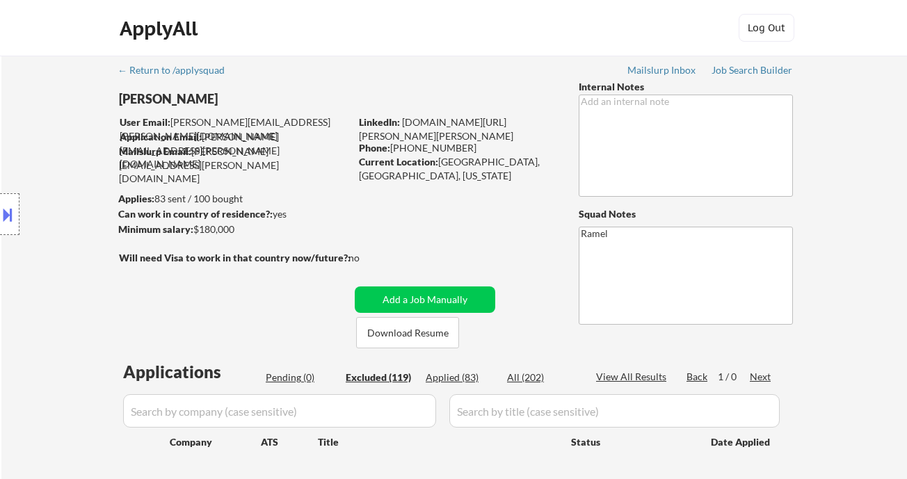
select select ""excluded__expired_""
select select ""excluded__location_""
select select ""excluded__expired_""
select select ""excluded__location_""
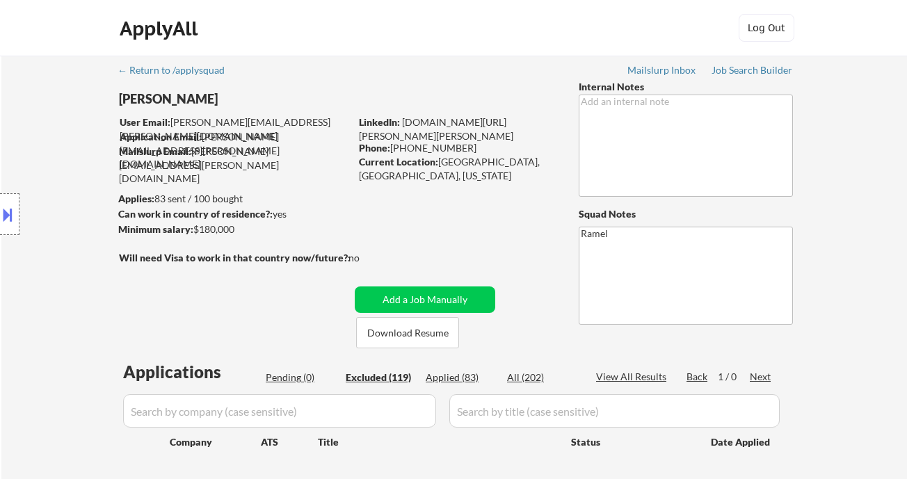
select select ""excluded""
select select ""excluded__expired_""
select select ""excluded__bad_match_""
select select ""excluded__location_""
select select ""excluded""
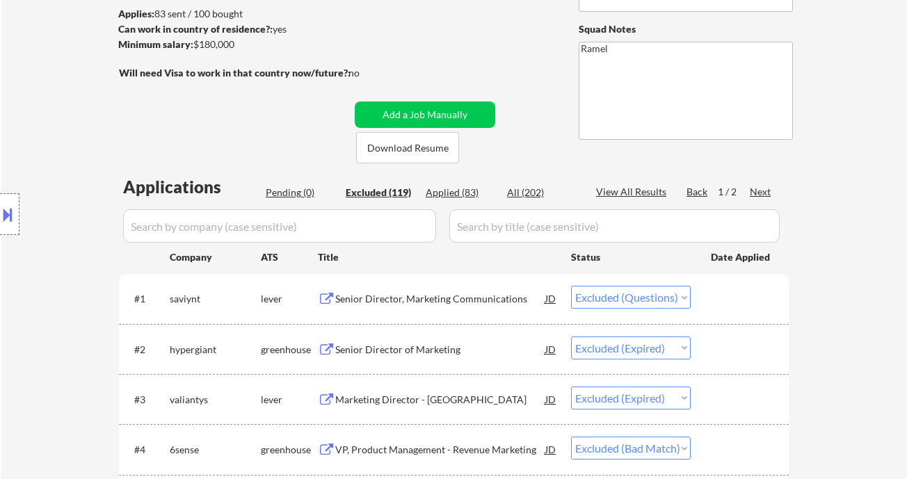
scroll to position [463, 0]
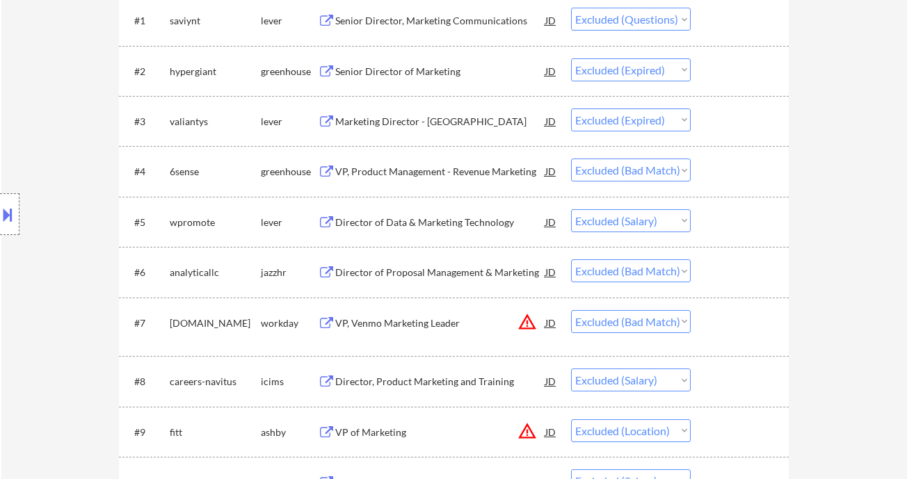
drag, startPoint x: 26, startPoint y: 145, endPoint x: 51, endPoint y: 150, distance: 24.8
click at [26, 145] on div "Location Inclusions:" at bounding box center [124, 215] width 249 height 258
click at [462, 267] on div "Director of Proposal Management & Marketing" at bounding box center [440, 273] width 210 height 14
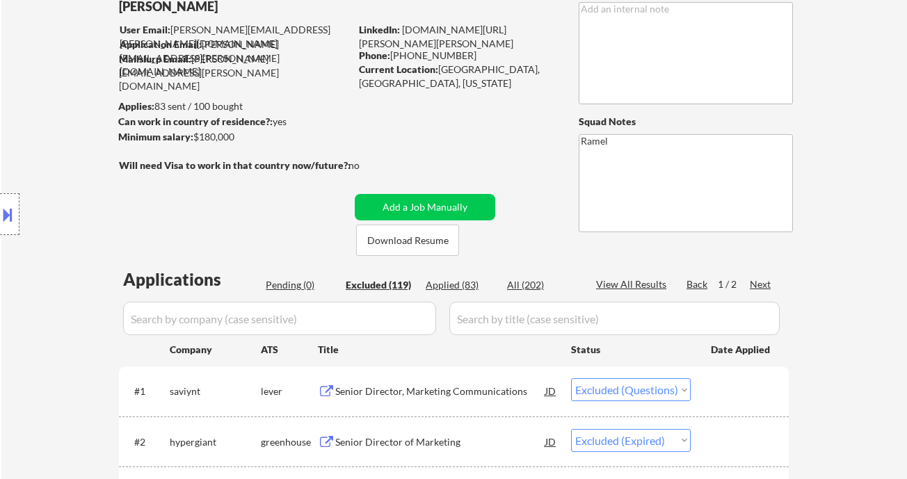
scroll to position [496, 0]
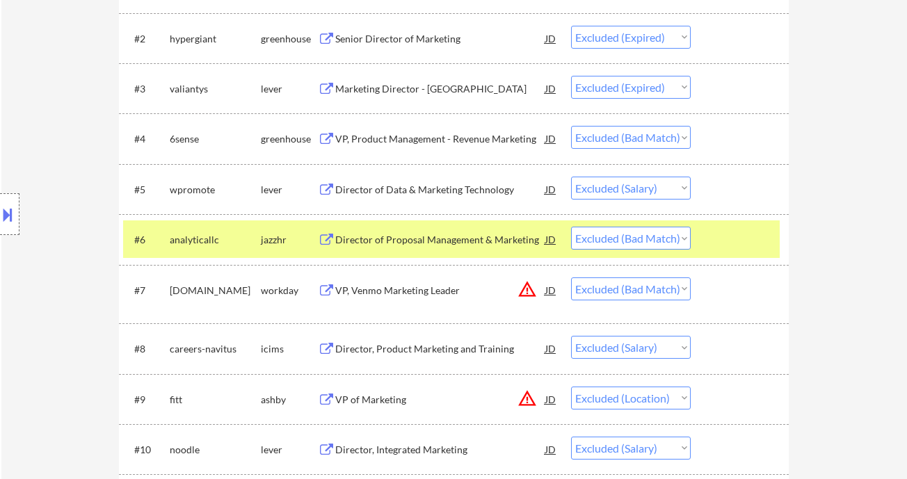
click at [621, 243] on select "Choose an option... Pending Applied Excluded (Questions) Excluded (Expired) Exc…" at bounding box center [631, 238] width 120 height 23
click at [571, 227] on select "Choose an option... Pending Applied Excluded (Questions) Excluded (Expired) Exc…" at bounding box center [631, 238] width 120 height 23
select select ""excluded__bad_match_""
select select ""excluded__salary_""
select select ""excluded__location_""
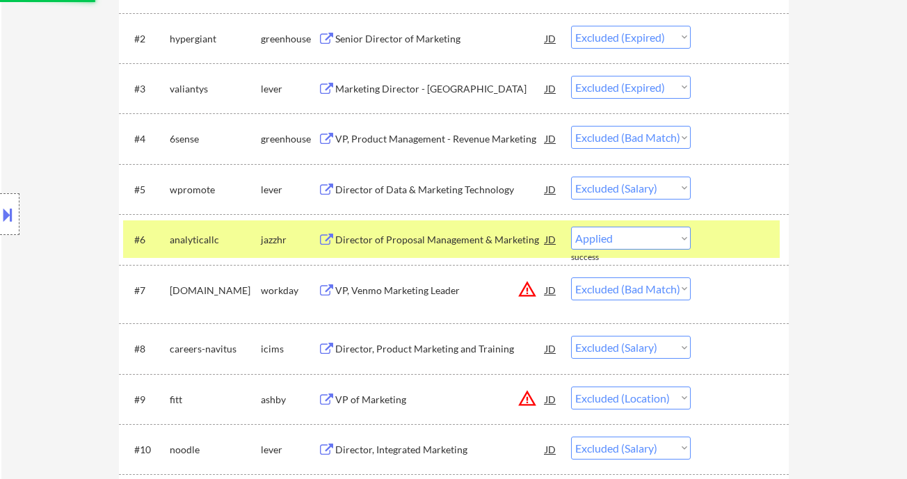
select select ""excluded__salary_""
select select ""excluded__bad_match_""
select select ""excluded__salary_""
select select ""excluded__expired_""
select select ""excluded__bad_match_""
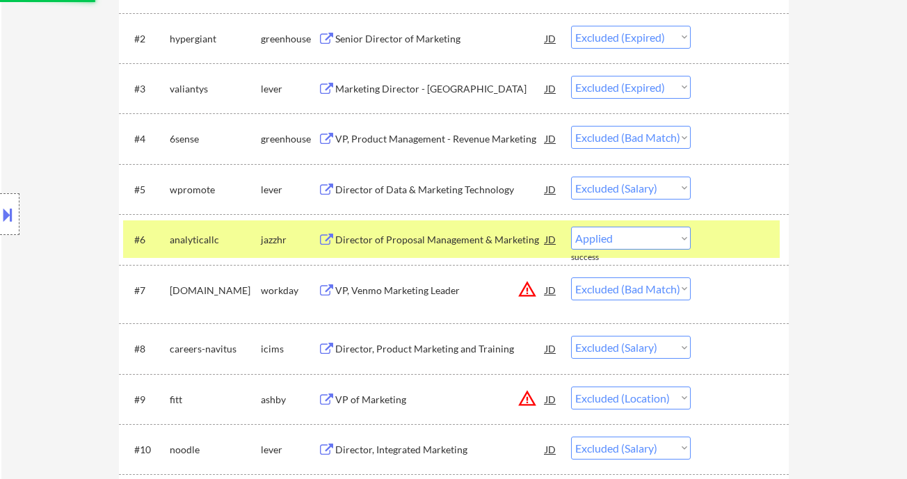
select select ""excluded__salary_""
select select ""excluded__bad_match_""
select select ""excluded__location_""
select select ""excluded""
select select ""excluded__bad_match_""
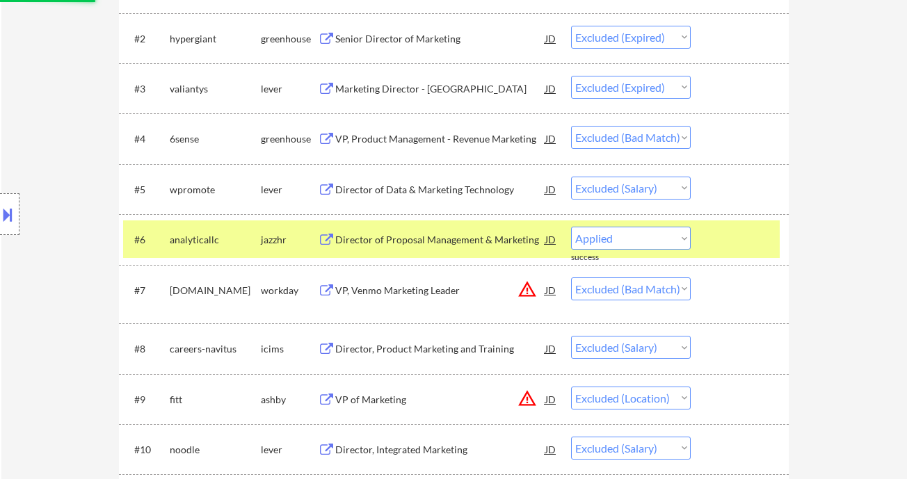
select select ""excluded""
select select ""excluded__salary_""
select select ""excluded__bad_match_""
select select ""excluded__salary_""
select select ""excluded__bad_match_""
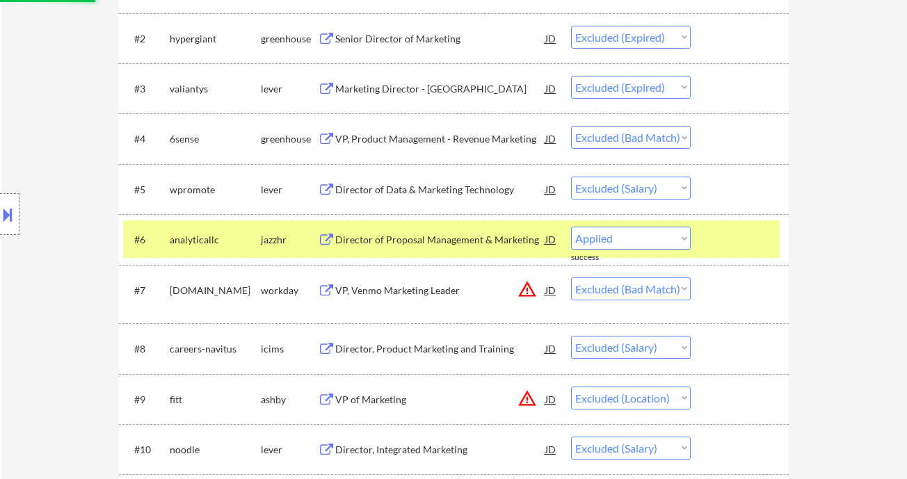
select select ""excluded__salary_""
select select ""excluded__blocklist_""
select select ""excluded__expired_""
select select ""excluded""
select select ""excluded__salary_""
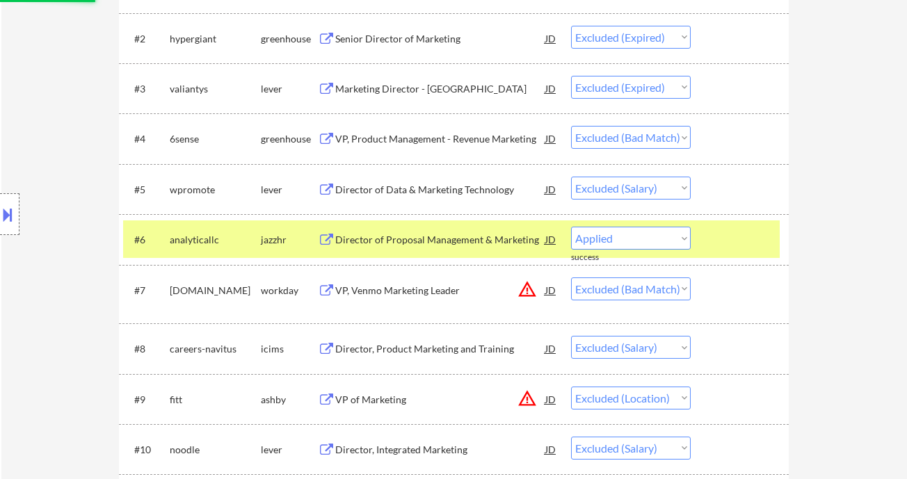
select select ""excluded__expired_""
select select ""excluded__bad_match_""
select select ""excluded""
select select ""excluded__expired_""
select select ""excluded""
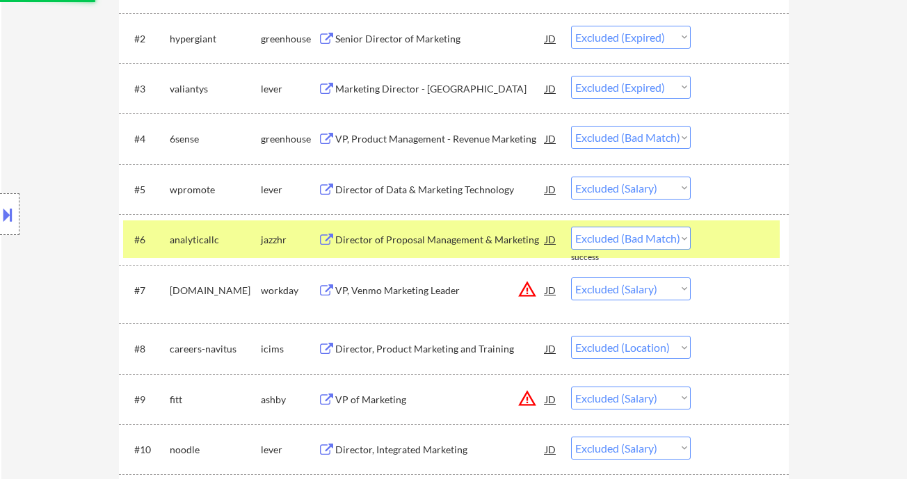
select select ""excluded__expired_""
select select ""excluded""
select select ""excluded__expired_""
select select ""excluded__salary_""
select select ""excluded__bad_match_""
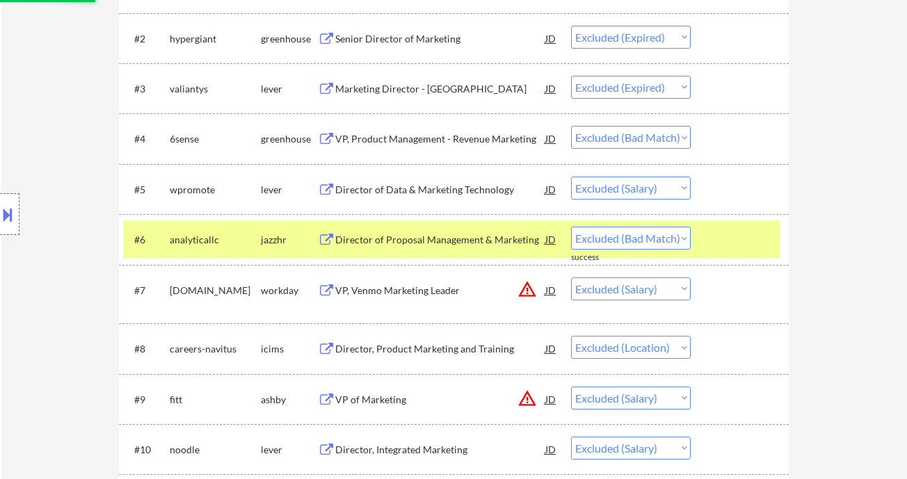
select select ""excluded__location_""
select select ""excluded__bad_match_""
select select ""excluded""
select select ""excluded__bad_match_""
select select ""excluded__location_""
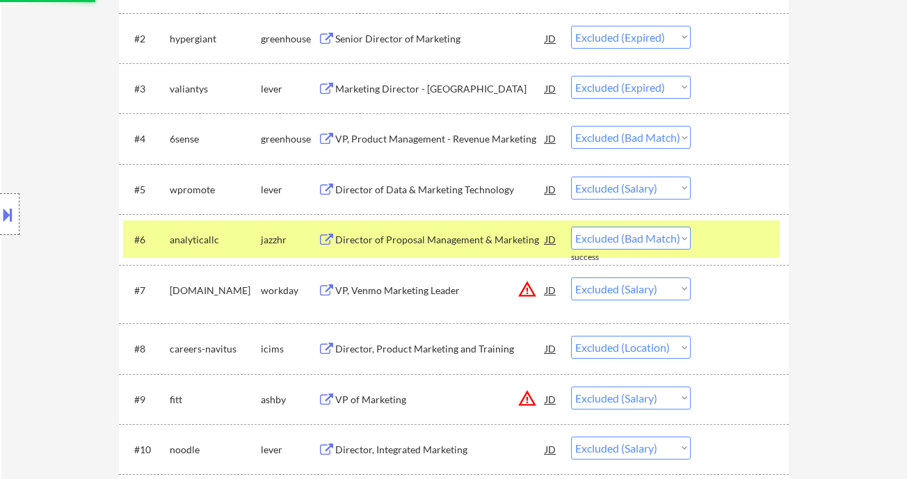
select select ""excluded__other_""
select select ""excluded__bad_match_""
select select ""excluded__expired_""
select select ""excluded__salary_""
select select ""excluded__bad_match_""
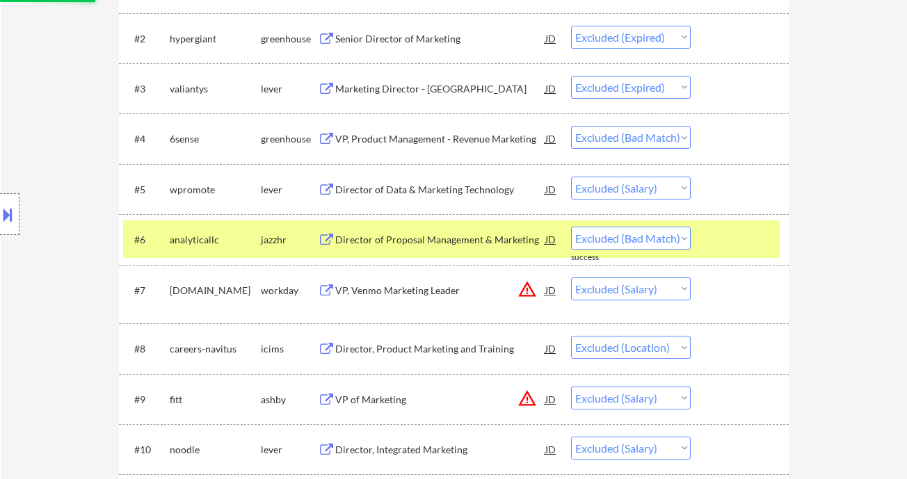
select select ""excluded__location_""
select select ""excluded__salary_""
select select ""excluded__expired_""
select select ""excluded__location_""
select select ""excluded__expired_""
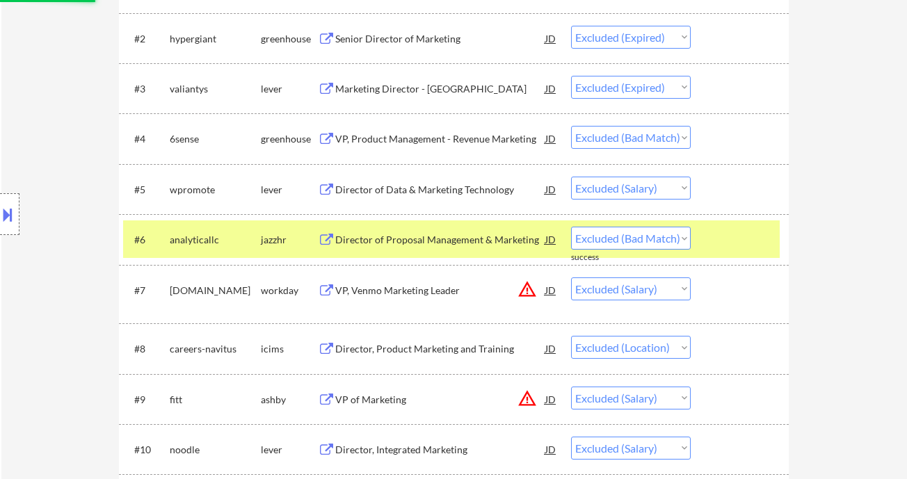
select select ""excluded""
select select ""excluded__bad_match_""
select select ""excluded__location_""
select select ""excluded""
select select ""excluded__salary_""
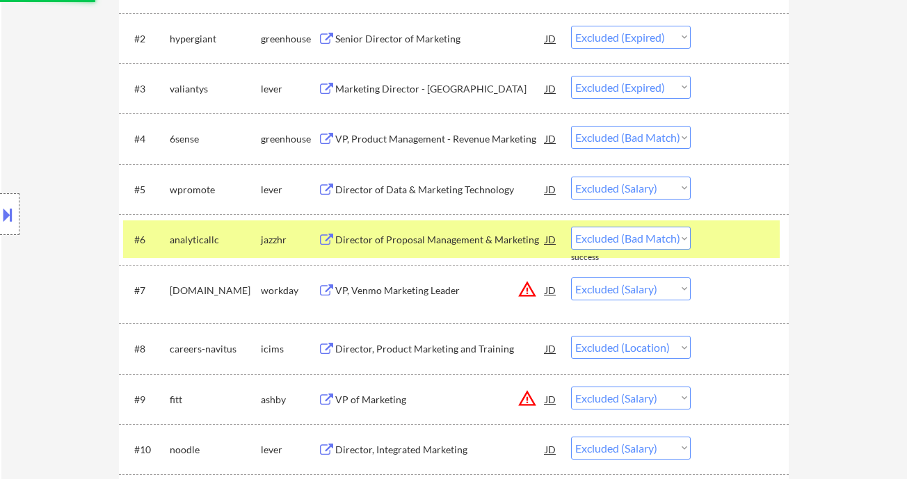
select select ""excluded__bad_match_""
select select ""excluded__location_""
select select ""excluded__bad_match_""
select select ""excluded__location_""
select select ""excluded""
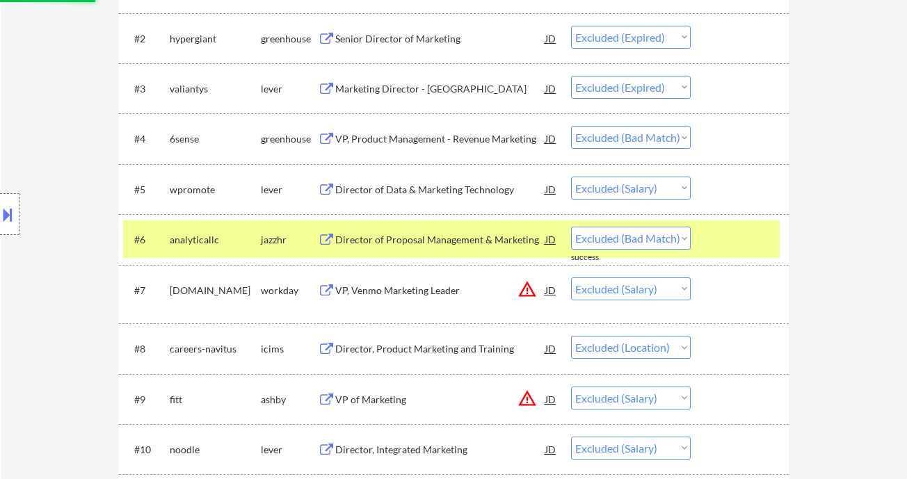
select select ""excluded__bad_match_""
select select ""excluded__location_""
select select ""excluded__salary_""
select select ""excluded""
select select ""excluded__expired_""
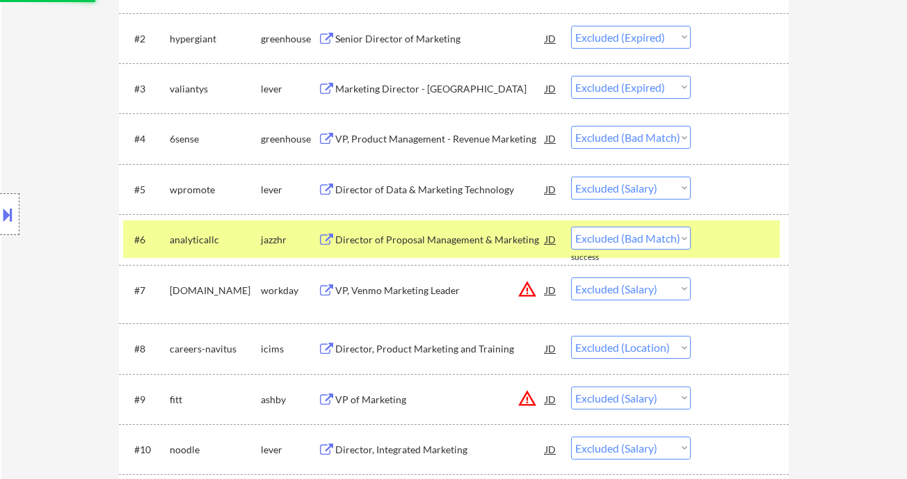
select select ""excluded__location_""
select select ""excluded__expired_""
select select ""excluded__location_""
select select ""excluded""
select select ""excluded__expired_""
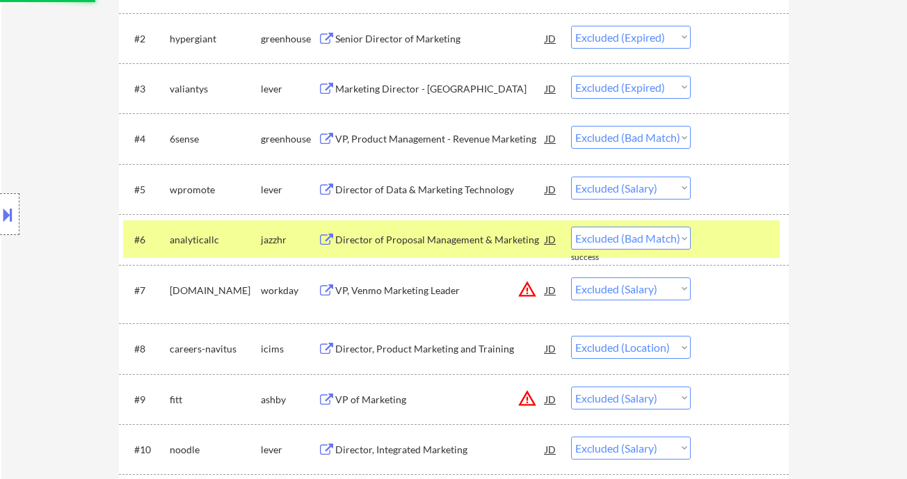
select select ""excluded__bad_match_""
select select ""excluded__location_""
select select ""excluded""
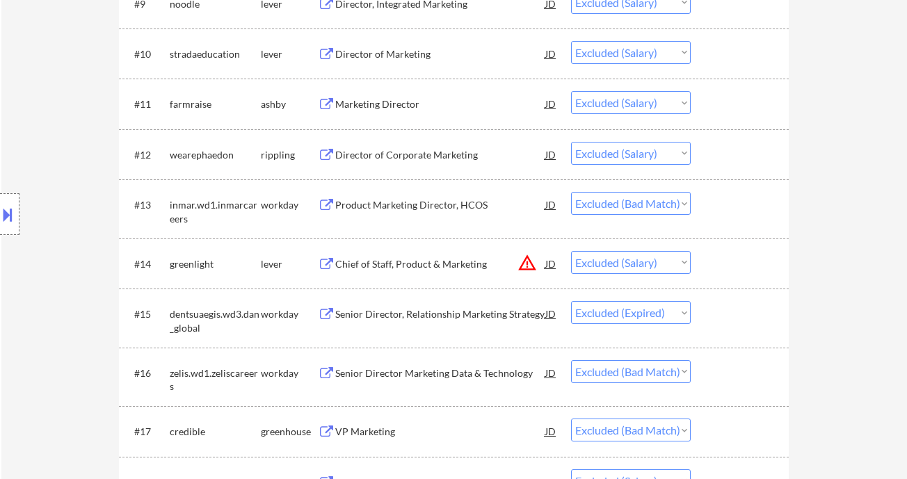
scroll to position [960, 0]
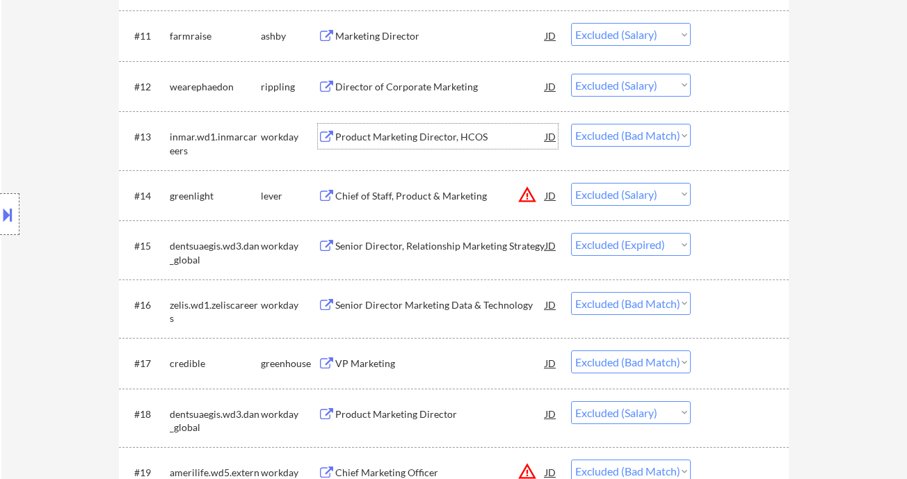
click at [419, 136] on div "Product Marketing Director, HCOS" at bounding box center [440, 137] width 210 height 14
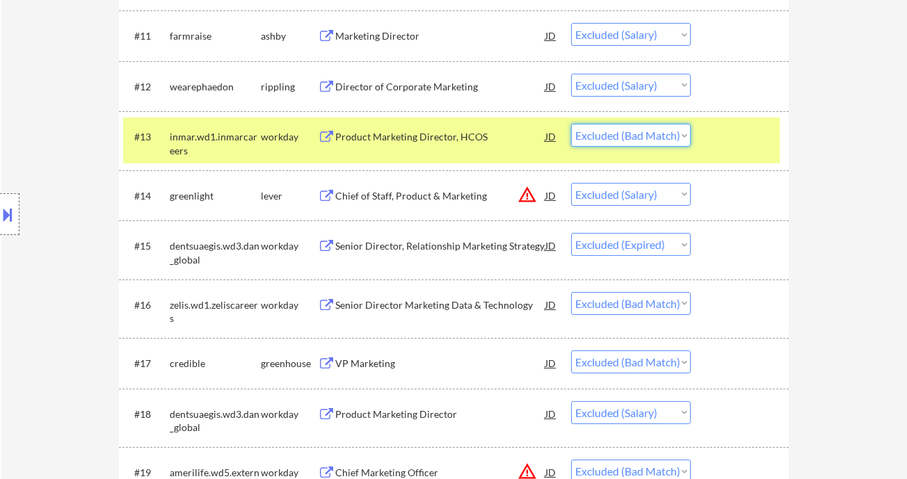
click at [637, 136] on select "Choose an option... Pending Applied Excluded (Questions) Excluded (Expired) Exc…" at bounding box center [631, 135] width 120 height 23
select select ""excluded__salary_""
click at [571, 124] on select "Choose an option... Pending Applied Excluded (Questions) Excluded (Expired) Exc…" at bounding box center [631, 135] width 120 height 23
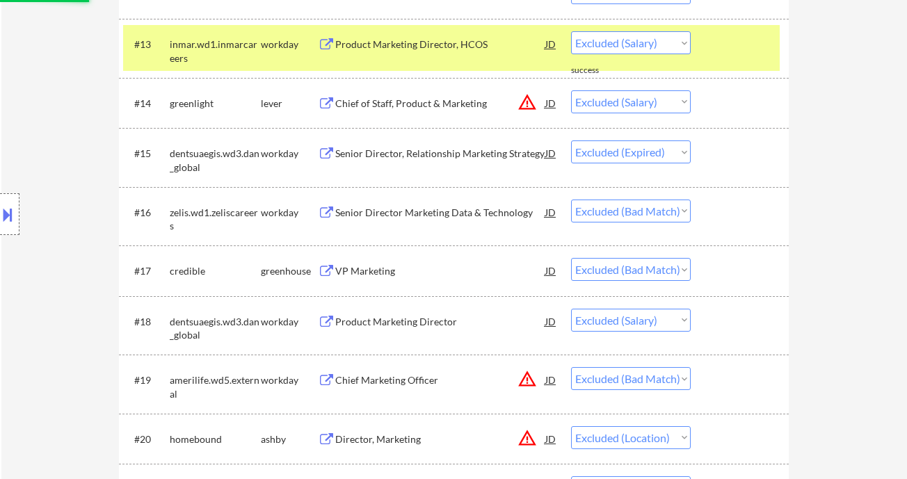
click at [462, 211] on div "Senior Director Marketing Data & Technology" at bounding box center [440, 213] width 210 height 14
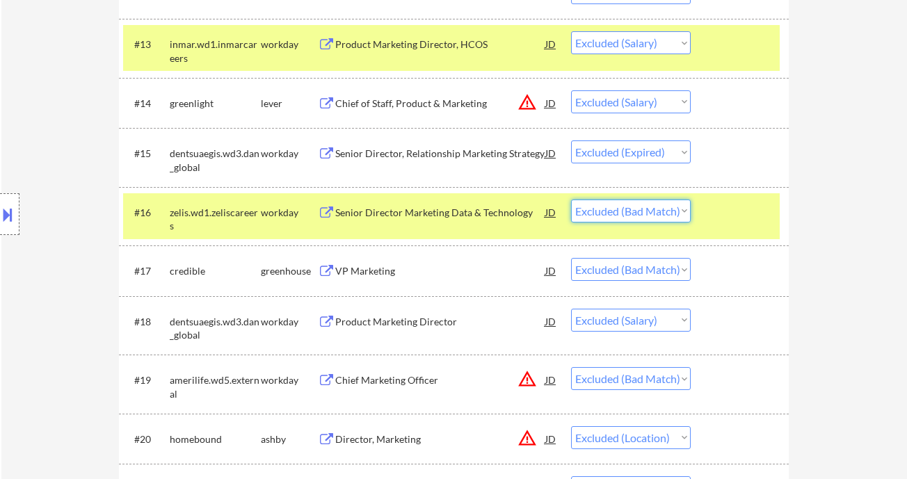
drag, startPoint x: 635, startPoint y: 214, endPoint x: 641, endPoint y: 221, distance: 8.9
click at [635, 214] on select "Choose an option... Pending Applied Excluded (Questions) Excluded (Expired) Exc…" at bounding box center [631, 211] width 120 height 23
select select ""excluded__expired_""
click at [571, 200] on select "Choose an option... Pending Applied Excluded (Questions) Excluded (Expired) Exc…" at bounding box center [631, 211] width 120 height 23
click at [390, 271] on div "VP Marketing" at bounding box center [440, 271] width 210 height 14
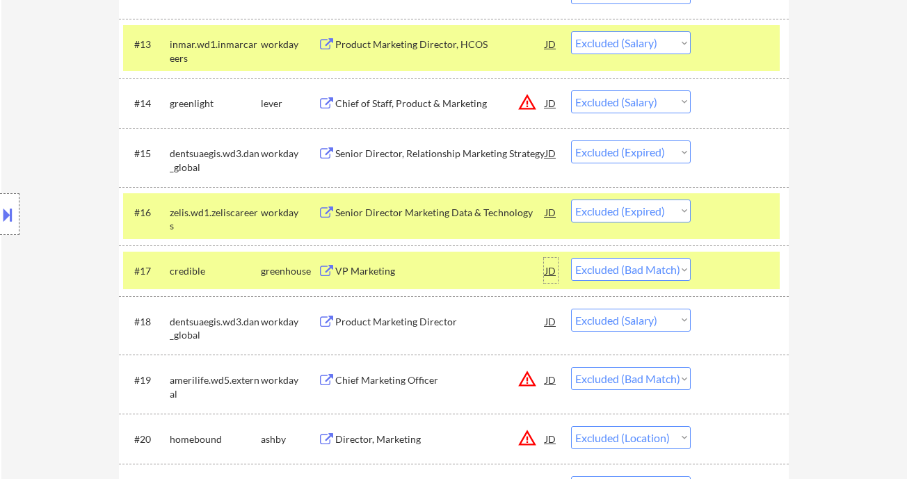
click at [550, 270] on div "JD" at bounding box center [551, 270] width 14 height 25
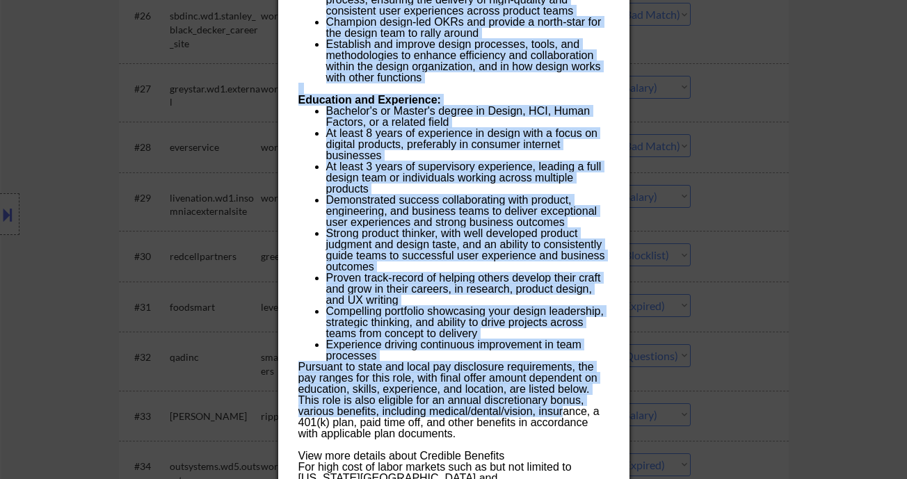
scroll to position [2166, 0]
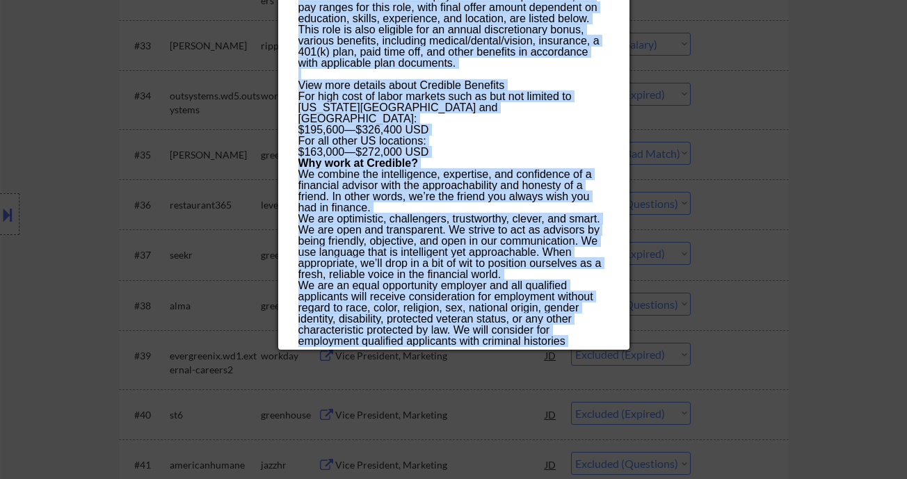
drag, startPoint x: 301, startPoint y: 60, endPoint x: 453, endPoint y: 342, distance: 320.3
copy div "LO Ipsumdolo sitametc Adipis, Elitse Doeius TE Incididu Utlab ✅: Etdolo'm aliqu…"
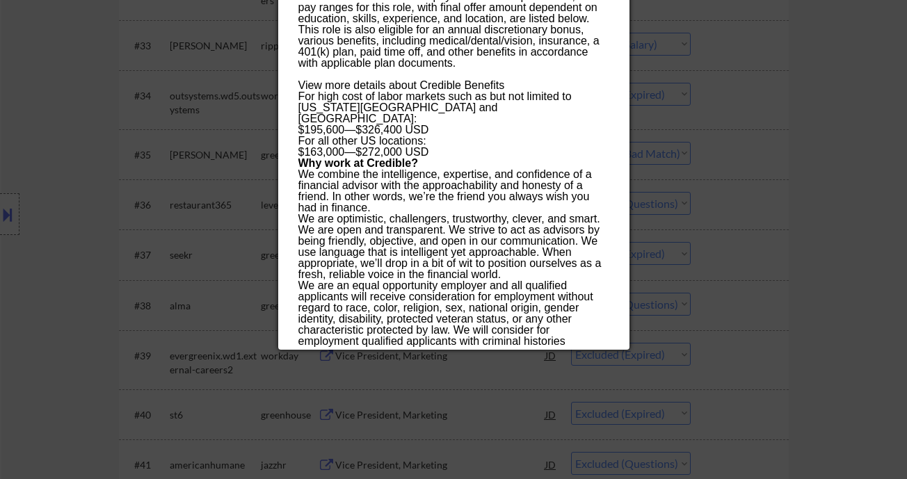
drag, startPoint x: 721, startPoint y: 248, endPoint x: 755, endPoint y: 256, distance: 35.1
click at [733, 249] on div at bounding box center [453, 239] width 907 height 479
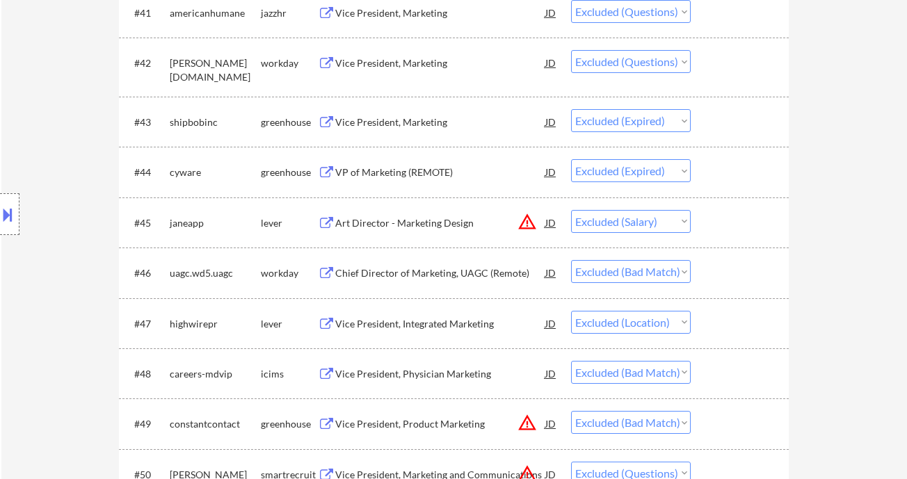
scroll to position [2630, 0]
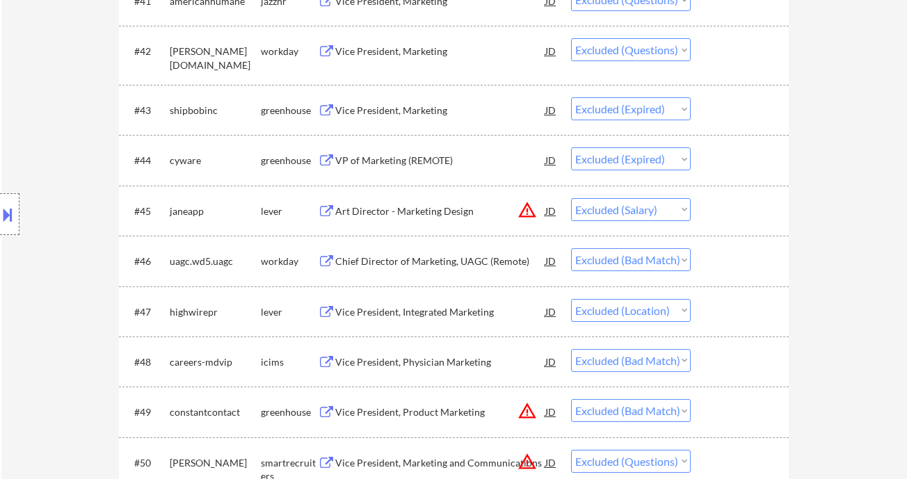
click at [474, 262] on div "Chief Director of Marketing, UAGC (Remote)" at bounding box center [440, 262] width 210 height 14
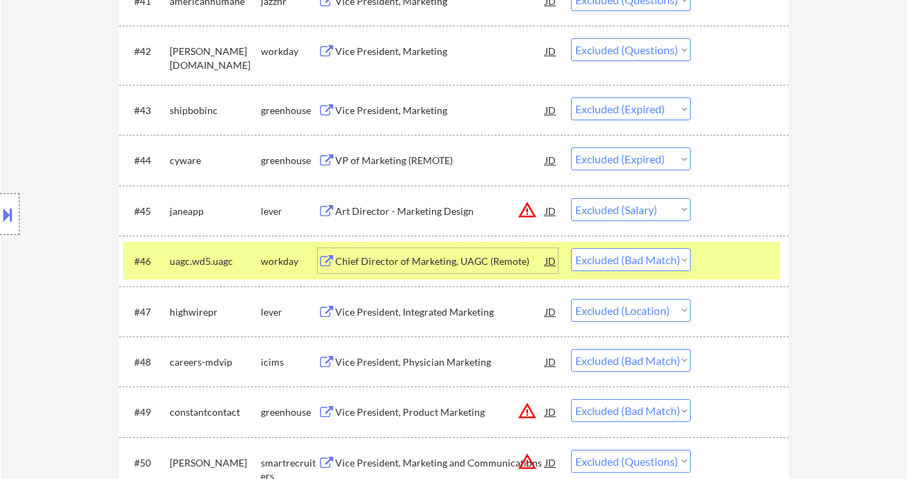
drag, startPoint x: 634, startPoint y: 255, endPoint x: 643, endPoint y: 271, distance: 18.4
click at [634, 255] on select "Choose an option... Pending Applied Excluded (Questions) Excluded (Expired) Exc…" at bounding box center [631, 259] width 120 height 23
select select ""excluded__expired_""
click at [571, 248] on select "Choose an option... Pending Applied Excluded (Questions) Excluded (Expired) Exc…" at bounding box center [631, 259] width 120 height 23
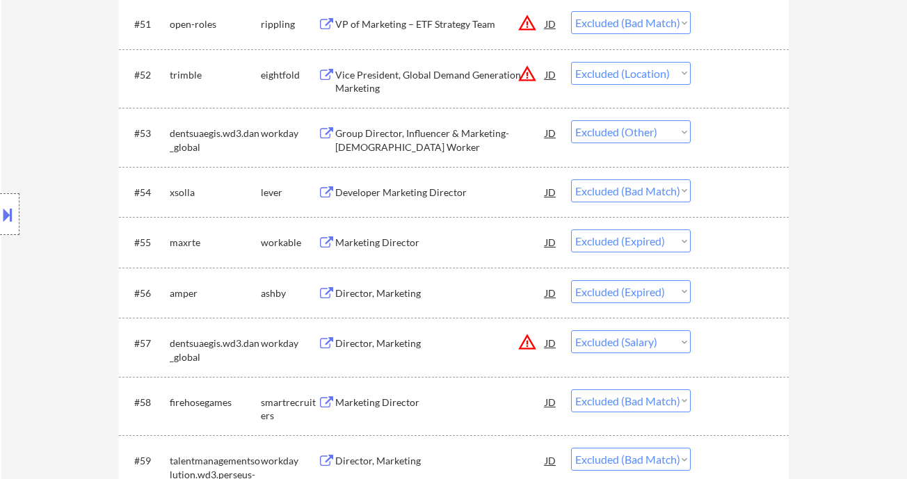
scroll to position [3186, 0]
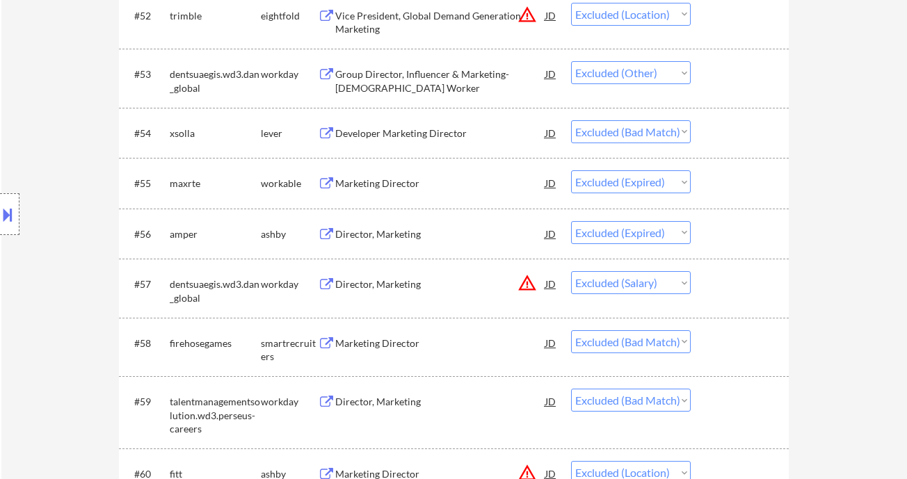
click at [404, 132] on div "Developer Marketing Director" at bounding box center [440, 134] width 210 height 14
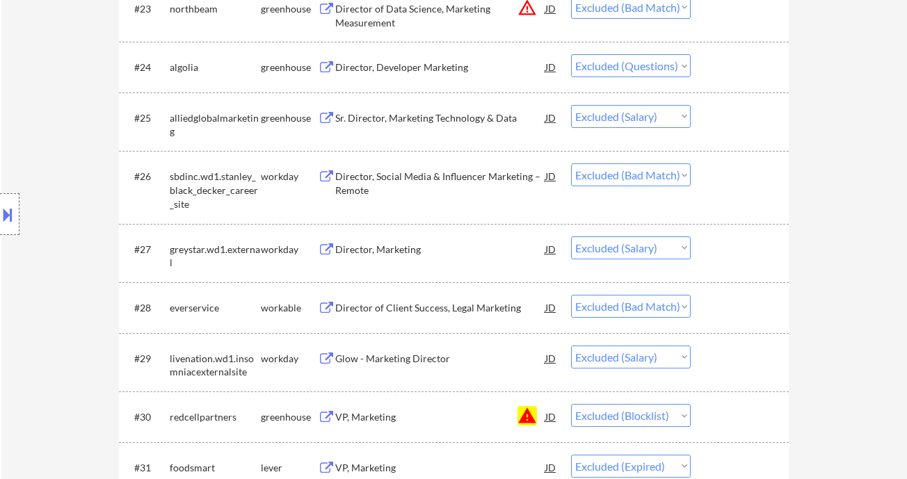
scroll to position [3080, 0]
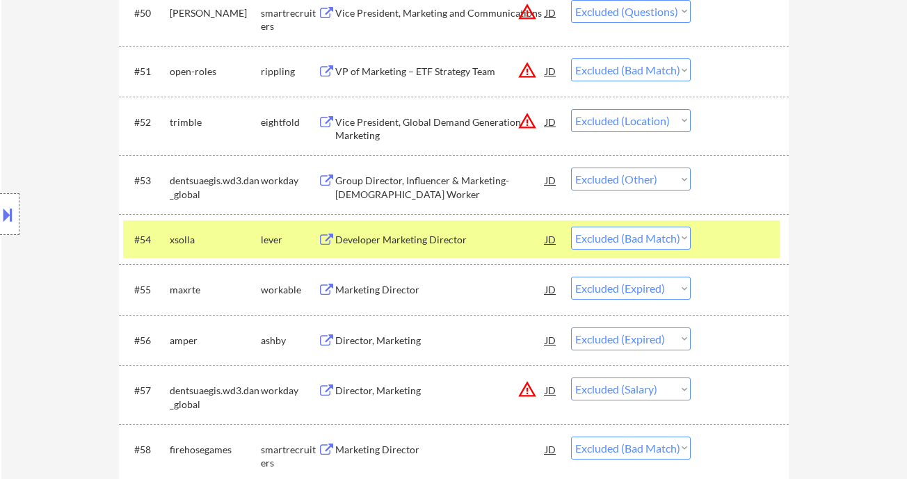
drag, startPoint x: 589, startPoint y: 238, endPoint x: 593, endPoint y: 249, distance: 11.9
click at [589, 238] on select "Choose an option... Pending Applied Excluded (Questions) Excluded (Expired) Exc…" at bounding box center [631, 238] width 120 height 23
click at [571, 227] on select "Choose an option... Pending Applied Excluded (Questions) Excluded (Expired) Exc…" at bounding box center [631, 238] width 120 height 23
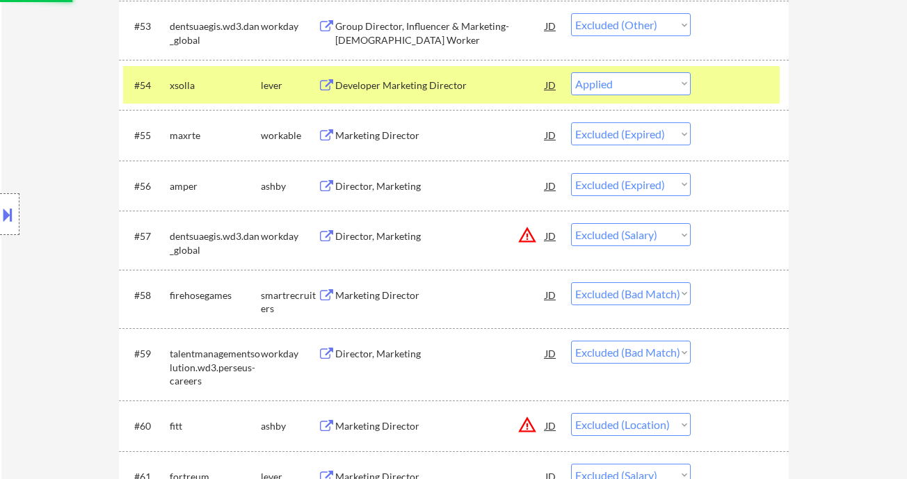
scroll to position [3266, 0]
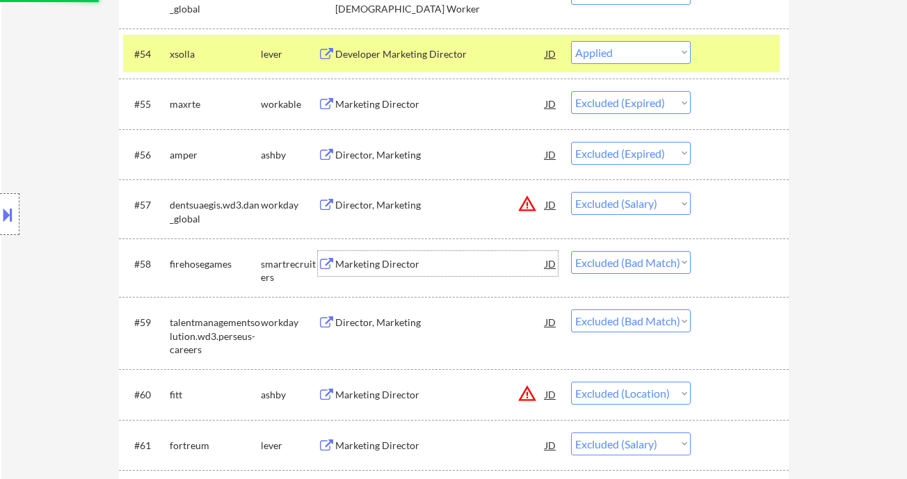
click at [413, 266] on div "Marketing Director" at bounding box center [440, 264] width 210 height 14
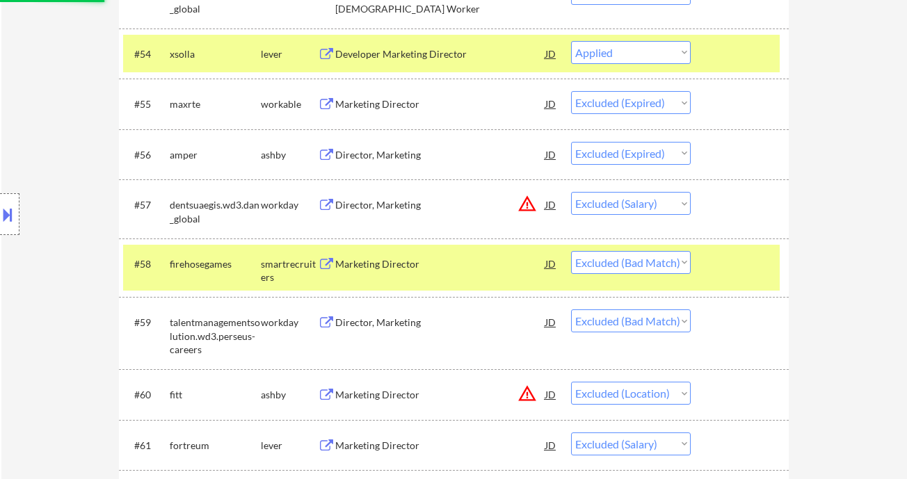
select select ""excluded__expired_""
select select ""excluded__salary_""
select select ""excluded__bad_match_""
select select ""excluded__location_""
select select ""excluded__salary_""
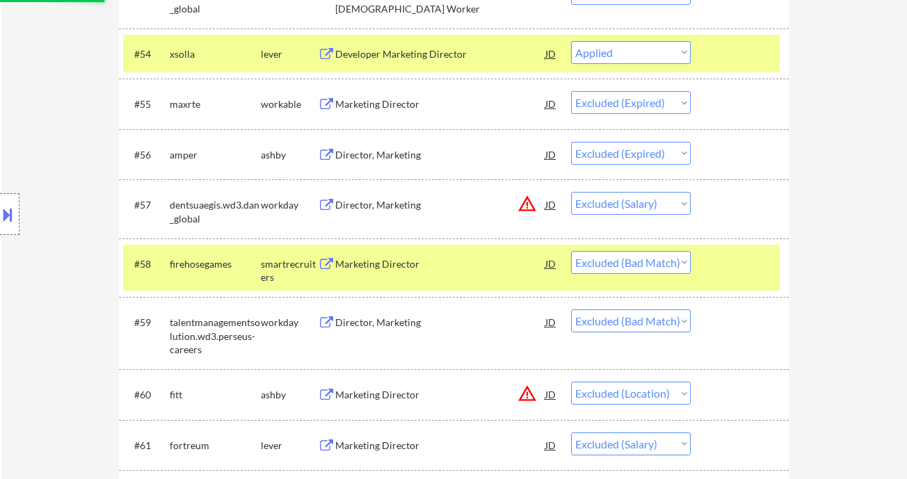
select select ""excluded__expired_""
select select ""excluded__location_""
select select ""excluded__expired_""
select select ""excluded""
select select ""excluded__bad_match_""
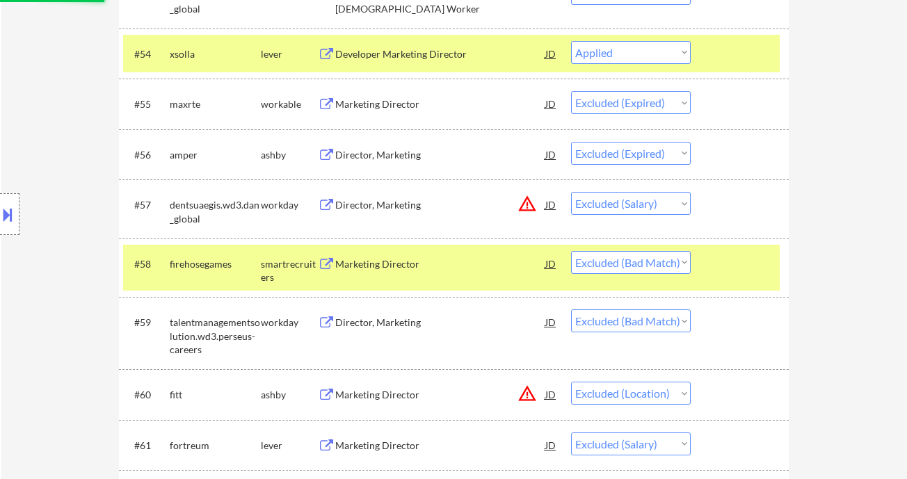
select select ""excluded__location_""
select select ""excluded""
select select ""excluded__salary_""
select select ""excluded__bad_match_""
select select ""excluded__location_""
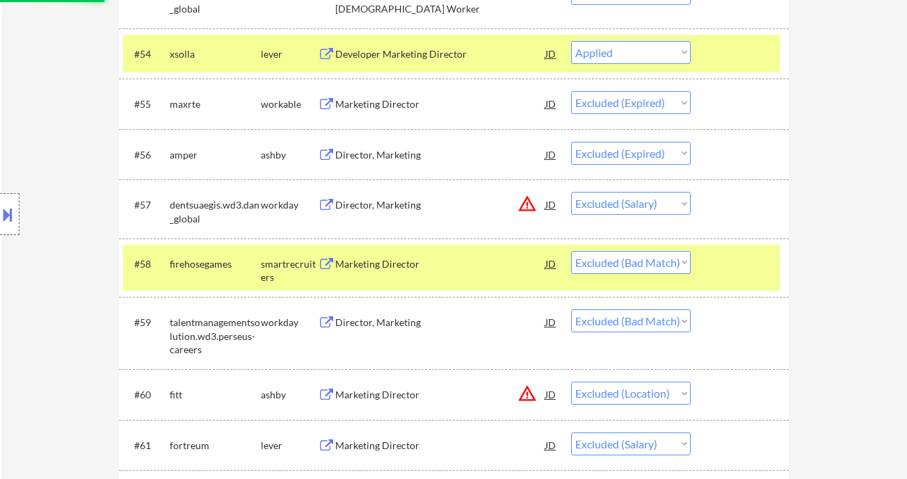
select select ""excluded__bad_match_""
select select ""excluded__location_""
select select ""excluded""
select select ""excluded__bad_match_""
select select ""excluded__location_""
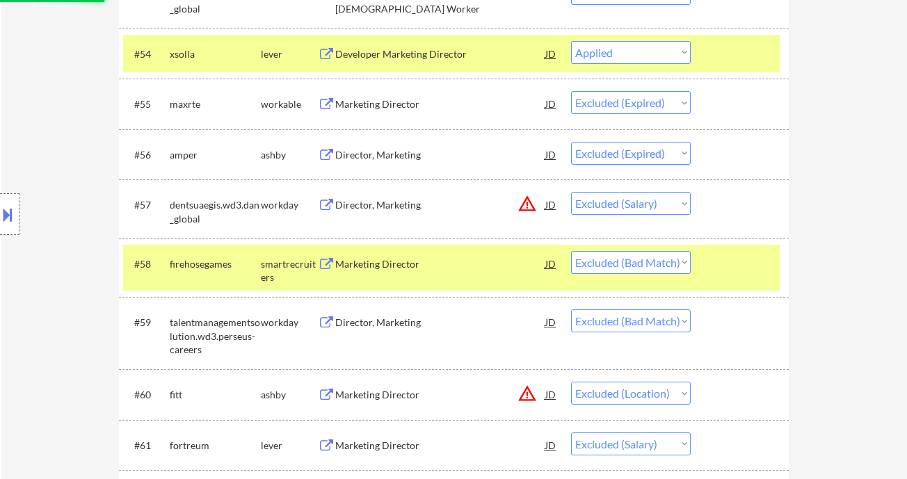
select select ""excluded__salary_""
select select ""excluded""
select select ""excluded__expired_""
select select ""excluded__location_""
select select ""excluded__expired_""
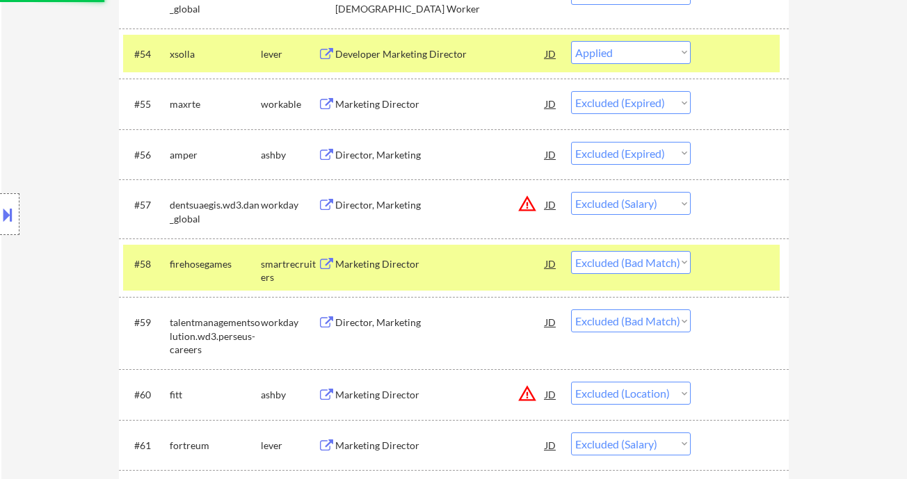
select select ""excluded__location_""
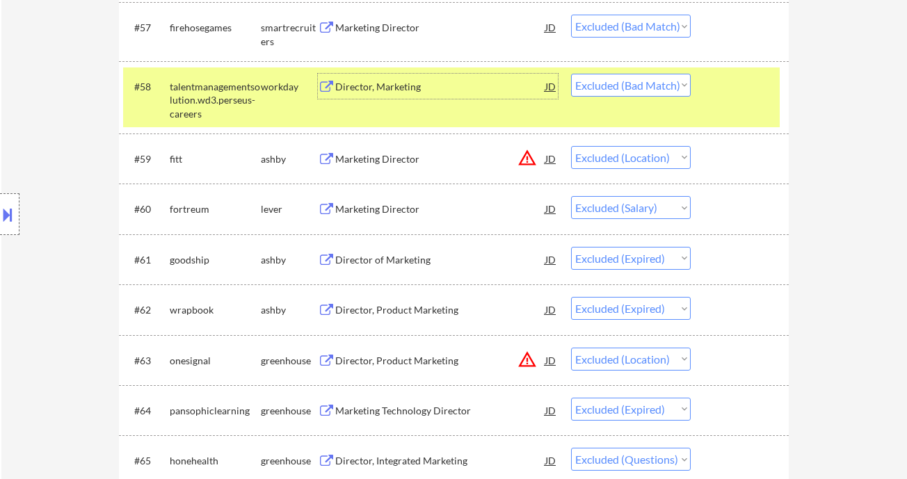
scroll to position [3636, 0]
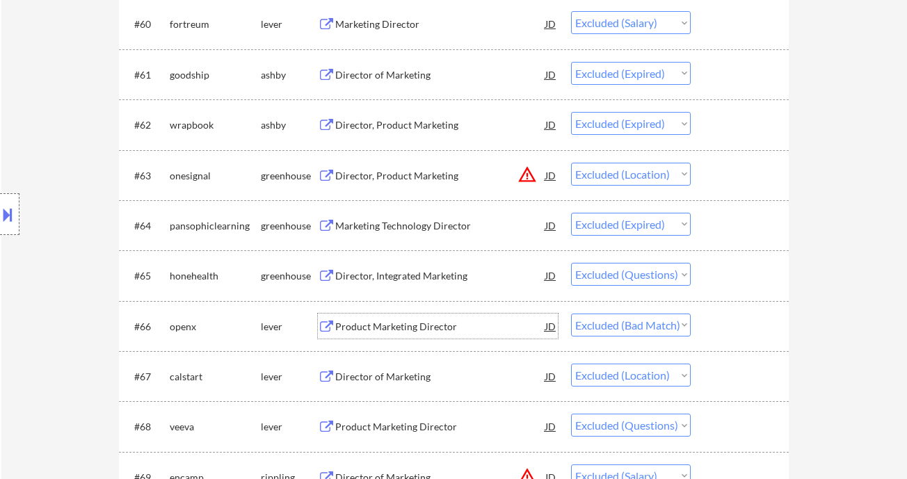
click at [374, 327] on div "Product Marketing Director" at bounding box center [440, 327] width 210 height 14
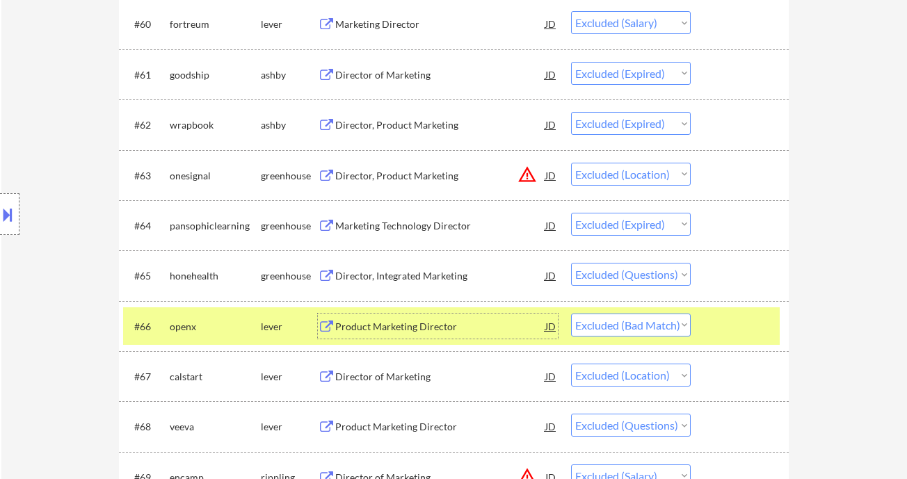
click at [632, 325] on select "Choose an option... Pending Applied Excluded (Questions) Excluded (Expired) Exc…" at bounding box center [631, 325] width 120 height 23
click at [571, 314] on select "Choose an option... Pending Applied Excluded (Questions) Excluded (Expired) Exc…" at bounding box center [631, 325] width 120 height 23
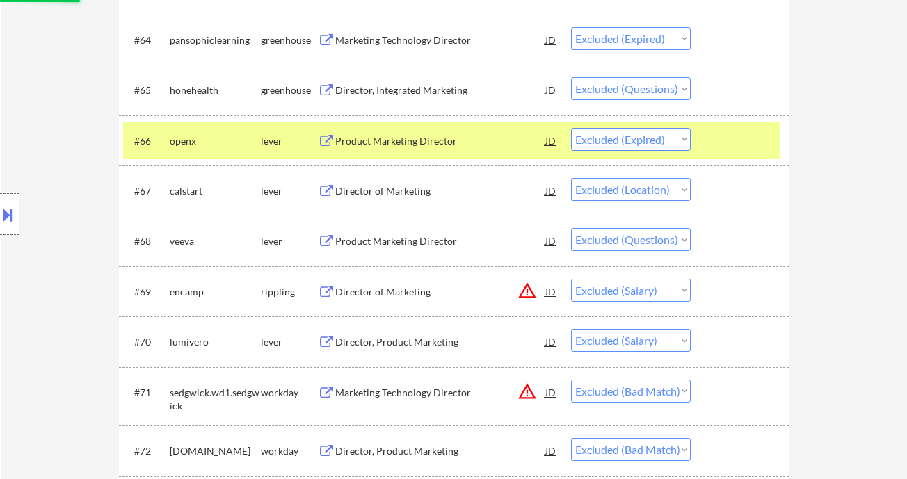
scroll to position [4008, 0]
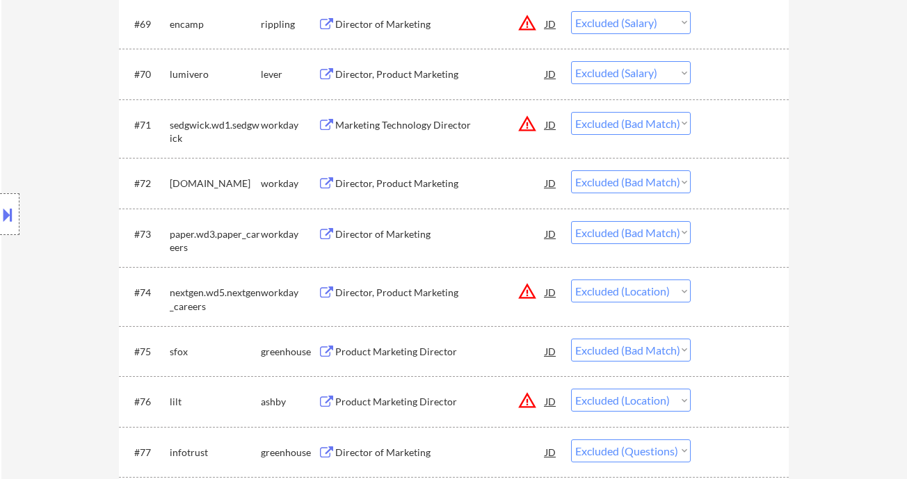
scroll to position [4100, 0]
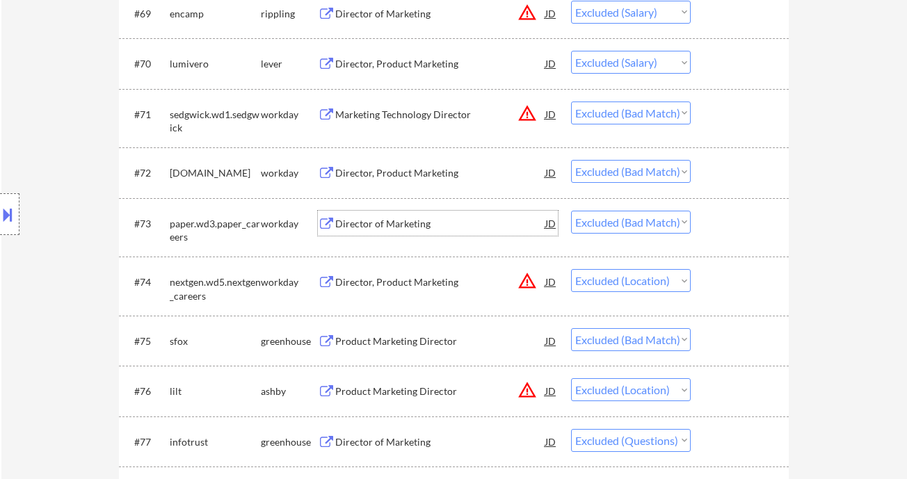
click at [413, 225] on div "Director of Marketing" at bounding box center [440, 224] width 210 height 14
